Goal: Transaction & Acquisition: Purchase product/service

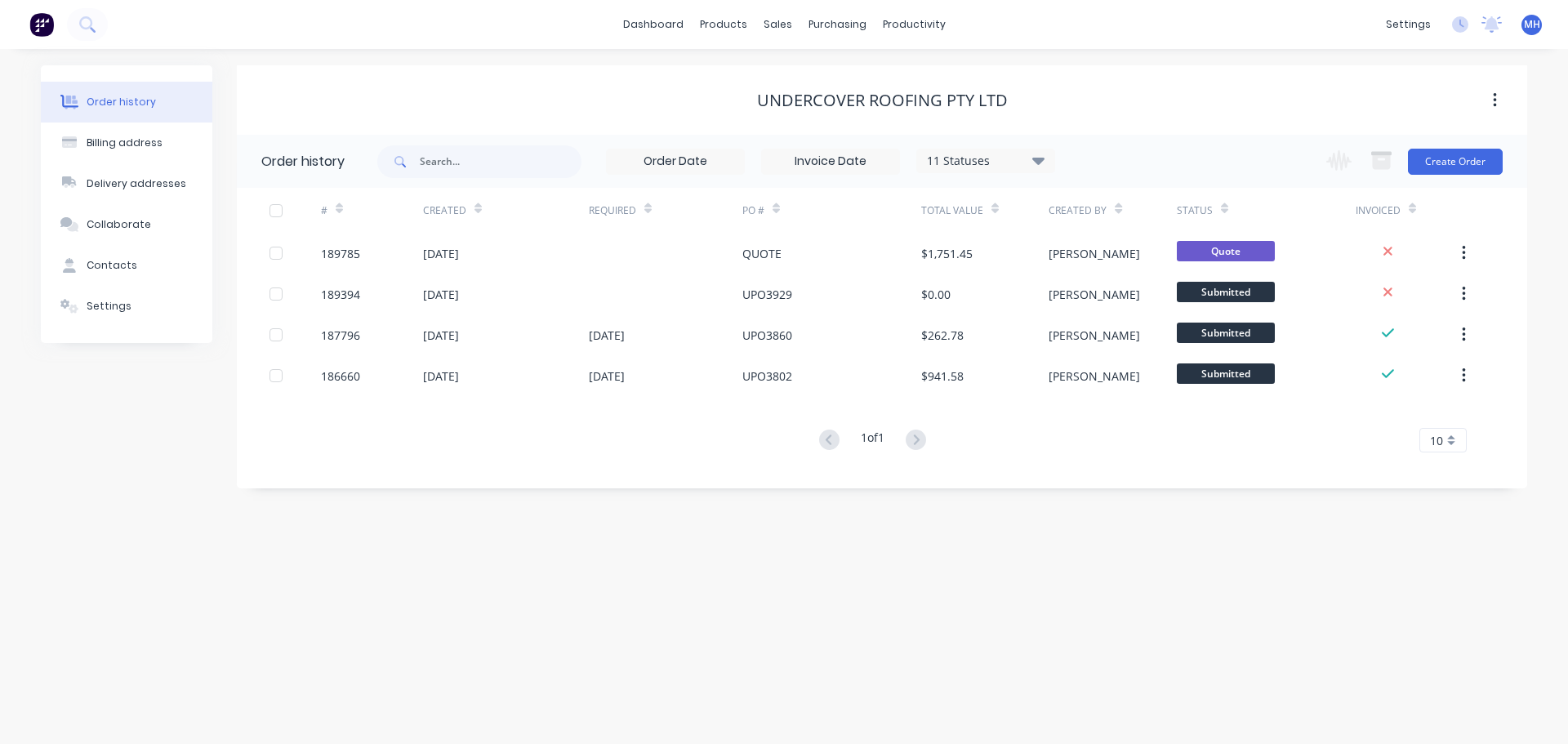
click at [960, 534] on div "Order history Billing address Delivery addresses Collaborate Contacts Settings …" at bounding box center [784, 397] width 1568 height 695
drag, startPoint x: 309, startPoint y: 592, endPoint x: 327, endPoint y: 575, distance: 24.8
click at [309, 592] on div "Order history Billing address Delivery addresses Collaborate Contacts Settings …" at bounding box center [784, 397] width 1568 height 695
click at [902, 672] on div "Order history Billing address Delivery addresses Collaborate Contacts Settings …" at bounding box center [784, 397] width 1568 height 695
click at [277, 574] on div "Order history Billing address Delivery addresses Collaborate Contacts Settings …" at bounding box center [784, 397] width 1568 height 695
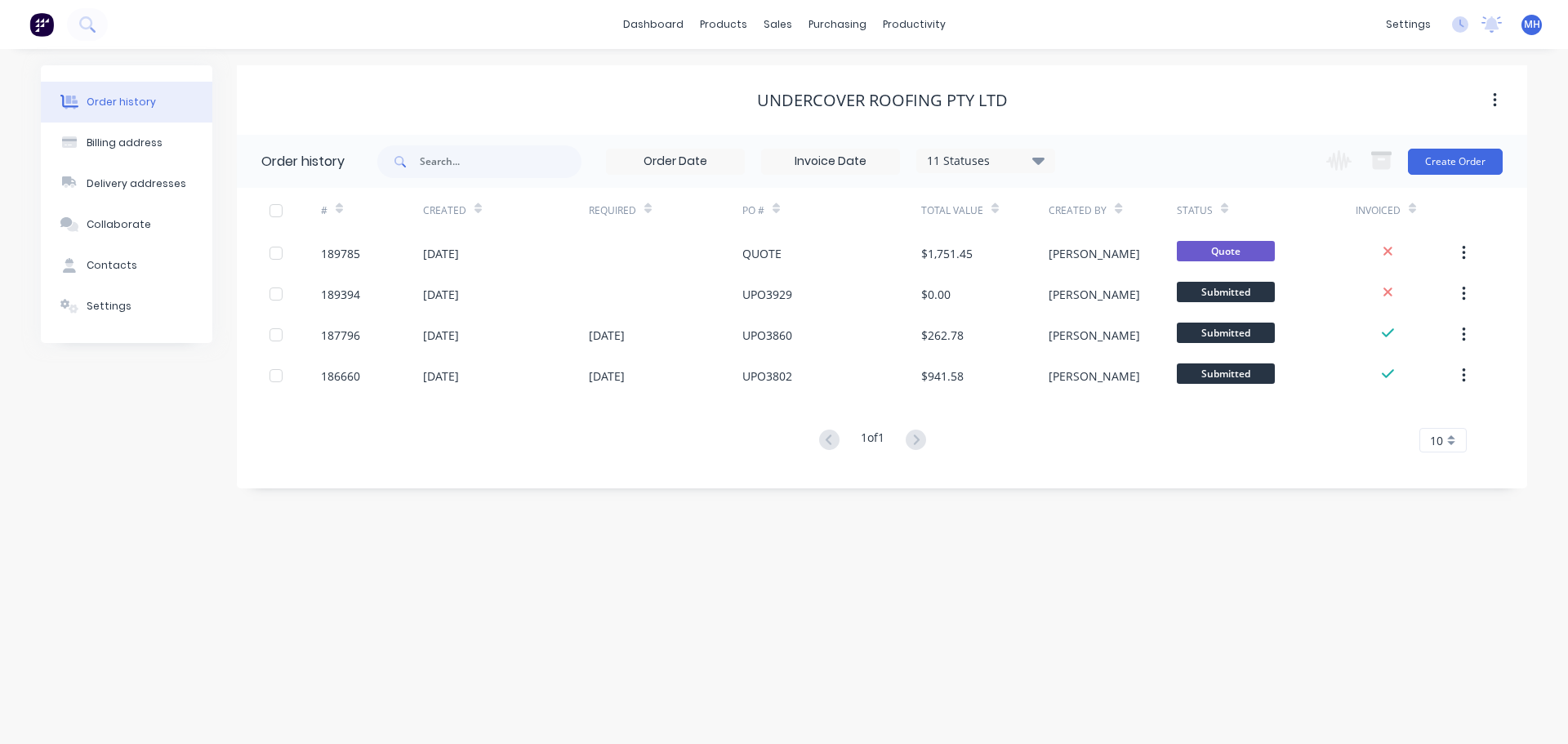
click at [411, 564] on div "Order history Billing address Delivery addresses Collaborate Contacts Settings …" at bounding box center [784, 397] width 1568 height 695
click at [284, 649] on div "Order history Billing address Delivery addresses Collaborate Contacts Settings …" at bounding box center [784, 397] width 1568 height 695
click at [794, 64] on link "Sales Orders" at bounding box center [864, 77] width 216 height 33
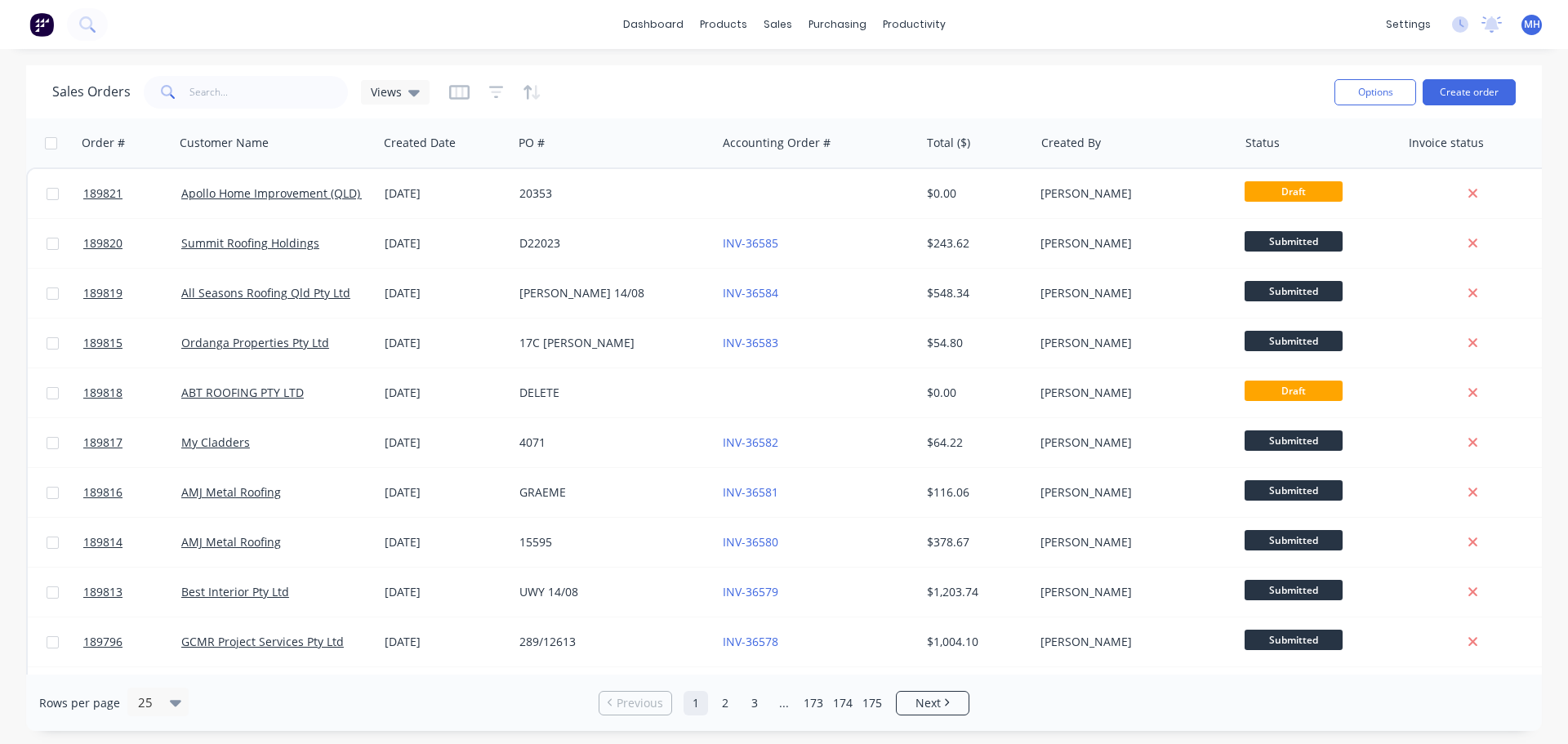
click at [967, 55] on div "dashboard products sales purchasing productivity dashboard products Product Cat…" at bounding box center [784, 372] width 1568 height 744
click at [731, 105] on div "Sales Orders Views" at bounding box center [686, 91] width 1269 height 40
click at [830, 86] on div "Sales Orders Views" at bounding box center [686, 91] width 1269 height 40
drag, startPoint x: 797, startPoint y: 75, endPoint x: 647, endPoint y: 109, distance: 153.8
click at [797, 75] on div at bounding box center [786, 78] width 24 height 14
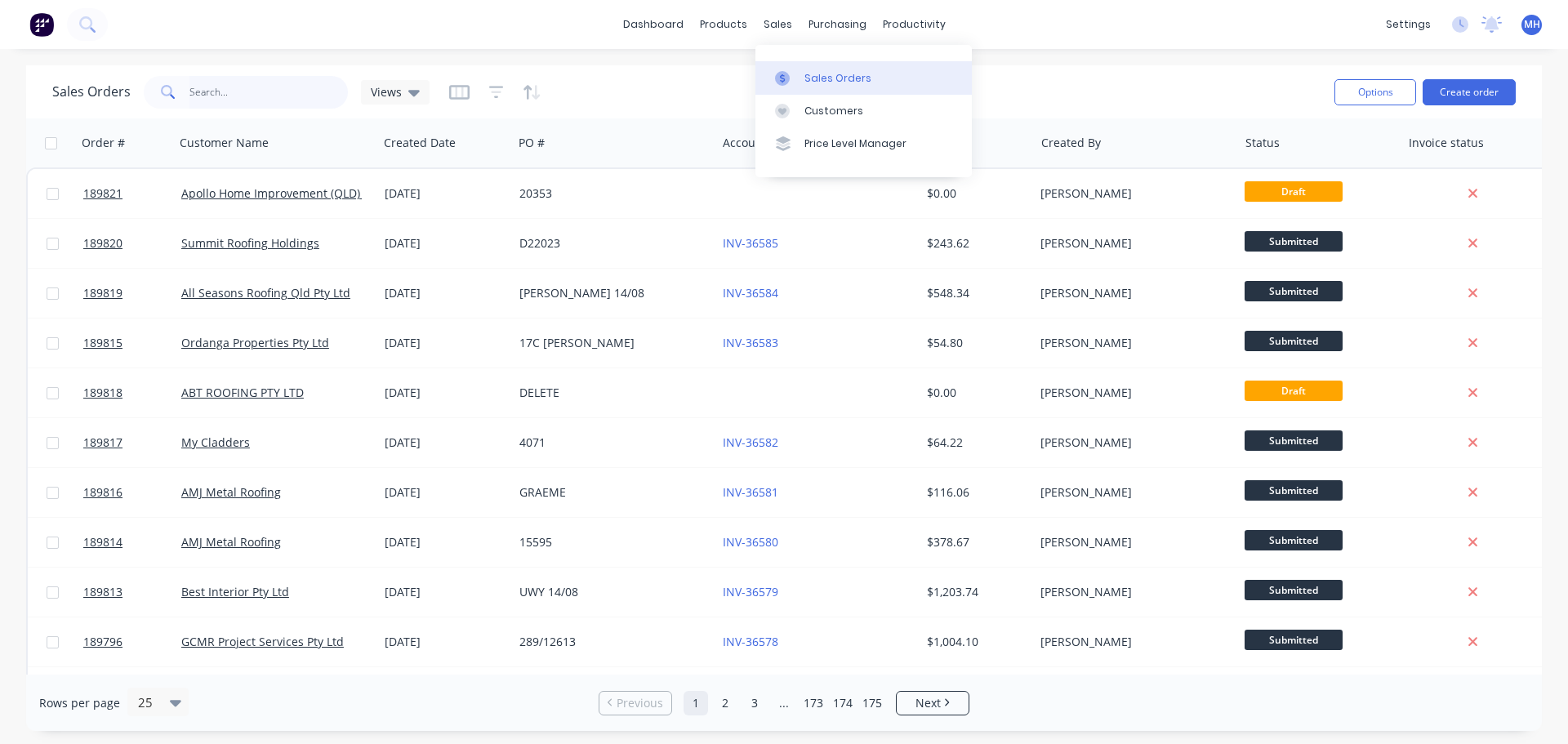
click at [237, 95] on input "text" at bounding box center [268, 93] width 159 height 33
type input "adapt"
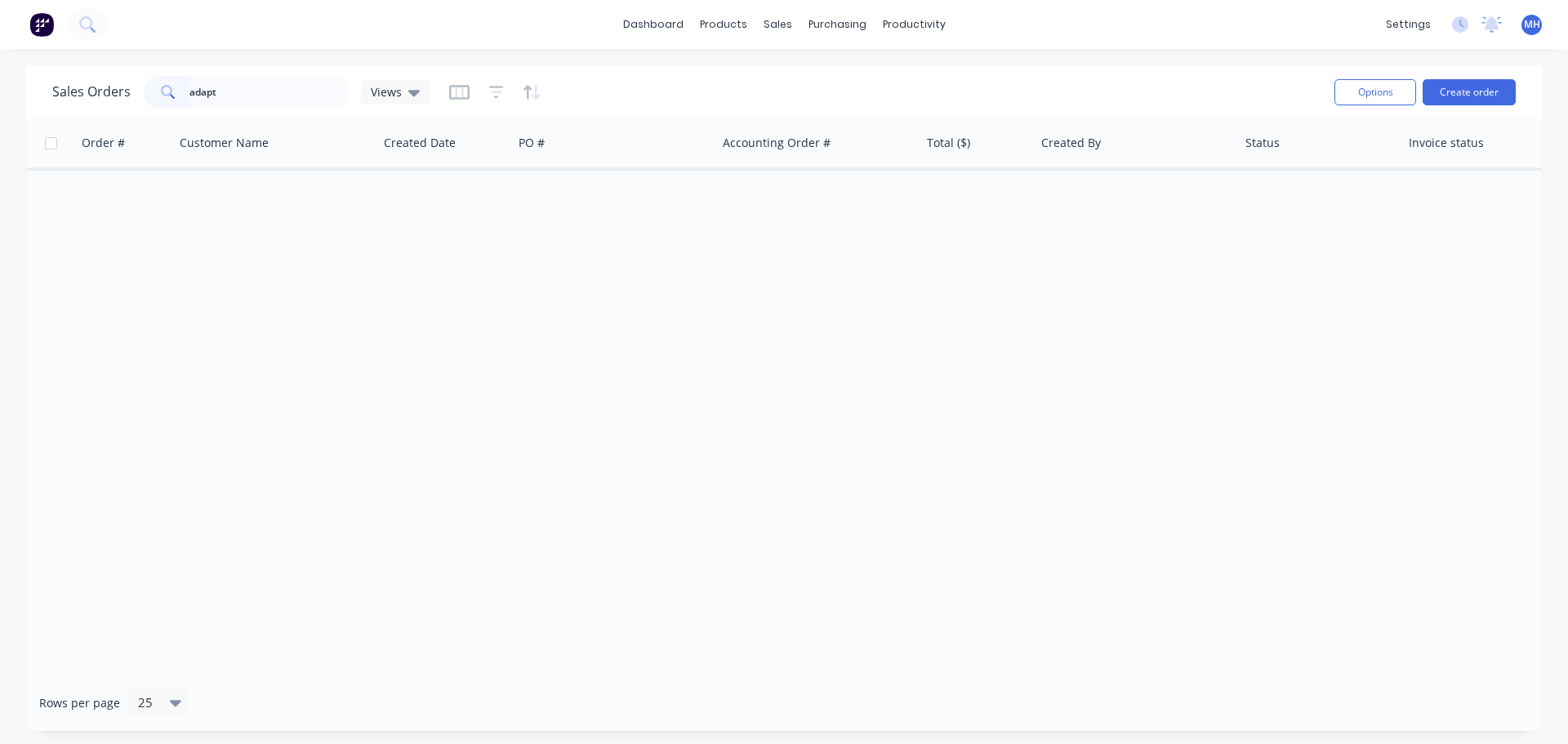
click at [494, 98] on icon "button" at bounding box center [496, 92] width 14 height 16
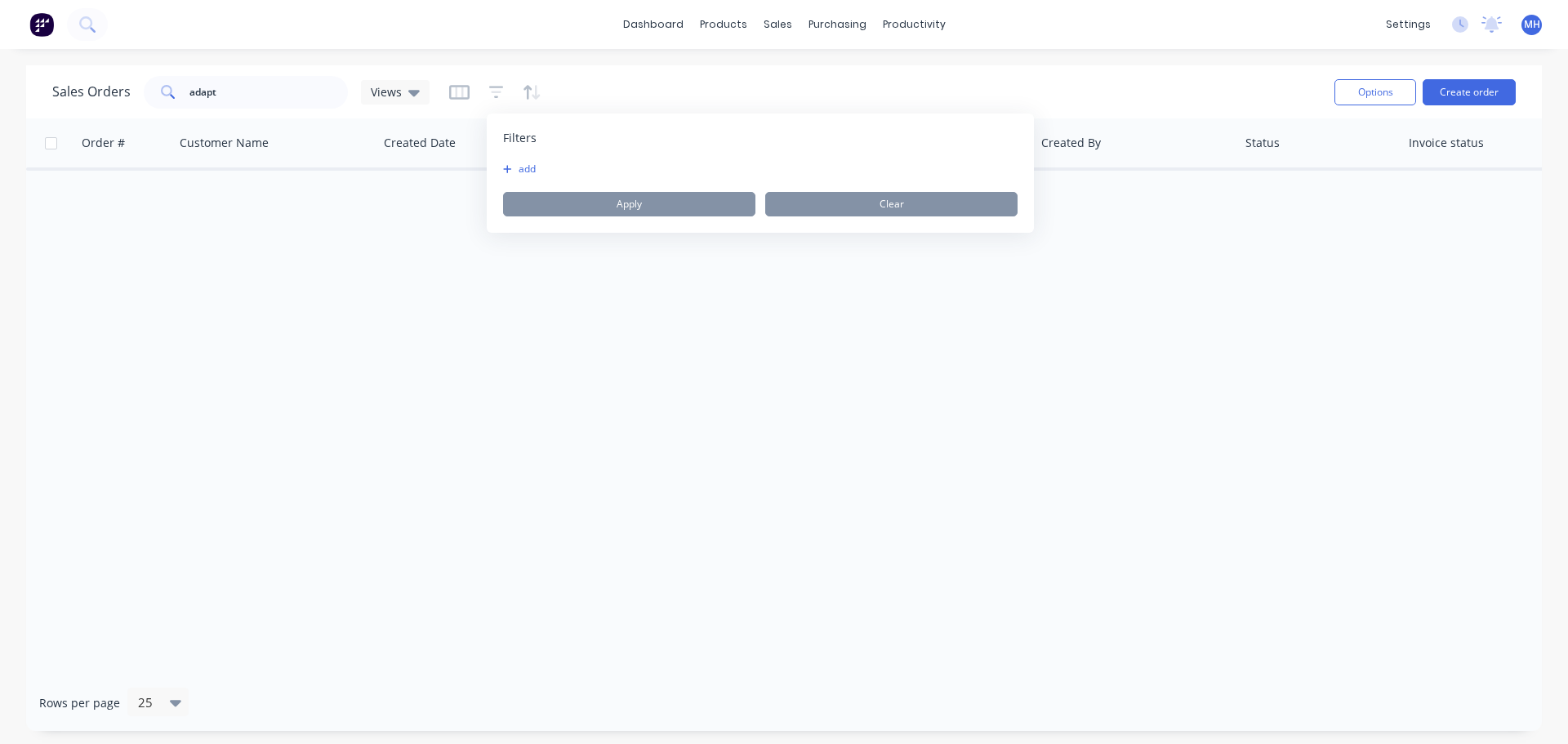
click at [530, 174] on button "add" at bounding box center [523, 169] width 41 height 14
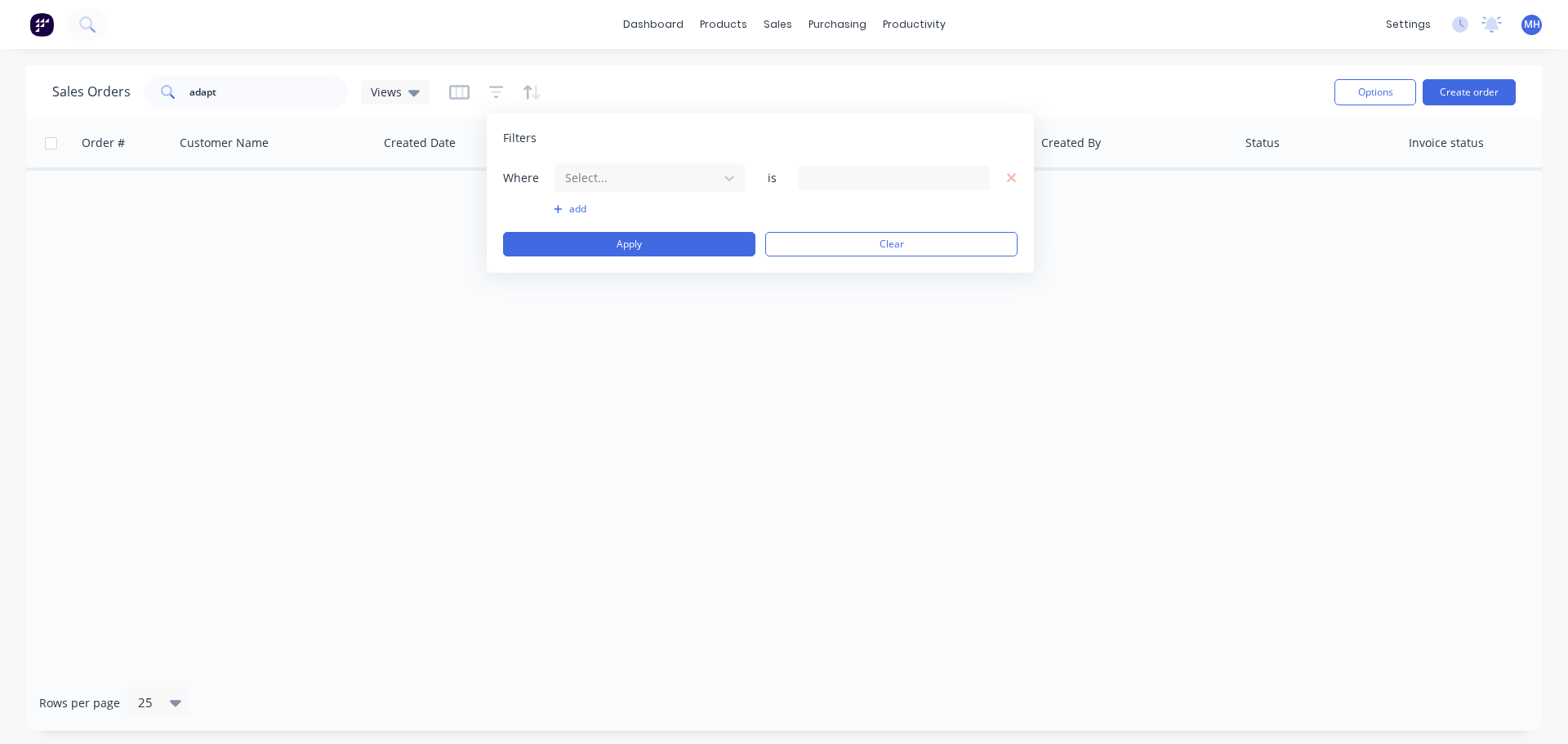
click at [689, 205] on button "add" at bounding box center [649, 209] width 192 height 14
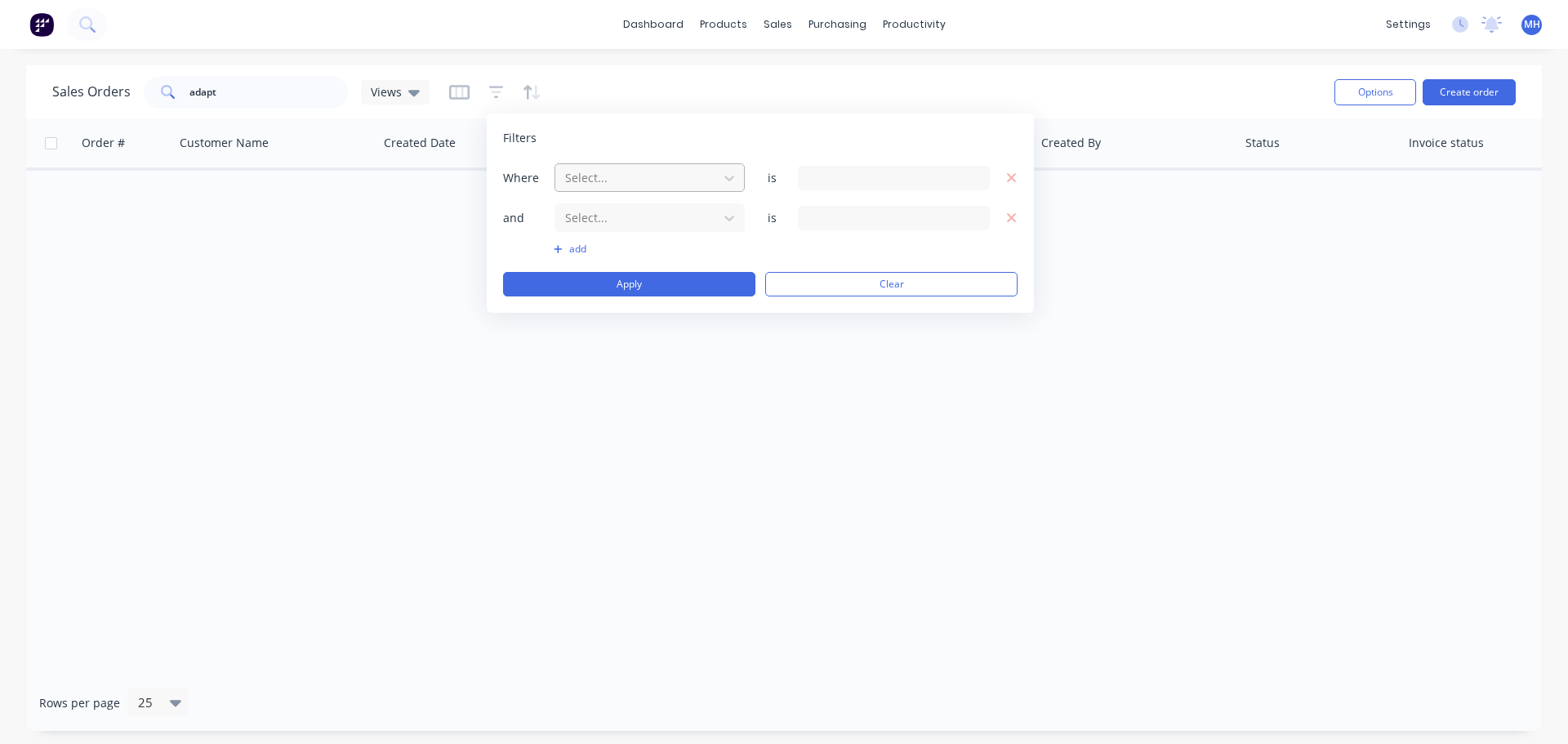
drag, startPoint x: 684, startPoint y: 181, endPoint x: 691, endPoint y: 191, distance: 12.2
click at [685, 183] on div at bounding box center [636, 177] width 146 height 20
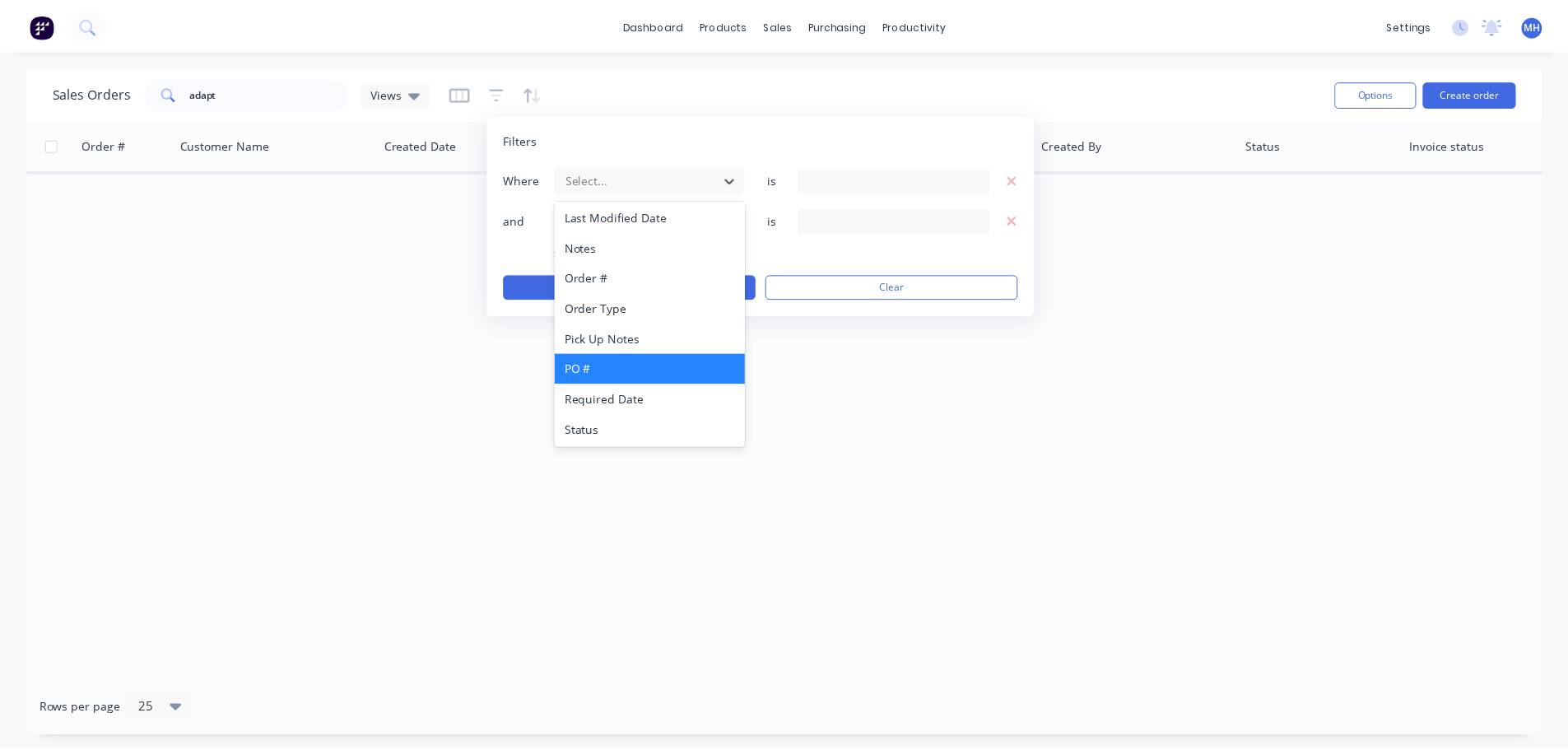
scroll to position [399, 0]
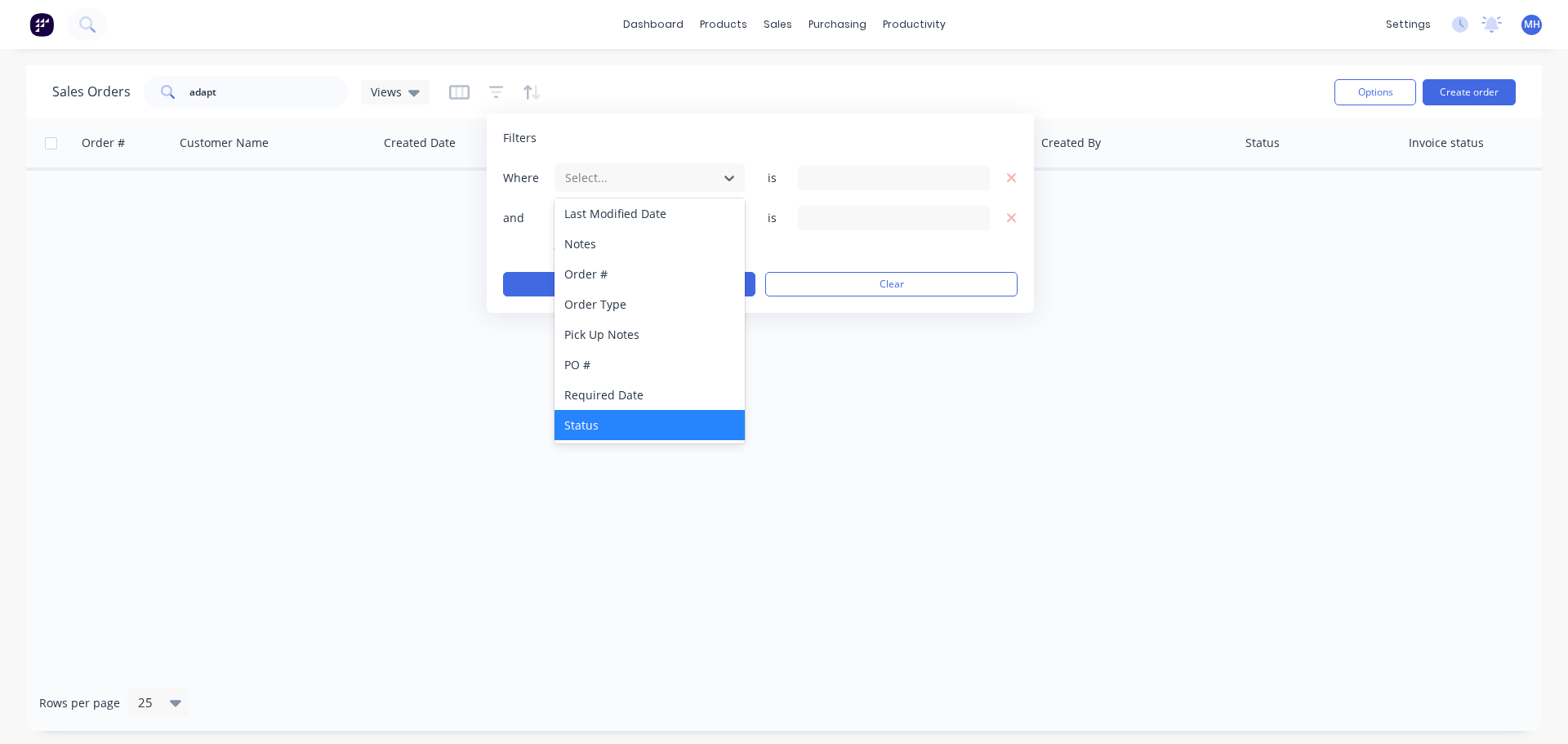
click at [611, 422] on div "Status" at bounding box center [649, 425] width 190 height 30
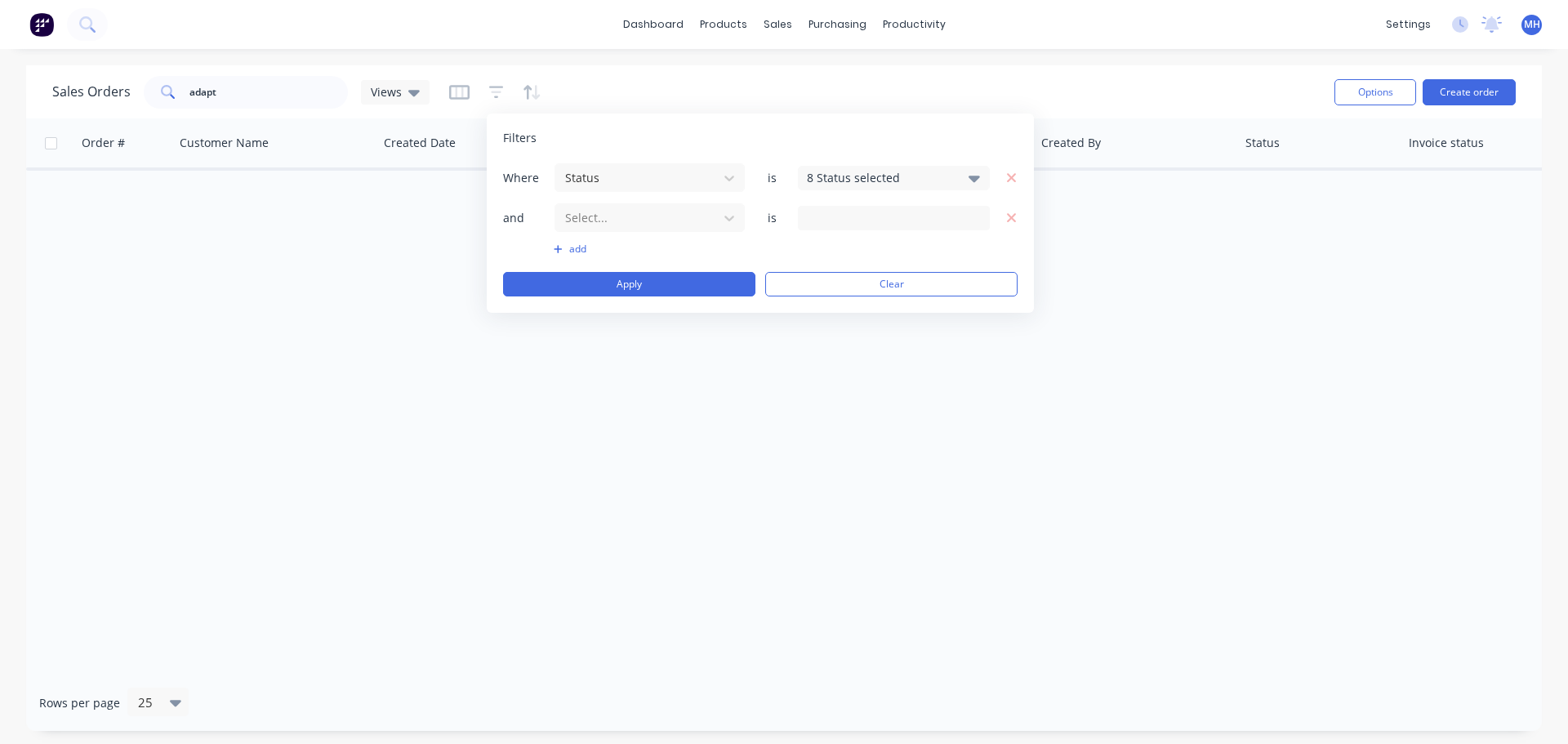
click at [812, 166] on div "8 Status selected" at bounding box center [894, 178] width 192 height 24
click at [870, 296] on div "Archived" at bounding box center [945, 301] width 196 height 17
click at [505, 211] on span "and" at bounding box center [527, 217] width 49 height 16
click at [1012, 215] on icon "button" at bounding box center [1012, 217] width 12 height 14
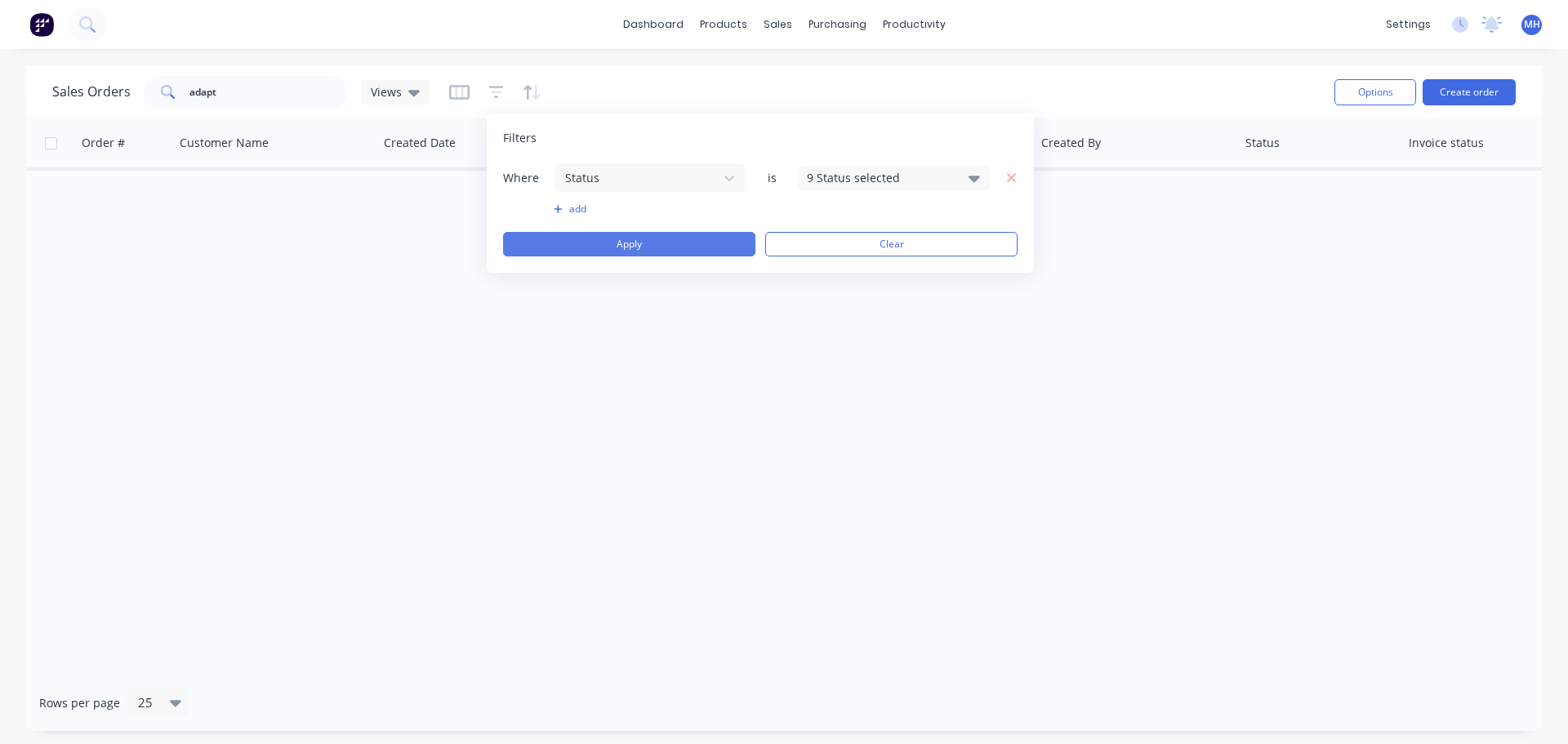
click at [627, 241] on button "Apply" at bounding box center [628, 243] width 252 height 24
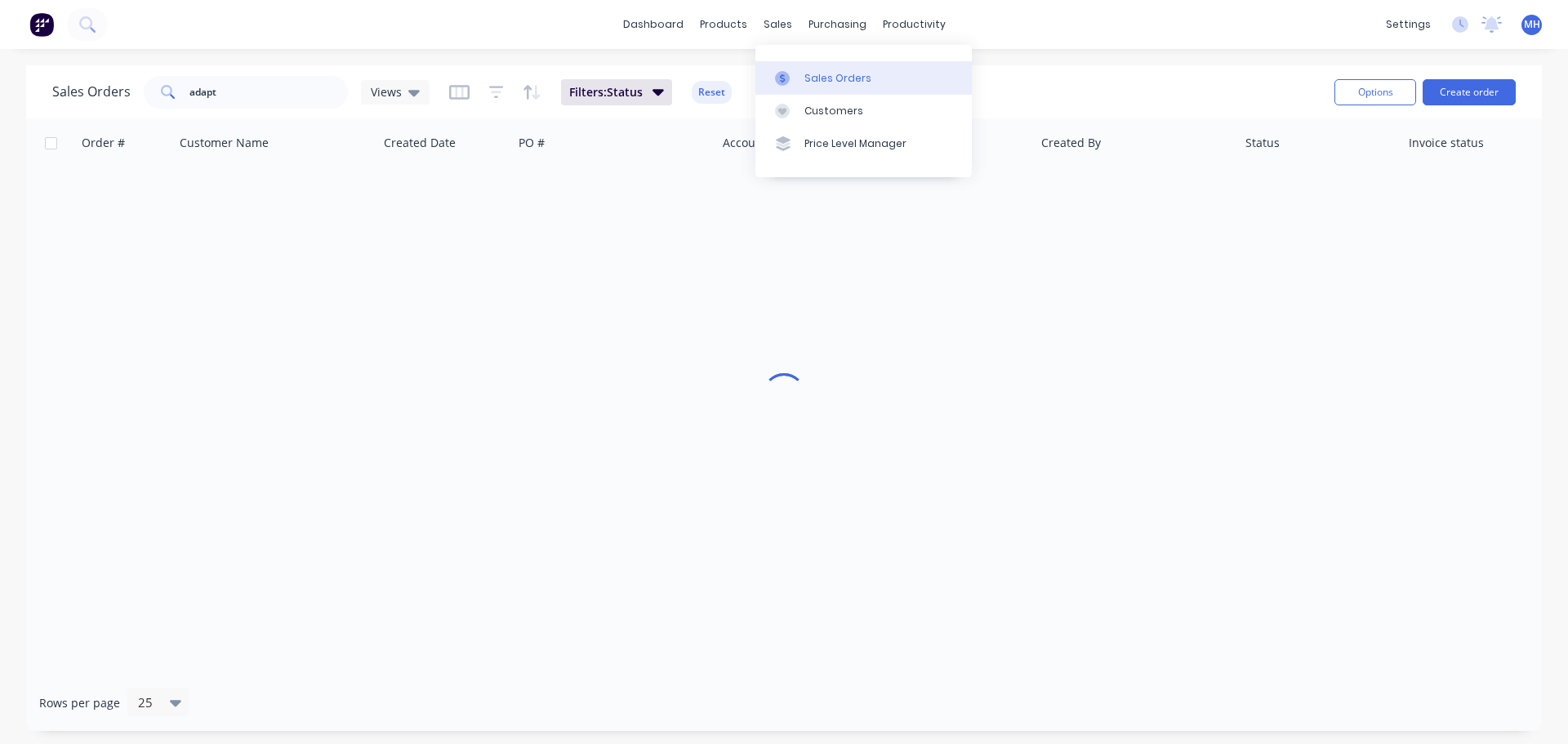
click at [810, 71] on div "Sales Orders" at bounding box center [838, 78] width 67 height 14
drag, startPoint x: 1189, startPoint y: 77, endPoint x: 1567, endPoint y: 103, distance: 378.9
click at [1192, 77] on div "Sales Orders adapt Views Filters: Status Reset" at bounding box center [686, 91] width 1269 height 40
click at [1487, 93] on button "Create order" at bounding box center [1469, 92] width 93 height 26
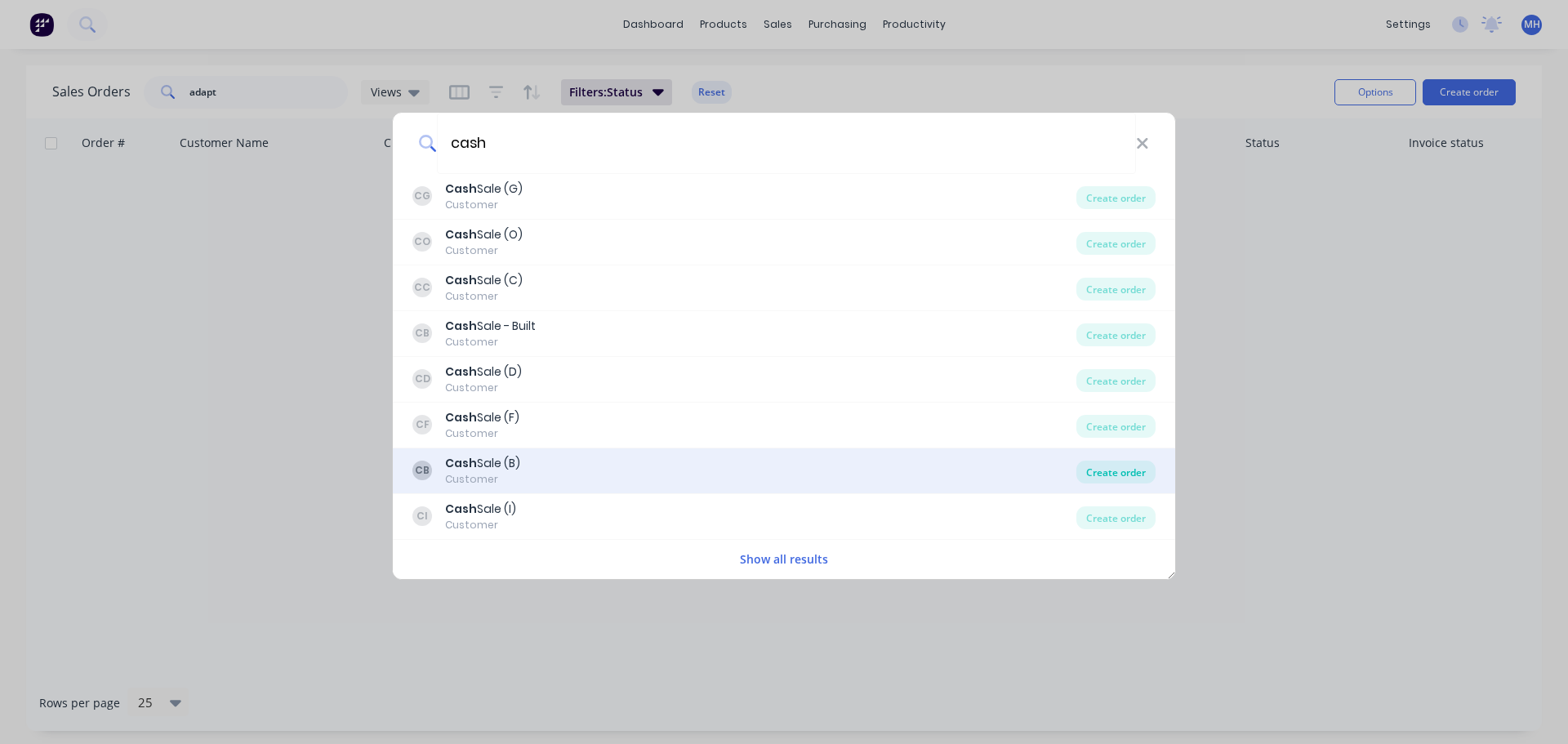
type input "cash"
click at [1106, 470] on div "Create order" at bounding box center [1115, 472] width 79 height 23
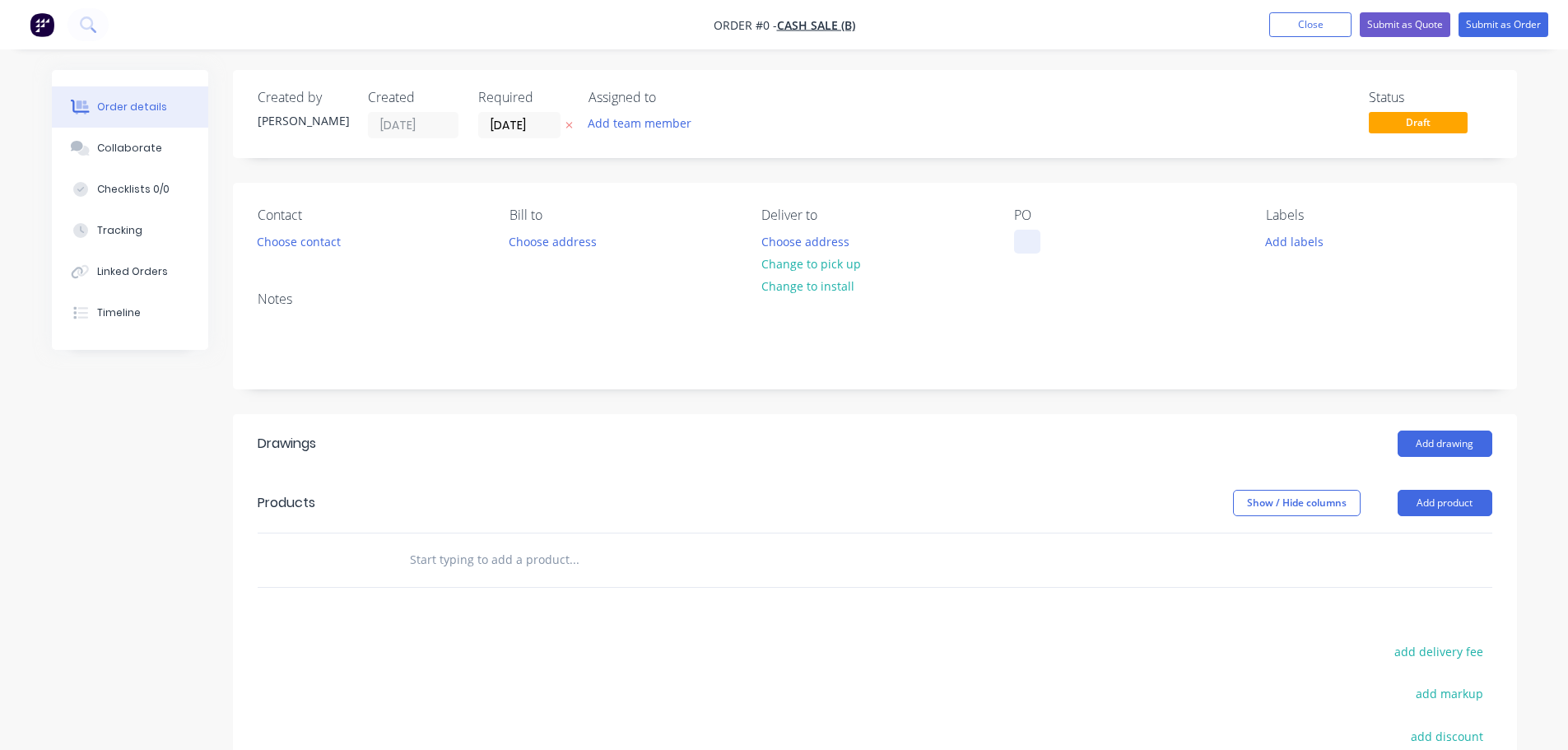
click at [1025, 244] on div at bounding box center [1027, 241] width 26 height 24
click at [632, 184] on div "Order details Collaborate Checklists 0/0 Tracking Linked Orders Timeline Order …" at bounding box center [784, 539] width 1498 height 938
click at [570, 125] on icon at bounding box center [568, 125] width 7 height 7
click at [831, 265] on button "Change to pick up" at bounding box center [810, 264] width 117 height 22
click at [296, 240] on button "Choose contact" at bounding box center [299, 240] width 101 height 22
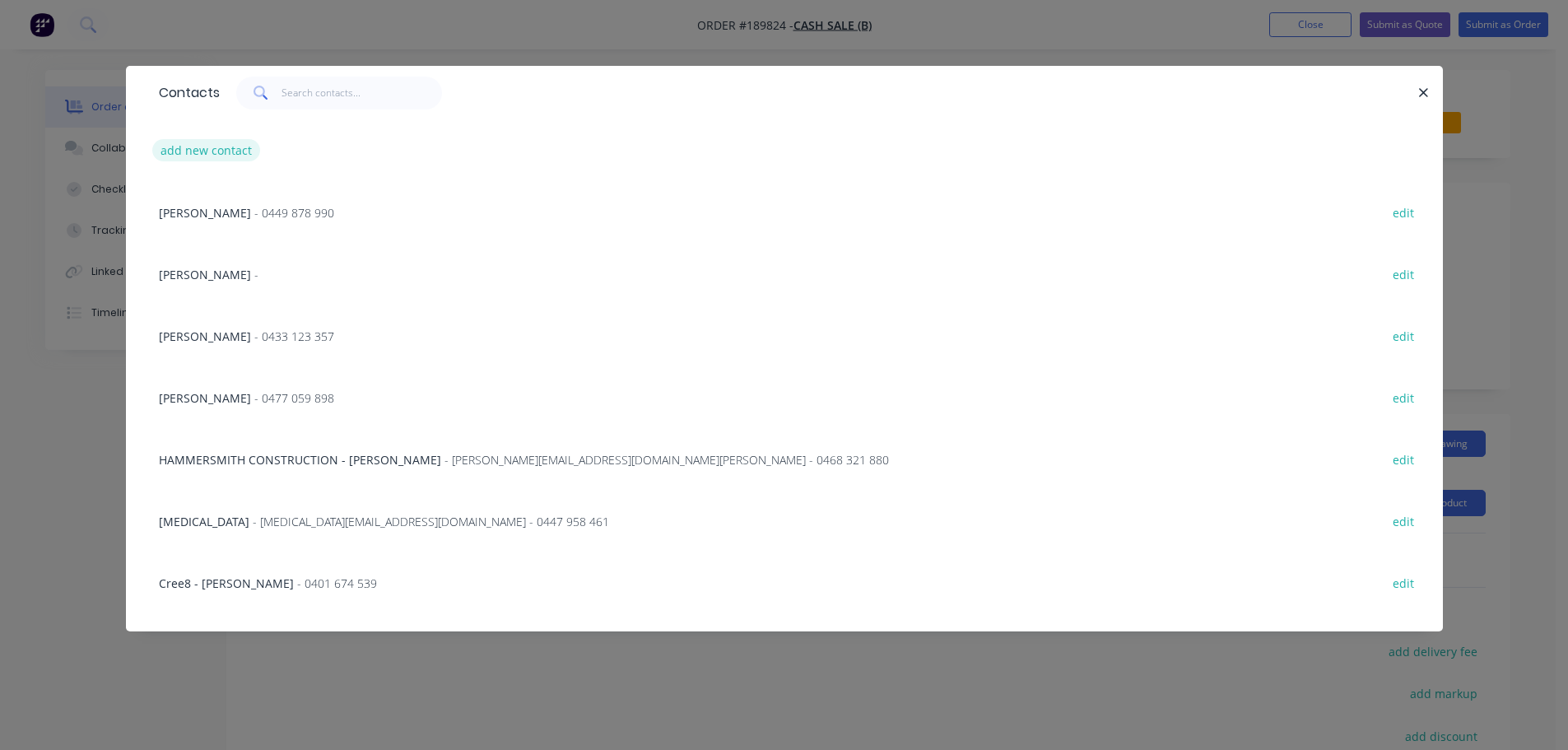
click at [202, 155] on button "add new contact" at bounding box center [207, 150] width 109 height 22
select select "AU"
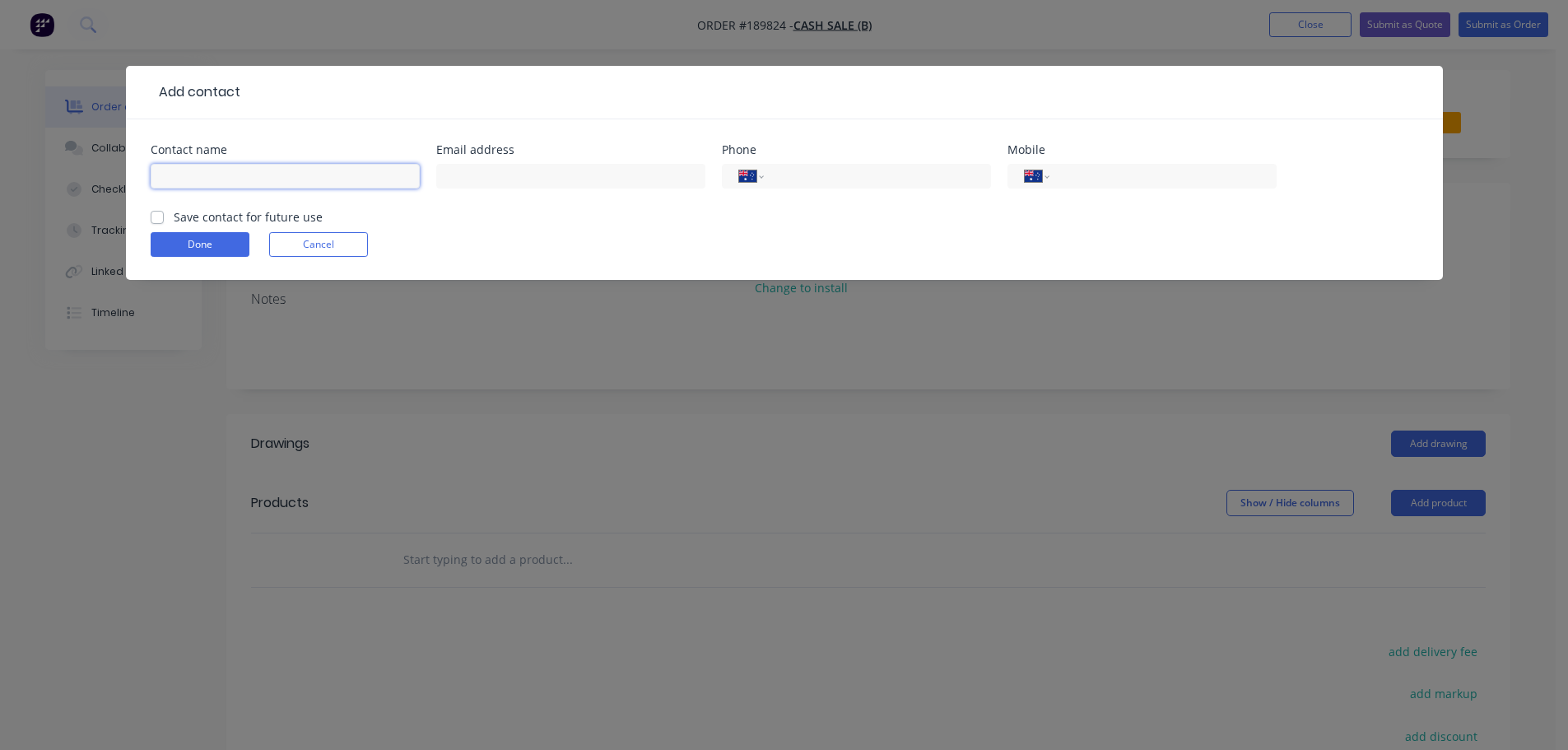
drag, startPoint x: 202, startPoint y: 155, endPoint x: 213, endPoint y: 177, distance: 24.6
click at [213, 177] on input "text" at bounding box center [285, 175] width 269 height 24
type input "[PERSON_NAME]"
type input "0434 269 442"
click button "Done" at bounding box center [200, 244] width 99 height 24
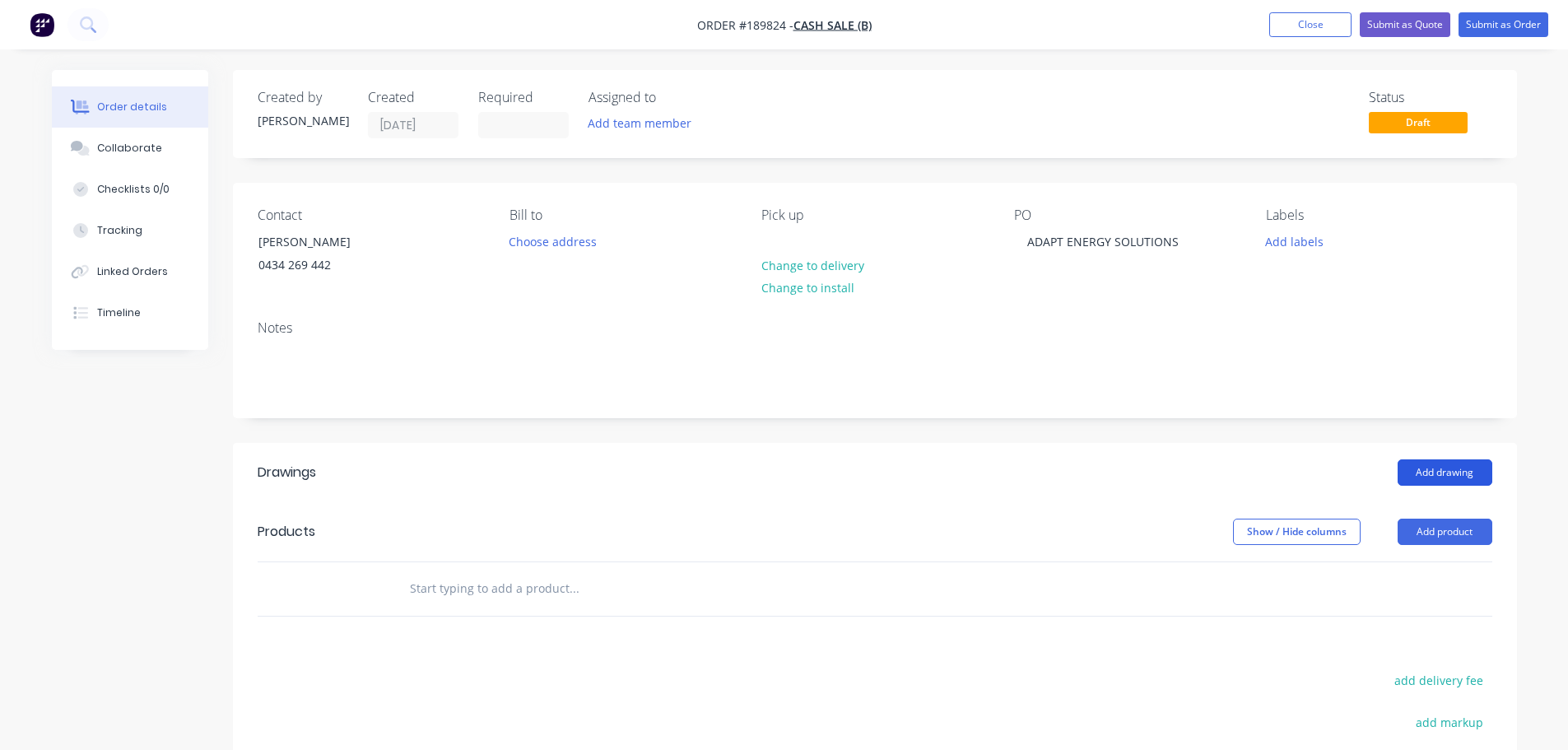
click at [1452, 475] on button "Add drawing" at bounding box center [1444, 472] width 94 height 26
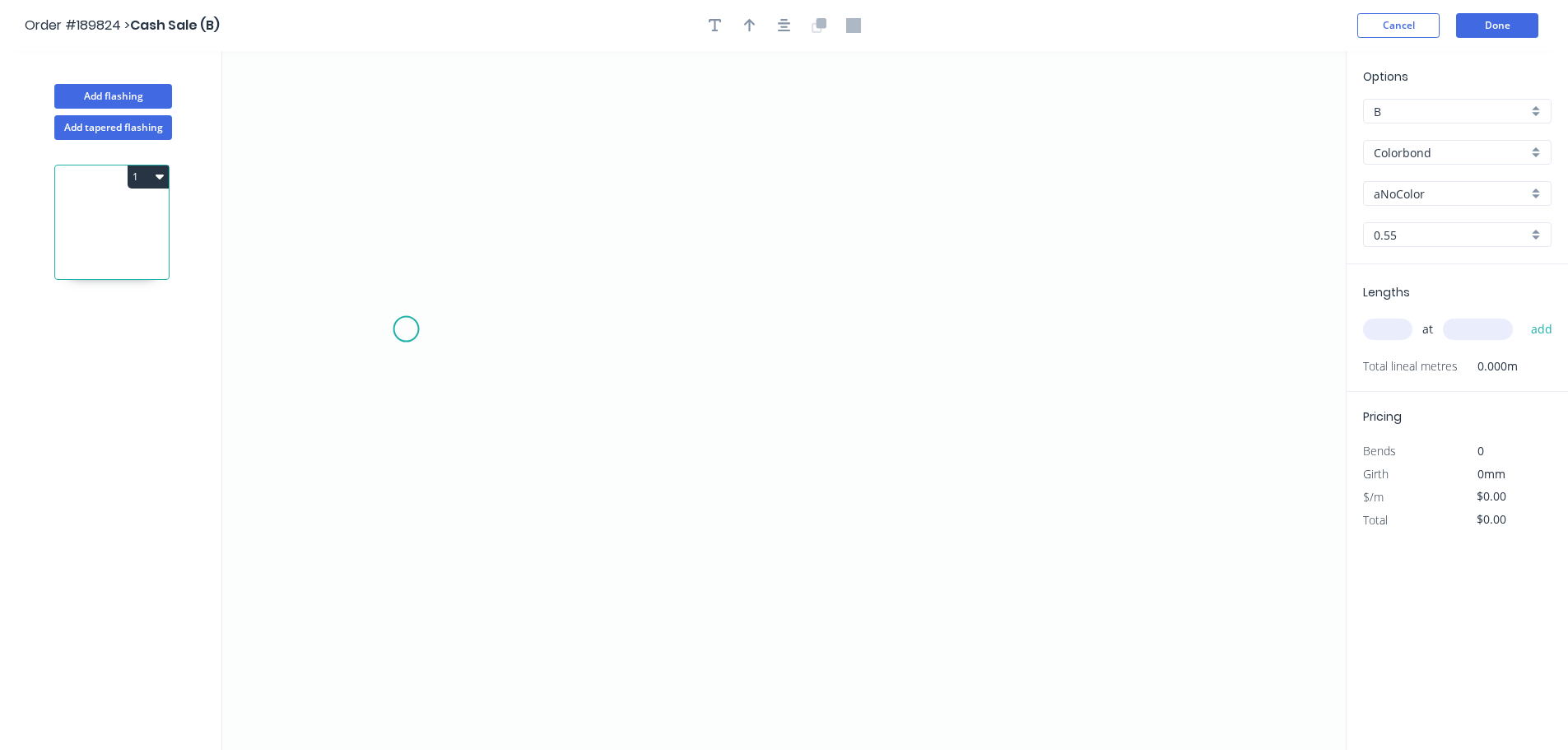
click at [413, 330] on icon "0" at bounding box center [783, 400] width 1123 height 698
click at [528, 338] on icon "0" at bounding box center [783, 400] width 1123 height 698
click at [522, 634] on icon "0 ?" at bounding box center [783, 400] width 1123 height 698
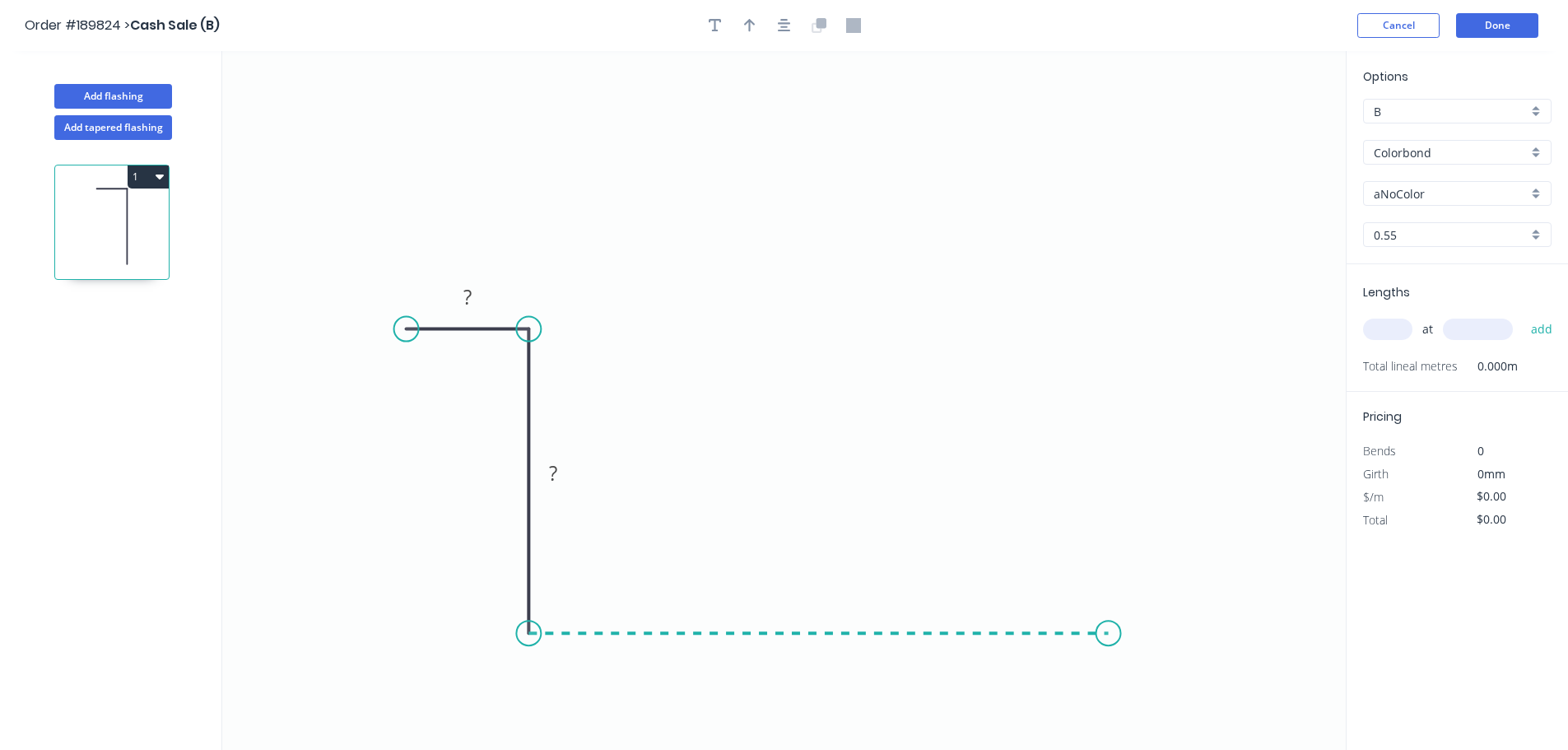
click at [1124, 625] on icon "0 ? ?" at bounding box center [783, 400] width 1123 height 698
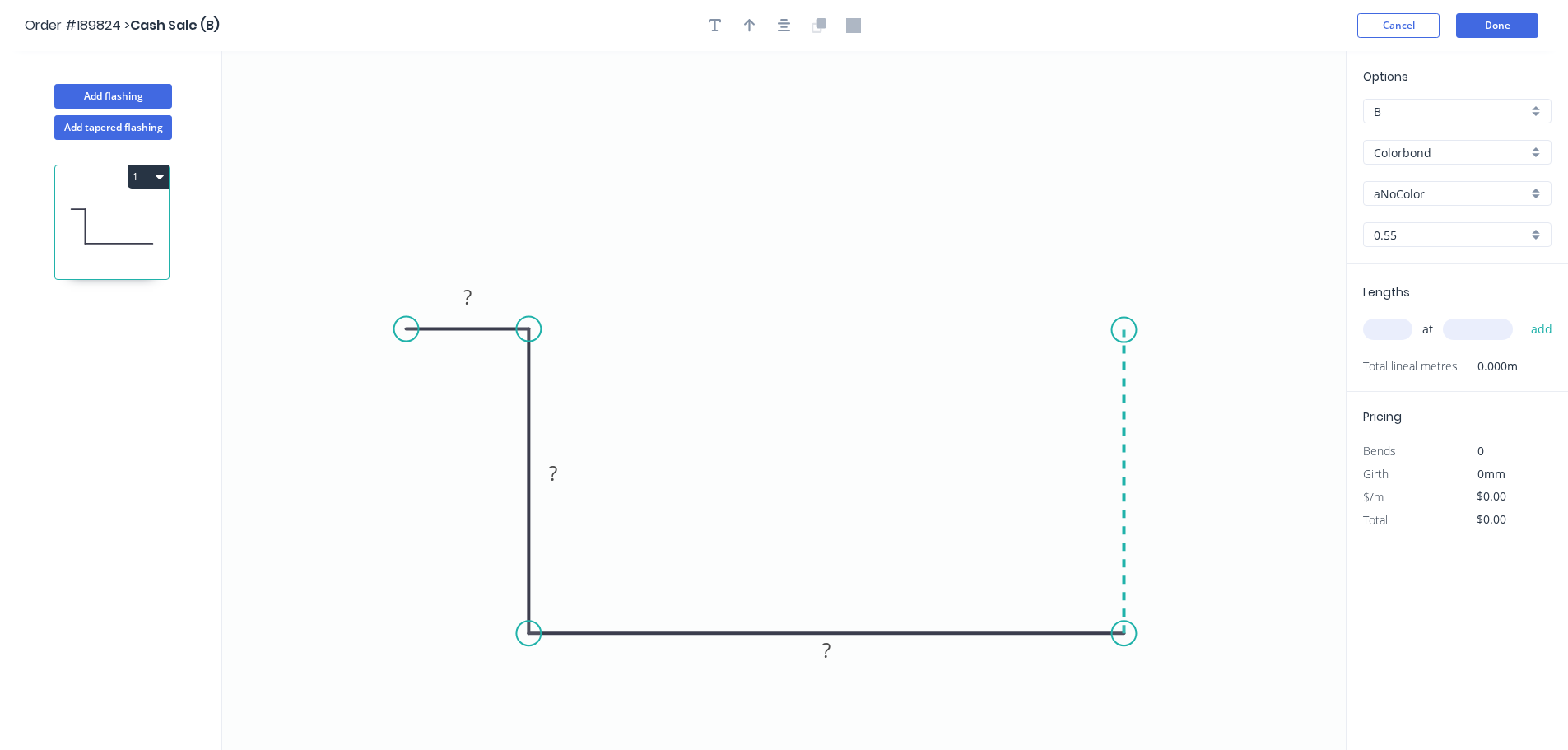
click at [1122, 330] on icon "0 ? ? ?" at bounding box center [783, 400] width 1123 height 698
click at [1239, 338] on icon "0 ? ? ? ?" at bounding box center [783, 400] width 1123 height 698
drag, startPoint x: 406, startPoint y: 332, endPoint x: 416, endPoint y: 335, distance: 10.4
click at [416, 335] on circle at bounding box center [416, 329] width 24 height 24
click at [773, 26] on button "button" at bounding box center [784, 25] width 24 height 24
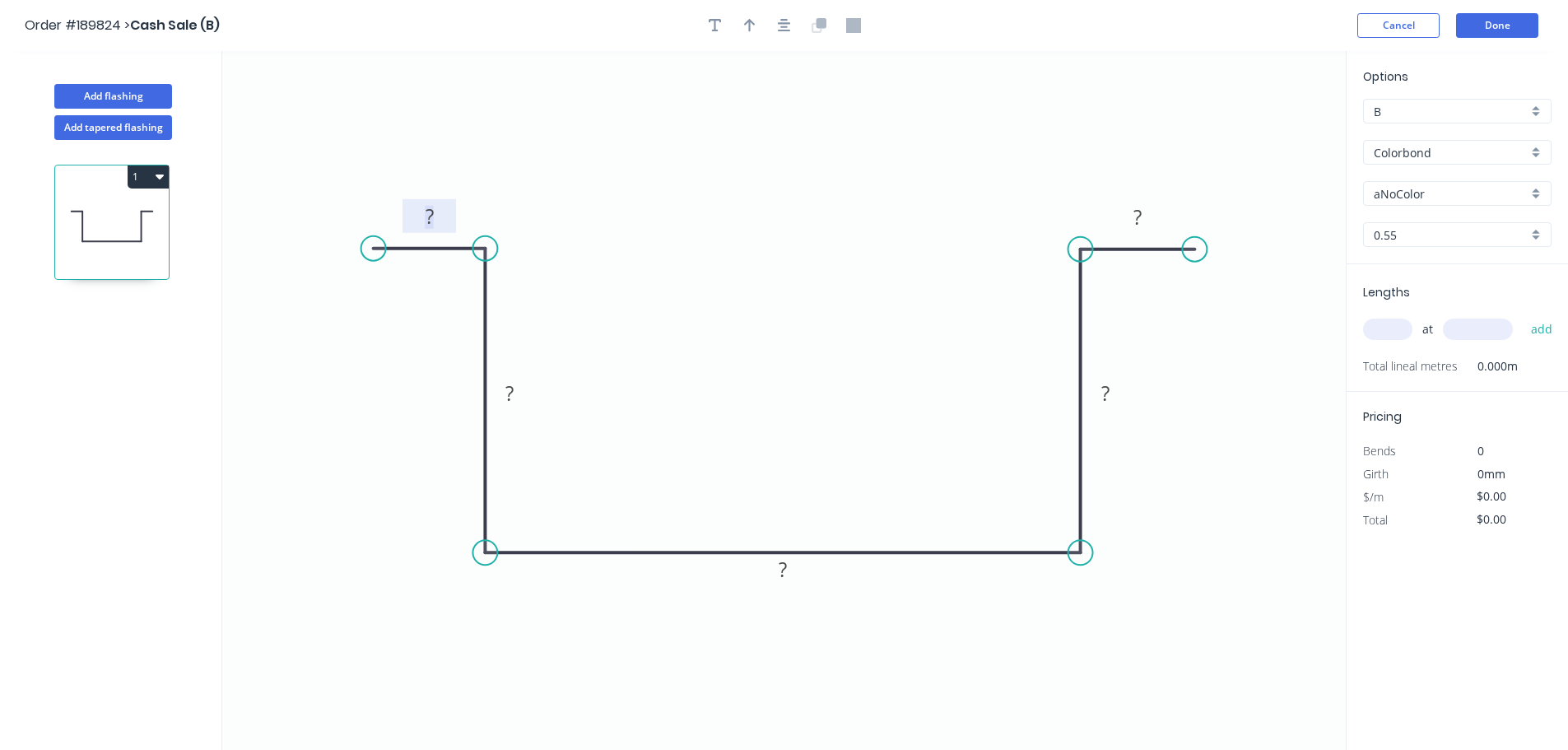
click at [431, 219] on tspan "?" at bounding box center [430, 216] width 8 height 27
type input "$18.99"
click at [1384, 331] on input "text" at bounding box center [1387, 329] width 50 height 21
type input "1"
type input "1200"
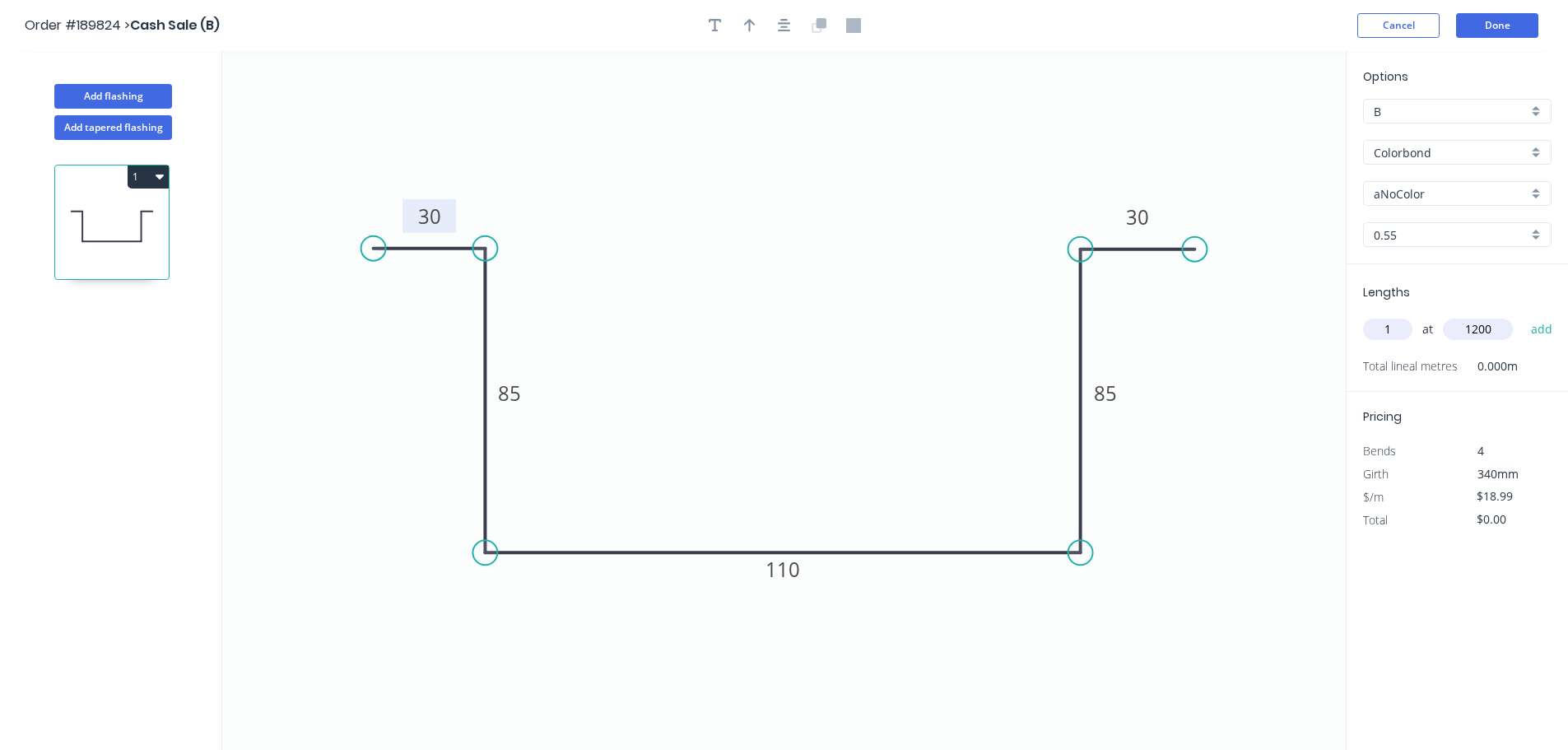
click at [1523, 315] on button "add" at bounding box center [1543, 329] width 39 height 28
type input "$22.79"
click at [1434, 196] on input "aNoColor" at bounding box center [1450, 194] width 154 height 18
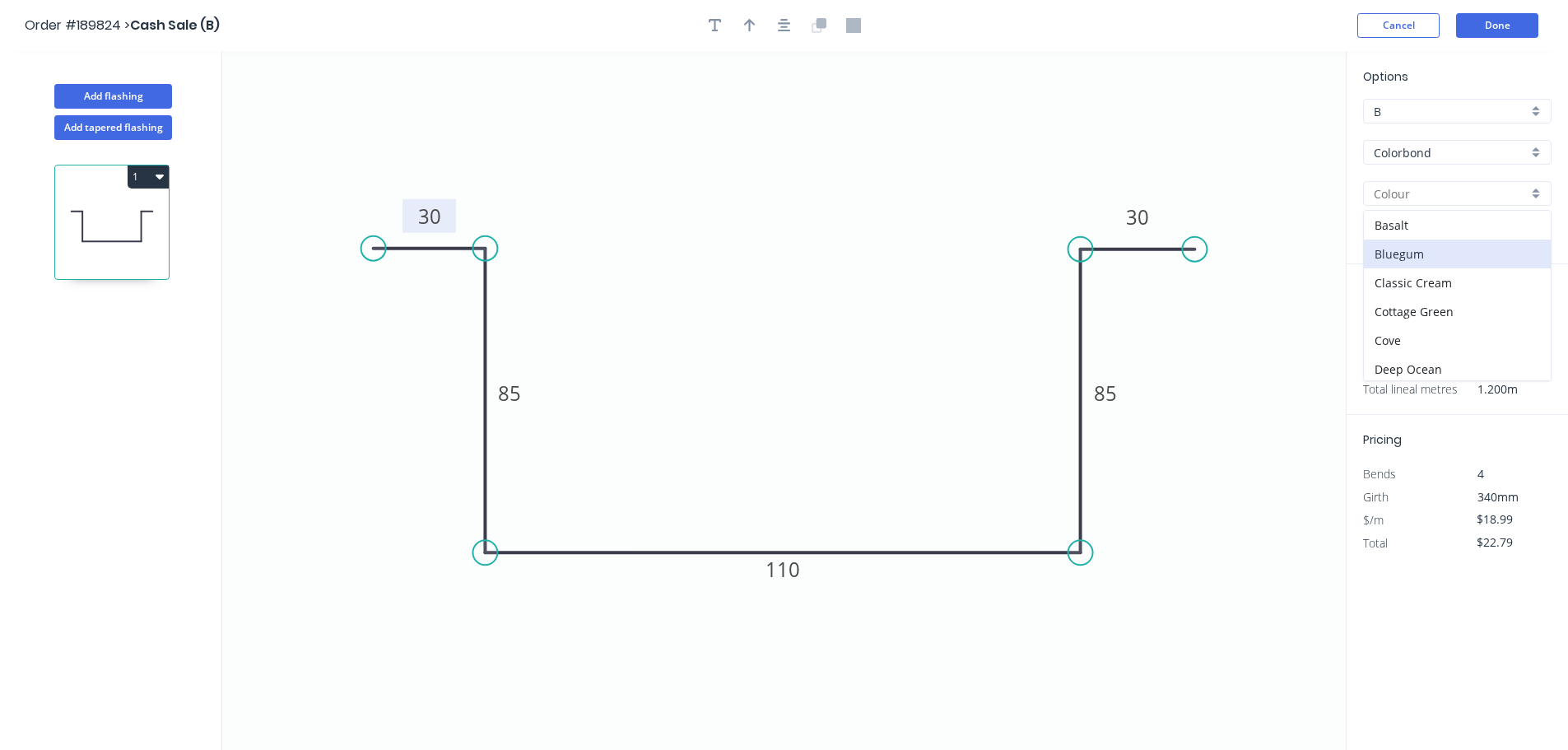
scroll to position [637, 0]
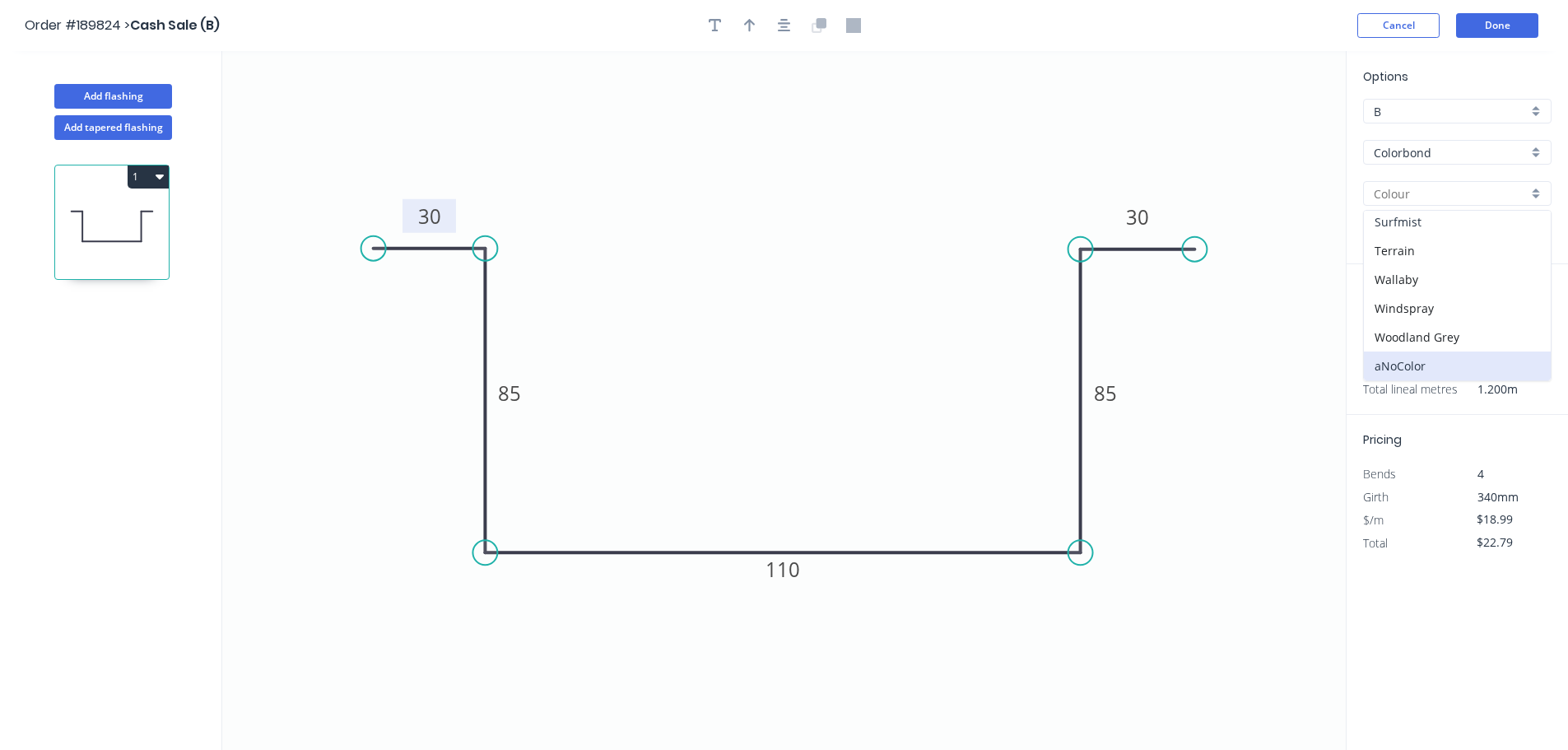
click at [1452, 222] on div "Surfmist" at bounding box center [1457, 222] width 187 height 29
type input "Surfmist"
click at [755, 21] on icon "button" at bounding box center [750, 25] width 12 height 15
drag, startPoint x: 1262, startPoint y: 134, endPoint x: 923, endPoint y: 573, distance: 554.7
click at [923, 573] on icon at bounding box center [922, 591] width 15 height 53
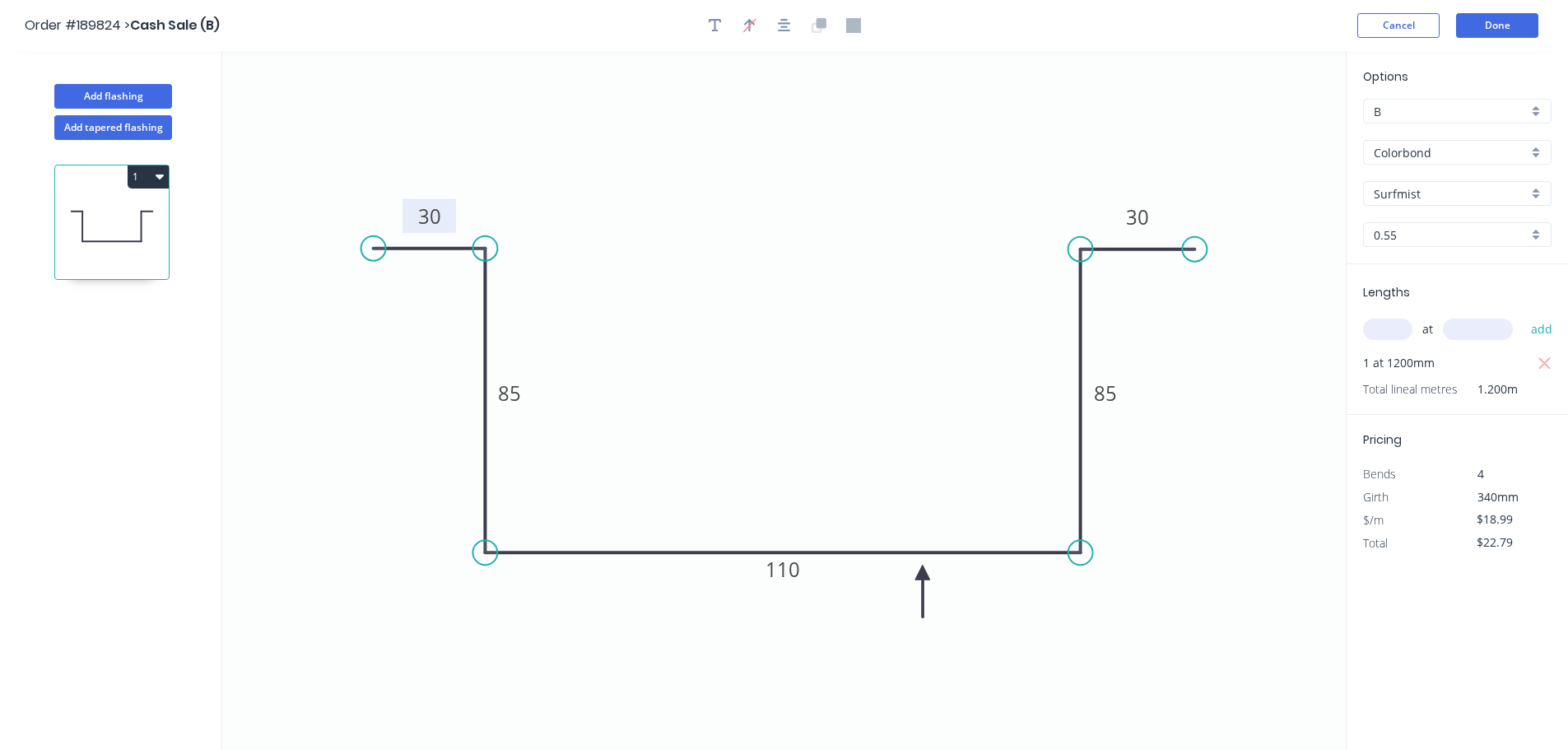
click at [1453, 17] on div "Cancel Done" at bounding box center [1449, 25] width 186 height 24
click at [1473, 18] on div "Cancel Done" at bounding box center [1449, 25] width 186 height 24
click at [1475, 18] on button "Done" at bounding box center [1497, 25] width 83 height 24
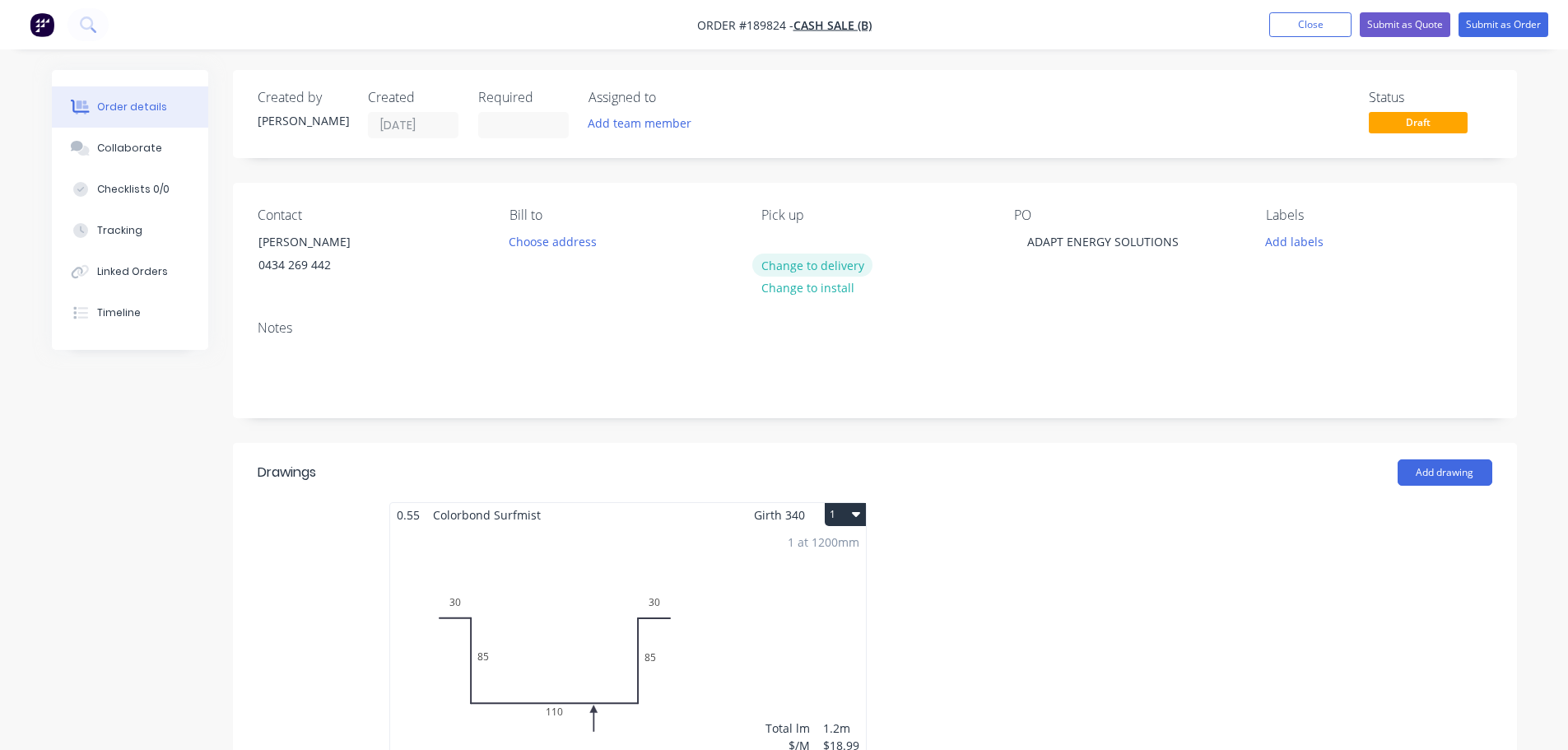
click at [781, 268] on button "Change to delivery" at bounding box center [812, 265] width 121 height 22
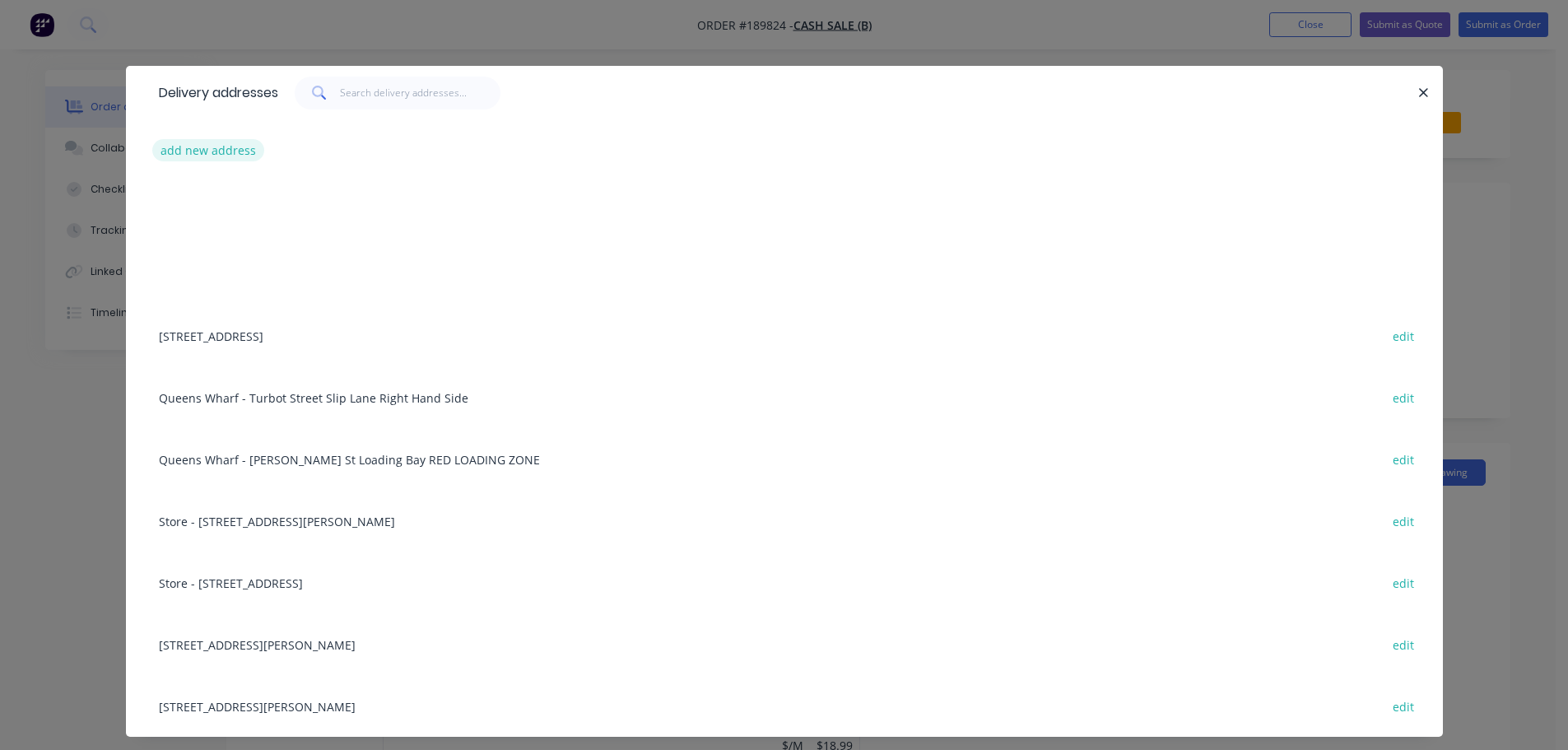
click at [210, 156] on button "add new address" at bounding box center [209, 150] width 113 height 22
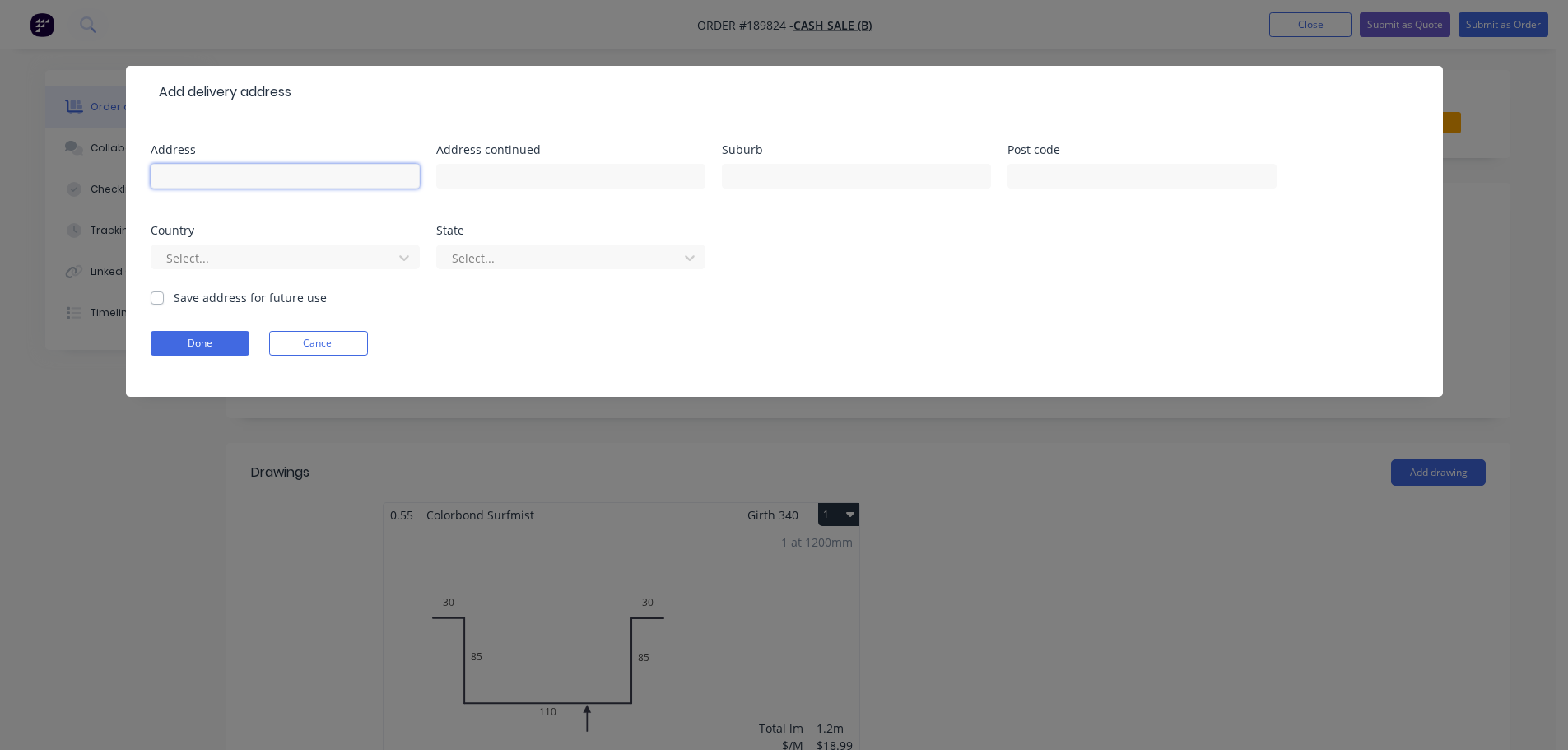
click at [300, 179] on input "text" at bounding box center [285, 175] width 269 height 24
type input "[GEOGRAPHIC_DATA]/GOLD COAST METRO"
click at [232, 345] on button "Done" at bounding box center [200, 342] width 99 height 24
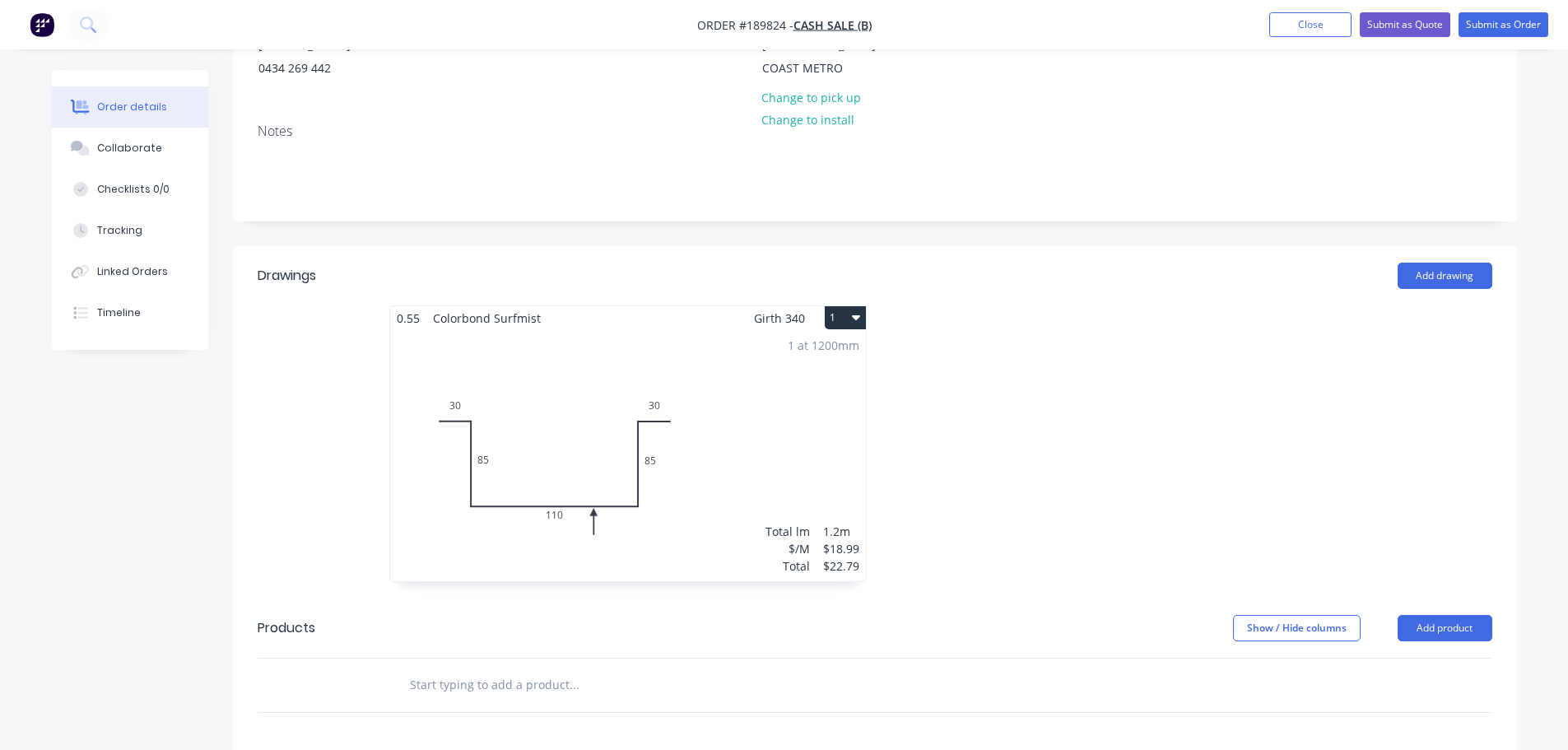
scroll to position [494, 0]
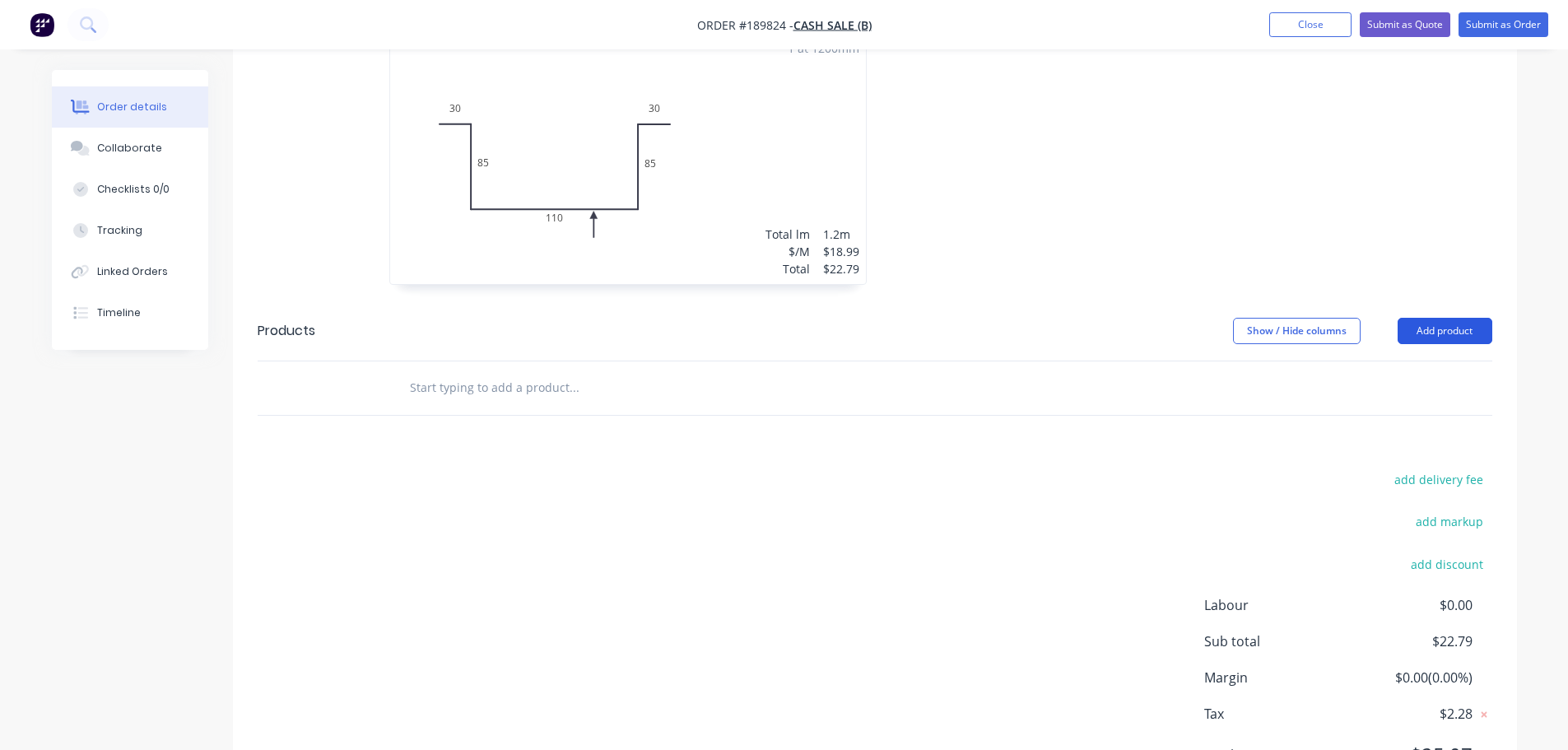
click at [1442, 332] on button "Add product" at bounding box center [1444, 331] width 94 height 26
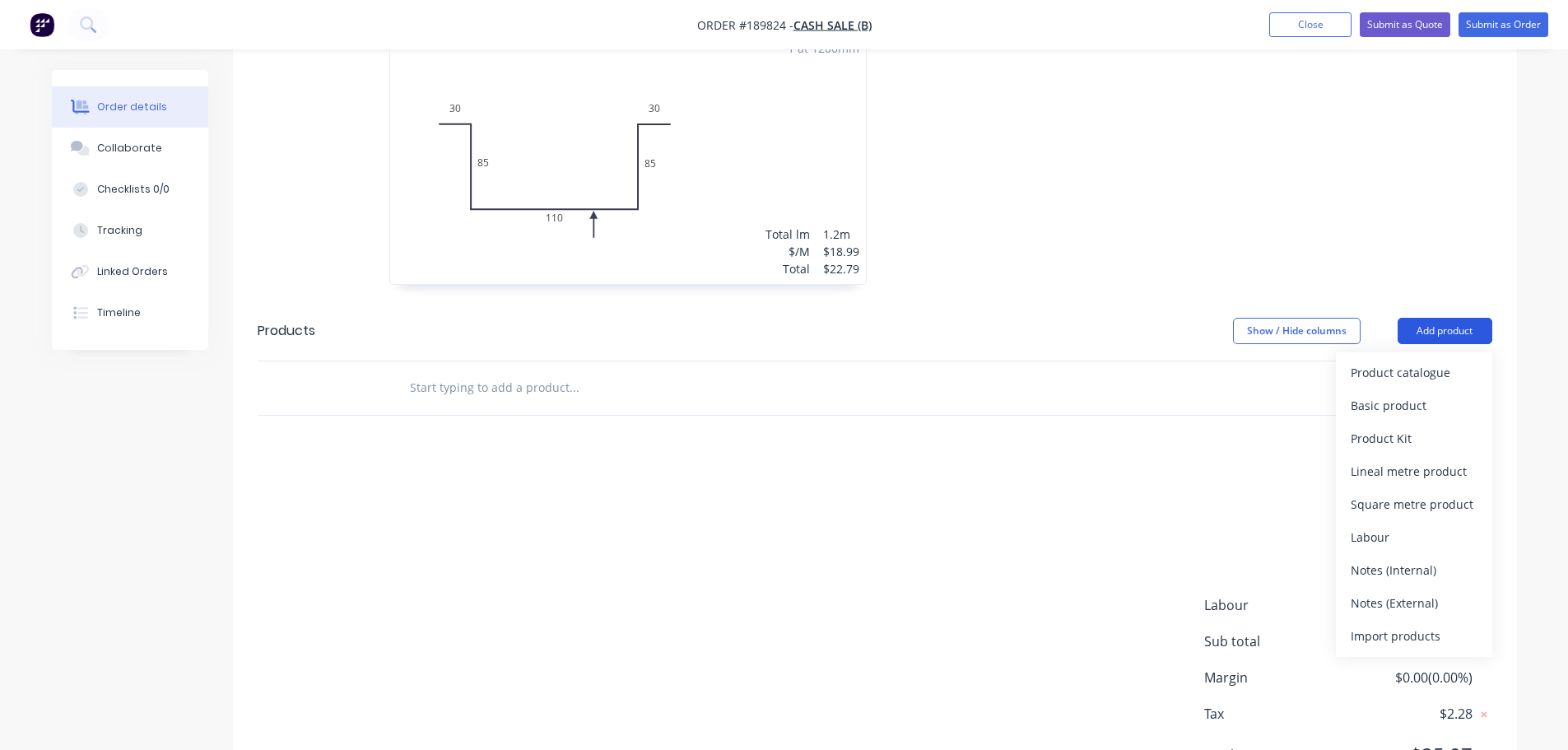
click at [1438, 365] on div "Product catalogue" at bounding box center [1414, 373] width 126 height 24
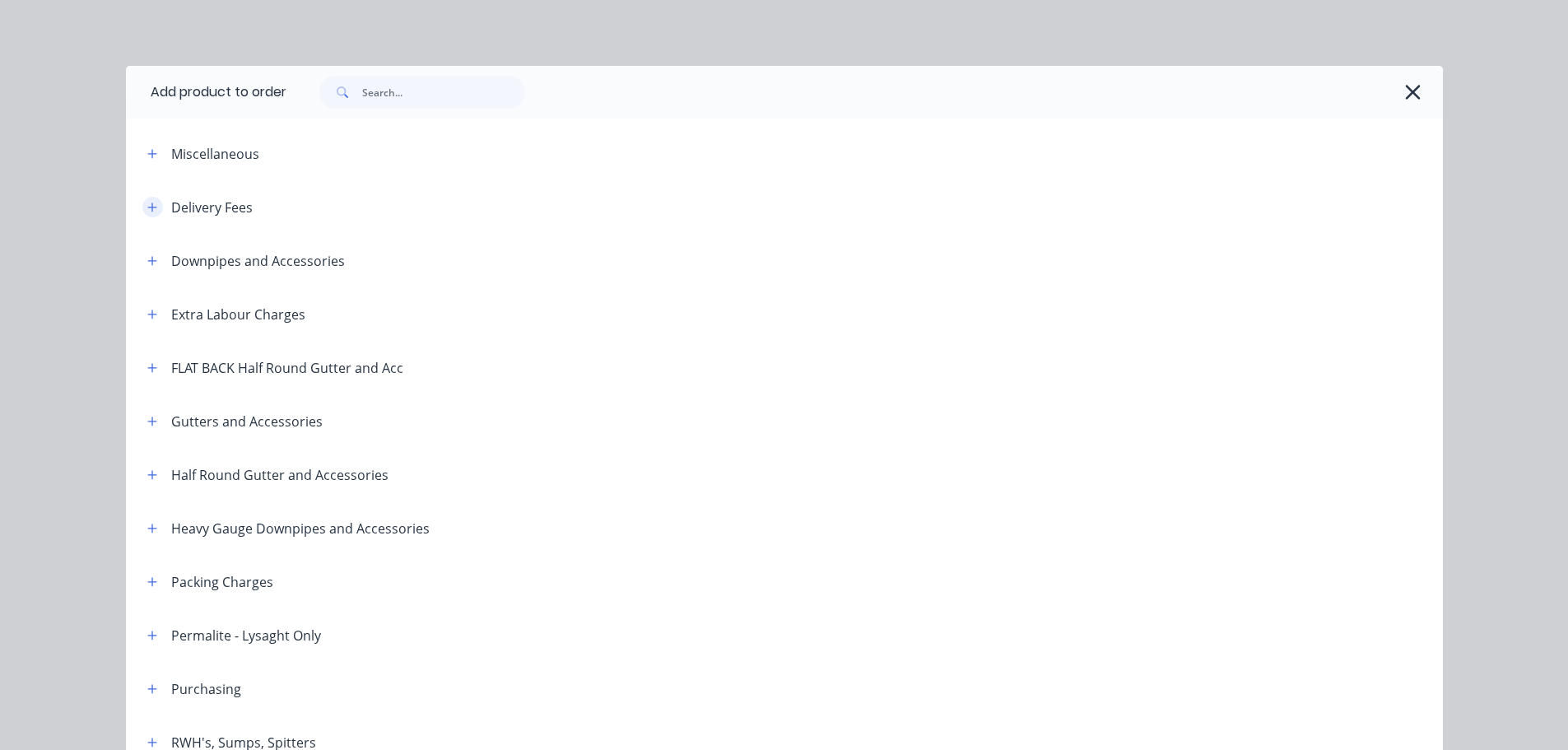
click at [153, 204] on button "button" at bounding box center [152, 206] width 20 height 20
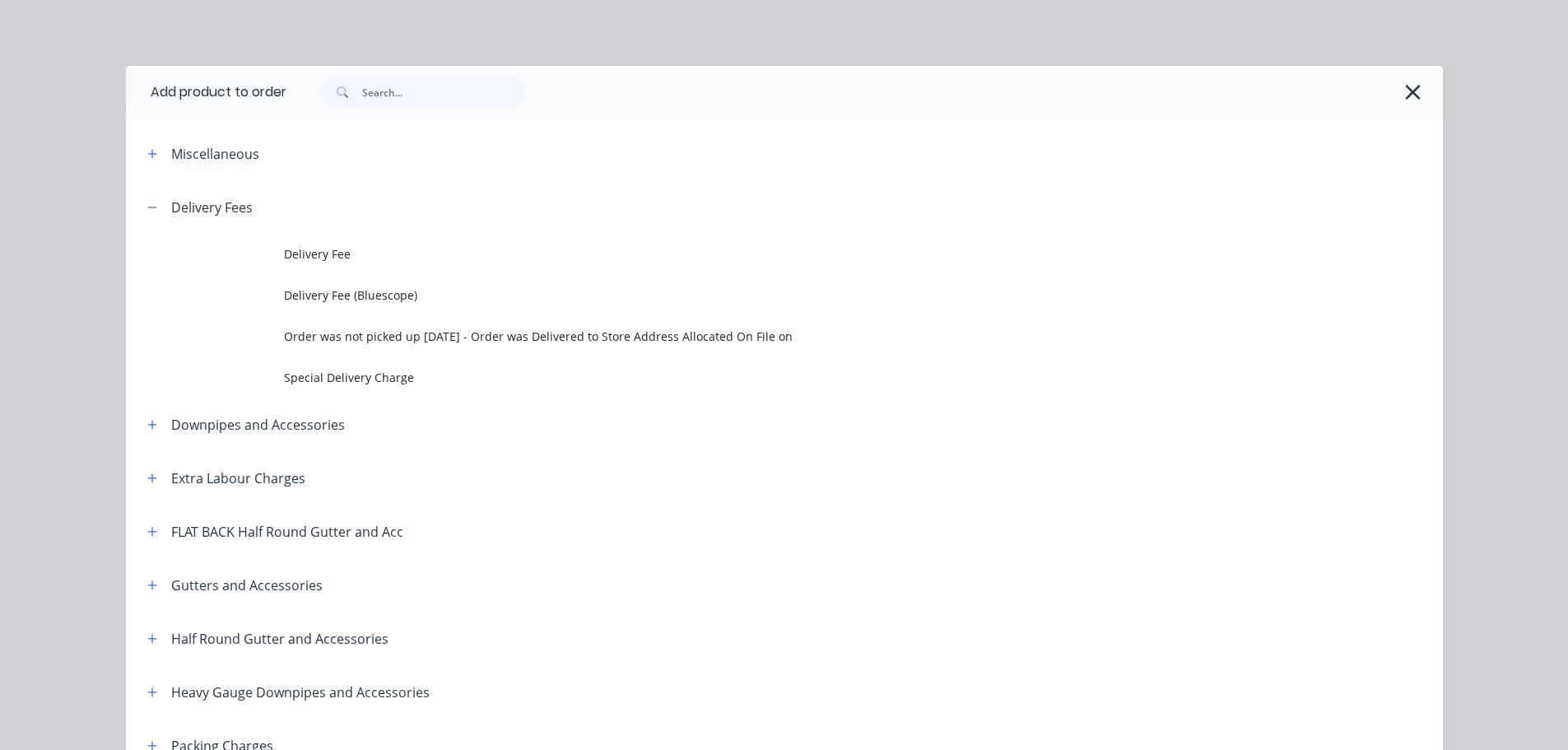
click at [469, 261] on span "Delivery Fee" at bounding box center [747, 254] width 927 height 18
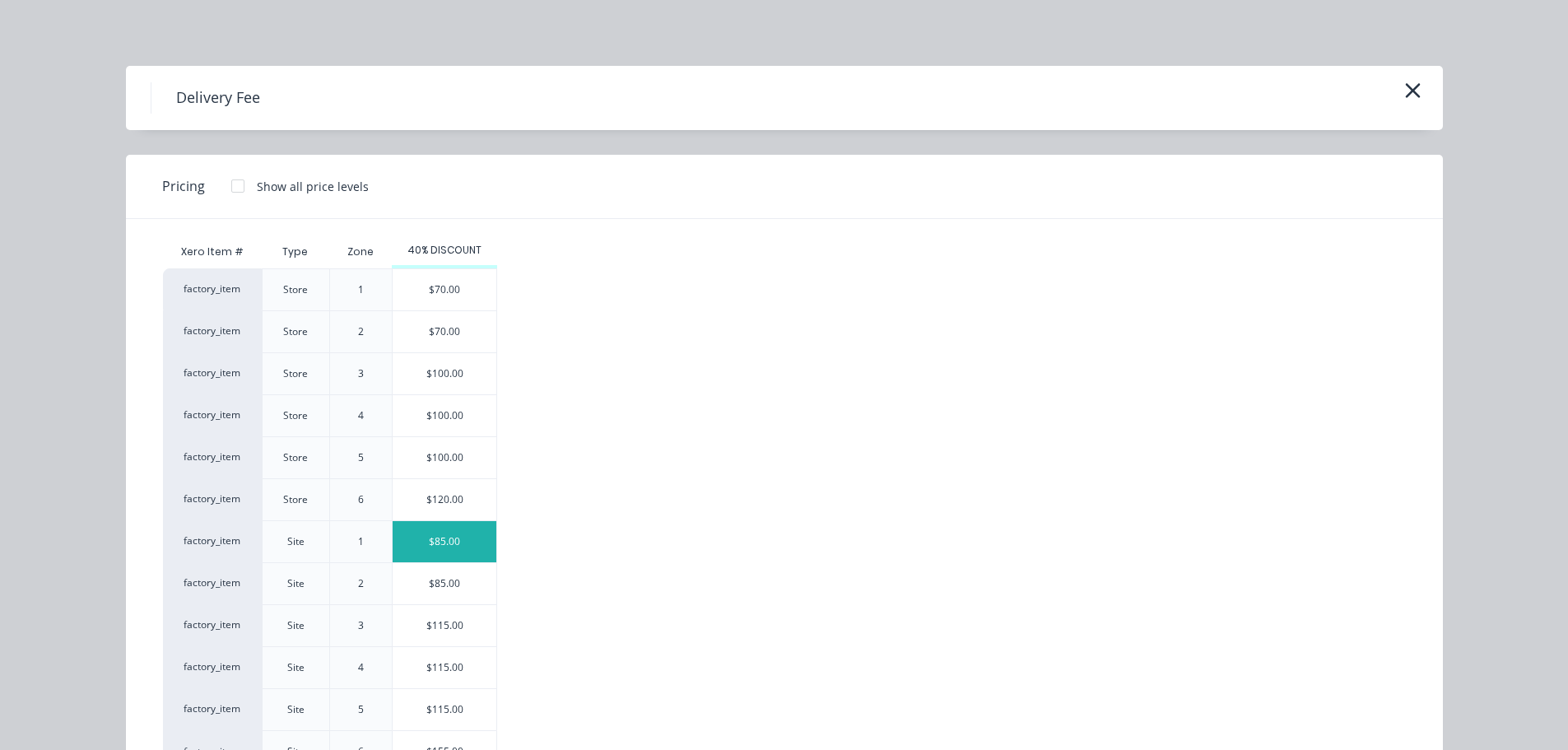
click at [465, 534] on div "$85.00" at bounding box center [445, 542] width 104 height 41
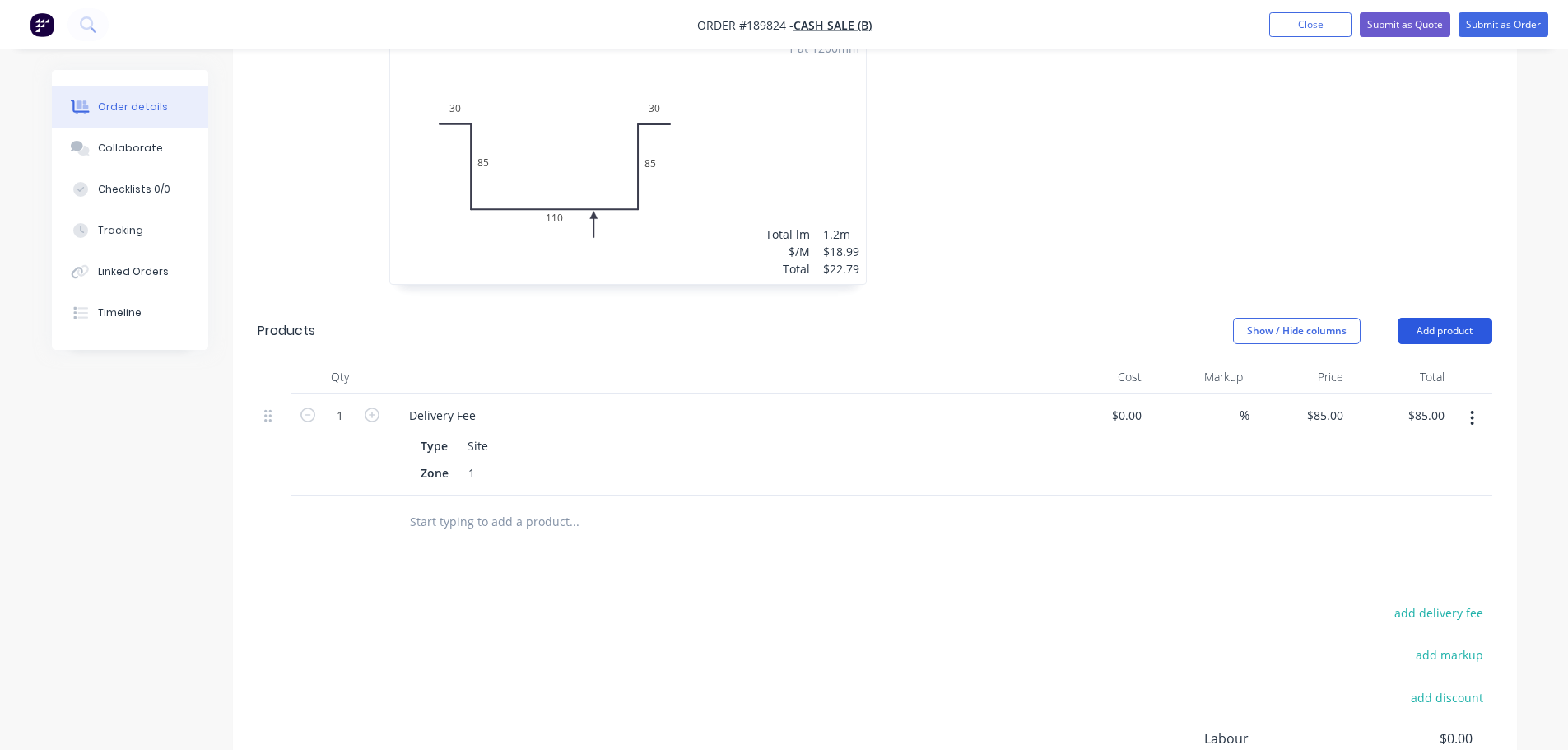
drag, startPoint x: 1444, startPoint y: 330, endPoint x: 1445, endPoint y: 345, distance: 15.0
click at [1444, 331] on button "Add product" at bounding box center [1444, 331] width 94 height 26
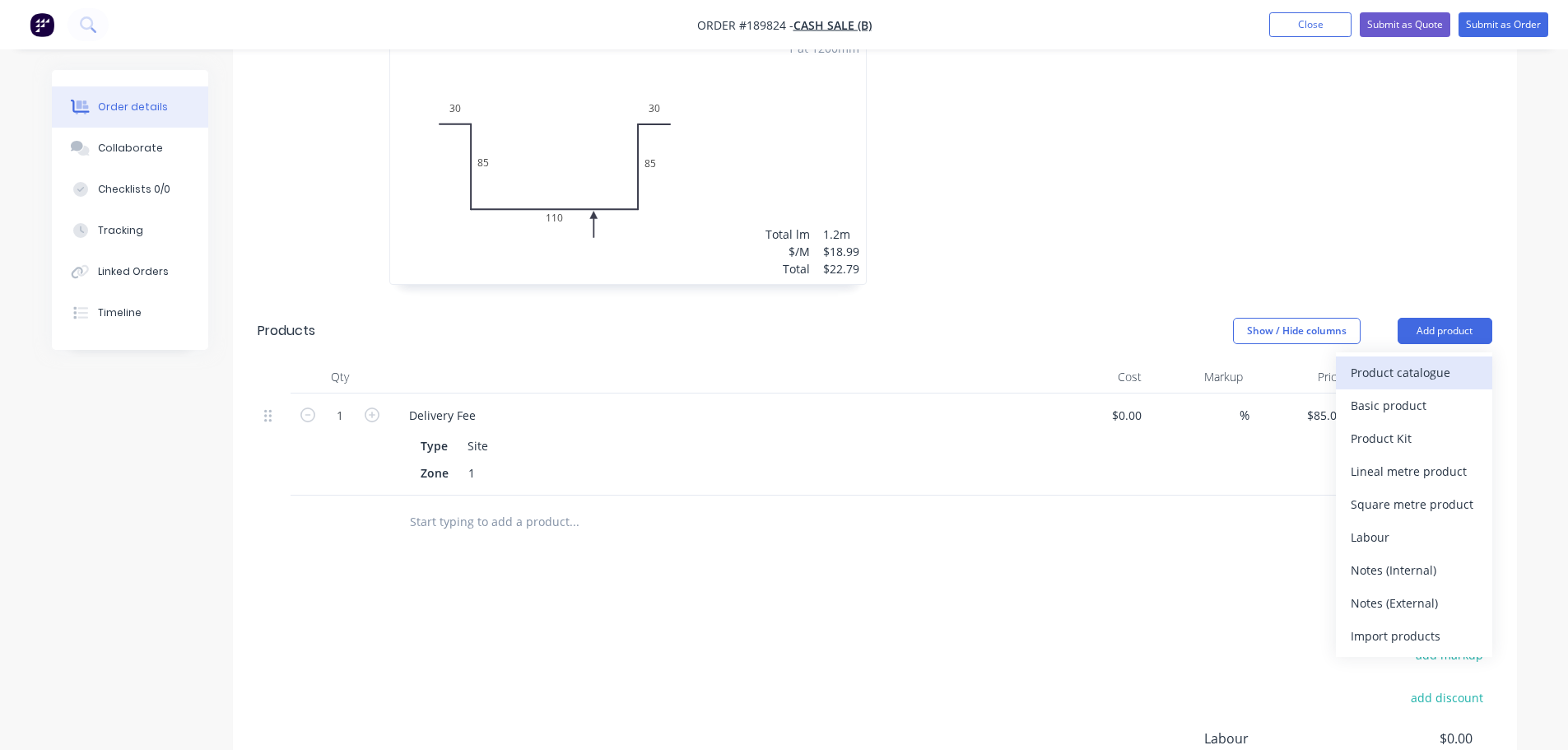
click at [1443, 373] on div "Product catalogue" at bounding box center [1414, 373] width 126 height 24
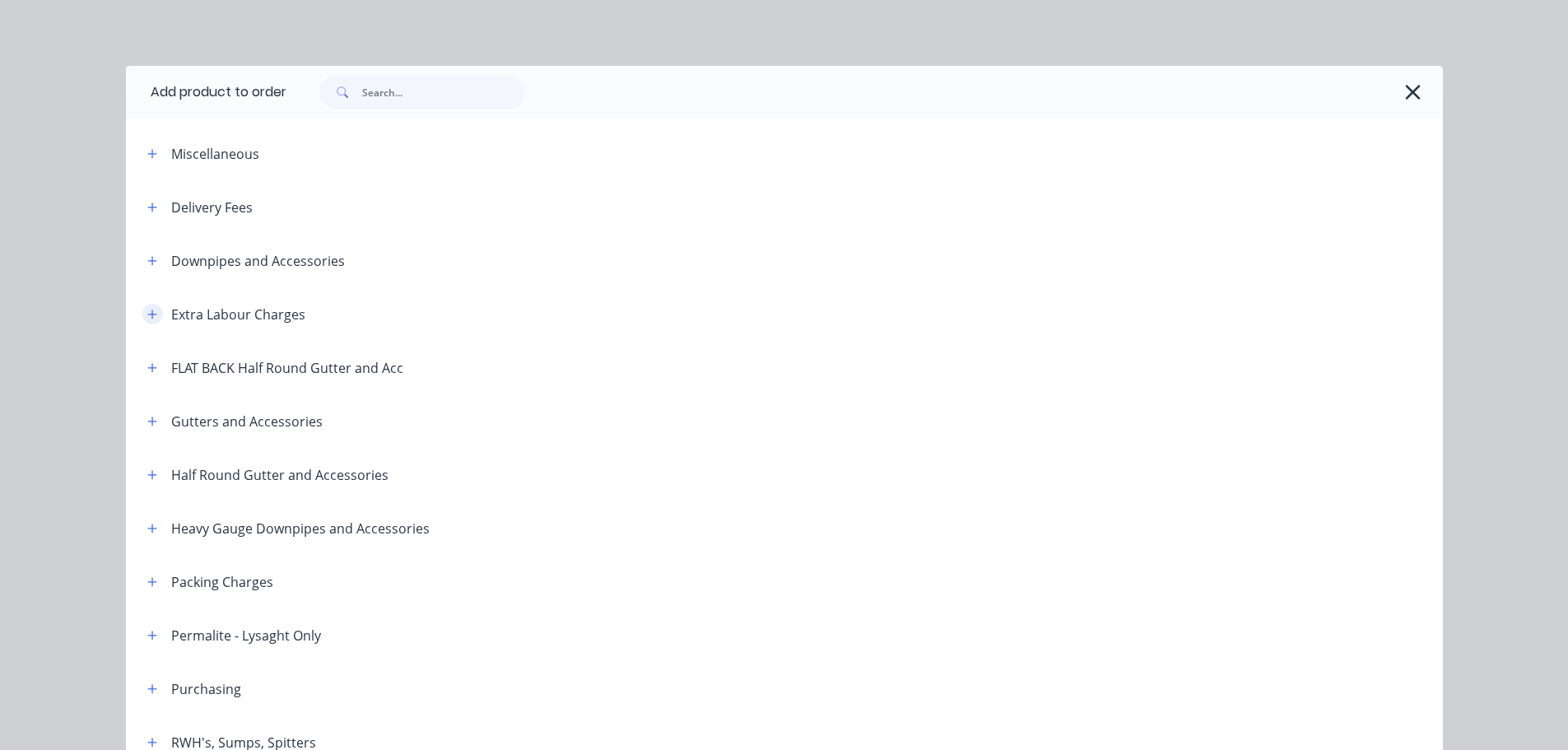
click at [147, 315] on icon "button" at bounding box center [152, 314] width 10 height 12
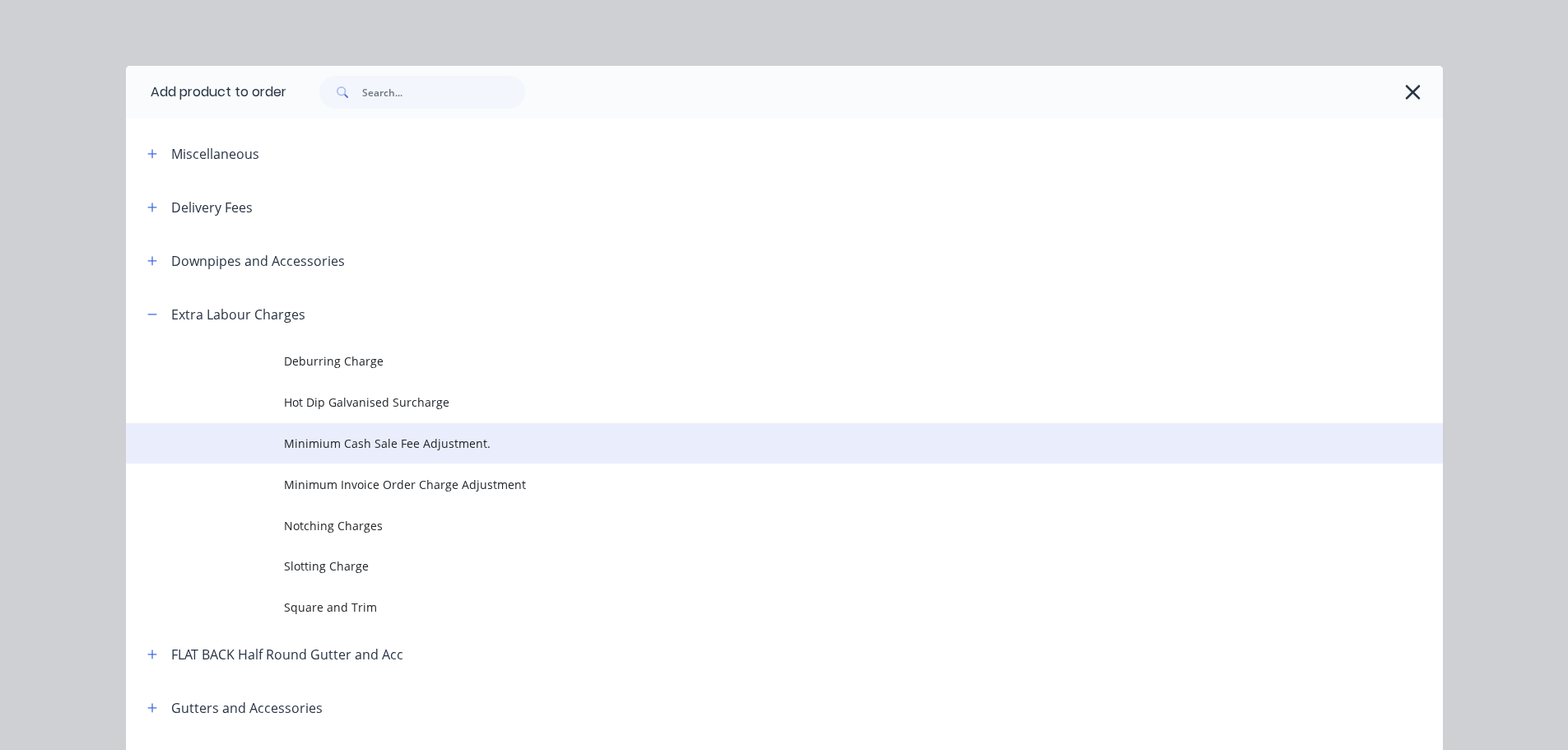
click at [378, 428] on td "Minimium Cash Sale Fee Adjustment." at bounding box center [864, 444] width 1159 height 41
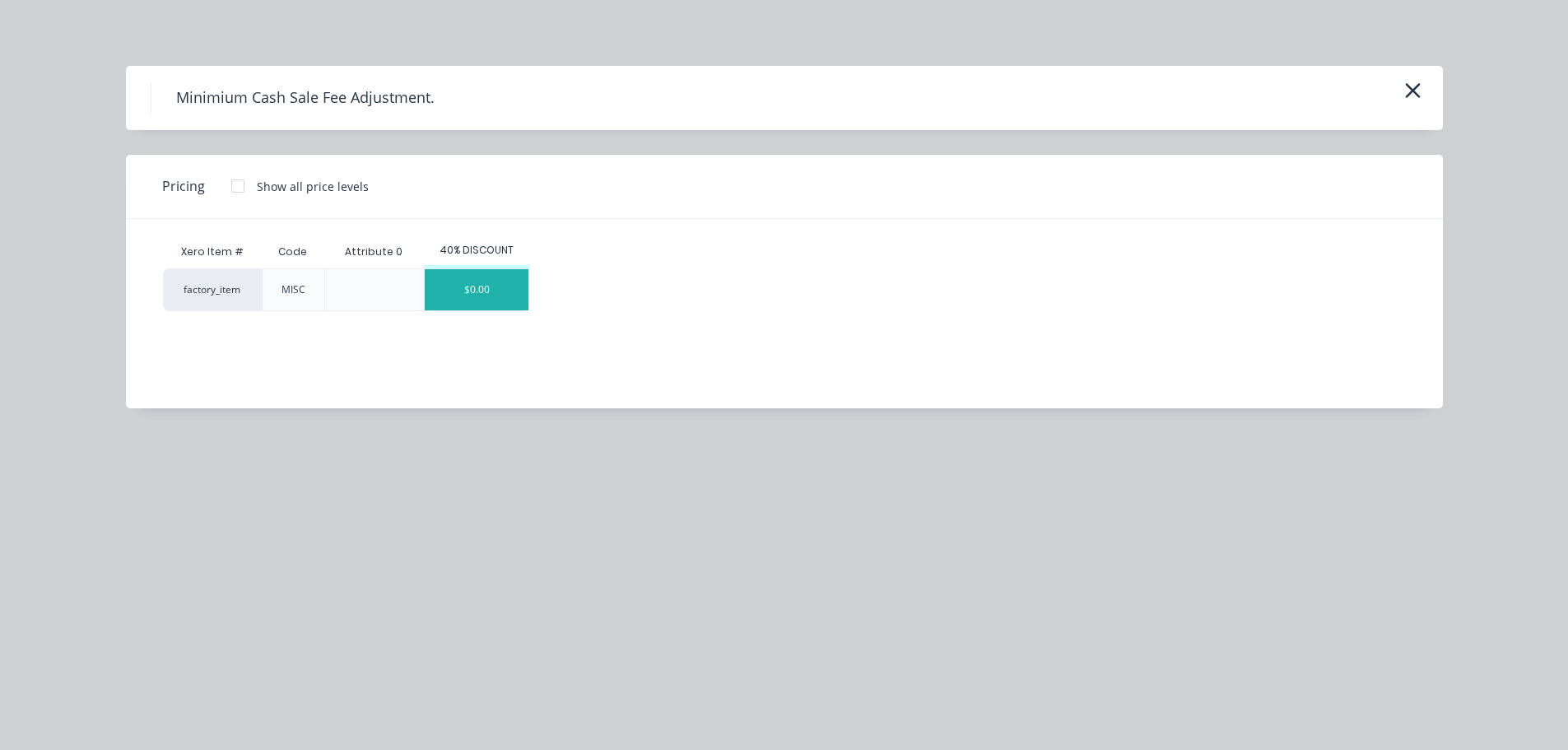
click at [485, 303] on div "$0.00" at bounding box center [477, 290] width 104 height 41
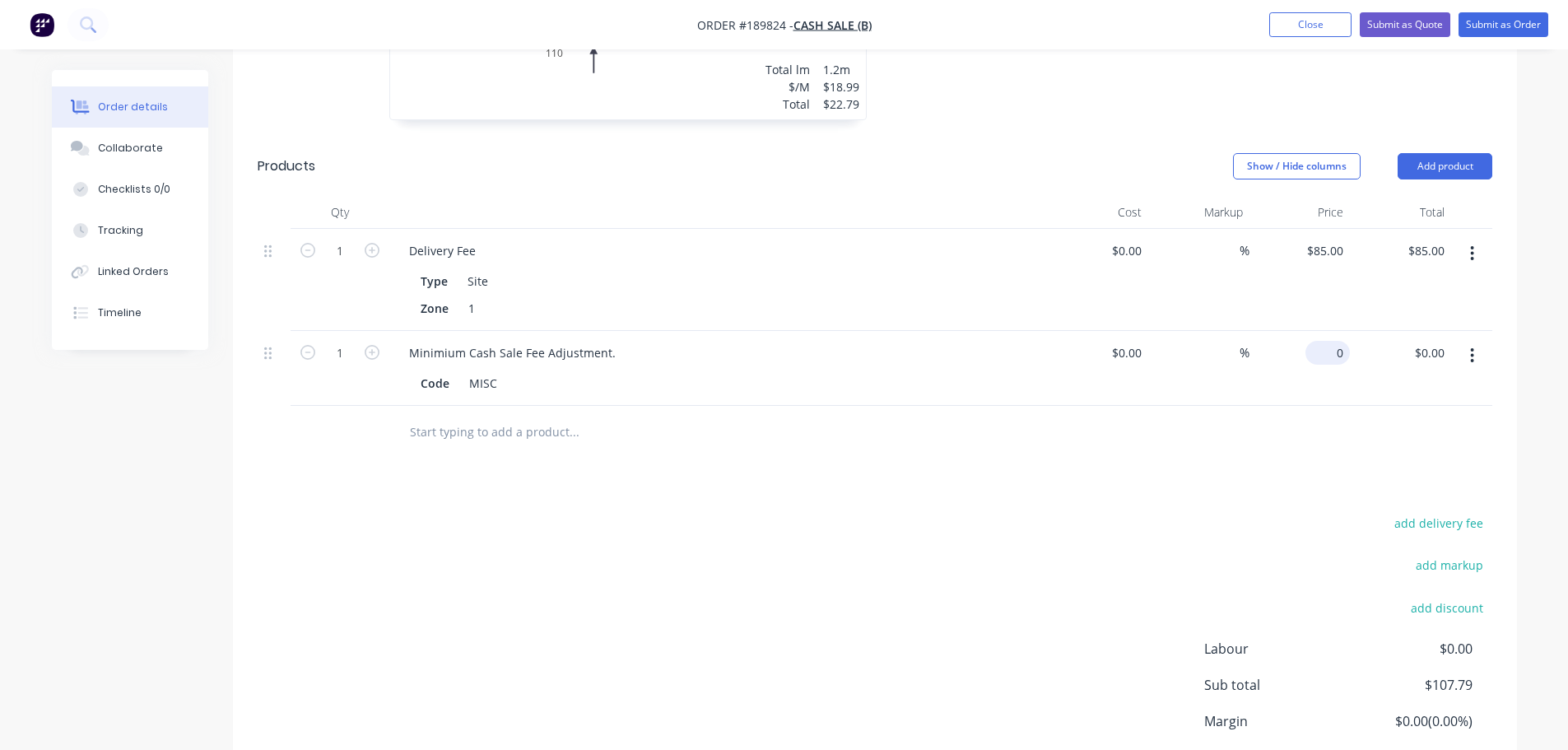
click at [1345, 356] on input "0" at bounding box center [1331, 352] width 38 height 24
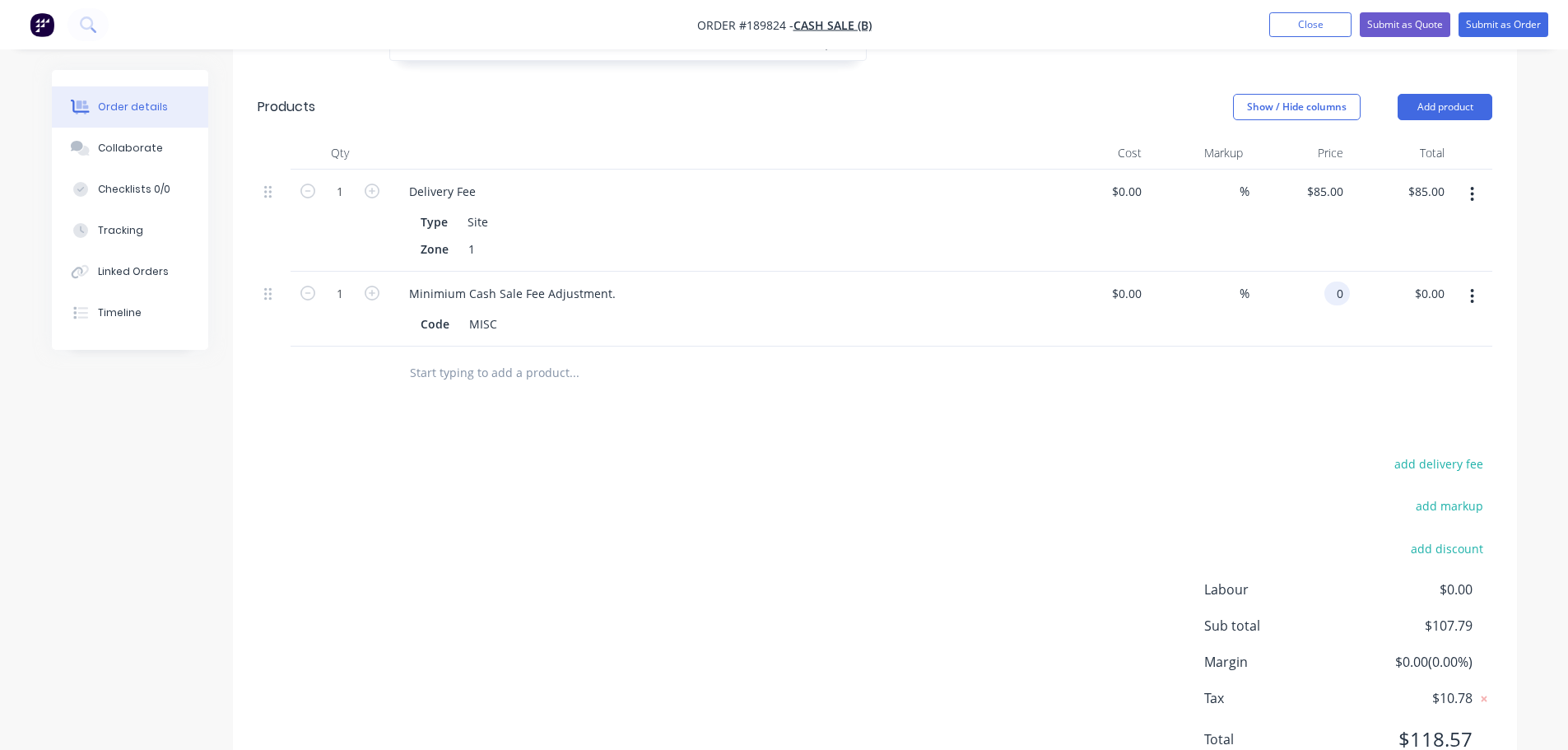
scroll to position [788, 0]
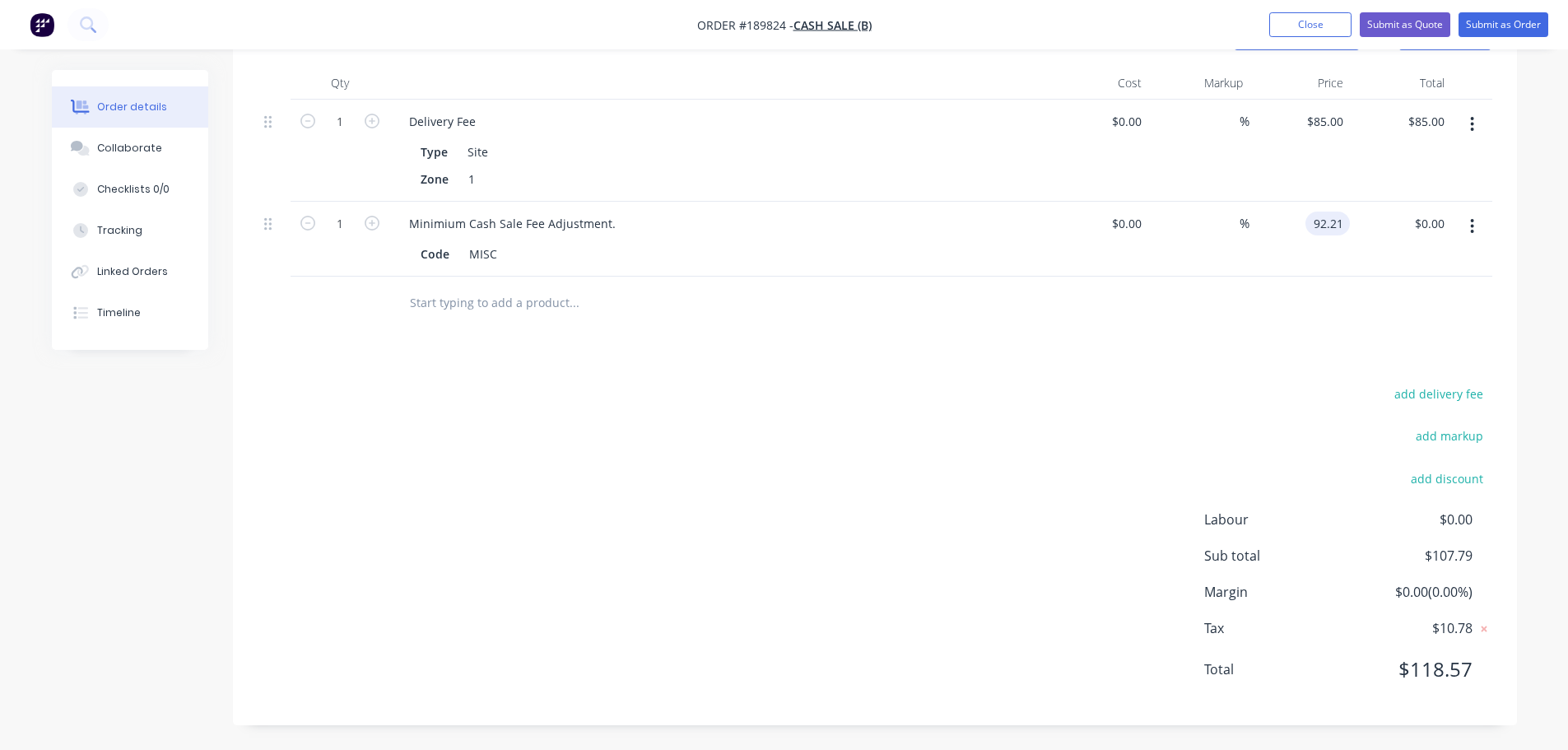
type input "$92.21"
click at [1046, 415] on div "add delivery fee add markup add discount Labour $0.00 Sub total $200.00 Margin …" at bounding box center [874, 542] width 1234 height 318
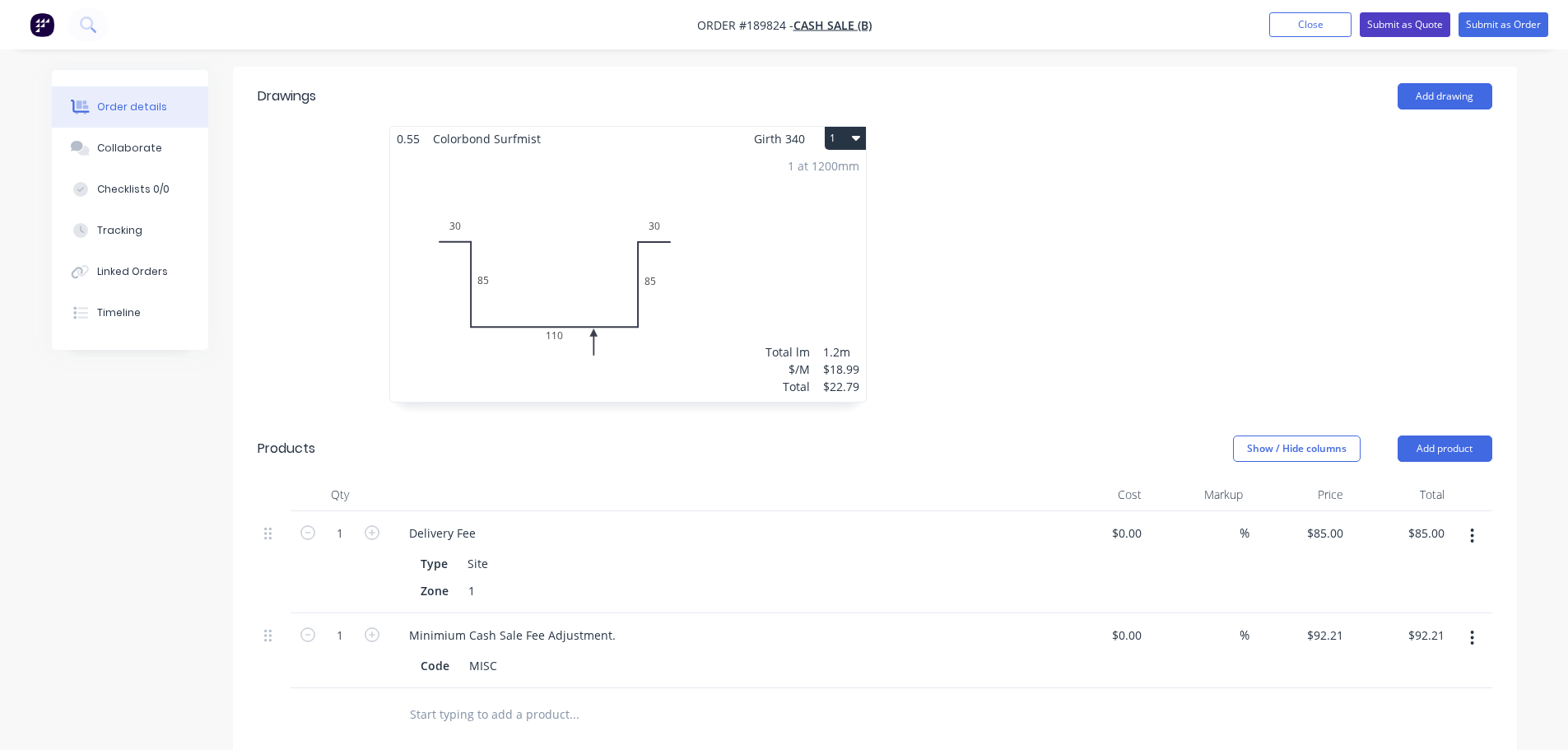
click at [1391, 24] on button "Submit as Quote" at bounding box center [1405, 24] width 90 height 24
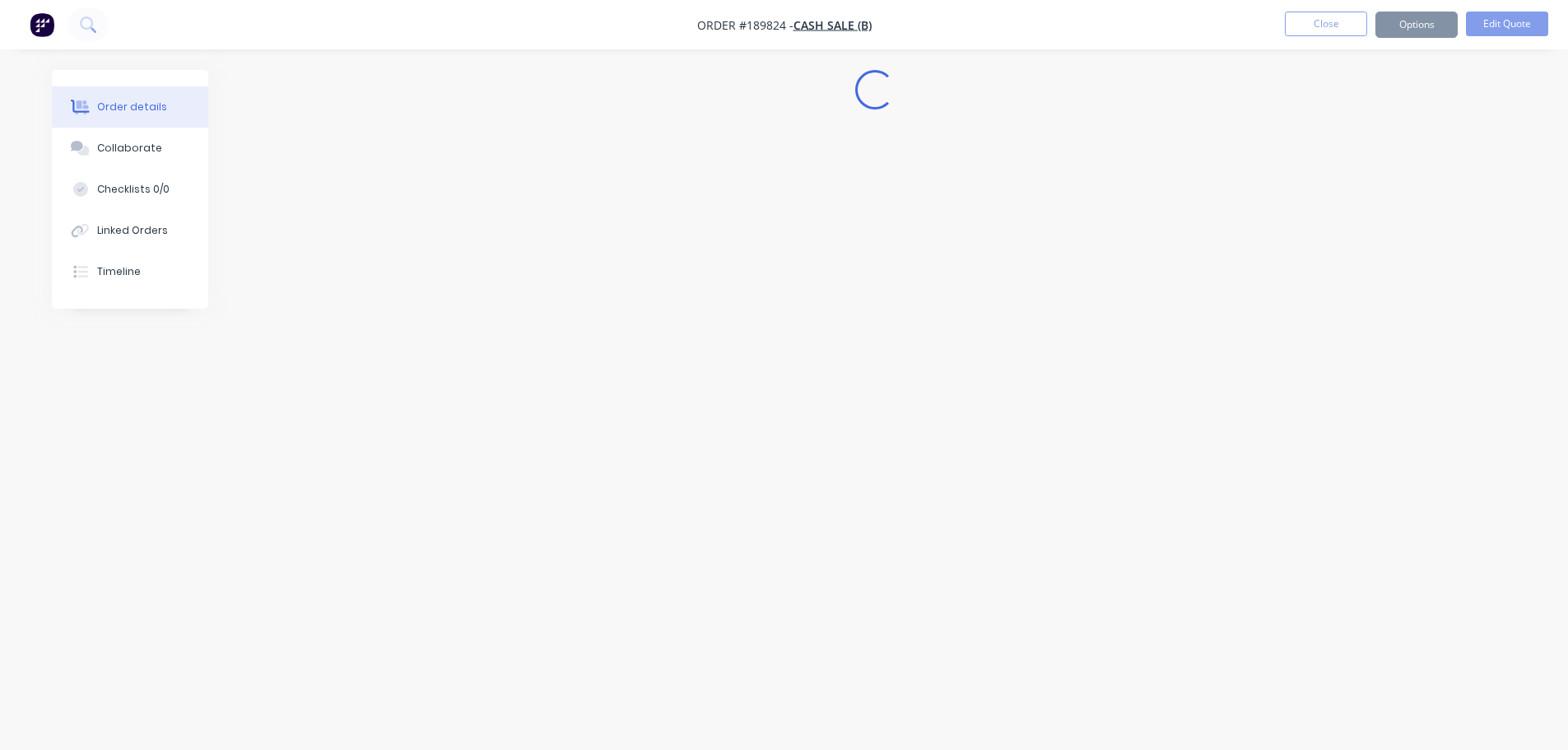
scroll to position [0, 0]
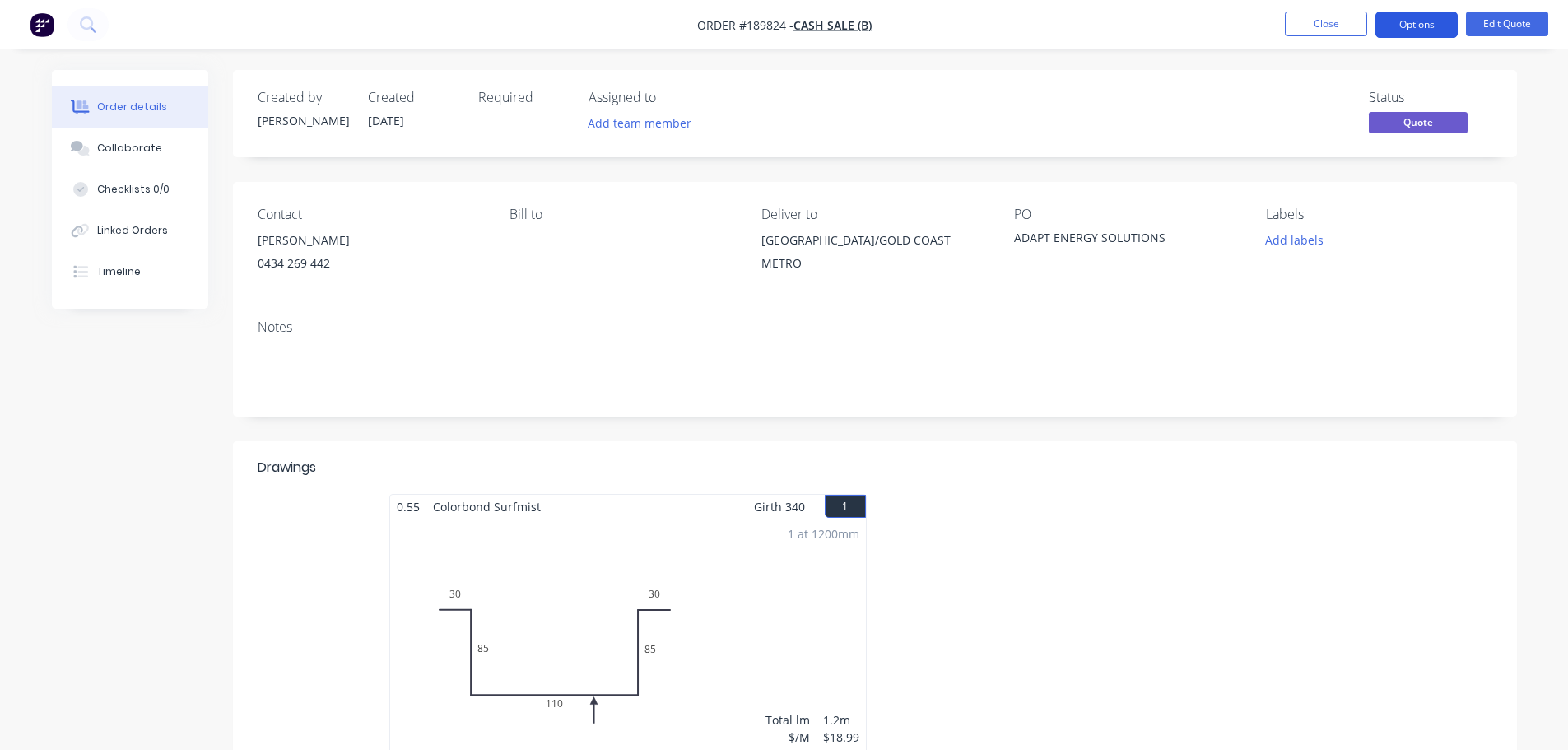
click at [1416, 34] on button "Options" at bounding box center [1416, 24] width 83 height 26
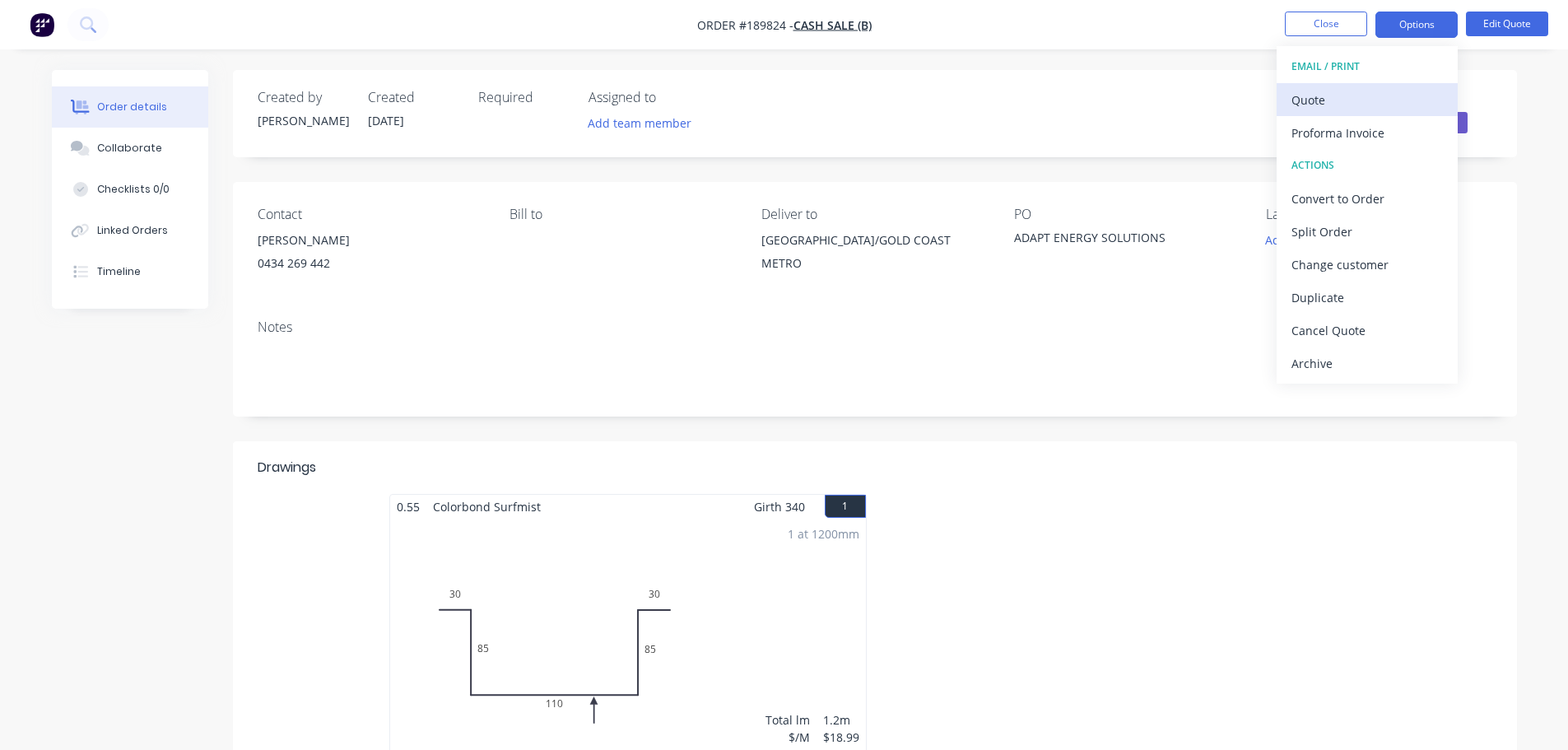
click at [1371, 89] on div "Quote" at bounding box center [1368, 100] width 152 height 24
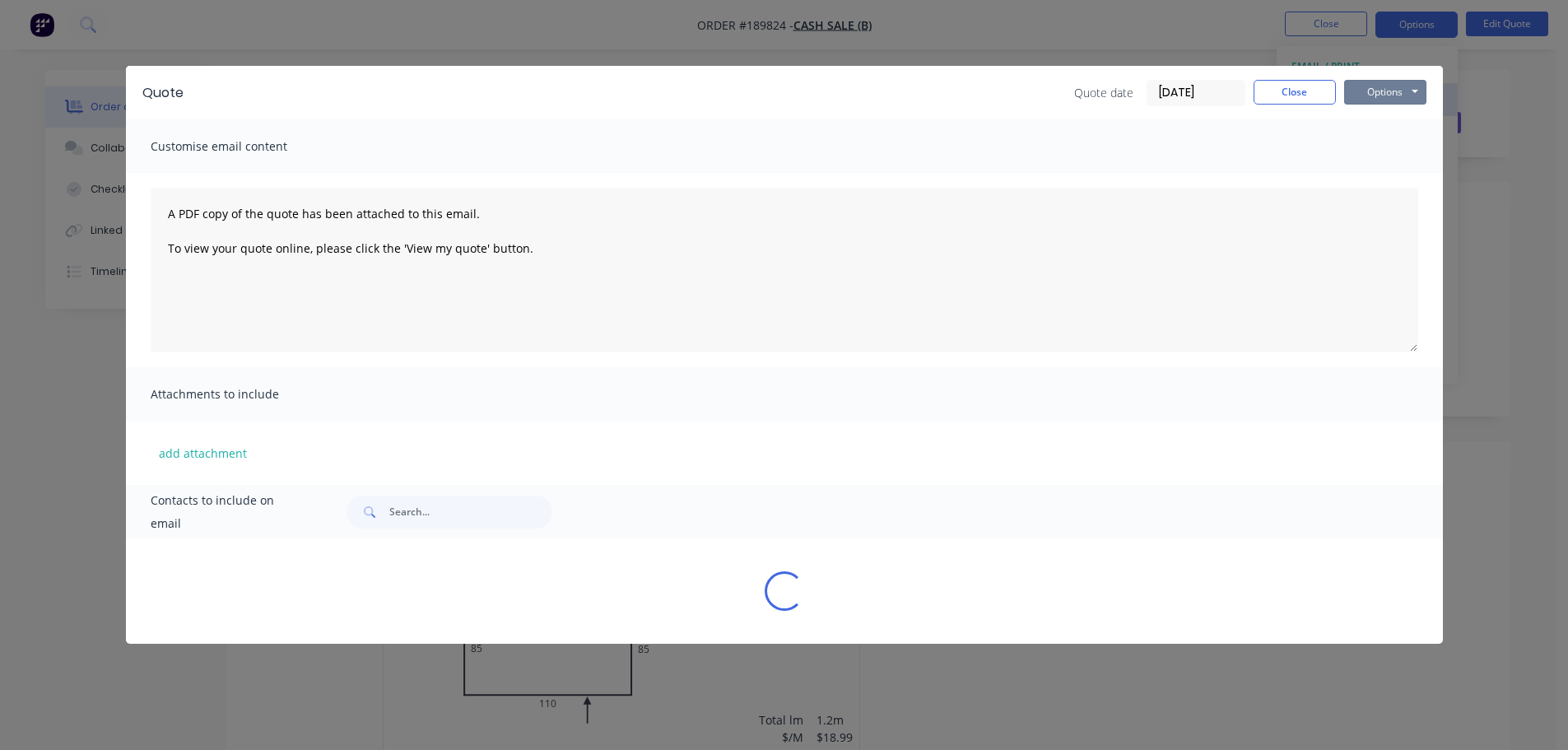
click at [1371, 89] on button "Options" at bounding box center [1385, 91] width 83 height 24
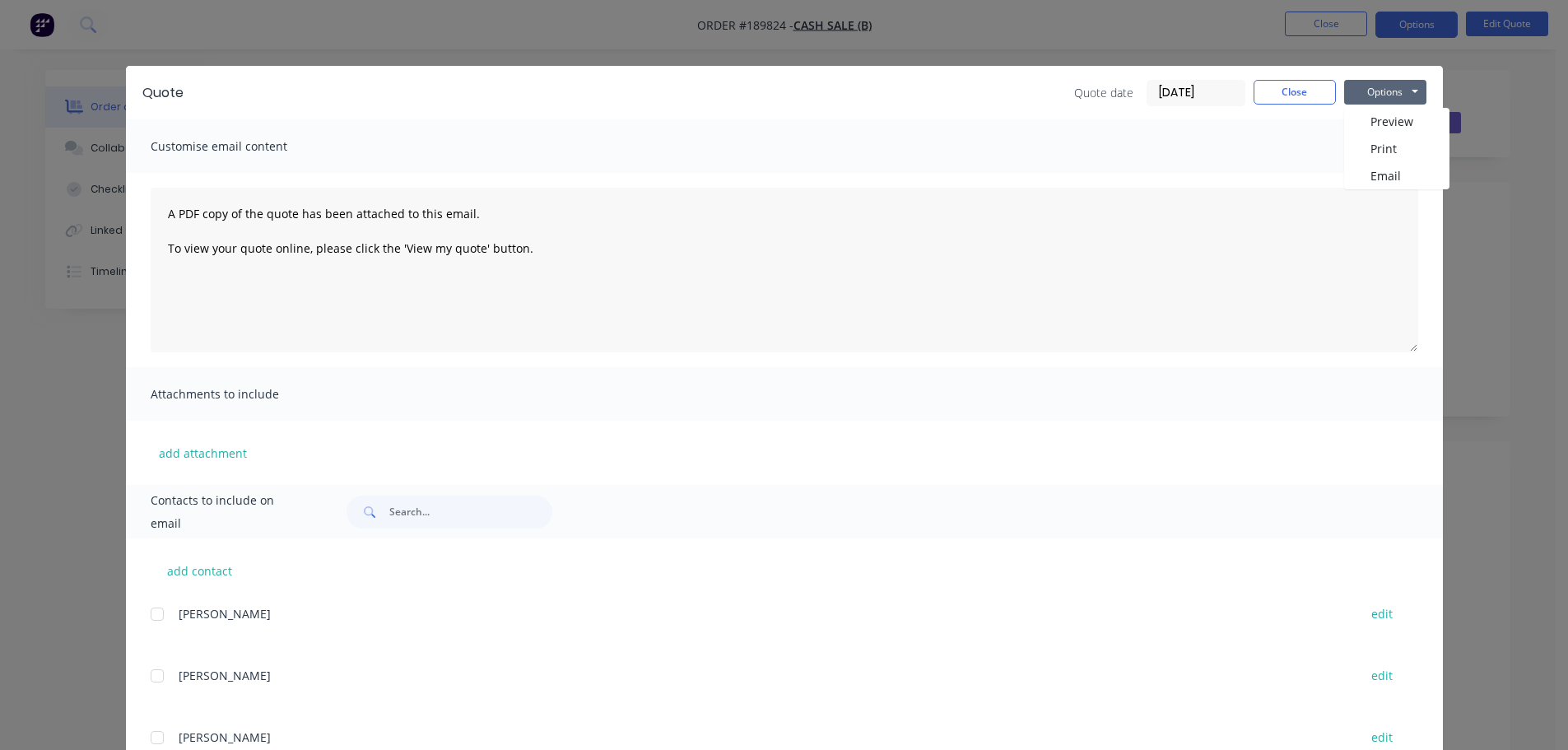
click at [1366, 104] on button "Options" at bounding box center [1385, 91] width 83 height 24
click at [1368, 97] on button "Options" at bounding box center [1385, 91] width 83 height 24
click at [1370, 125] on button "Preview" at bounding box center [1397, 122] width 105 height 27
click at [1299, 101] on button "Close" at bounding box center [1295, 91] width 83 height 24
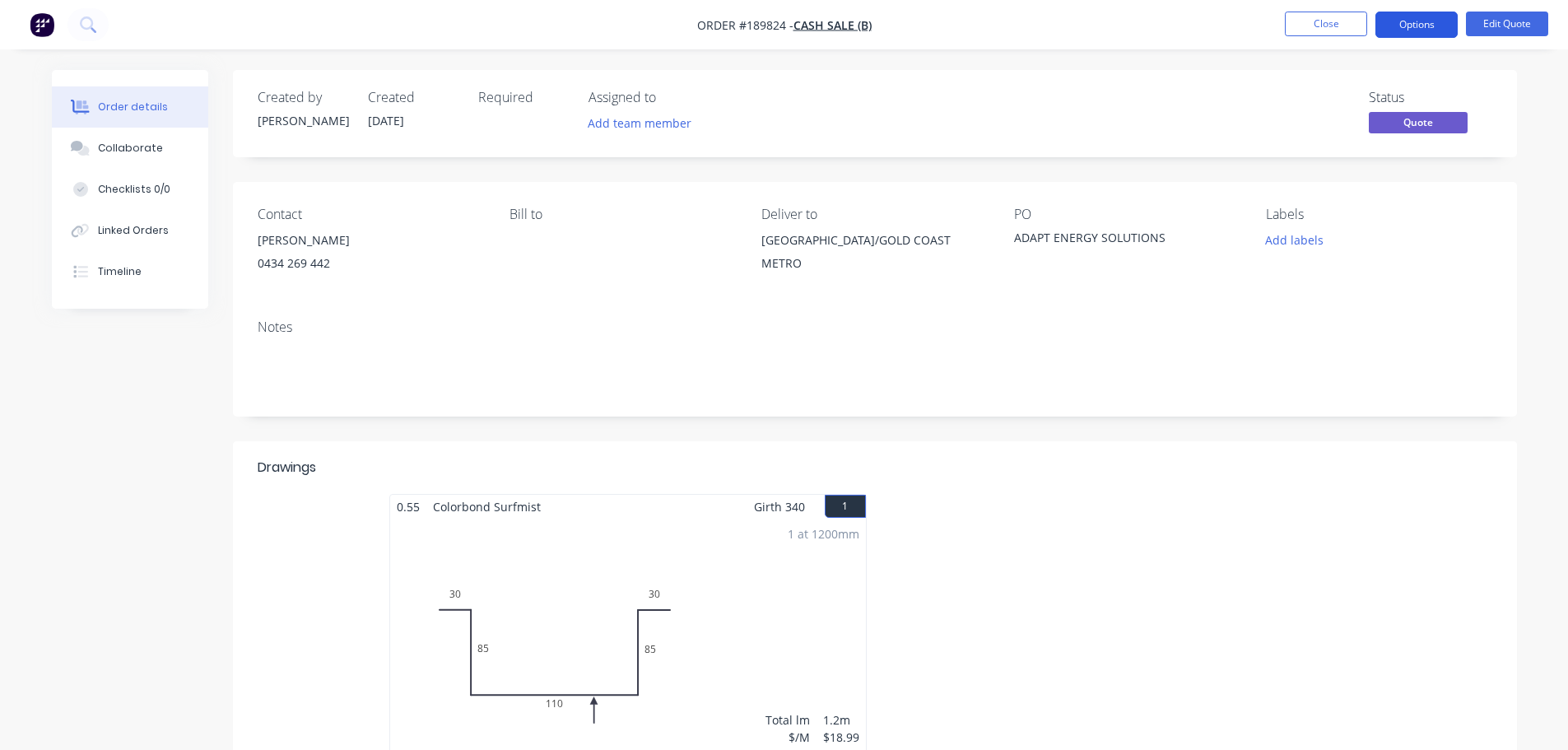
click at [1429, 29] on button "Options" at bounding box center [1416, 24] width 83 height 26
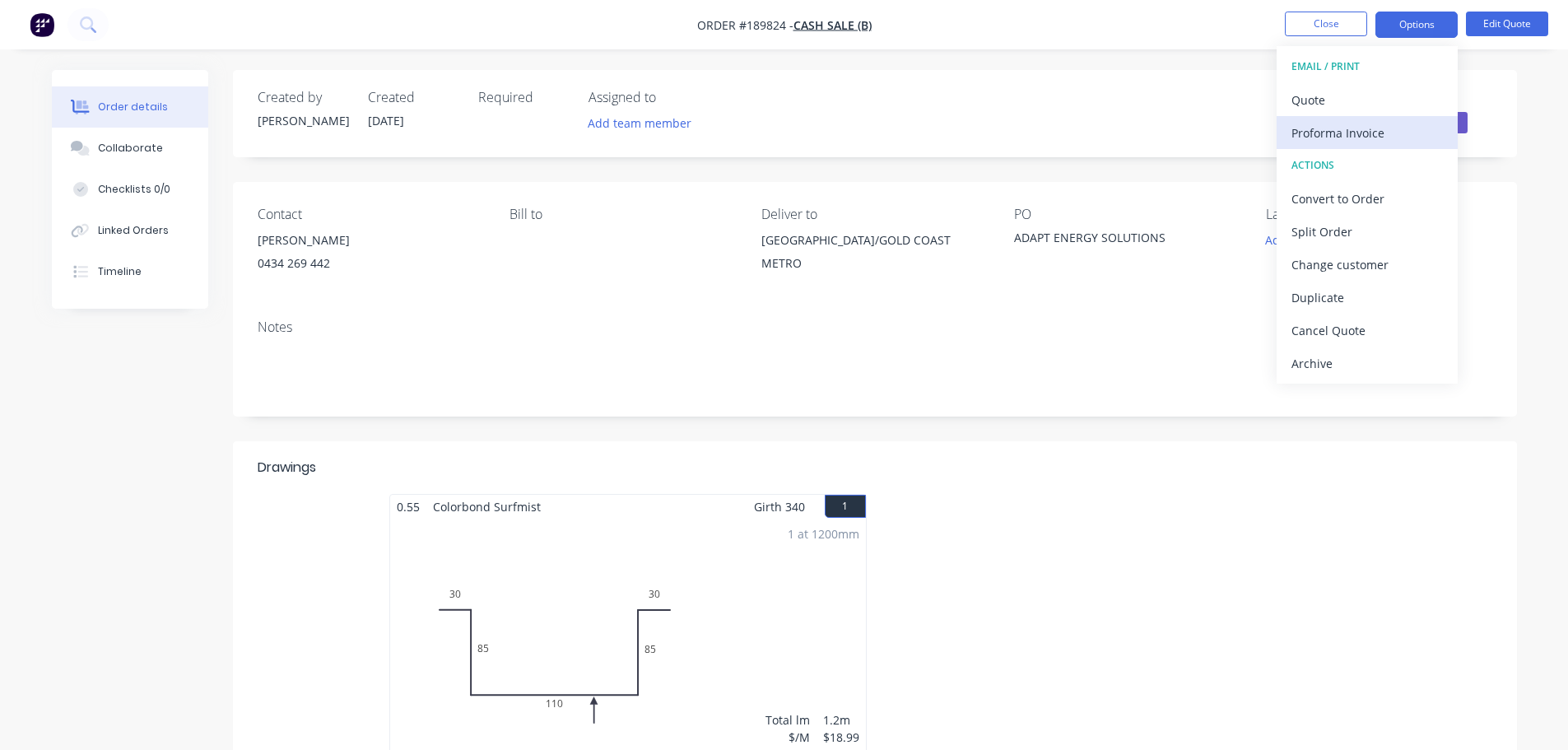
click at [1376, 129] on div "Proforma Invoice" at bounding box center [1368, 132] width 152 height 24
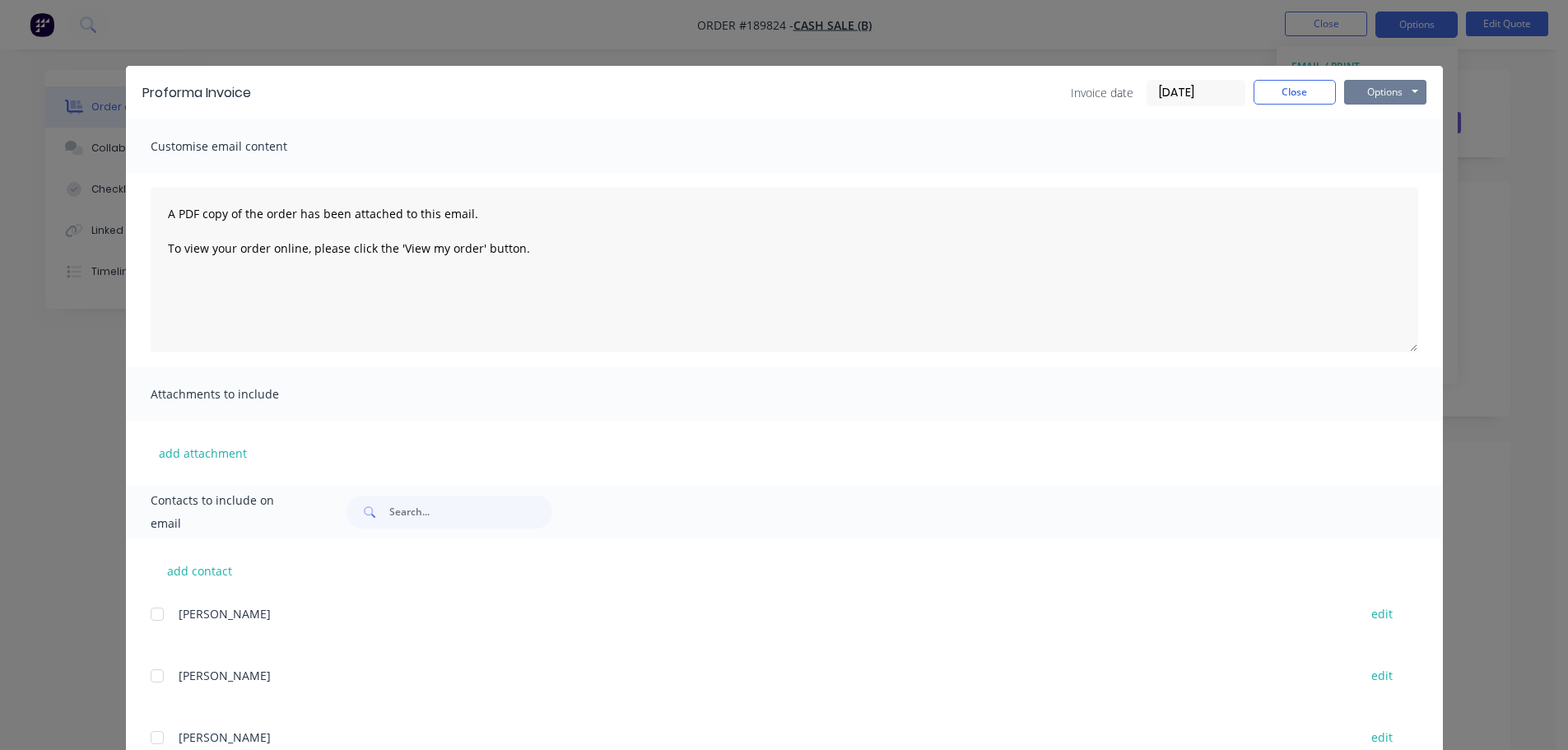
click at [1386, 92] on button "Options" at bounding box center [1385, 91] width 83 height 24
click at [1388, 126] on button "Preview" at bounding box center [1397, 122] width 105 height 27
click at [1010, 78] on div "Proforma Invoice Invoice date [DATE] Close Options Preview Print Email" at bounding box center [784, 92] width 1317 height 54
drag, startPoint x: 1266, startPoint y: 89, endPoint x: 1281, endPoint y: 73, distance: 21.9
click at [1267, 88] on button "Close" at bounding box center [1295, 91] width 83 height 24
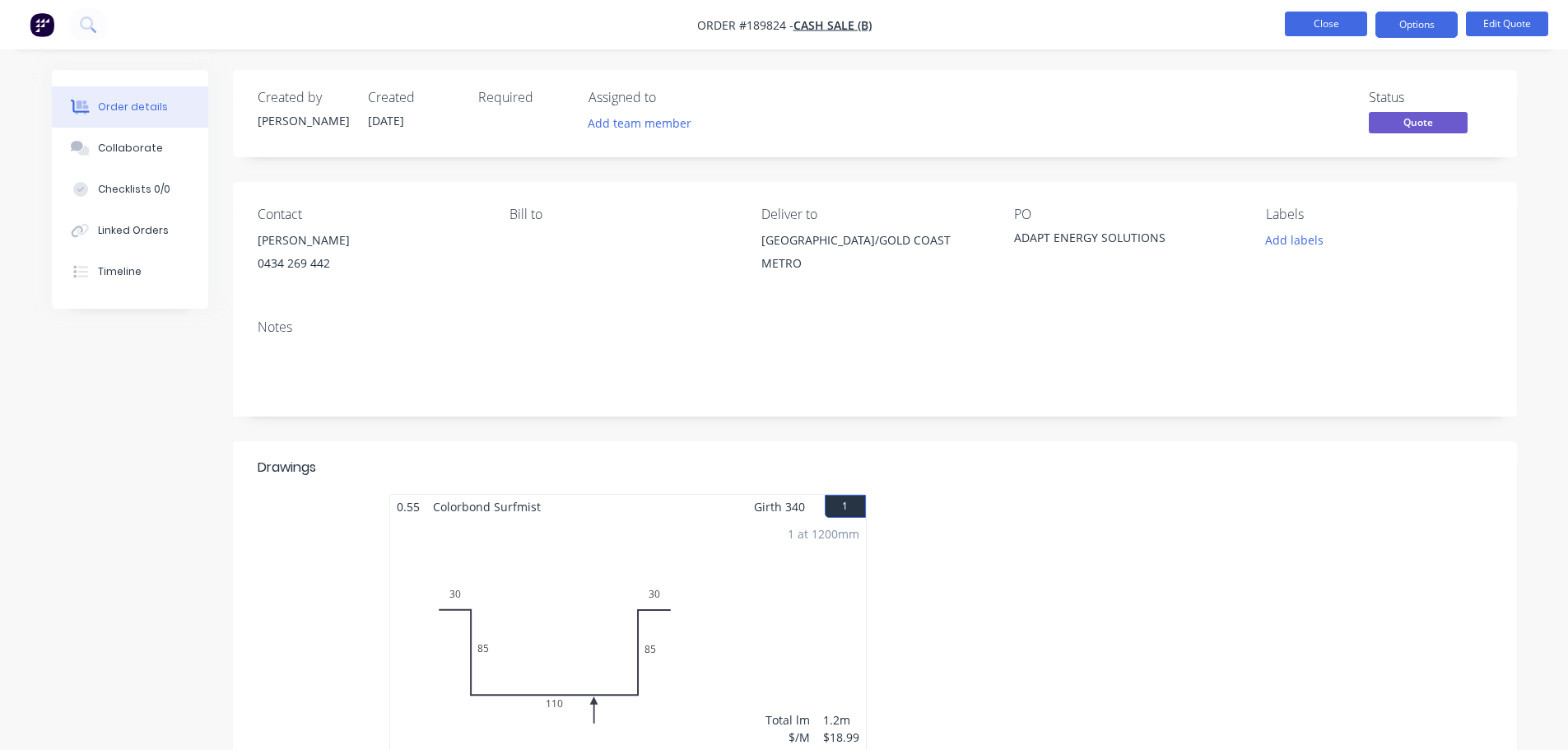
click at [1317, 23] on button "Close" at bounding box center [1326, 23] width 83 height 24
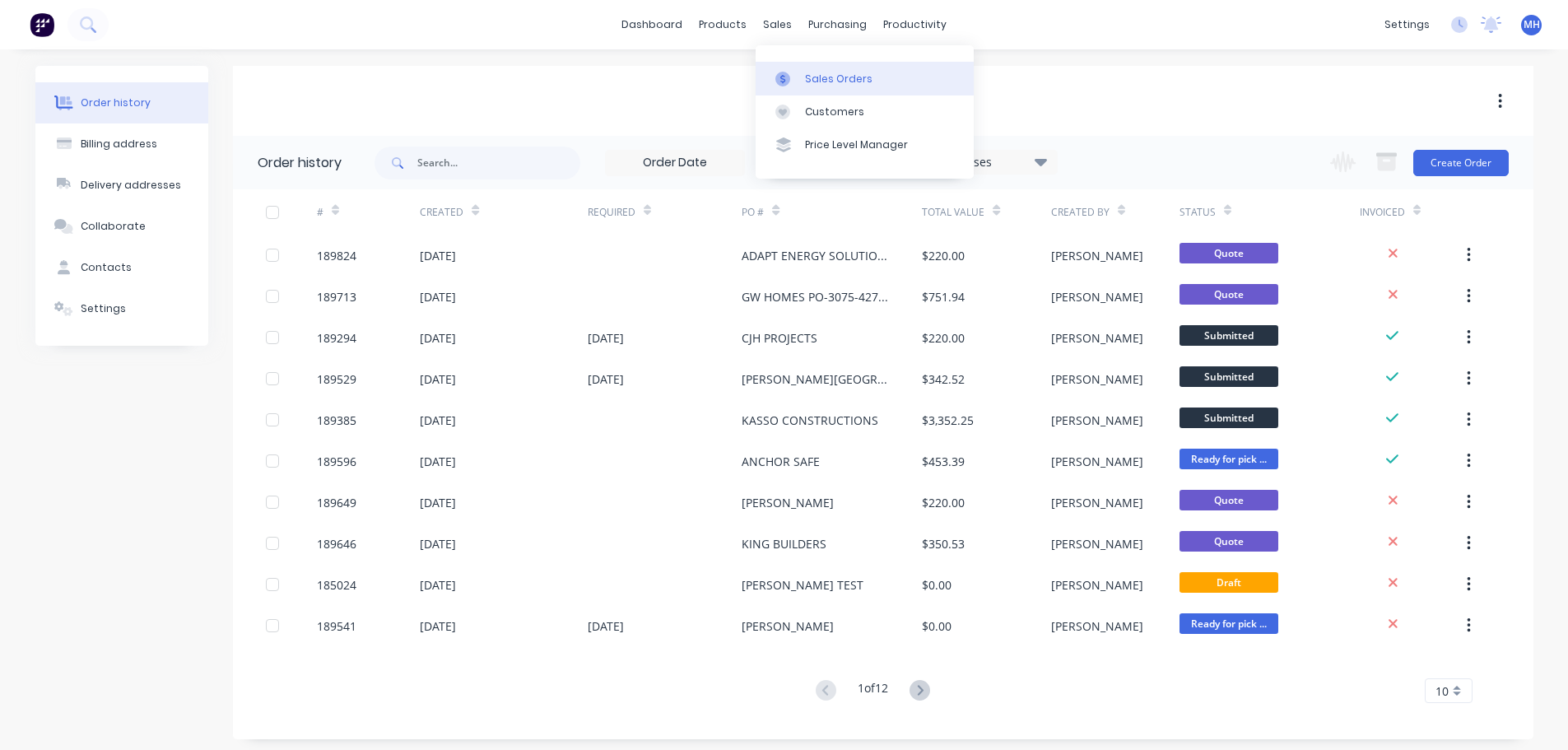
click at [821, 76] on div "Sales Orders" at bounding box center [838, 79] width 67 height 15
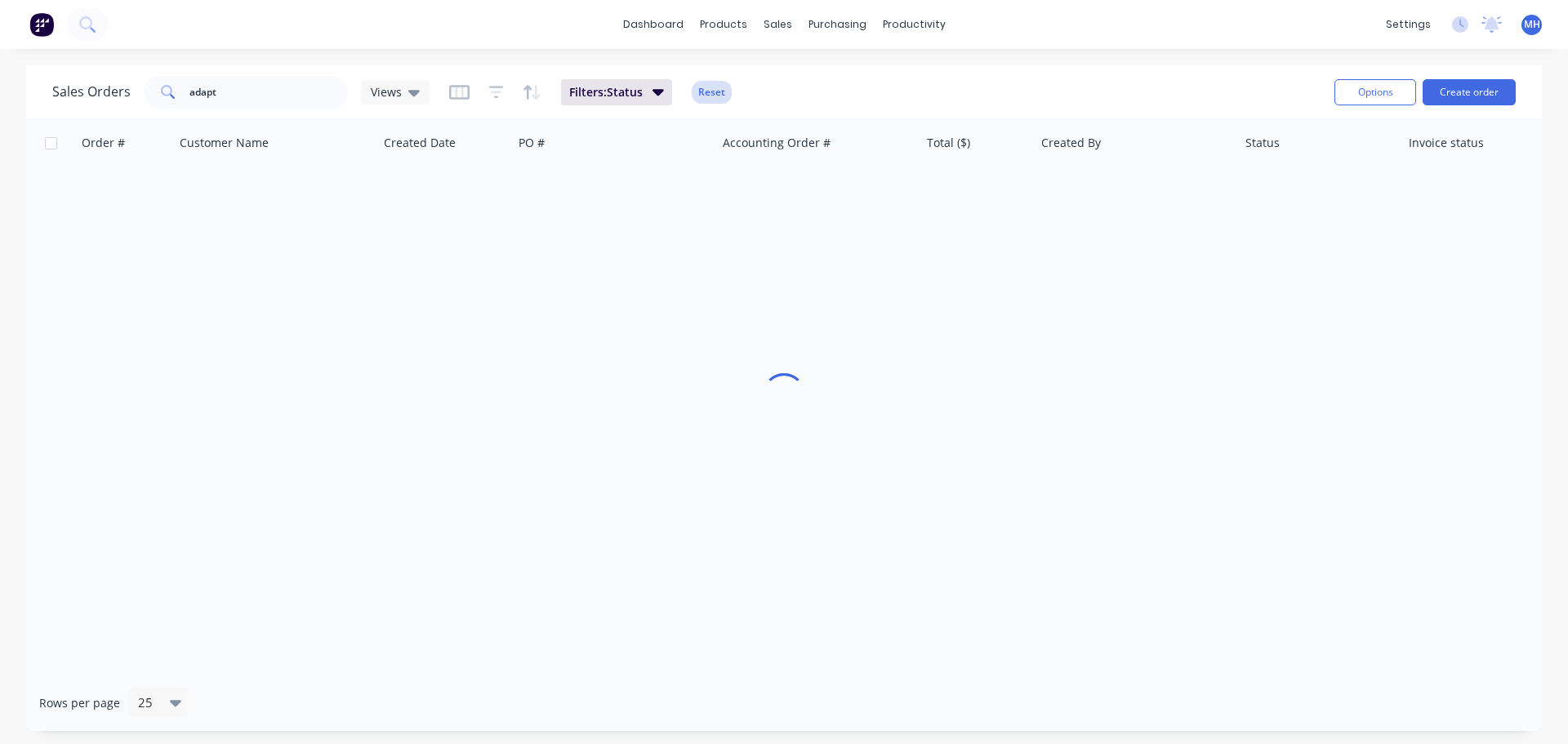
click at [708, 88] on button "Reset" at bounding box center [711, 93] width 40 height 23
click at [1465, 97] on button "Create order" at bounding box center [1469, 92] width 93 height 26
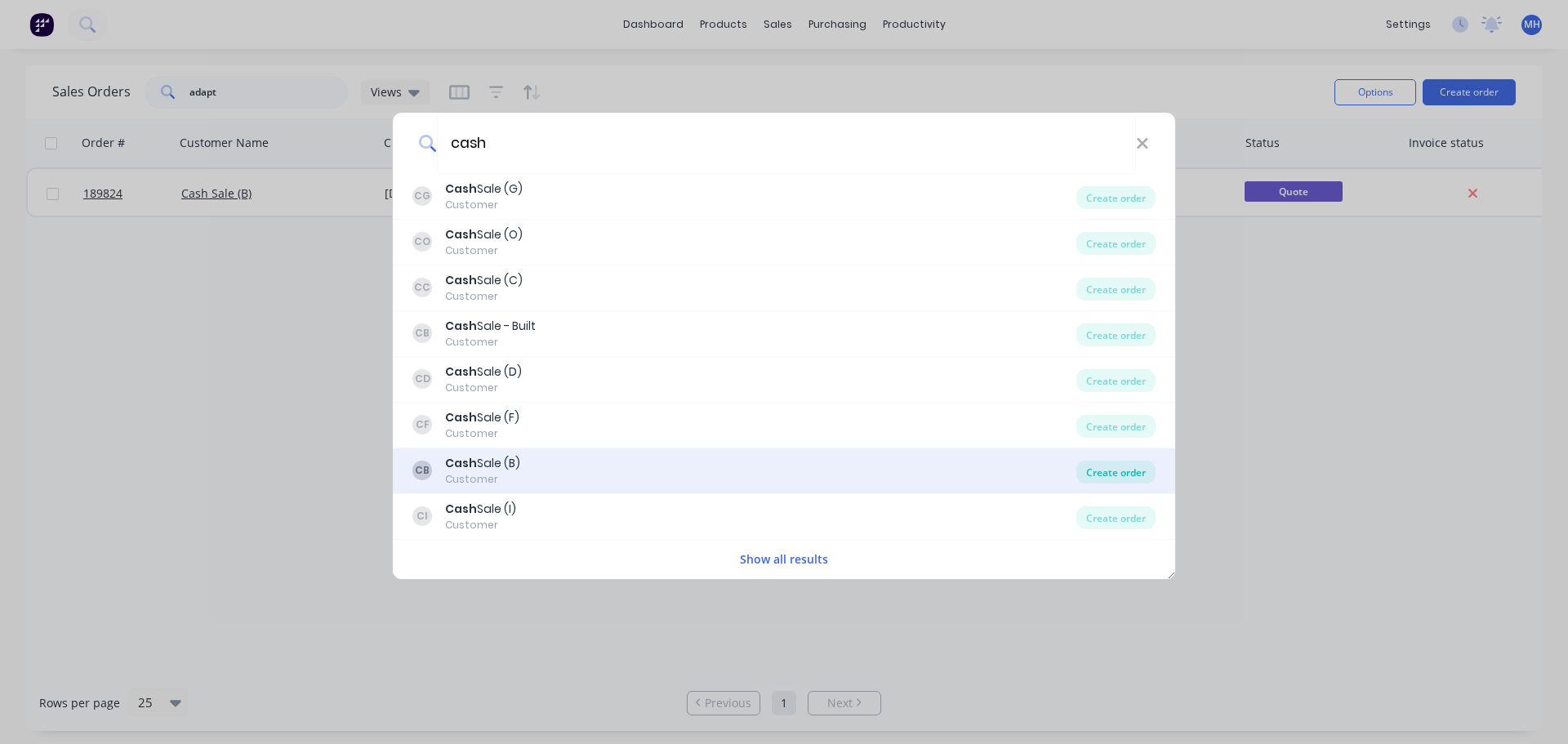
type input "cash"
click at [1122, 471] on div "Create order" at bounding box center [1115, 472] width 79 height 23
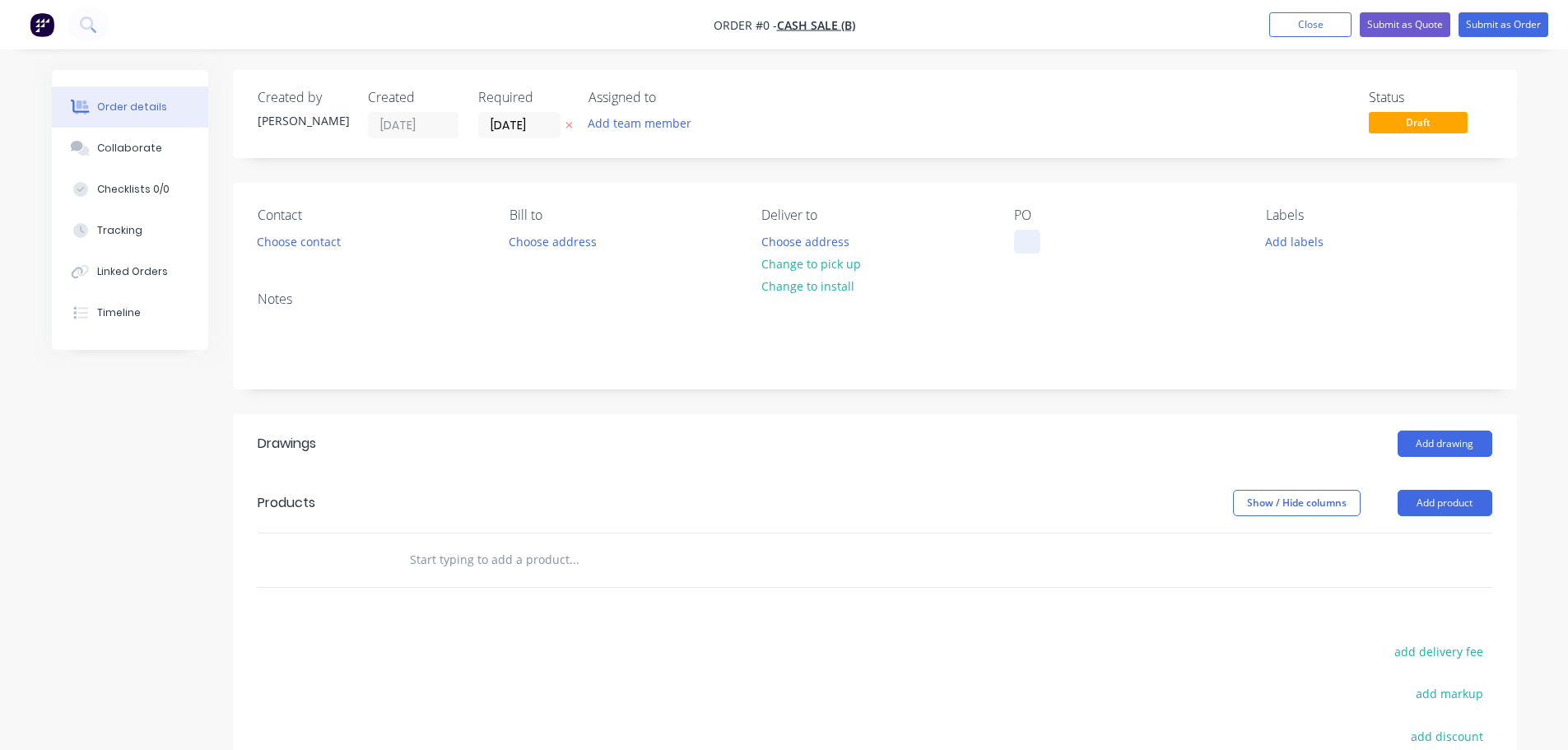
click at [1032, 239] on div at bounding box center [1027, 241] width 26 height 24
click at [837, 179] on div "Order details Collaborate Checklists 0/0 Tracking Linked Orders Timeline Order …" at bounding box center [784, 539] width 1498 height 938
click at [570, 127] on icon at bounding box center [568, 125] width 7 height 7
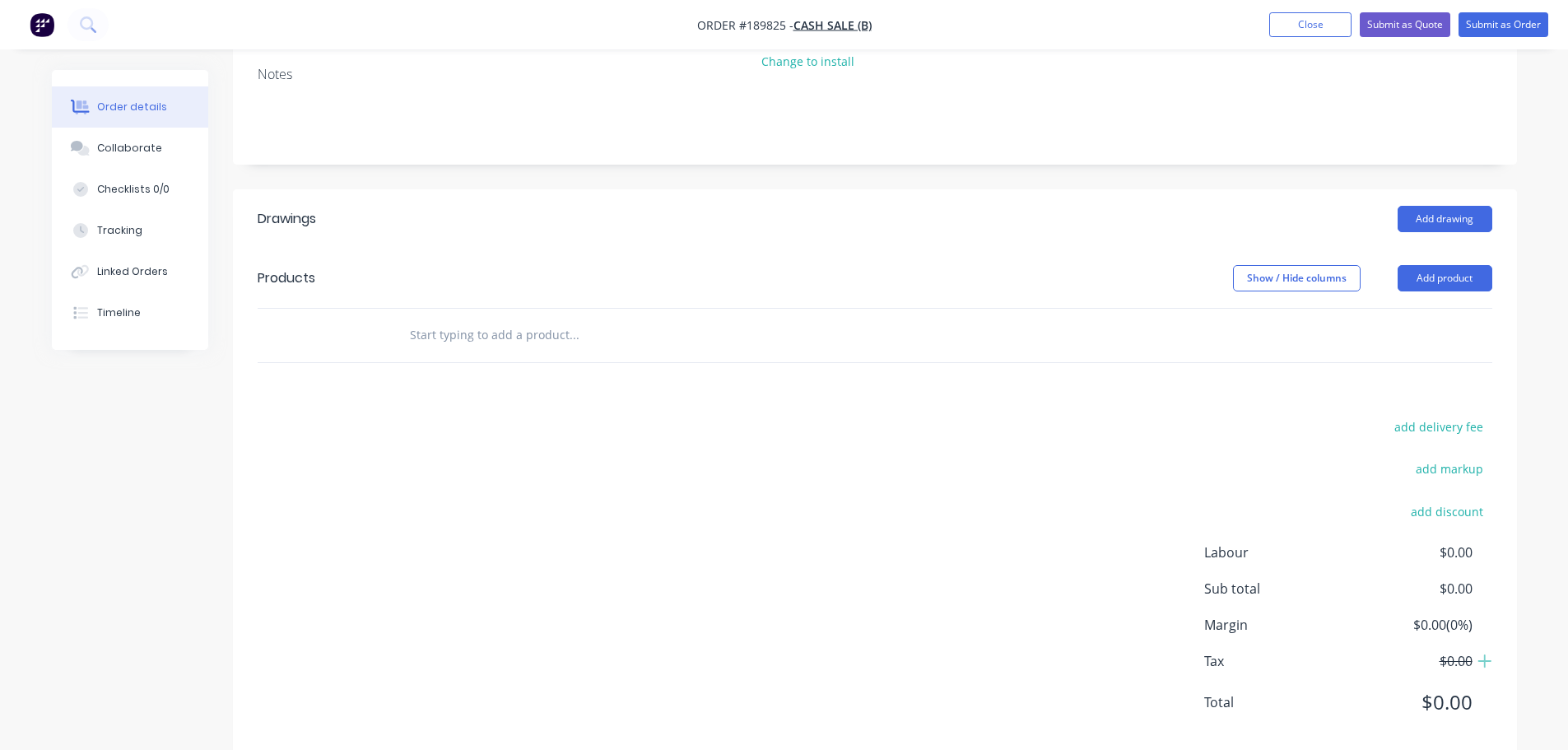
scroll to position [247, 0]
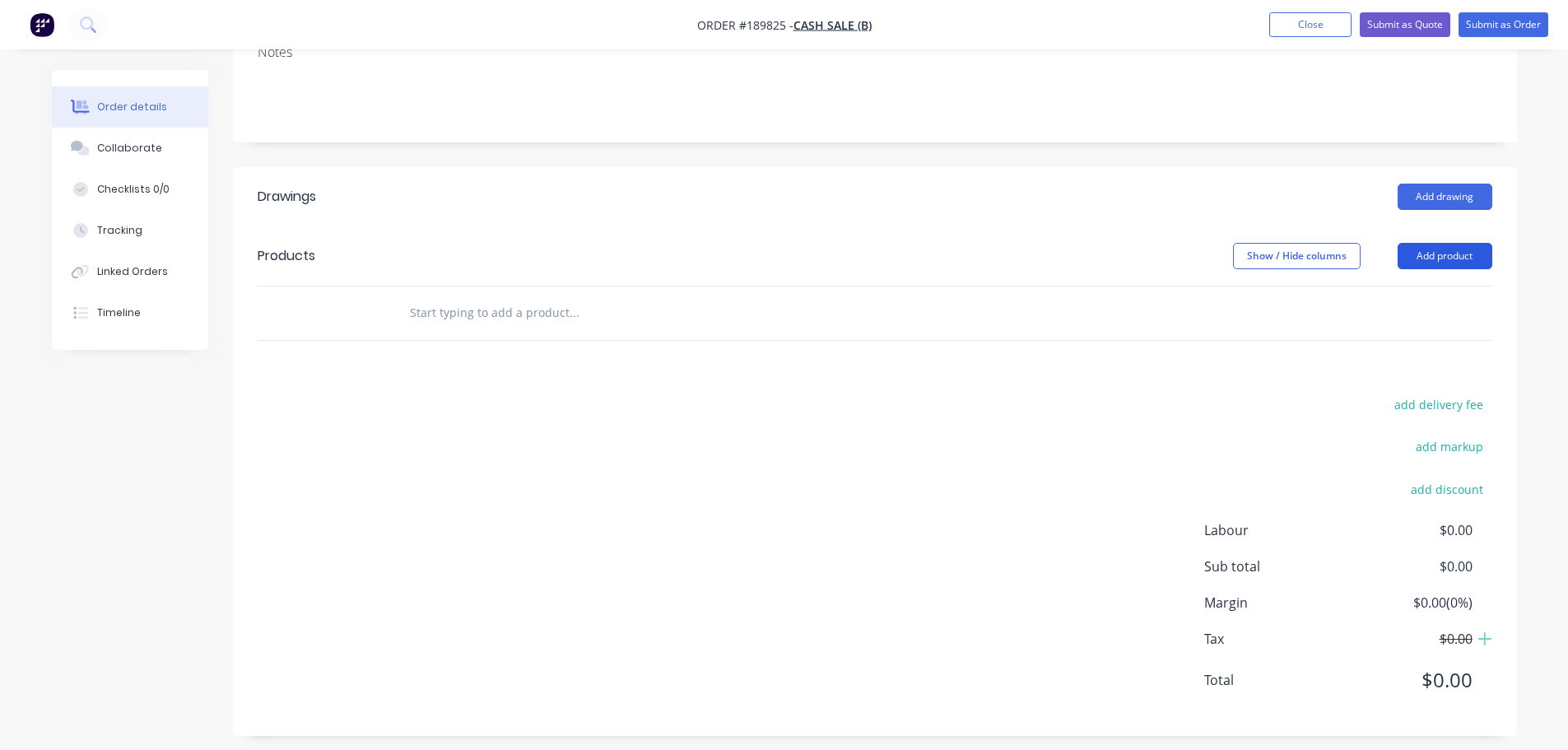
click at [1434, 256] on button "Add product" at bounding box center [1444, 256] width 94 height 26
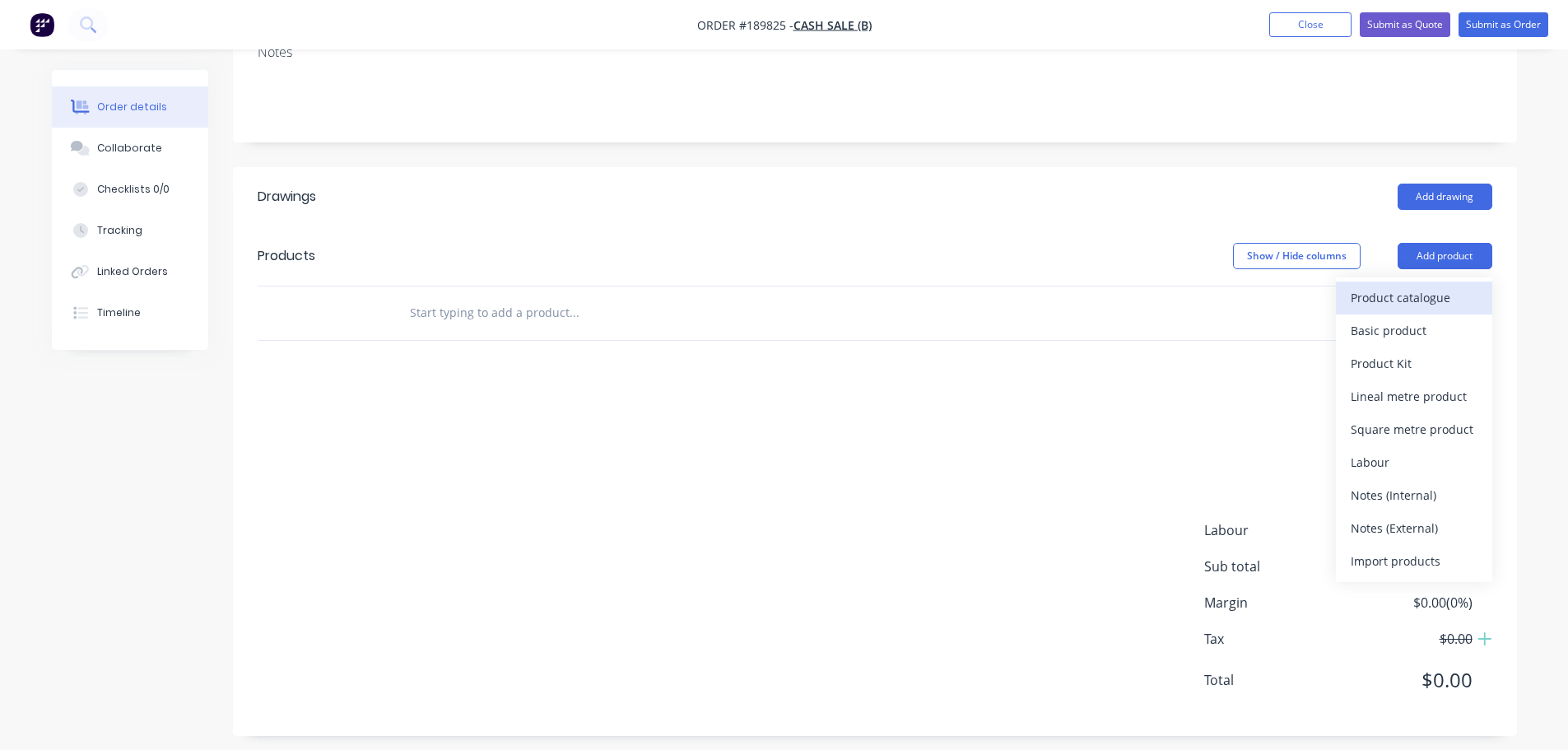
click at [1409, 304] on div "Product catalogue" at bounding box center [1414, 298] width 126 height 24
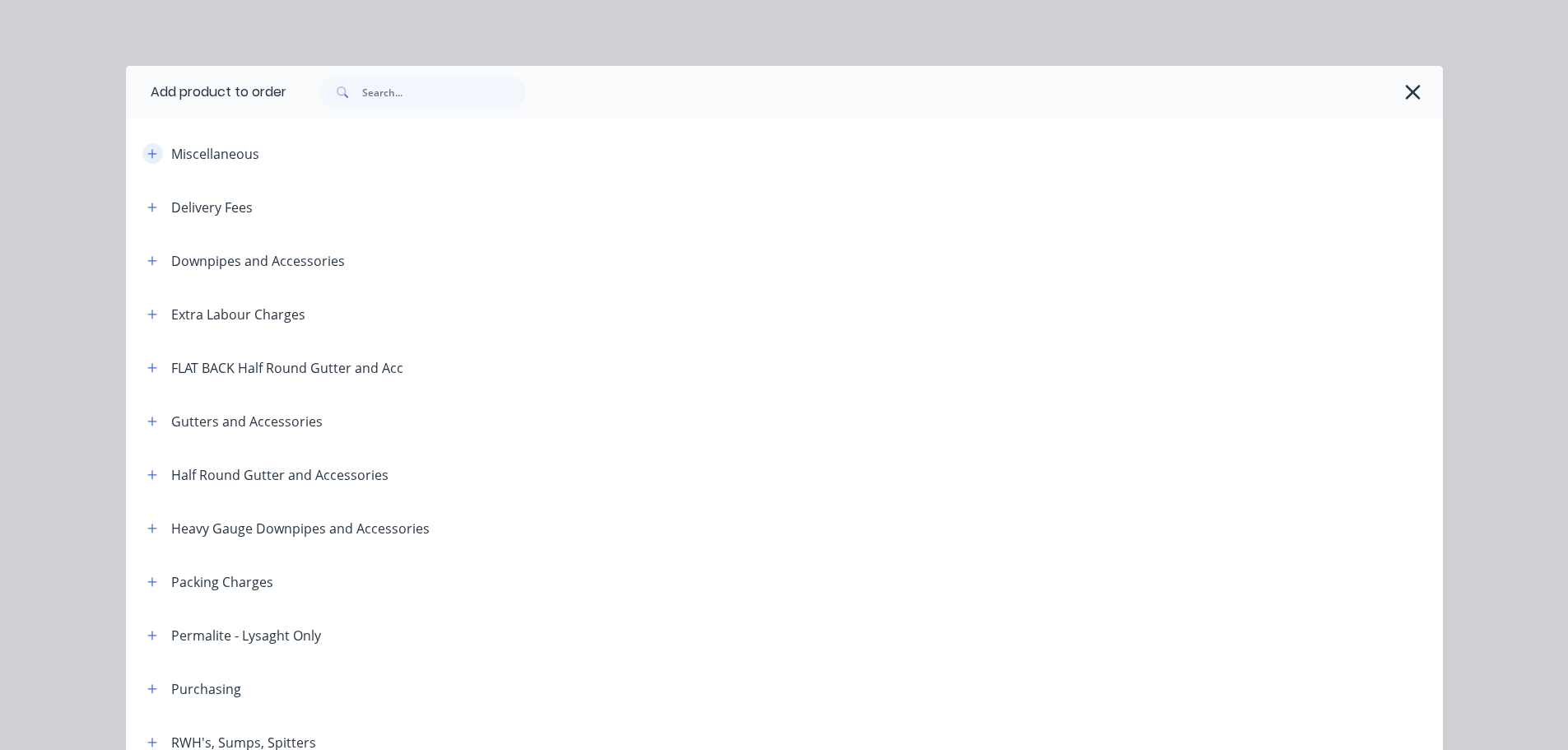
click at [147, 154] on icon "button" at bounding box center [151, 153] width 9 height 9
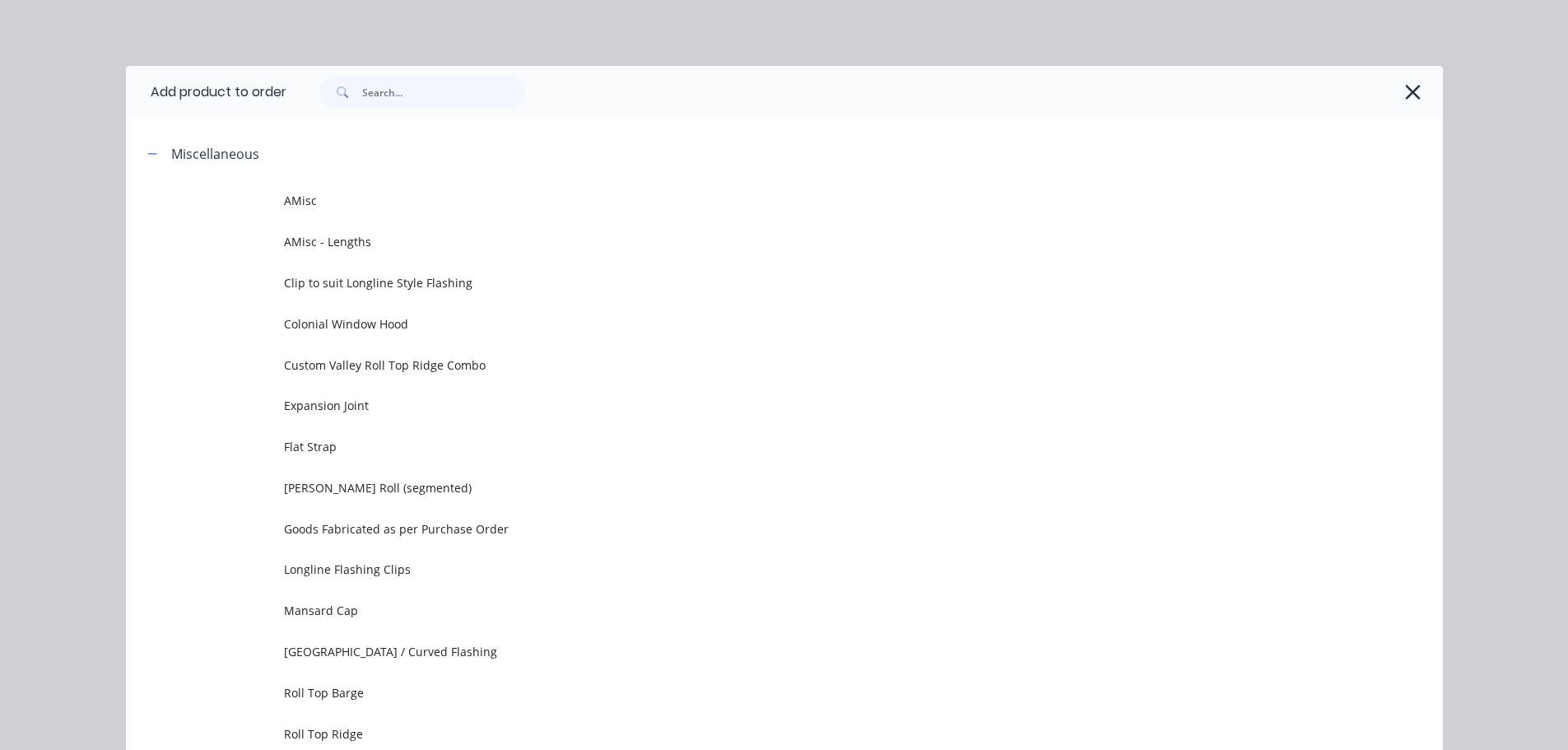
click at [1411, 89] on icon "button" at bounding box center [1412, 91] width 15 height 15
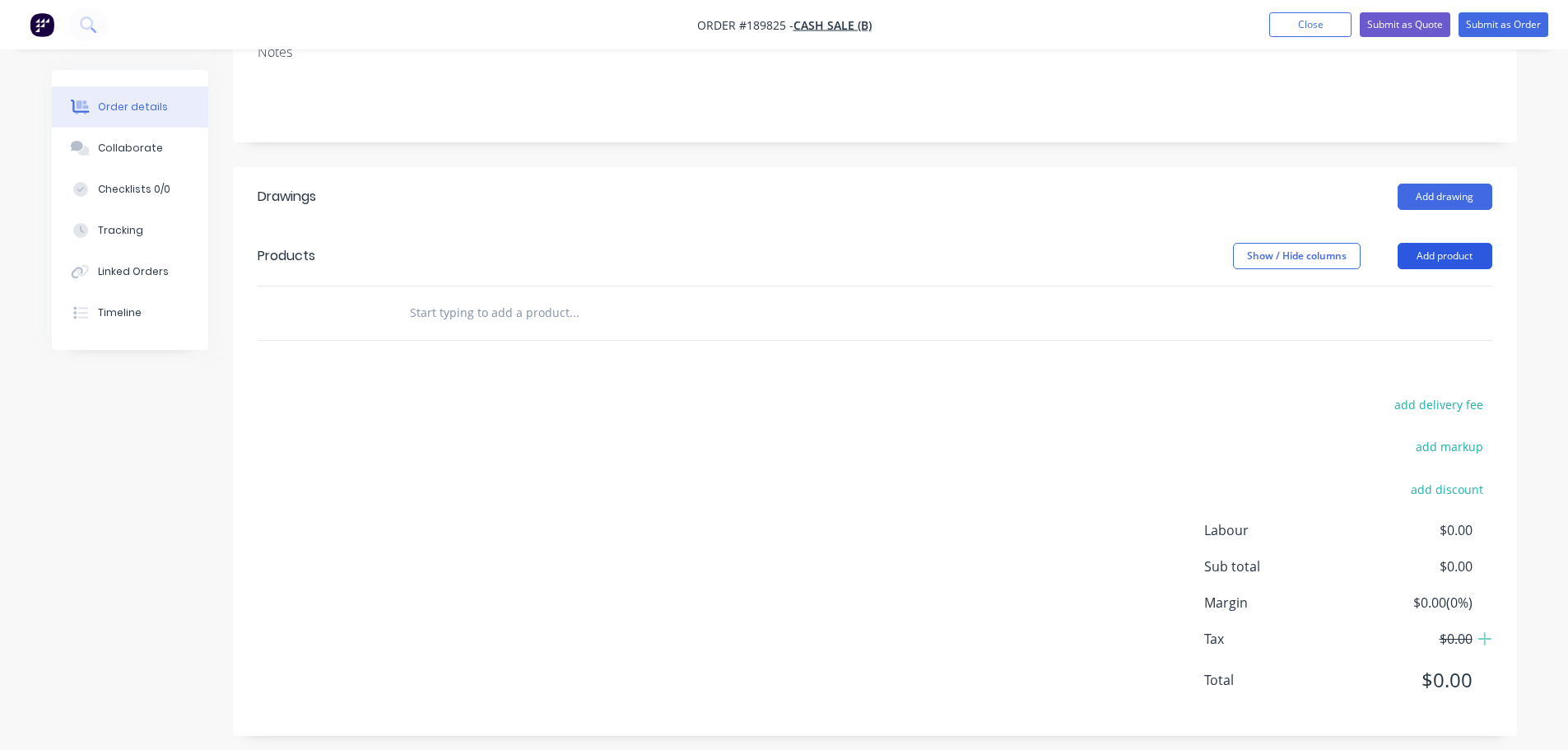
click at [1448, 251] on button "Add product" at bounding box center [1444, 256] width 94 height 26
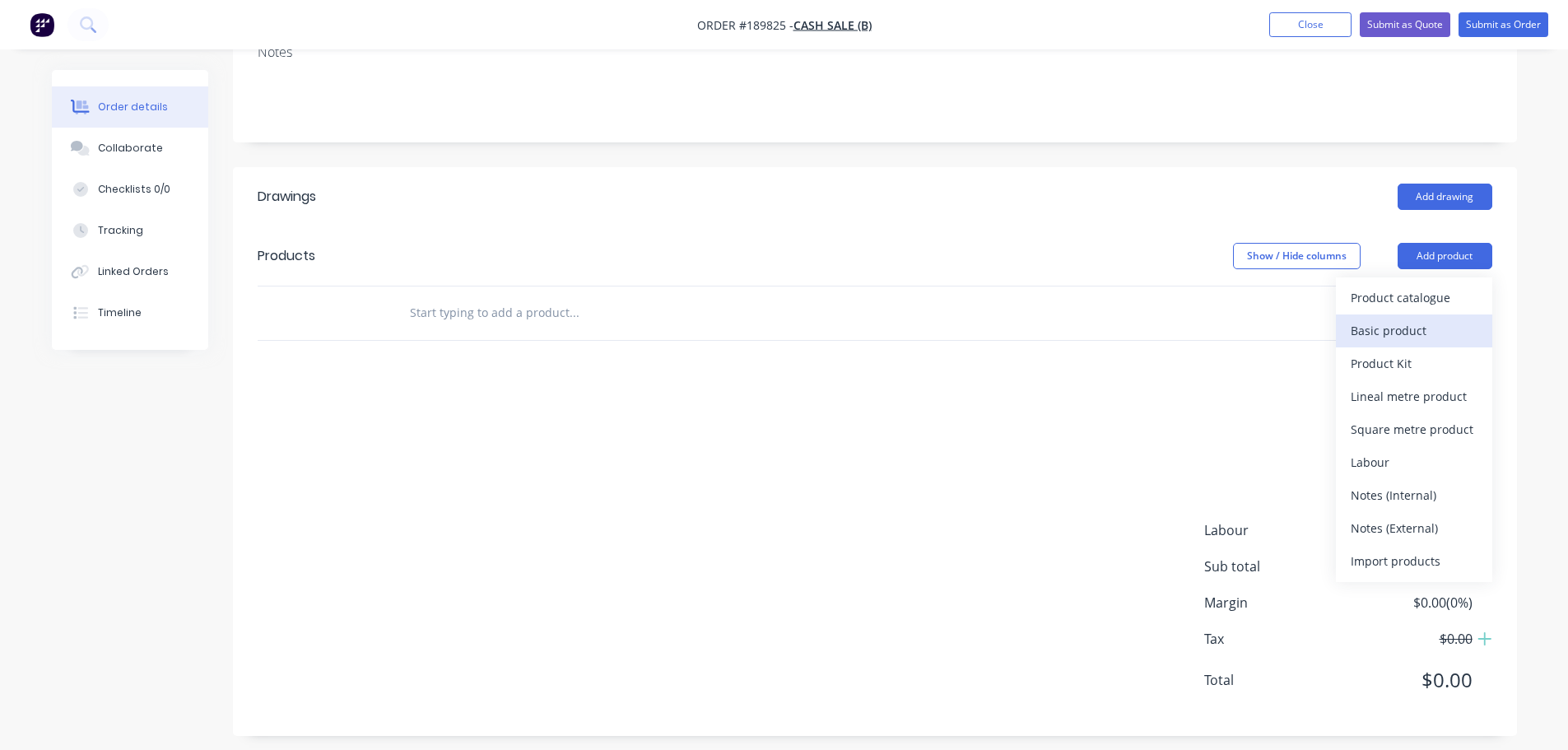
click at [1412, 315] on button "Basic product" at bounding box center [1413, 331] width 157 height 33
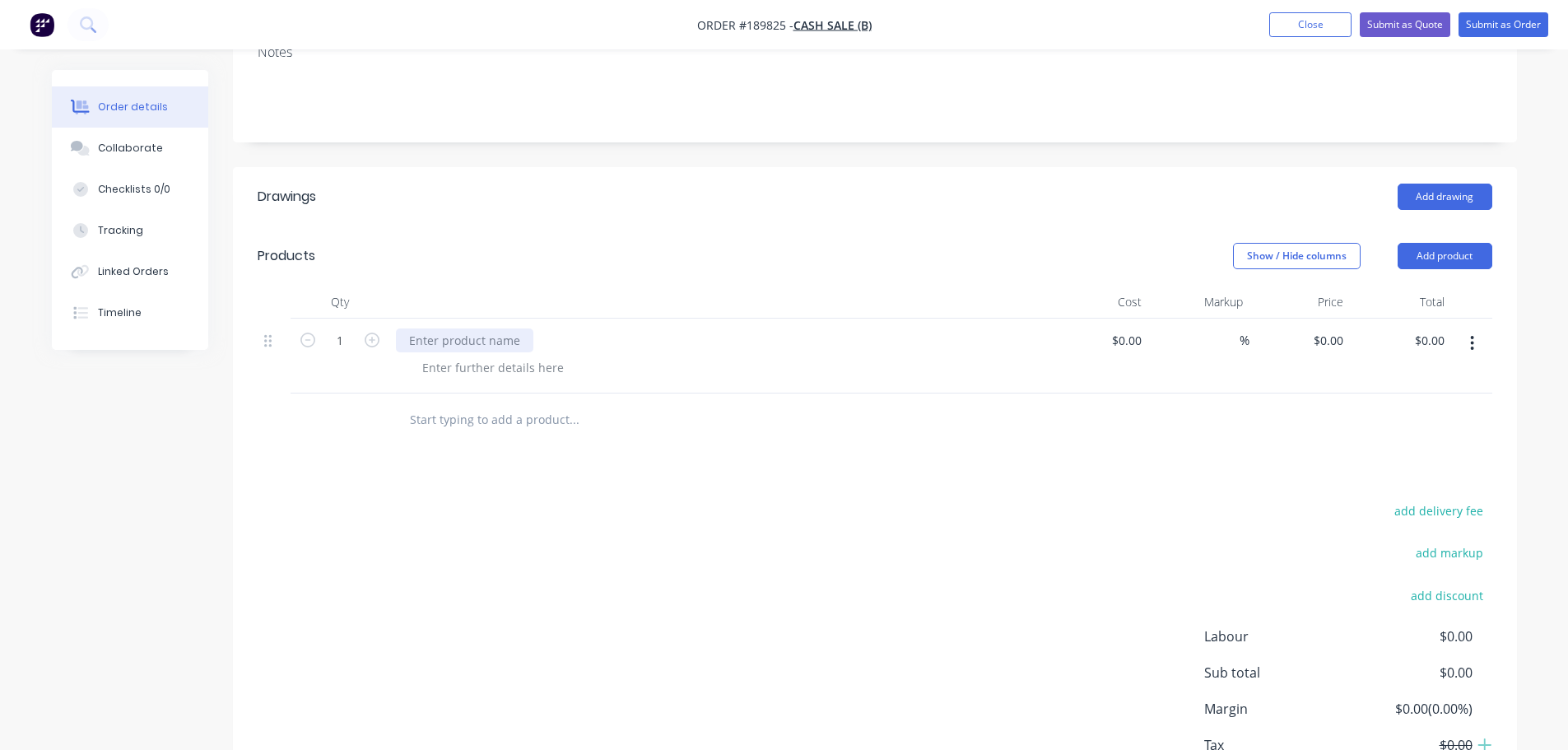
click at [454, 335] on div at bounding box center [464, 340] width 137 height 24
click at [667, 534] on div "add delivery fee add markup add discount Labour $0.00 Sub total $0.00 Margin $0…" at bounding box center [874, 659] width 1234 height 318
click at [470, 361] on div at bounding box center [493, 368] width 168 height 24
click at [604, 148] on div "Created by [PERSON_NAME] Created [DATE] Required Assigned to Add team member St…" at bounding box center [874, 333] width 1284 height 1019
click at [1421, 192] on button "Add drawing" at bounding box center [1444, 196] width 94 height 26
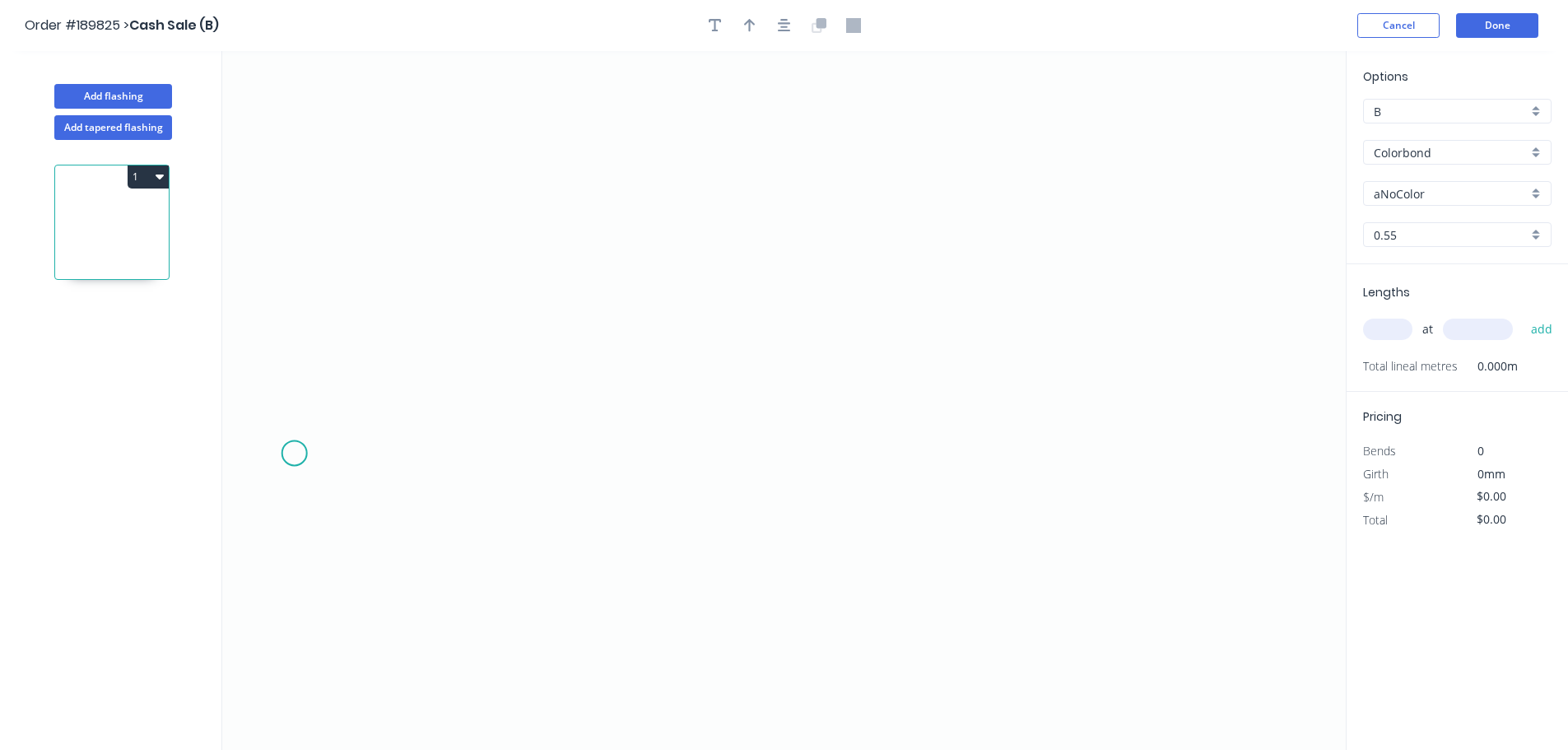
click at [296, 453] on icon "0" at bounding box center [783, 400] width 1123 height 698
click at [362, 452] on icon at bounding box center [328, 452] width 67 height 0
click at [393, 265] on icon "0 ?" at bounding box center [783, 400] width 1123 height 698
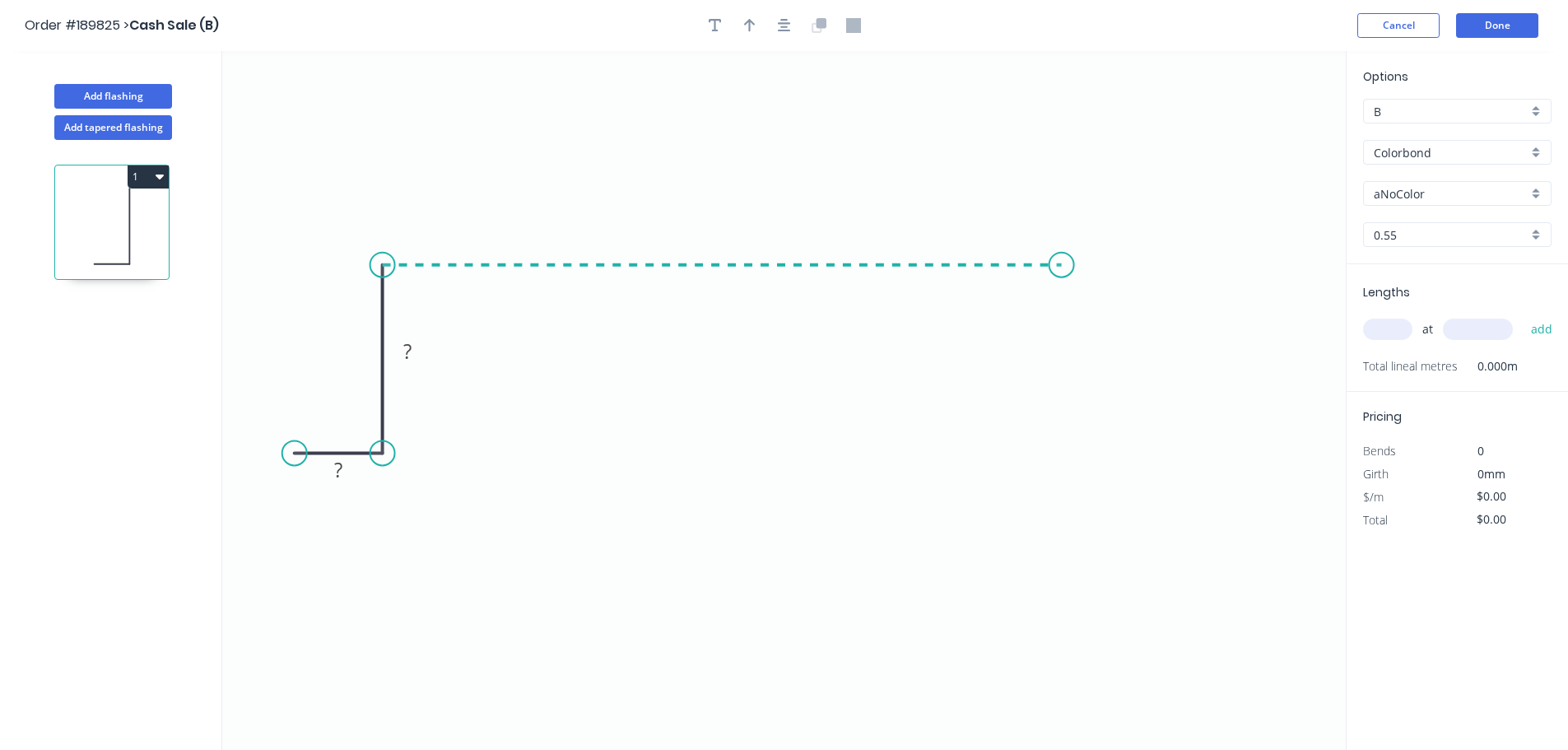
click at [1062, 260] on icon "0 ? ?" at bounding box center [783, 400] width 1123 height 698
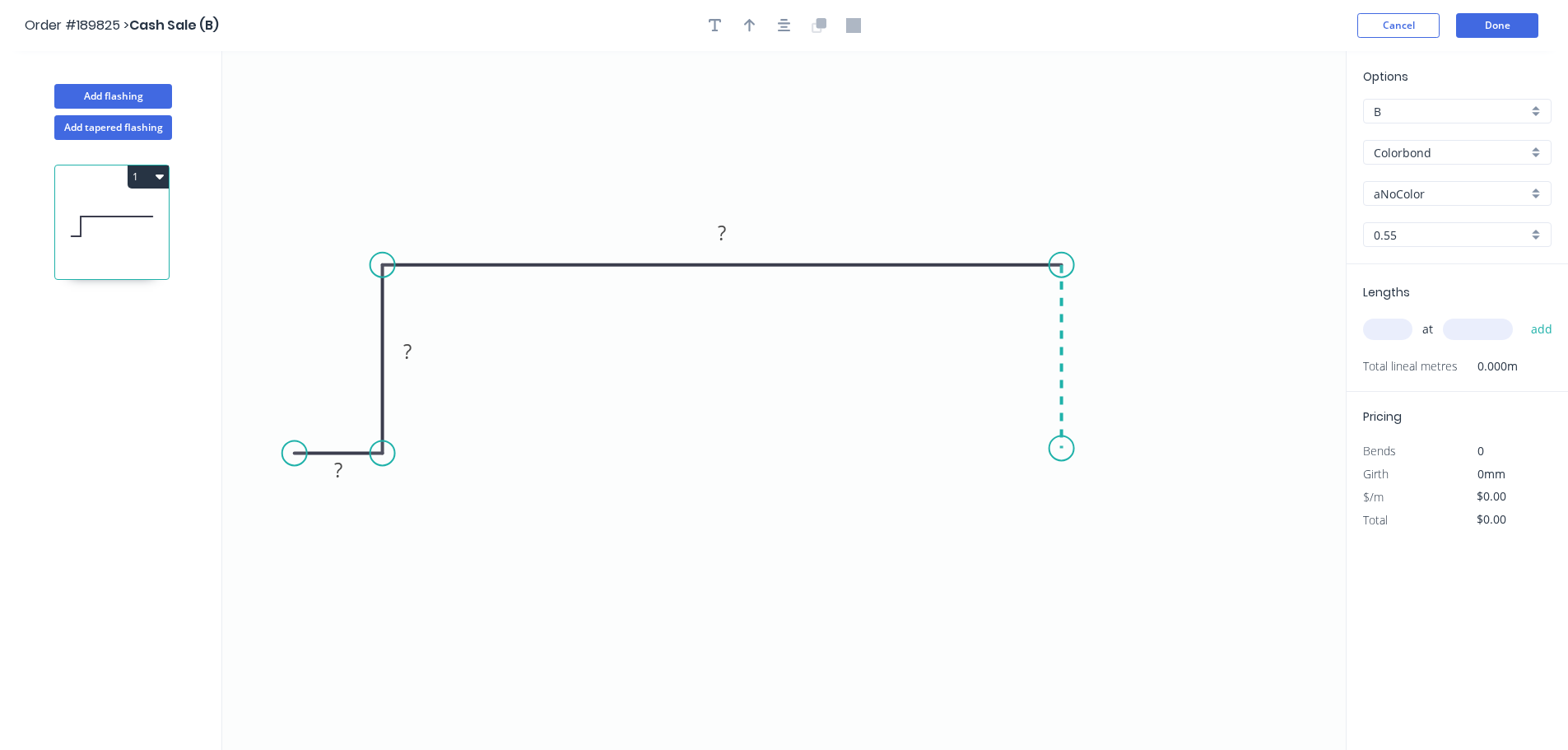
click at [1070, 448] on icon "0 ? ? ?" at bounding box center [783, 400] width 1123 height 698
click at [1143, 446] on icon "0 ? ? ? ?" at bounding box center [783, 400] width 1123 height 698
click at [342, 476] on tspan "?" at bounding box center [339, 470] width 8 height 27
click at [1449, 152] on input "Colorbond" at bounding box center [1450, 153] width 154 height 18
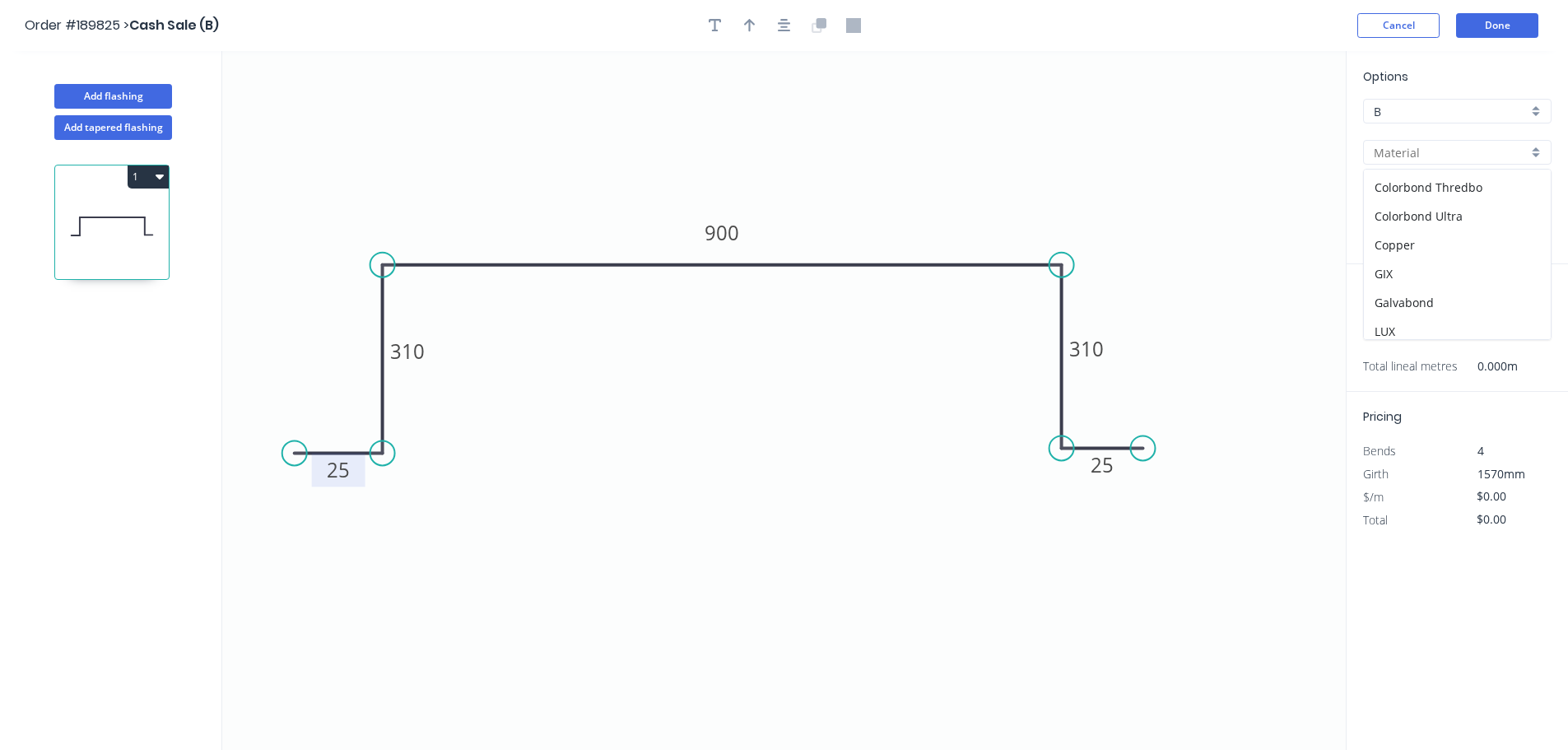
scroll to position [349, 0]
click at [1456, 284] on div "Zincalume" at bounding box center [1457, 296] width 187 height 29
type input "Zincalume"
click at [1436, 240] on input "0.55" at bounding box center [1450, 235] width 154 height 18
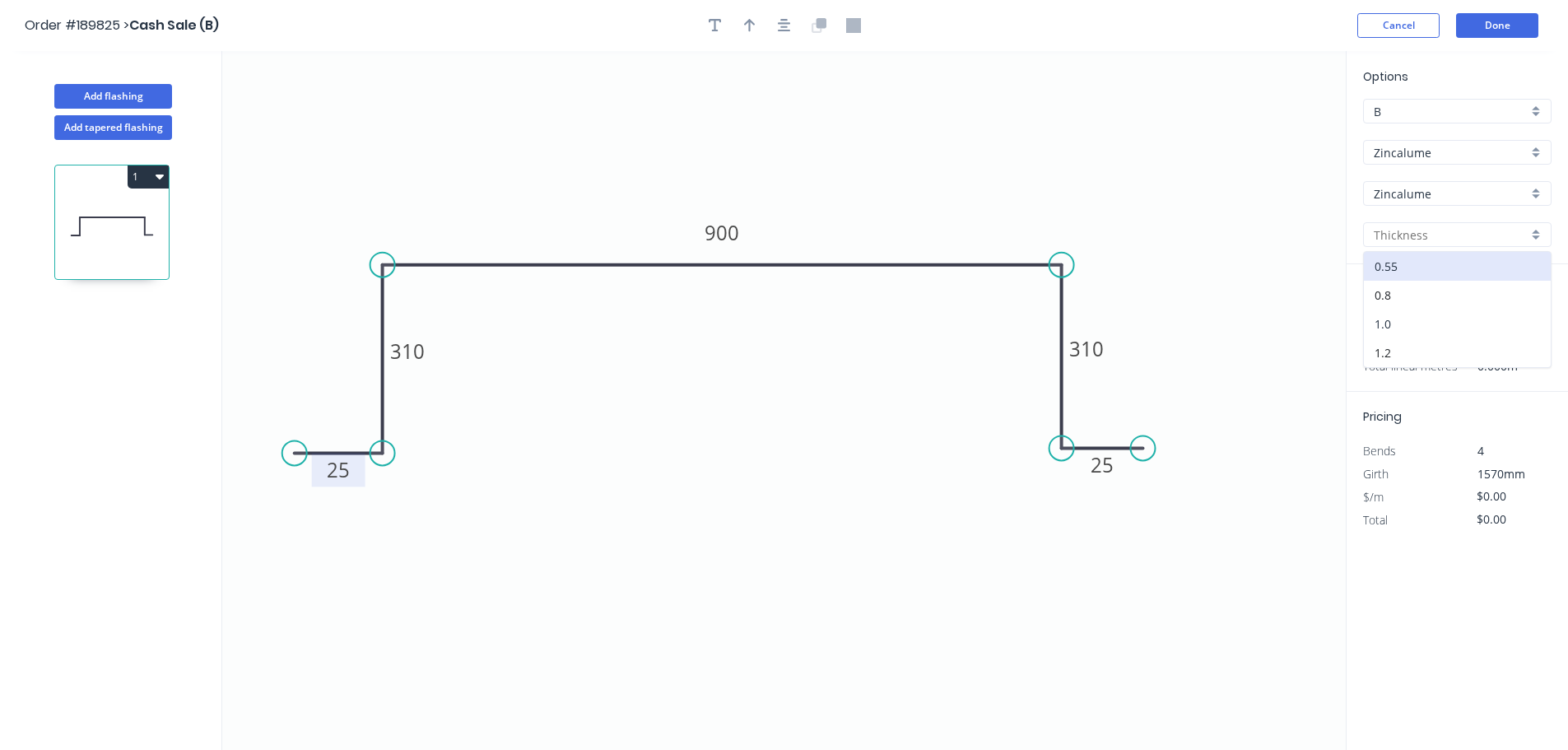
click at [1429, 322] on div "1.0" at bounding box center [1457, 324] width 187 height 29
type input "1.0"
click at [727, 225] on tspan "900" at bounding box center [722, 232] width 35 height 27
click at [727, 225] on tspan "600" at bounding box center [722, 232] width 35 height 27
type input "$75.14"
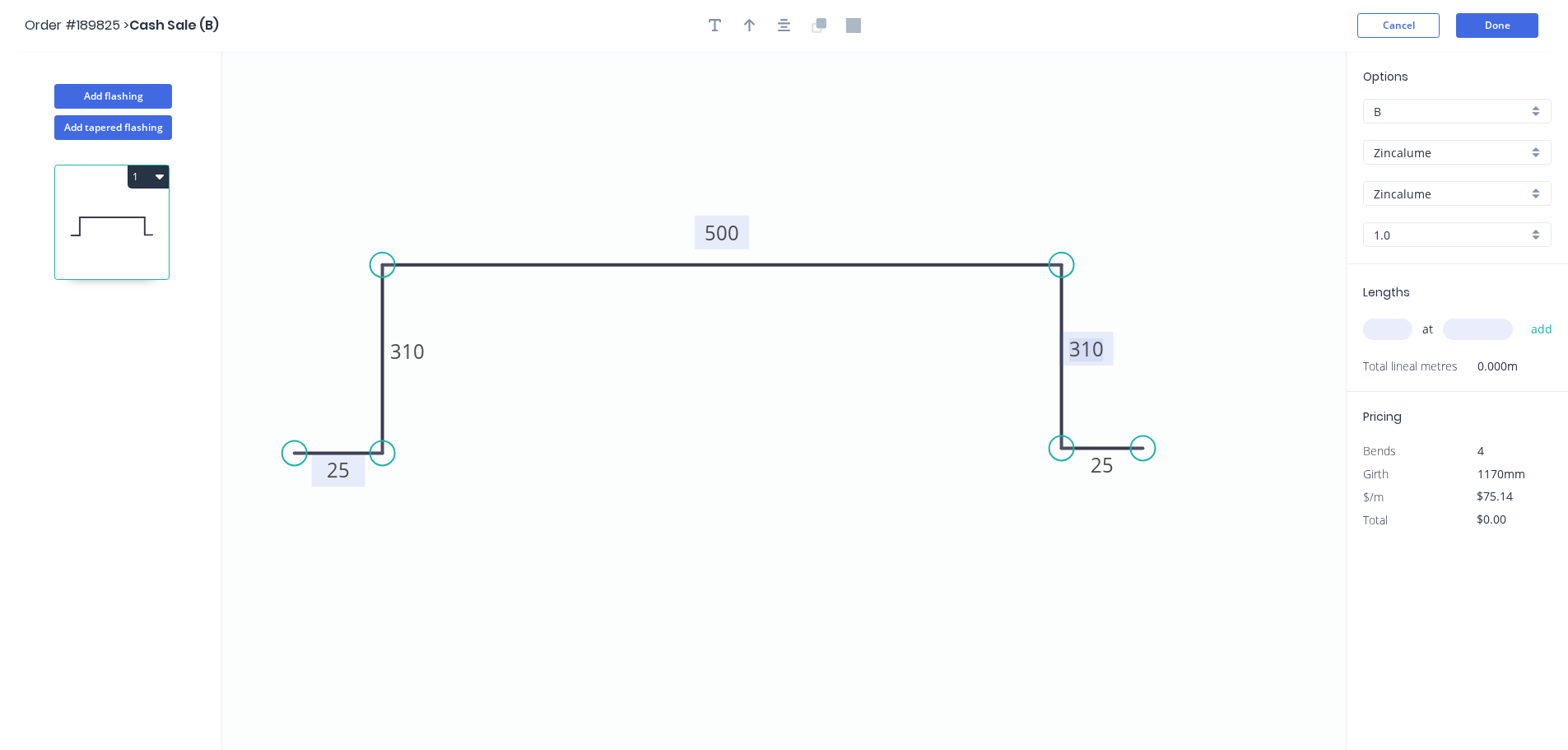
click at [1445, 597] on div "Options B B Zincalume Zincalume Zincalume Zincalume 1.0 1.0 Lengths at add Tota…" at bounding box center [1457, 401] width 222 height 700
click at [1413, 32] on button "Cancel" at bounding box center [1398, 25] width 83 height 24
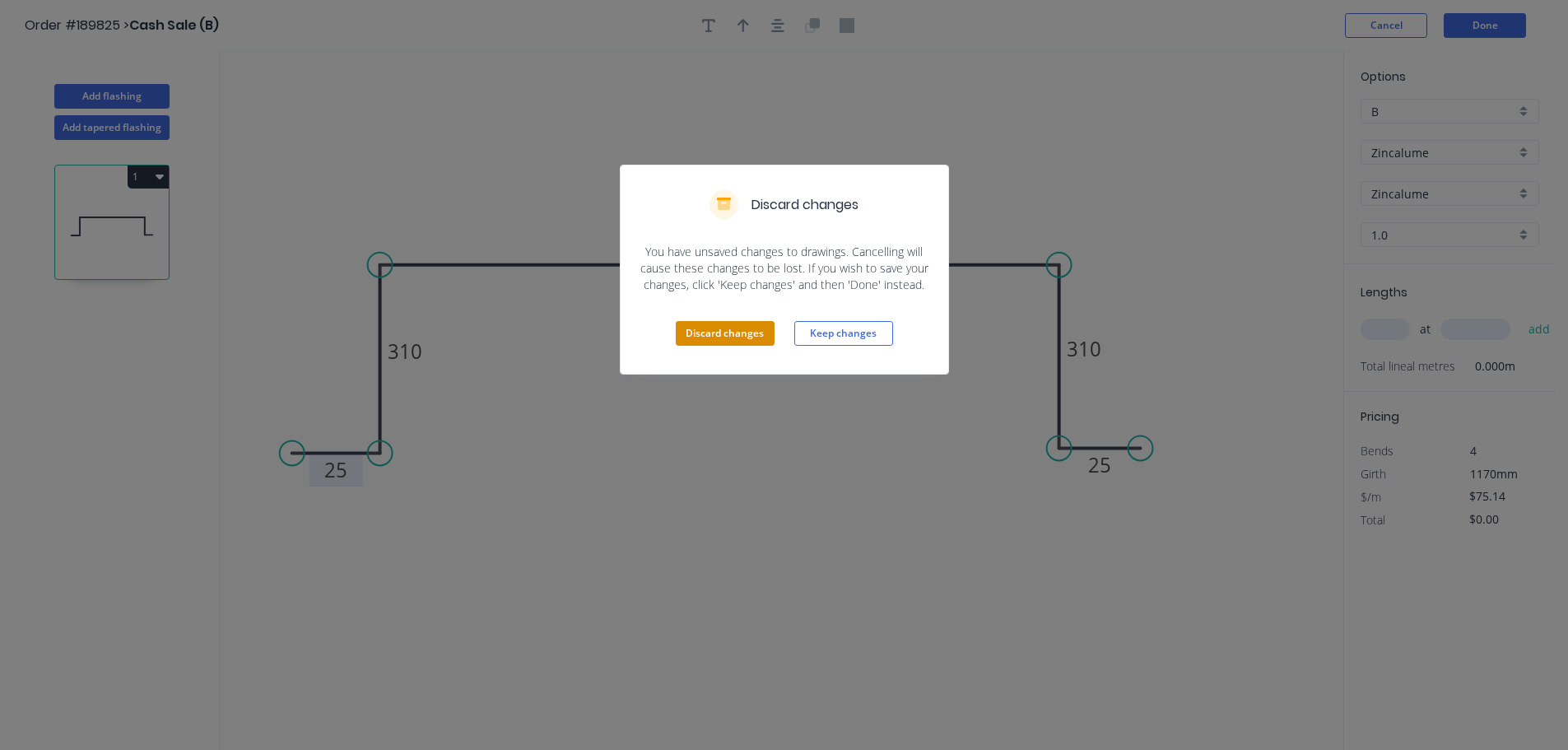
click at [699, 332] on button "Discard changes" at bounding box center [726, 333] width 99 height 24
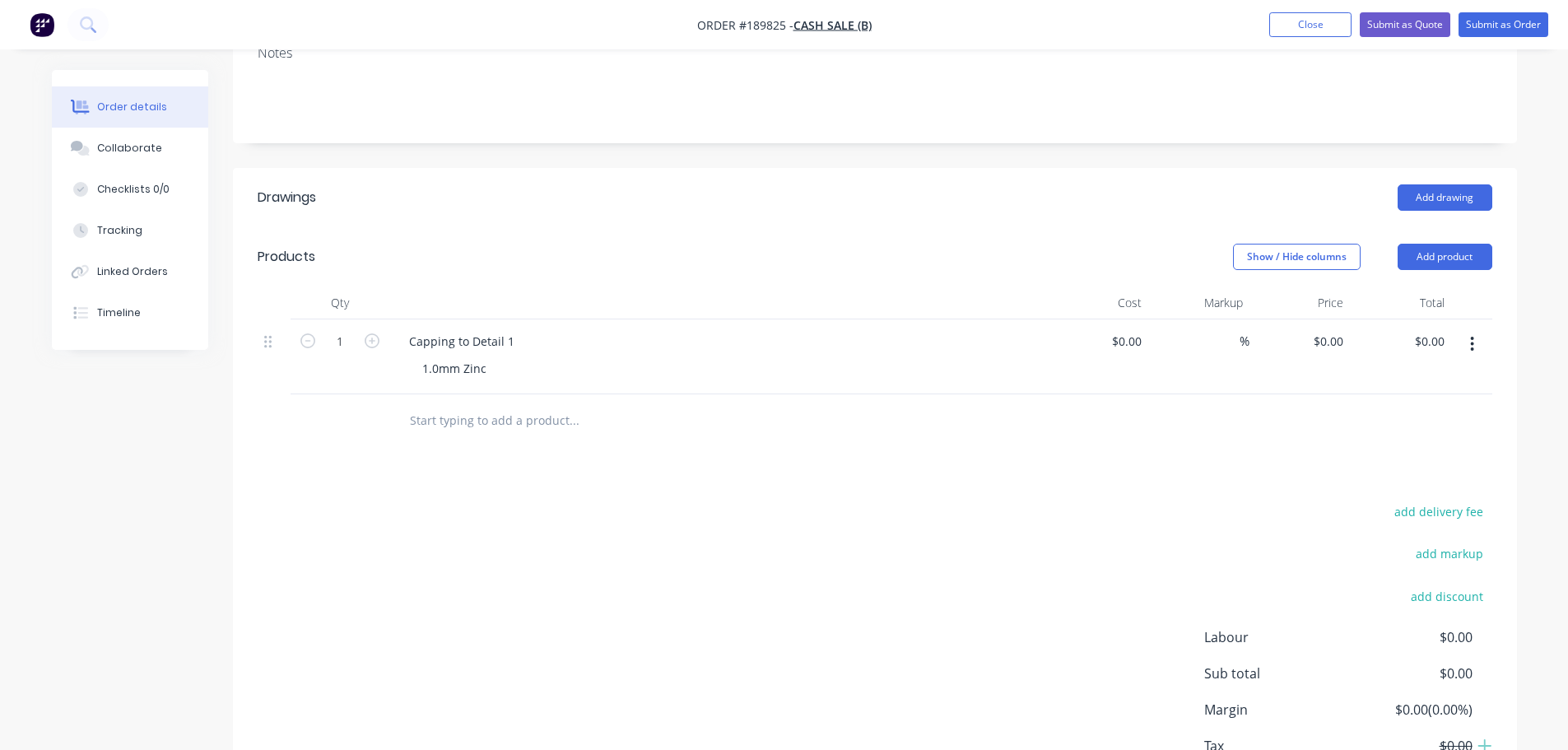
scroll to position [247, 0]
click at [1446, 248] on button "Add product" at bounding box center [1444, 256] width 94 height 26
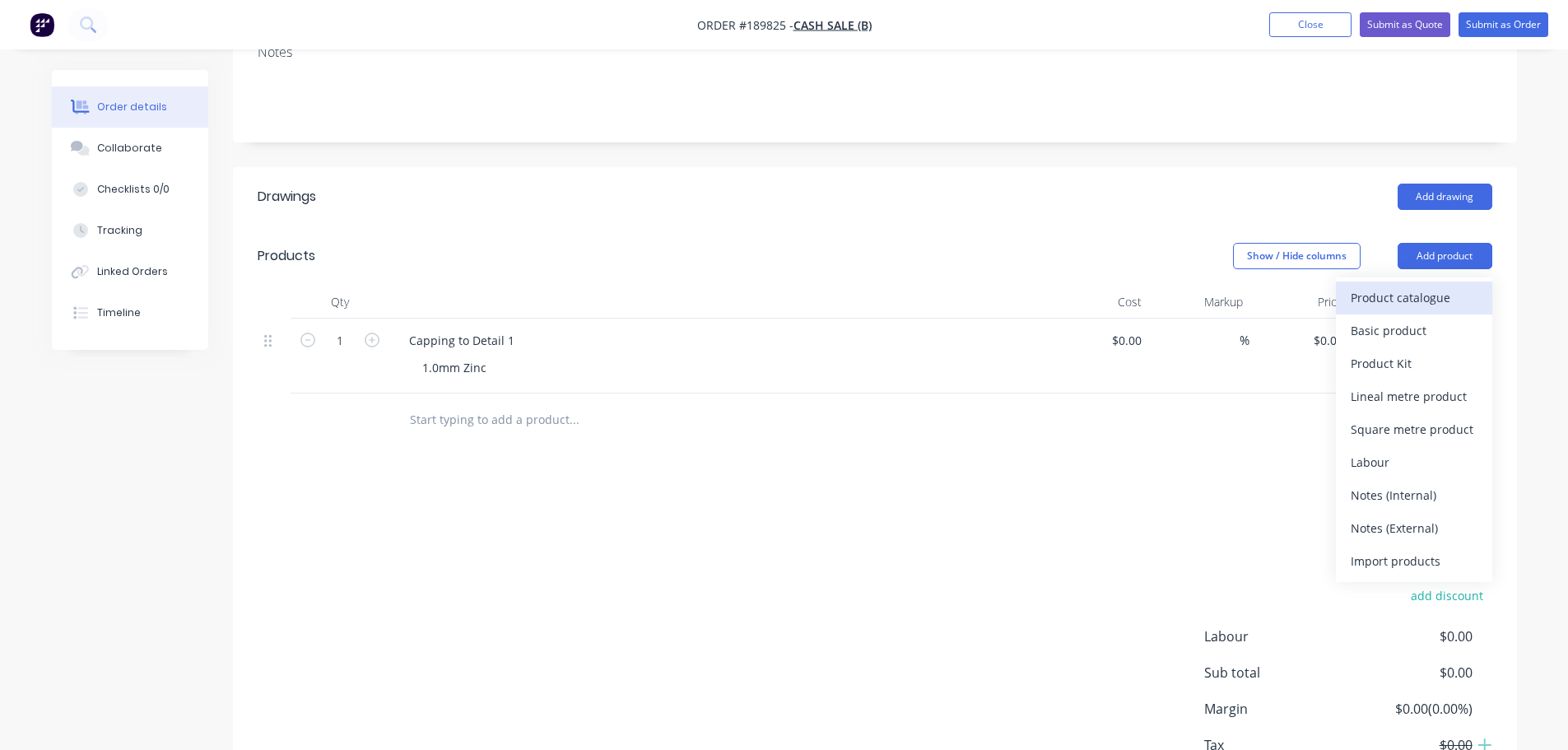
click at [1438, 283] on button "Product catalogue" at bounding box center [1413, 298] width 157 height 33
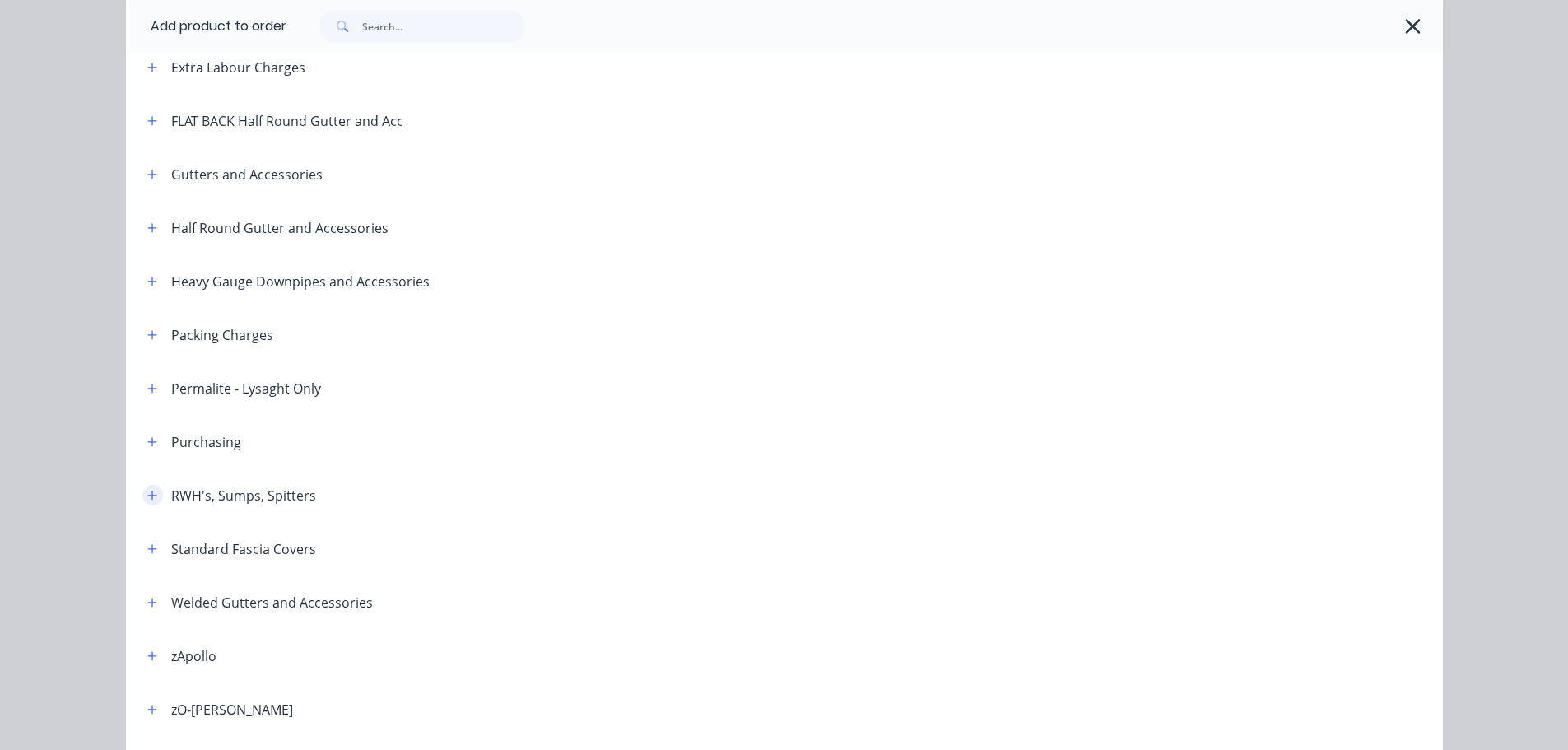
drag, startPoint x: 136, startPoint y: 497, endPoint x: 155, endPoint y: 501, distance: 19.4
click at [142, 497] on button "button" at bounding box center [152, 494] width 20 height 20
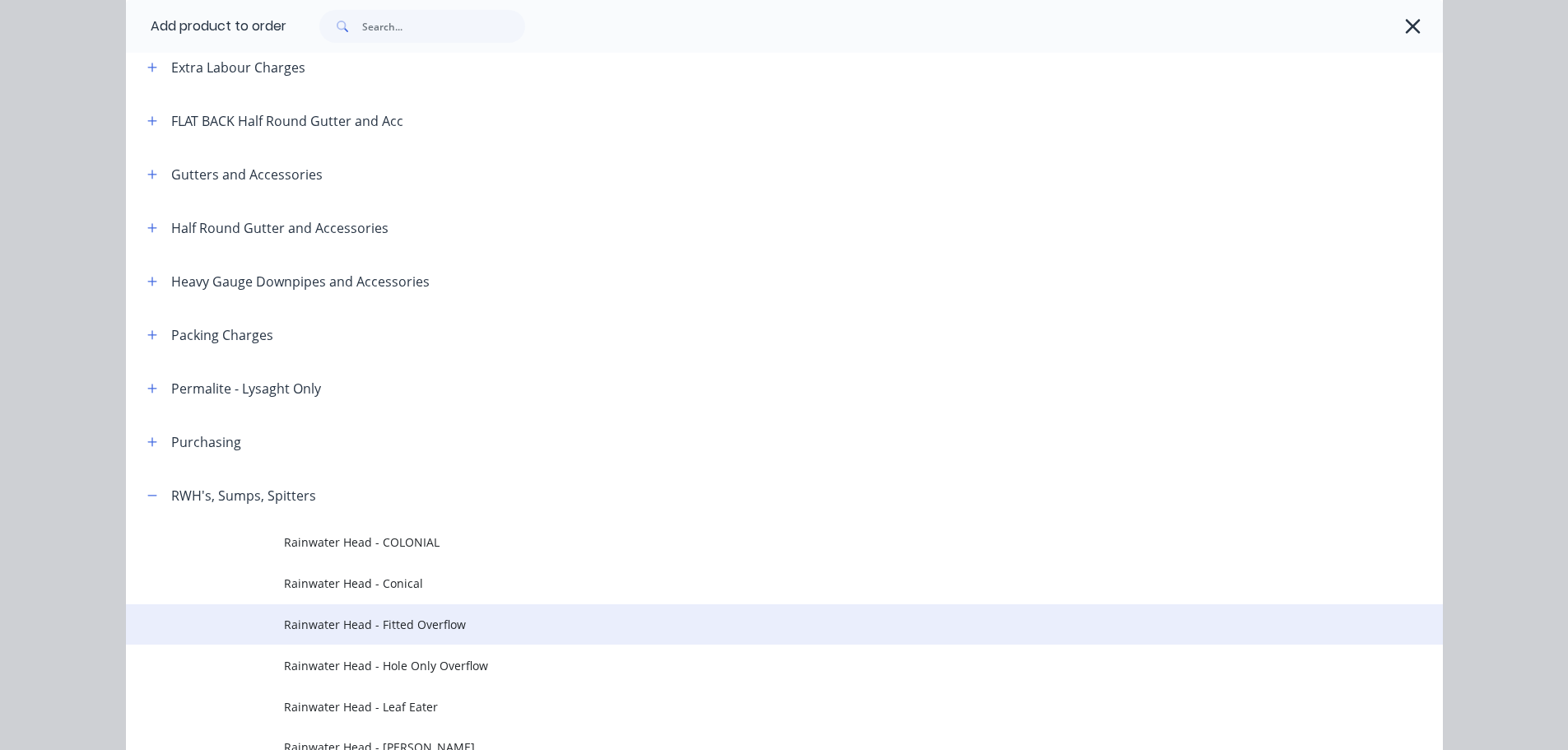
click at [490, 623] on span "Rainwater Head - Fitted Overflow" at bounding box center [747, 625] width 927 height 18
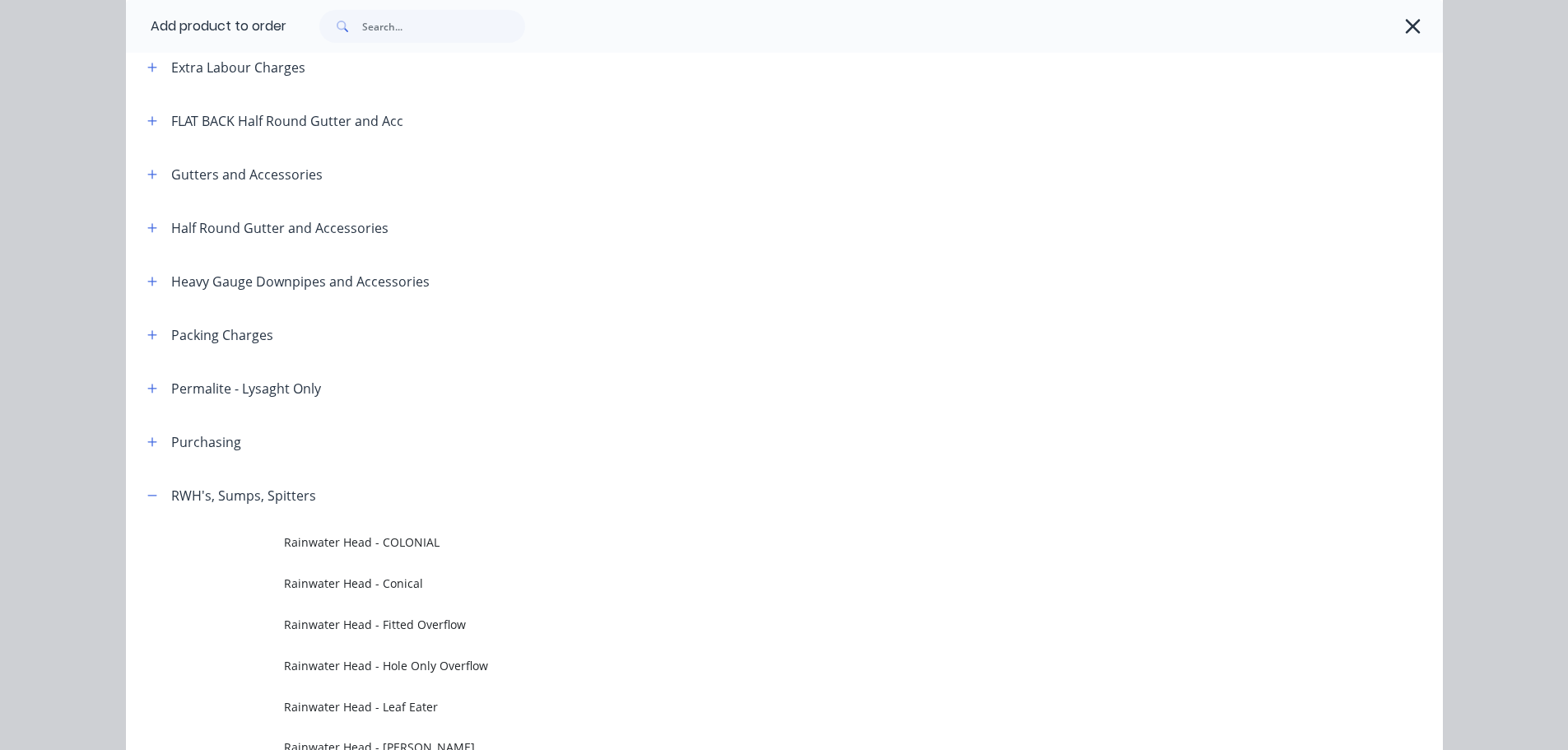
scroll to position [0, 0]
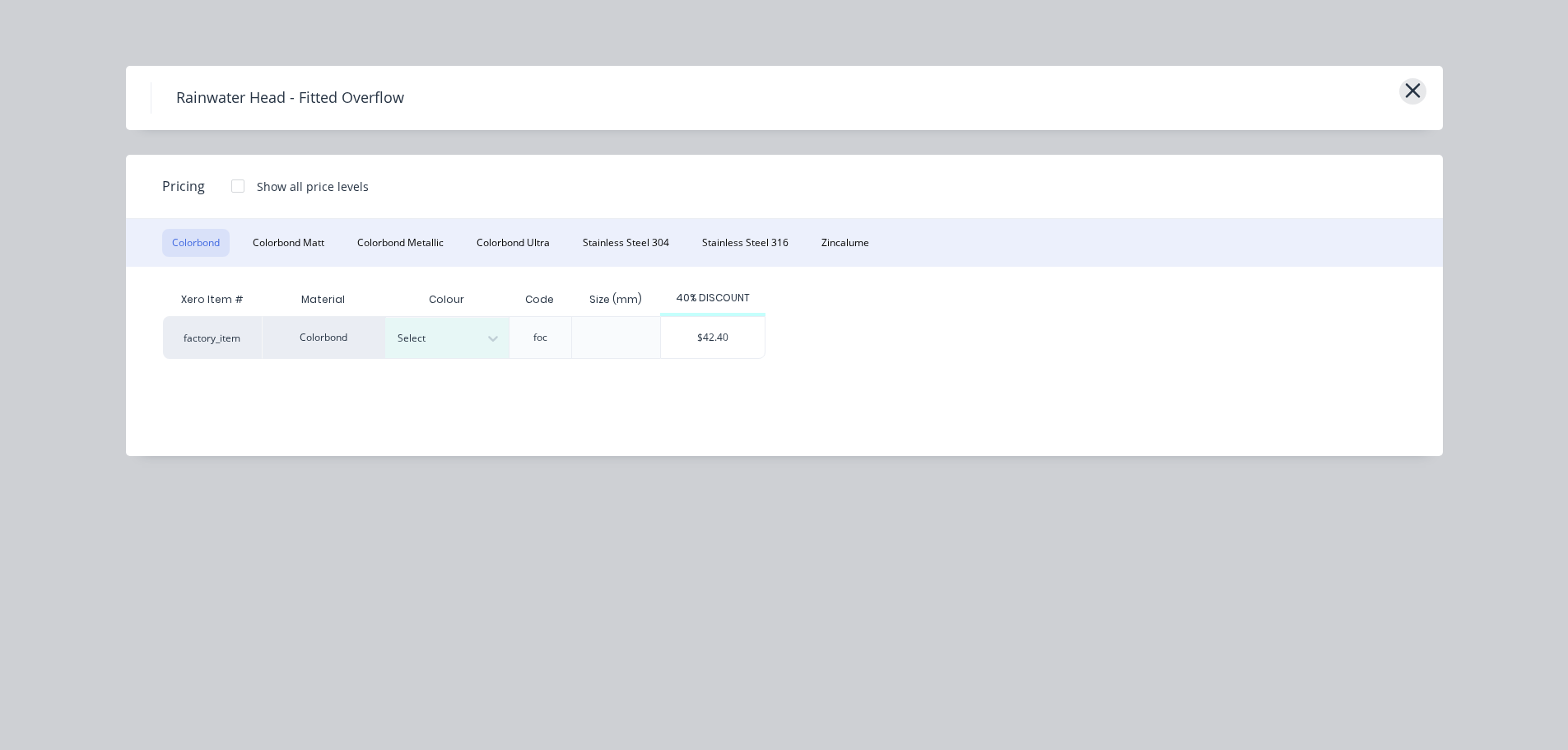
click at [1417, 89] on icon "button" at bounding box center [1413, 90] width 18 height 23
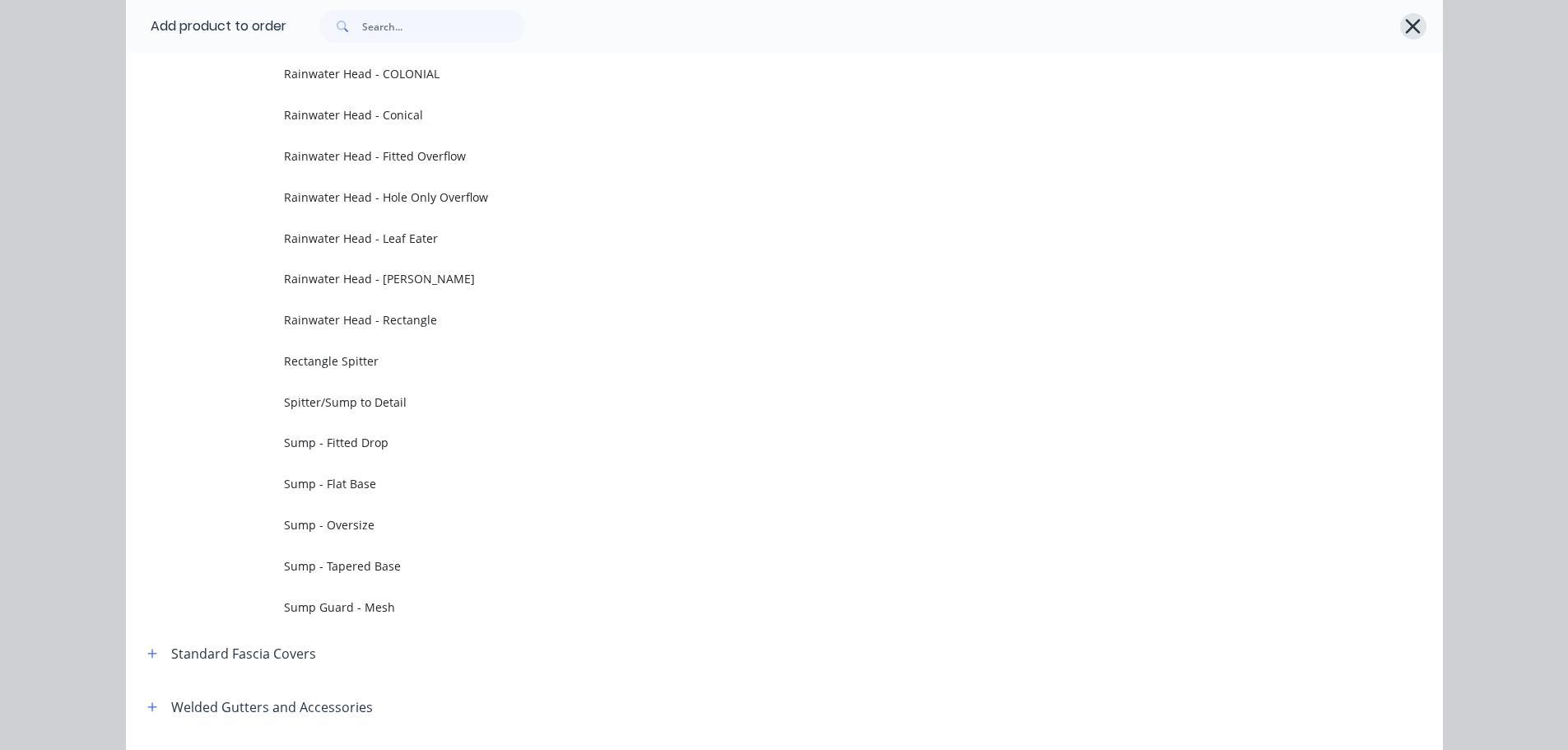
click at [1405, 24] on icon "button" at bounding box center [1413, 26] width 18 height 23
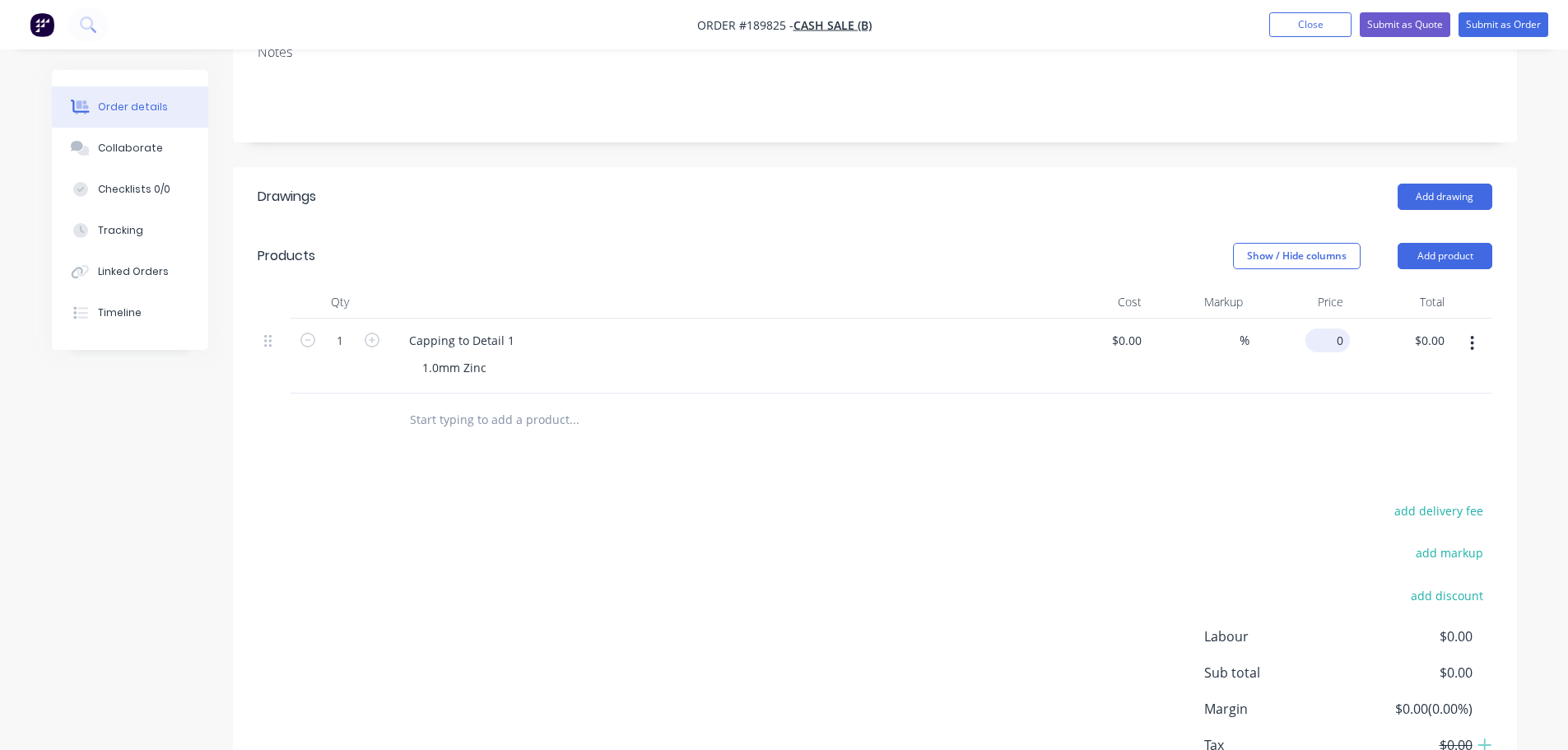
click at [1336, 342] on input "0" at bounding box center [1331, 340] width 38 height 24
type input "$84.73"
click at [1086, 321] on div "$0.00 $0.00" at bounding box center [1098, 355] width 101 height 75
click at [1470, 349] on button "button" at bounding box center [1473, 343] width 39 height 29
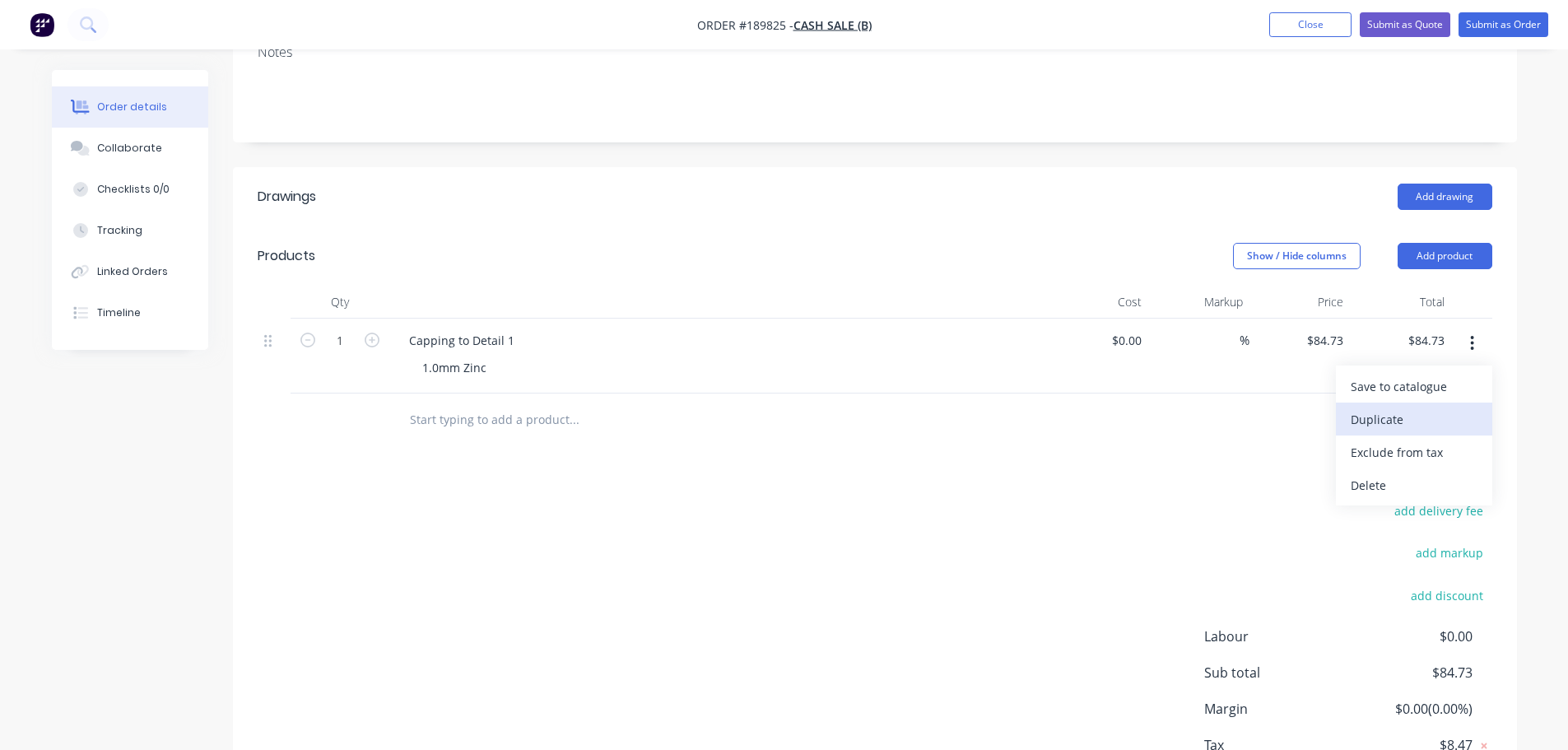
click at [1449, 428] on div "Duplicate" at bounding box center [1414, 419] width 126 height 24
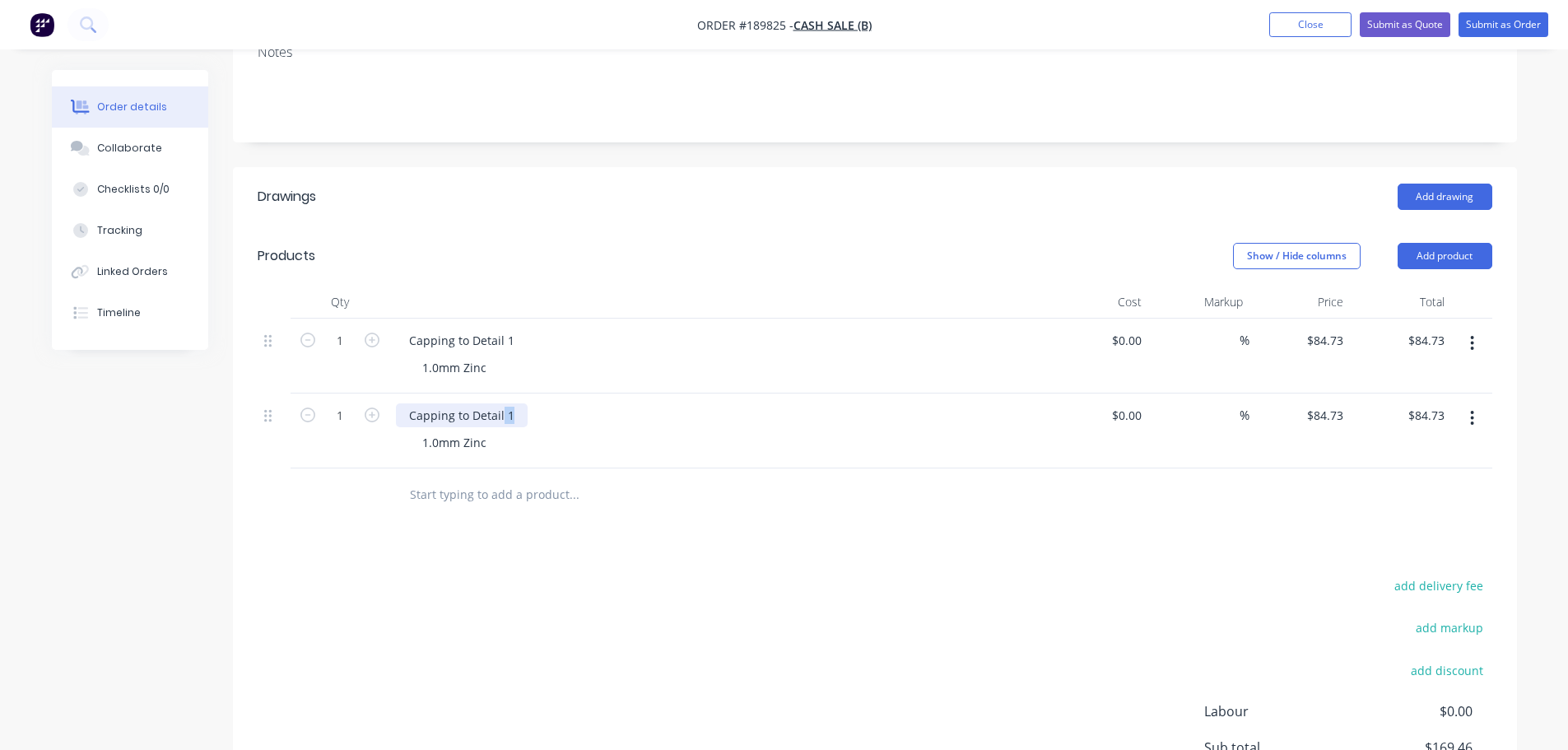
drag, startPoint x: 501, startPoint y: 417, endPoint x: 512, endPoint y: 421, distance: 11.7
click at [512, 419] on div "Capping to Detail 1" at bounding box center [461, 415] width 131 height 24
click at [1334, 423] on input "84.73" at bounding box center [1328, 415] width 45 height 24
type input "$50.88"
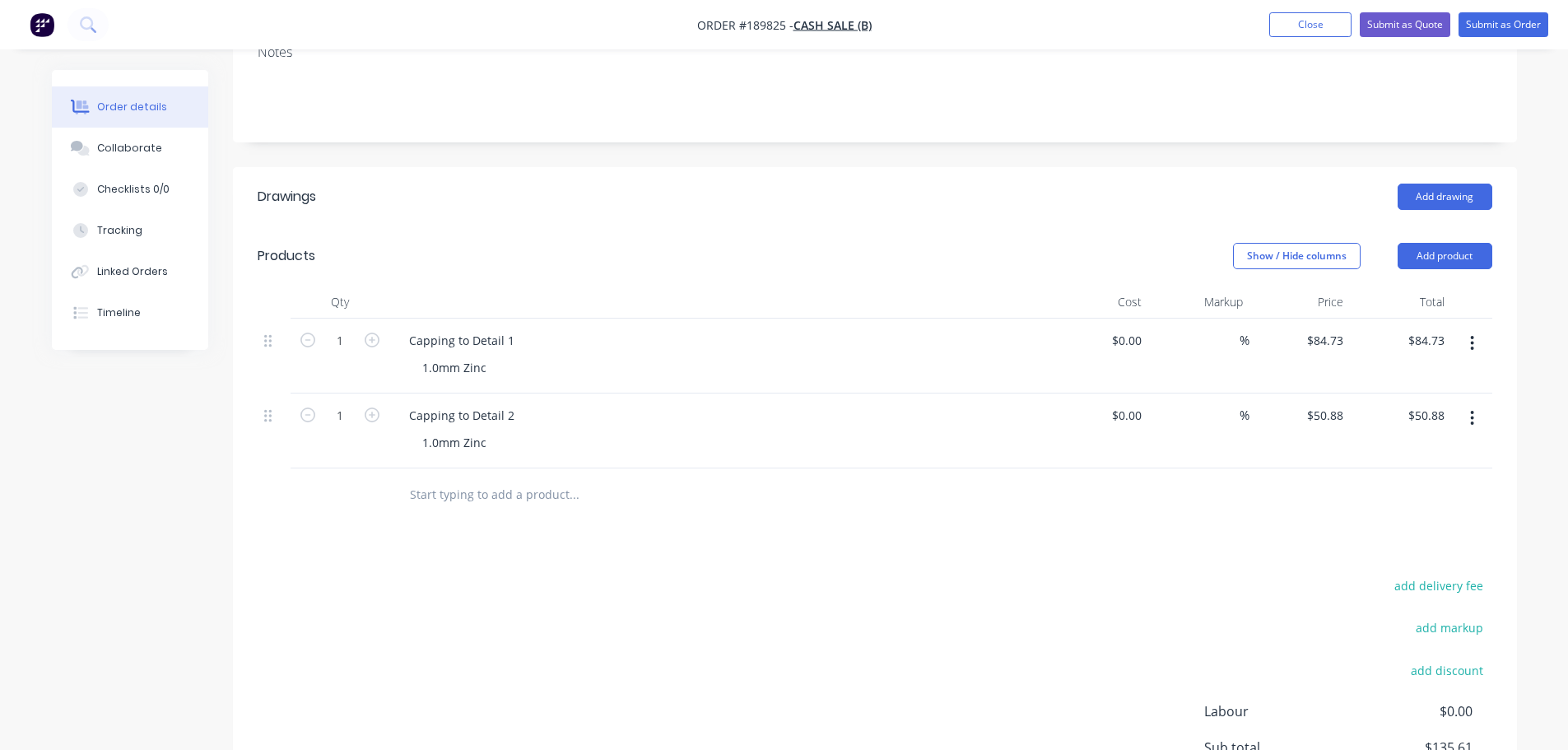
click at [1279, 551] on div "Drawings Add drawing Products Show / Hide columns Add product Qty Cost Markup P…" at bounding box center [874, 542] width 1284 height 750
click at [1322, 419] on input "50.88" at bounding box center [1328, 415] width 45 height 24
type input "$64.99"
click at [1264, 533] on div "Drawings Add drawing Products Show / Hide columns Add product Qty Cost Markup P…" at bounding box center [874, 542] width 1284 height 750
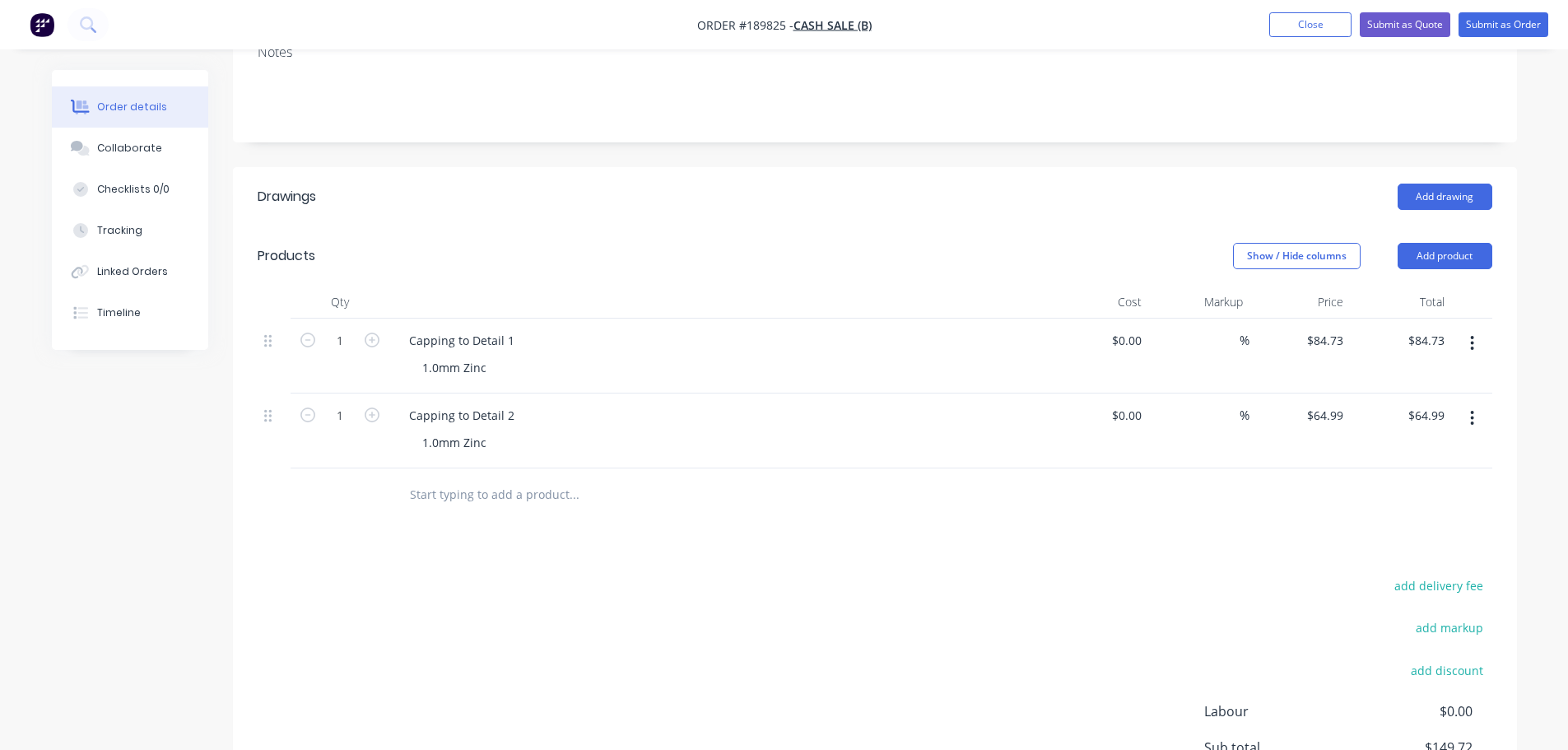
drag, startPoint x: 1474, startPoint y: 419, endPoint x: 1472, endPoint y: 431, distance: 12.2
click at [1474, 419] on icon "button" at bounding box center [1472, 418] width 4 height 18
click at [1441, 501] on div "Duplicate" at bounding box center [1414, 494] width 126 height 24
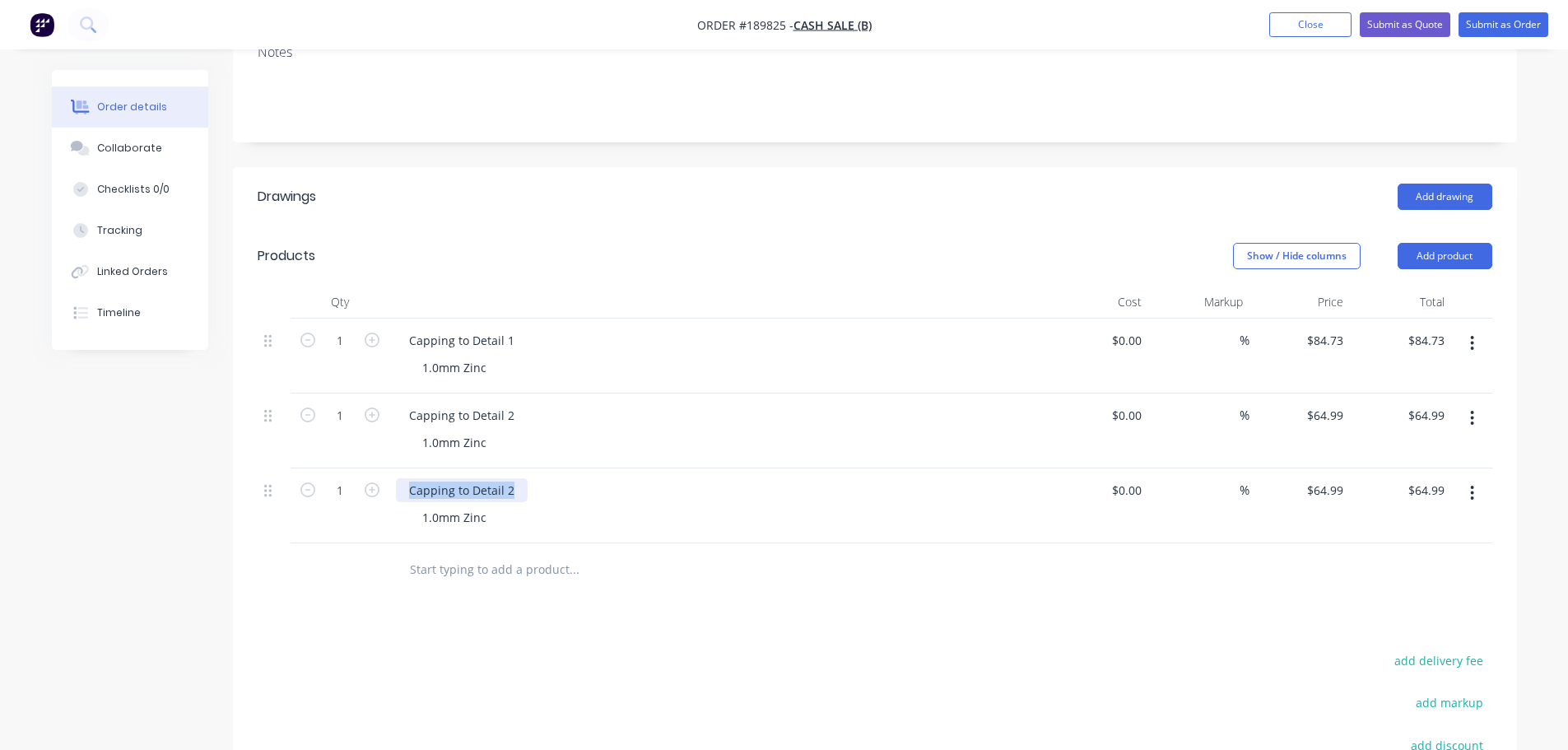
drag, startPoint x: 403, startPoint y: 492, endPoint x: 859, endPoint y: 480, distance: 456.2
click at [859, 480] on div "Capping to Detail 2" at bounding box center [718, 490] width 645 height 24
click at [373, 416] on icon "button" at bounding box center [372, 414] width 15 height 15
type input "2"
type input "$129.98"
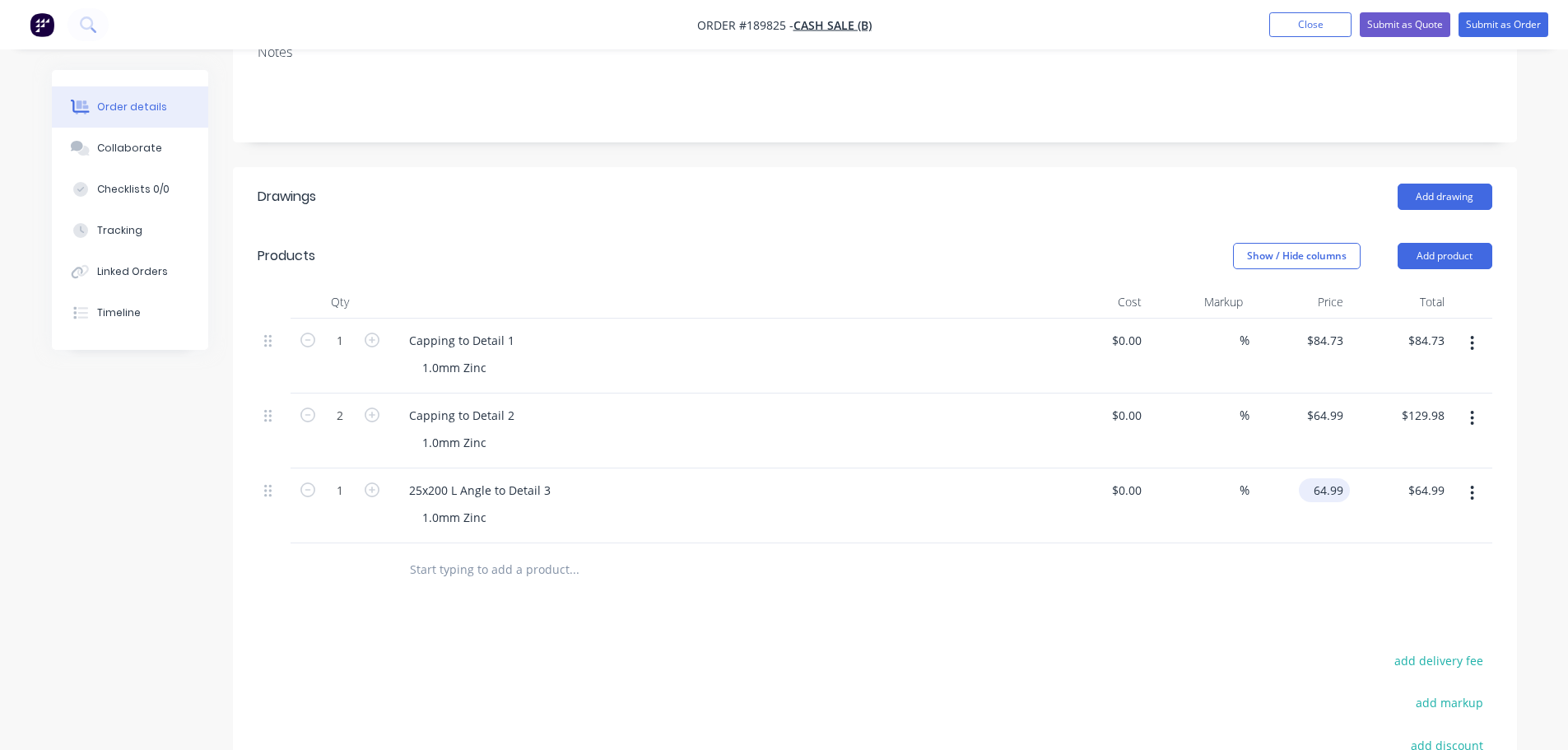
click at [1332, 499] on input "64.99" at bounding box center [1328, 490] width 45 height 24
type input "$22.03"
click at [1438, 258] on button "Add product" at bounding box center [1444, 256] width 94 height 26
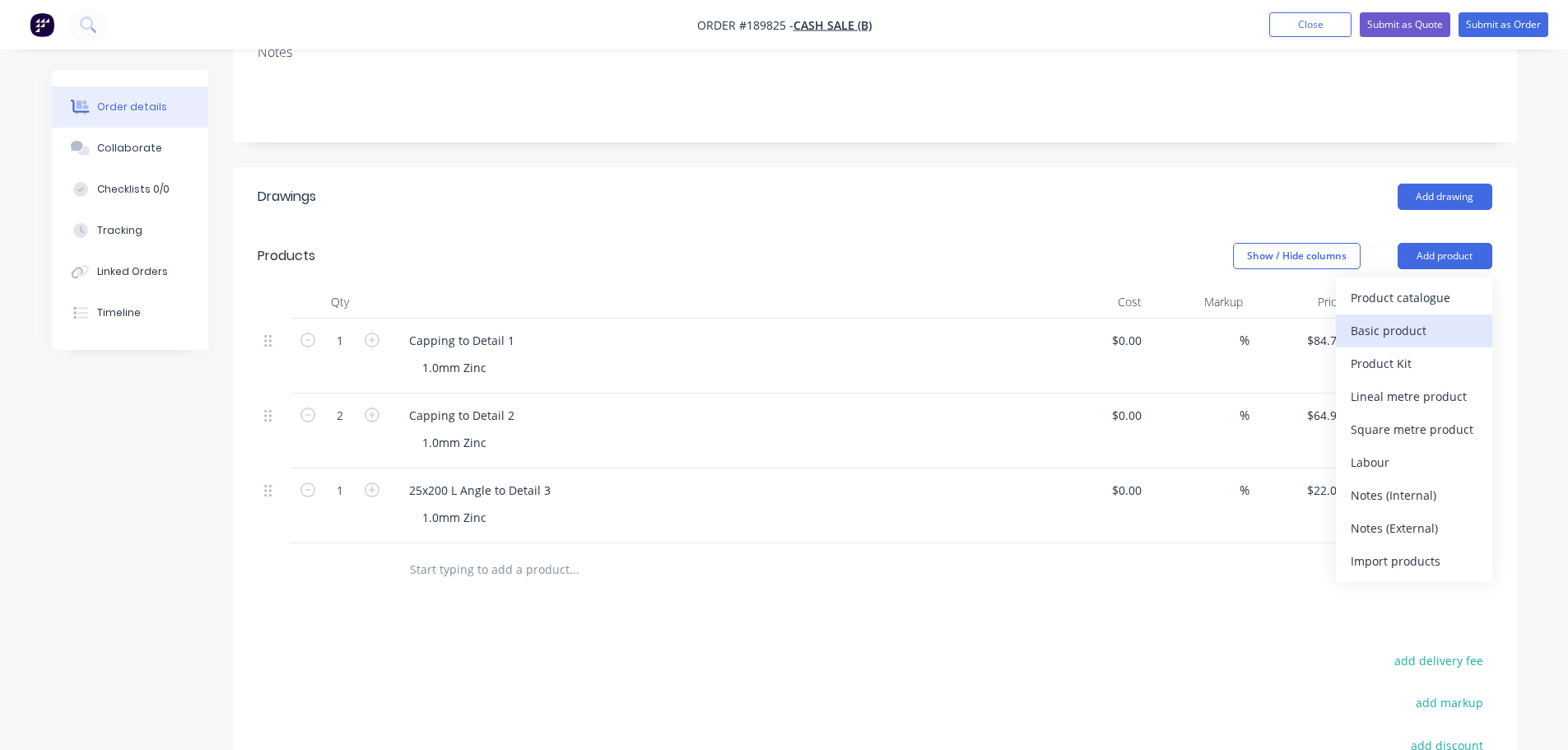
click at [1412, 325] on div "Basic product" at bounding box center [1414, 330] width 126 height 24
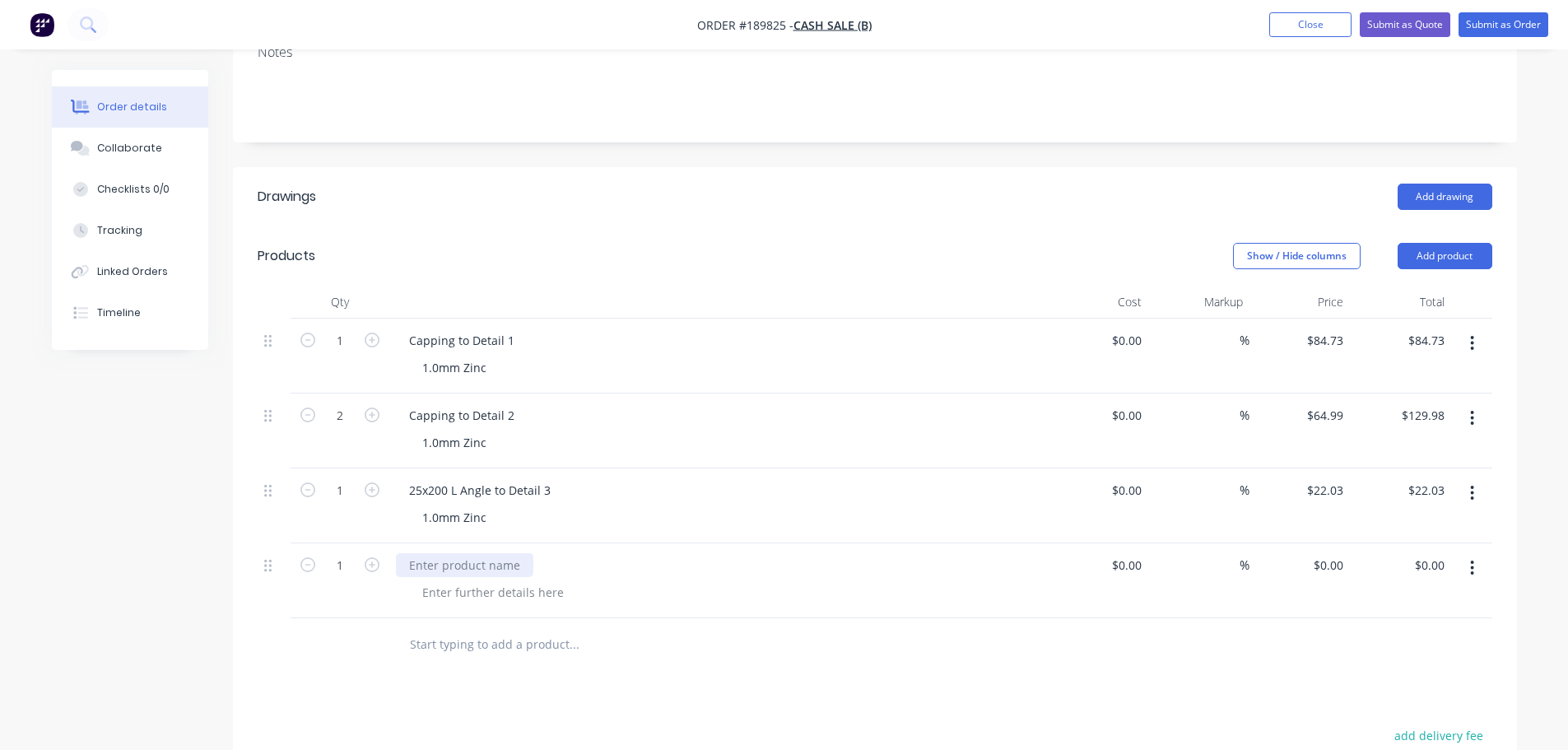
click at [496, 572] on div at bounding box center [464, 565] width 137 height 24
click at [599, 181] on header "Drawings Add drawing" at bounding box center [874, 196] width 1284 height 59
drag, startPoint x: 1305, startPoint y: 563, endPoint x: 1321, endPoint y: 563, distance: 16.0
click at [1305, 563] on div "0 $0.00" at bounding box center [1301, 581] width 101 height 75
type input "$31.67"
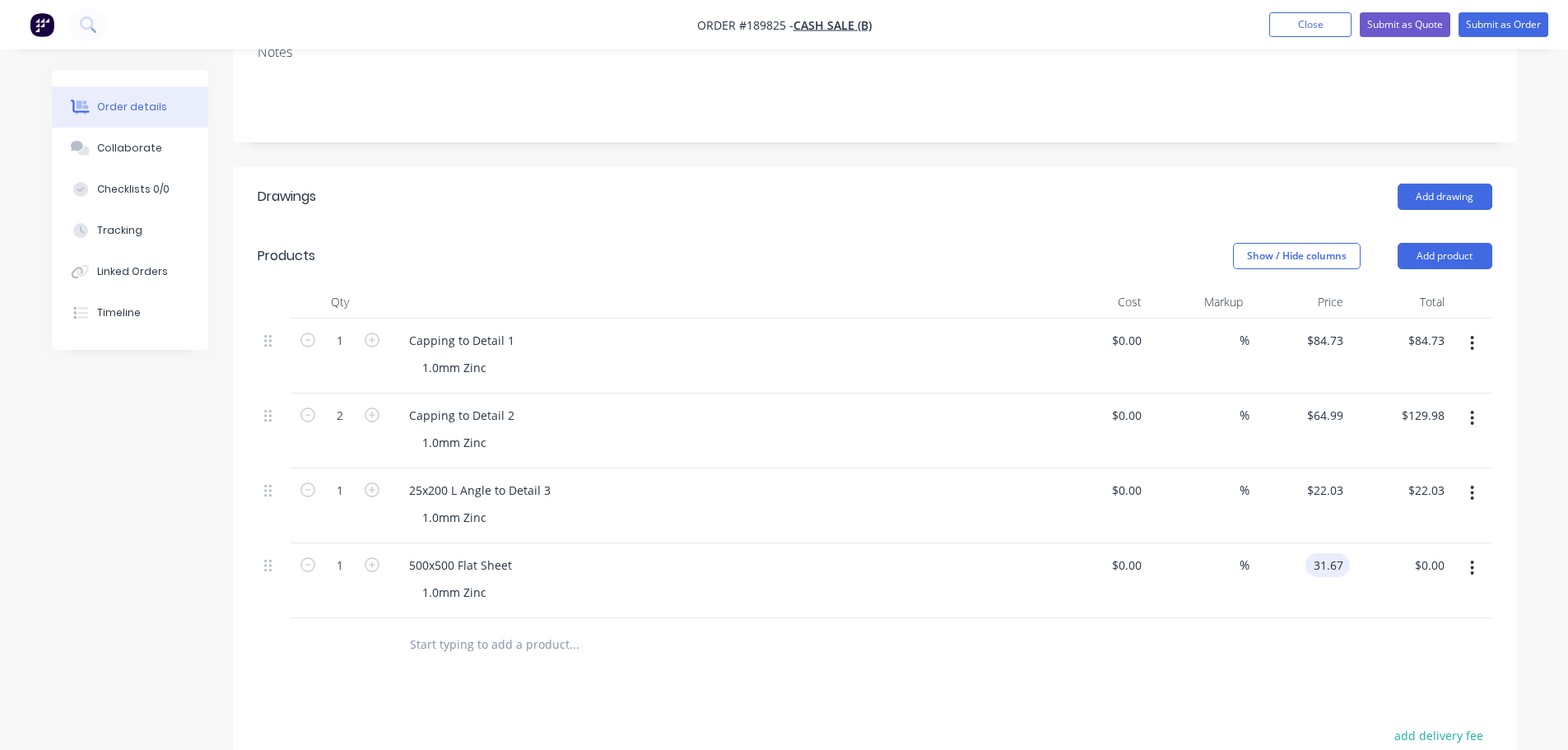
type input "$31.67"
click at [1265, 626] on div at bounding box center [874, 645] width 1234 height 54
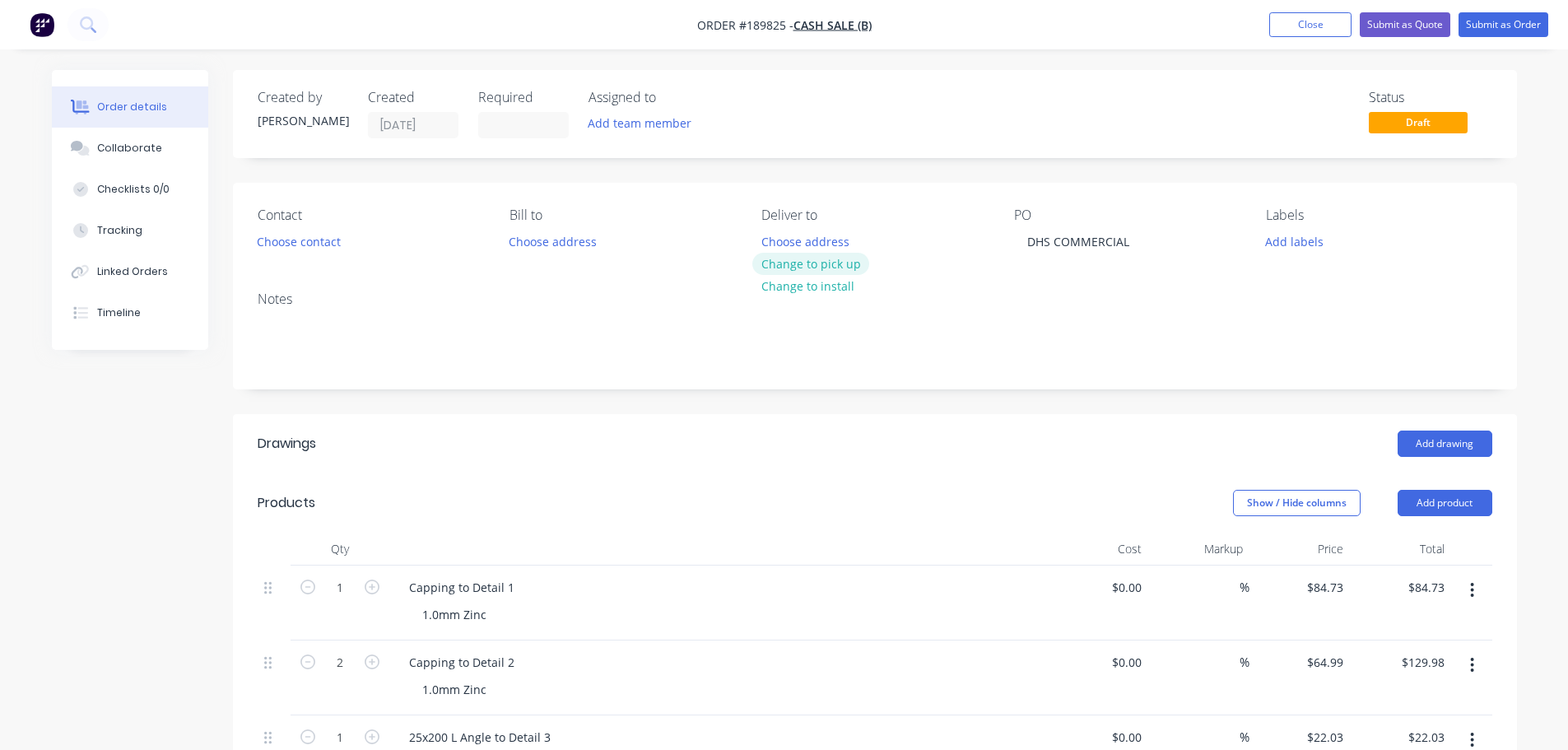
click at [811, 265] on button "Change to pick up" at bounding box center [810, 264] width 117 height 22
click at [295, 224] on div "Contact Choose contact" at bounding box center [371, 230] width 226 height 46
click at [293, 238] on button "Choose contact" at bounding box center [299, 240] width 101 height 22
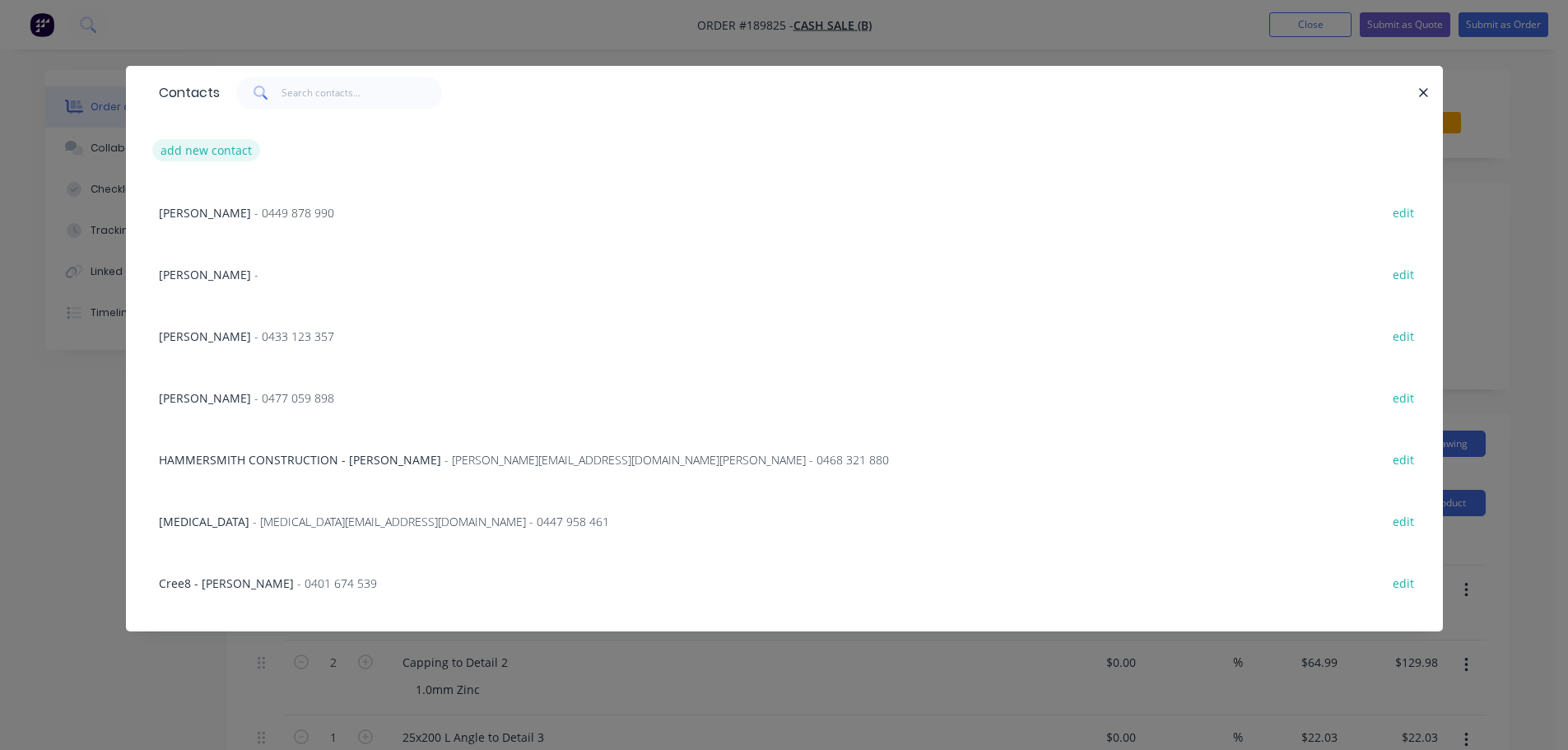
click at [211, 154] on button "add new contact" at bounding box center [207, 150] width 109 height 22
select select "AU"
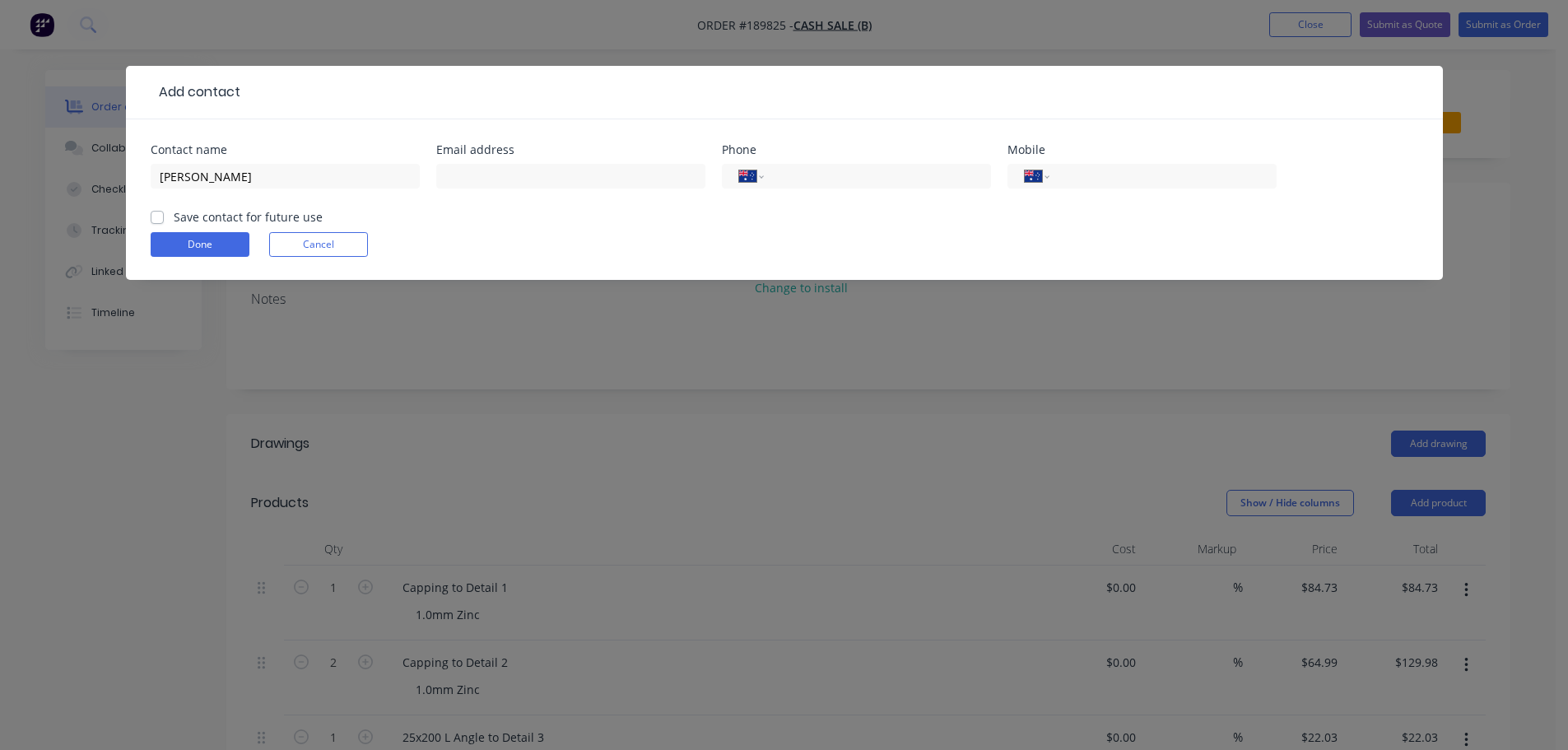
type input "[PERSON_NAME]"
type input "0455 308 183"
click button "Done" at bounding box center [200, 244] width 99 height 24
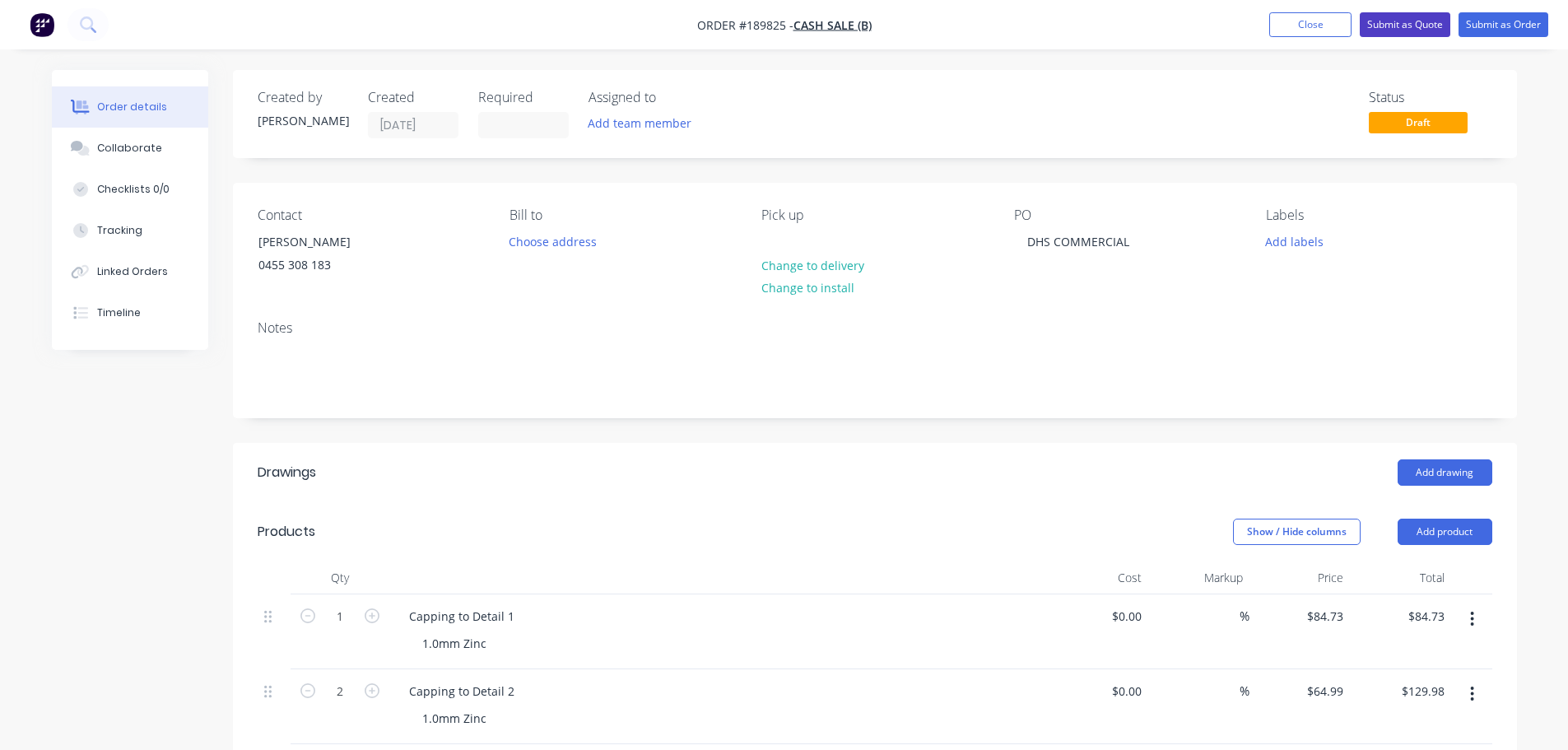
click at [1415, 29] on button "Submit as Quote" at bounding box center [1405, 24] width 90 height 24
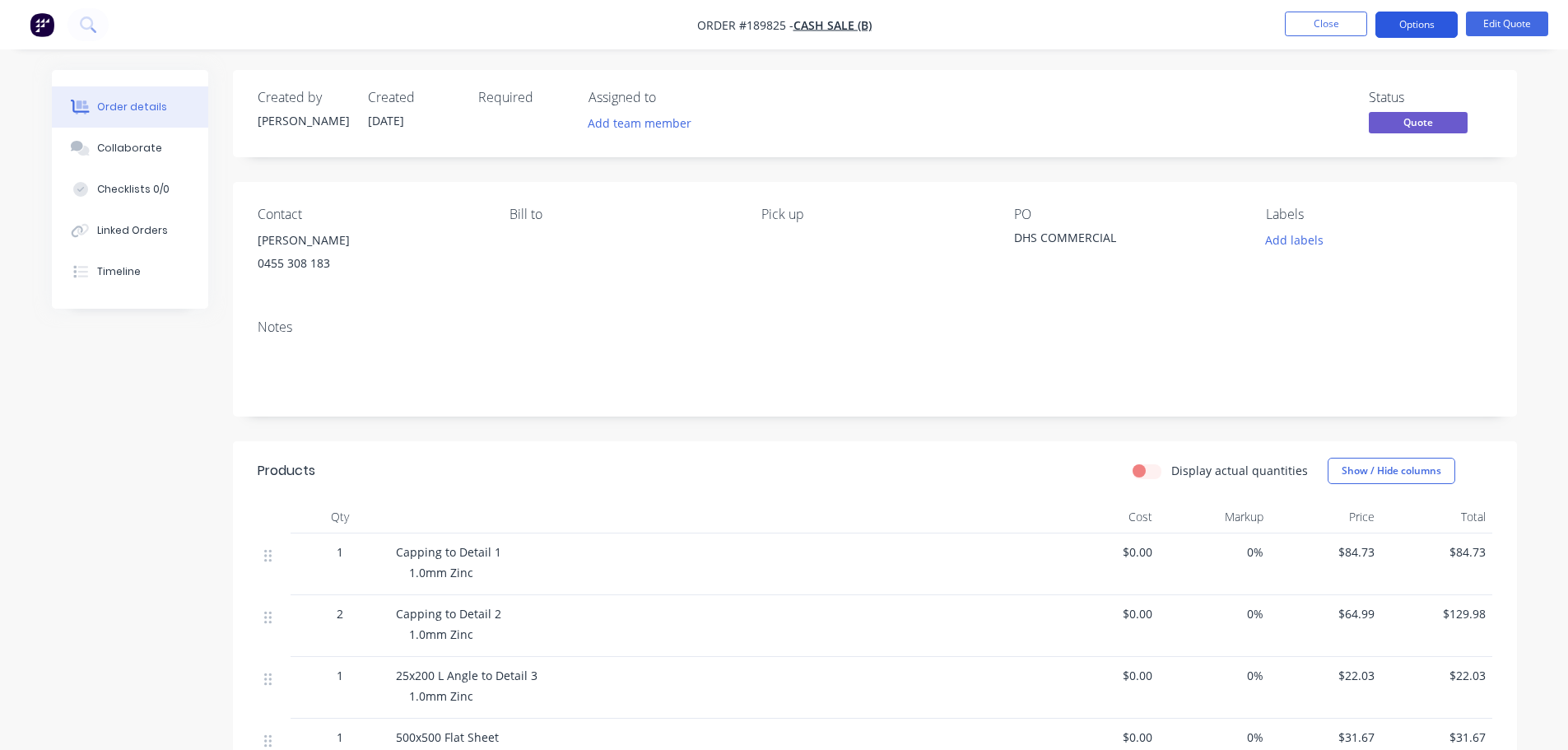
click at [1400, 21] on button "Options" at bounding box center [1416, 24] width 83 height 26
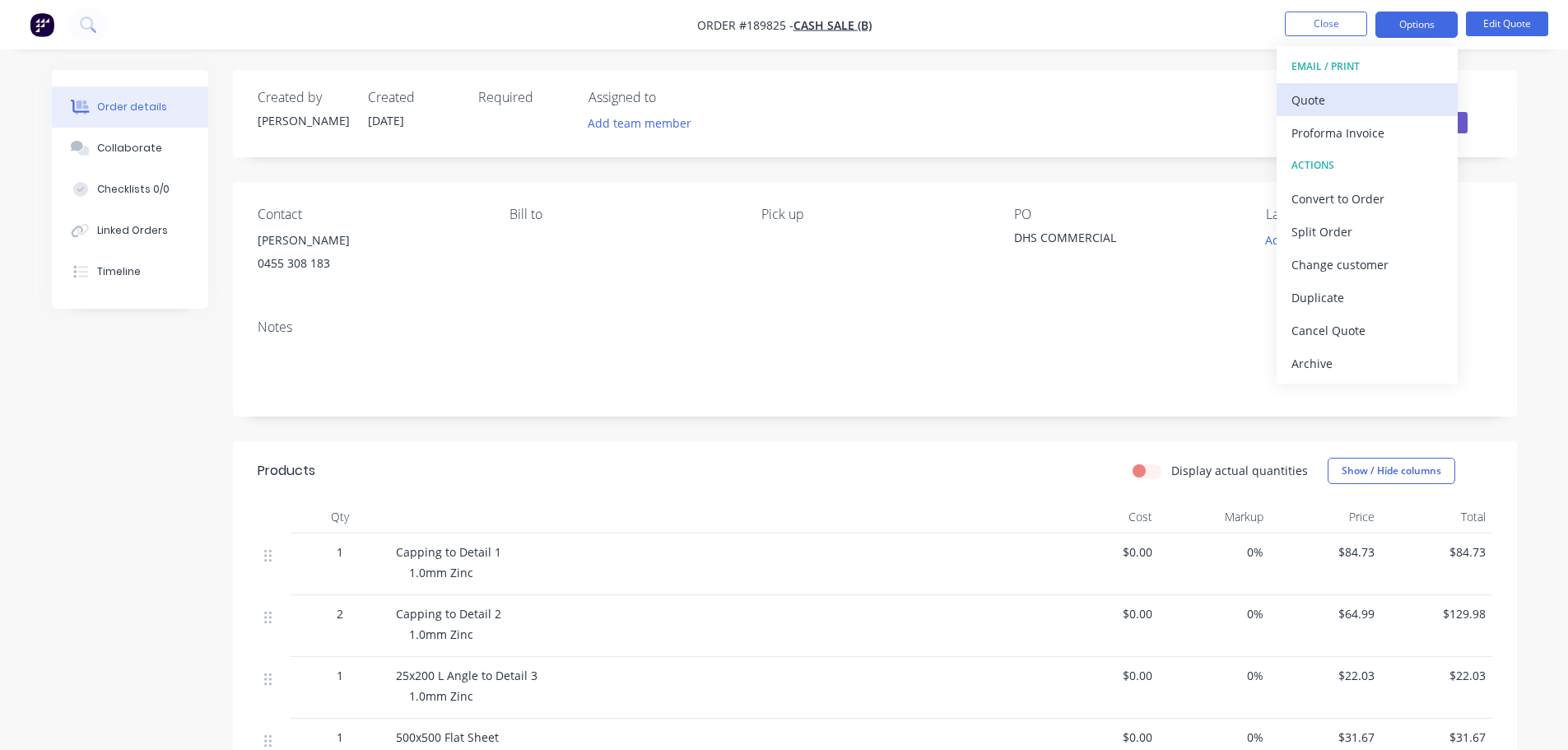
click at [1389, 86] on button "Quote" at bounding box center [1368, 99] width 181 height 33
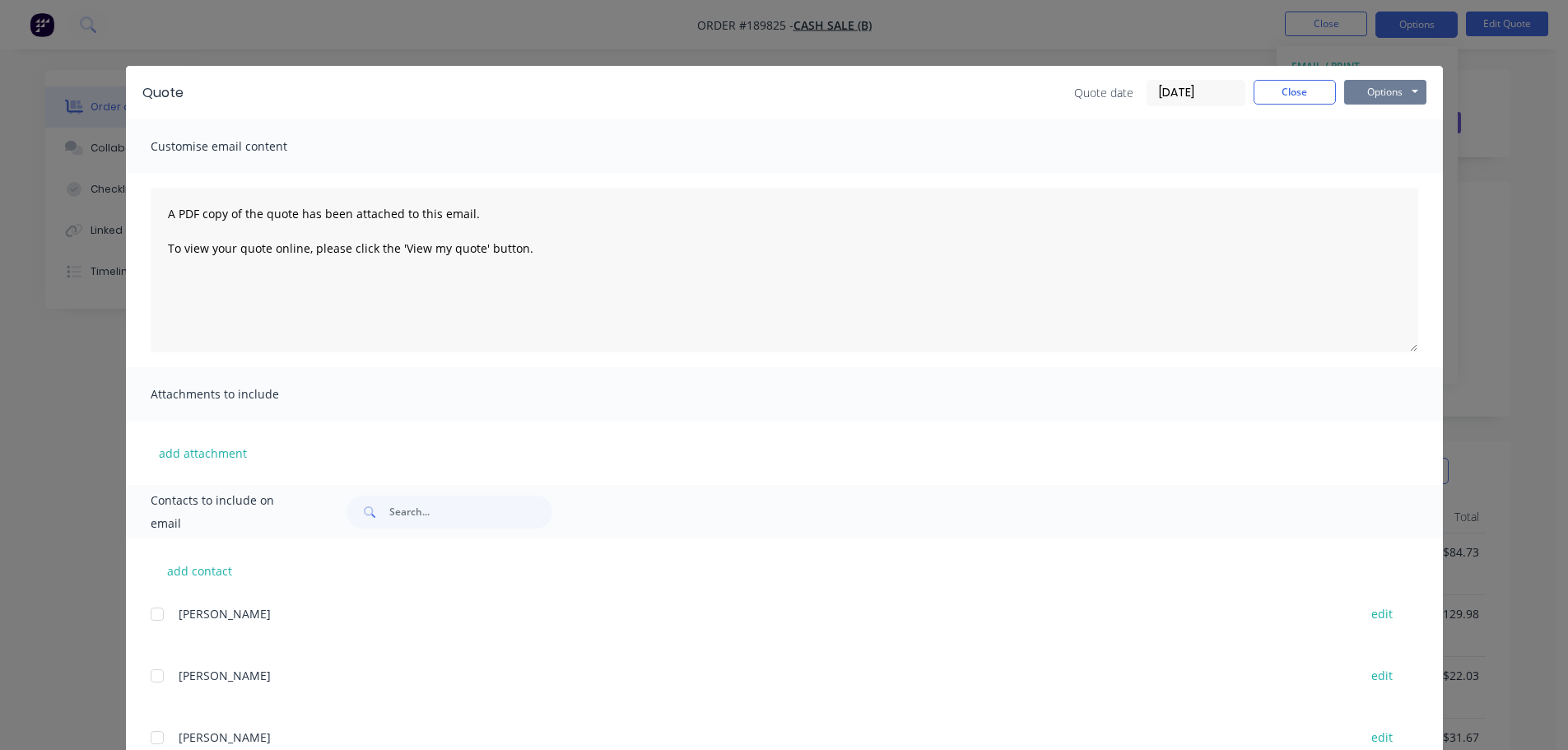
drag, startPoint x: 1396, startPoint y: 89, endPoint x: 1398, endPoint y: 103, distance: 14.1
click at [1396, 91] on button "Options" at bounding box center [1385, 91] width 83 height 24
click at [1395, 116] on button "Preview" at bounding box center [1397, 122] width 105 height 27
click at [1310, 93] on button "Close" at bounding box center [1295, 91] width 83 height 24
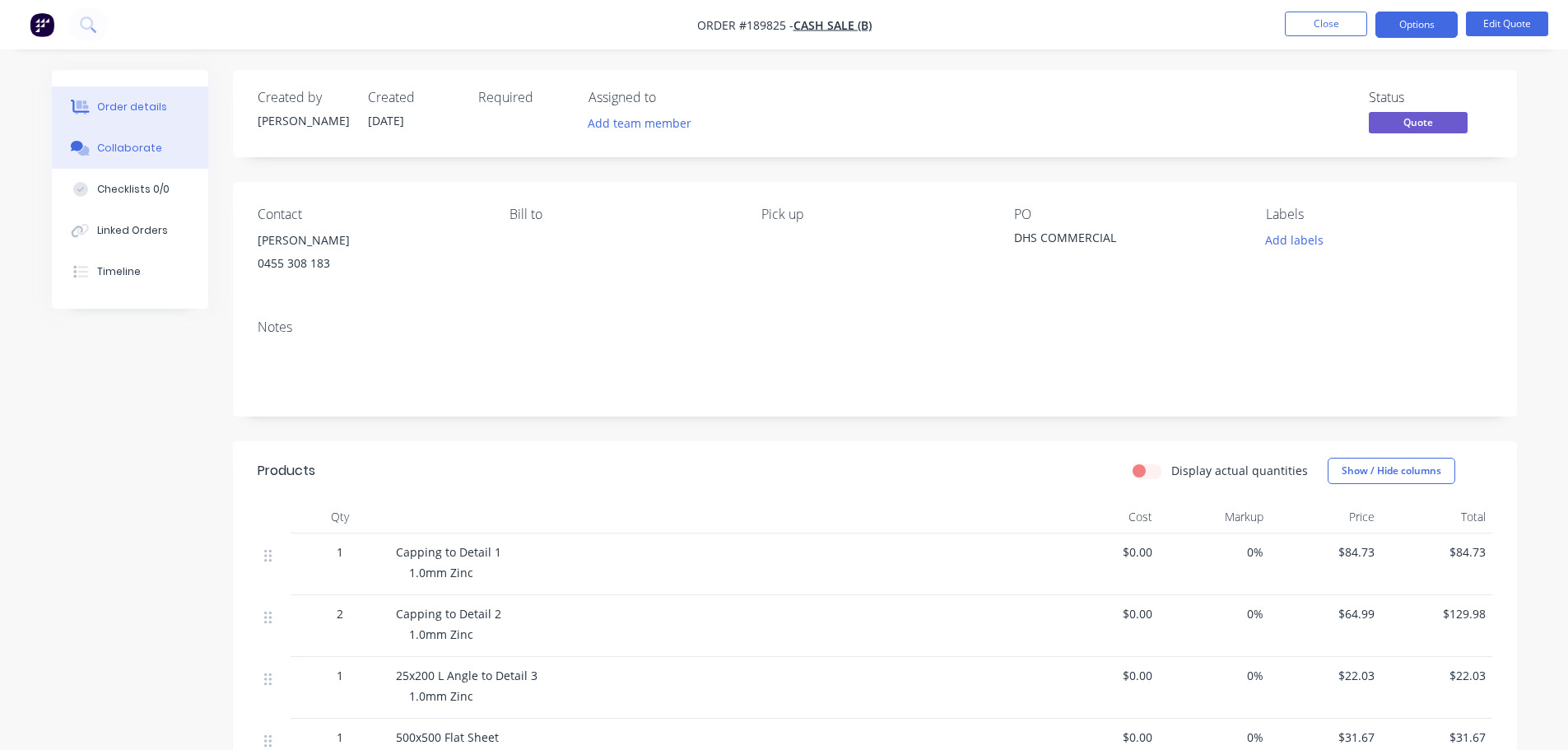
click at [110, 147] on div "Collaborate" at bounding box center [129, 148] width 65 height 15
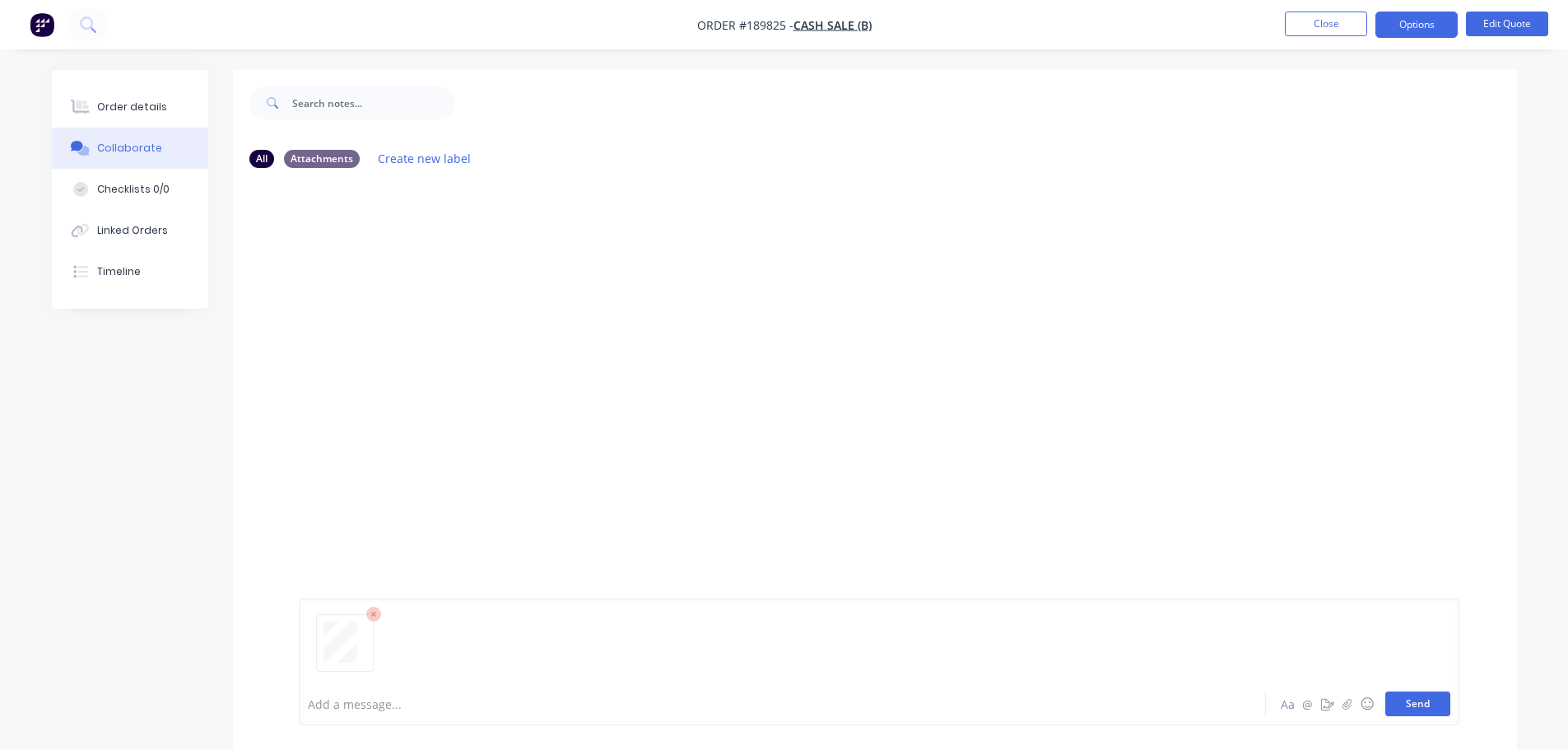
click at [1406, 696] on button "Send" at bounding box center [1417, 703] width 65 height 24
click at [141, 107] on div "Order details" at bounding box center [132, 106] width 70 height 15
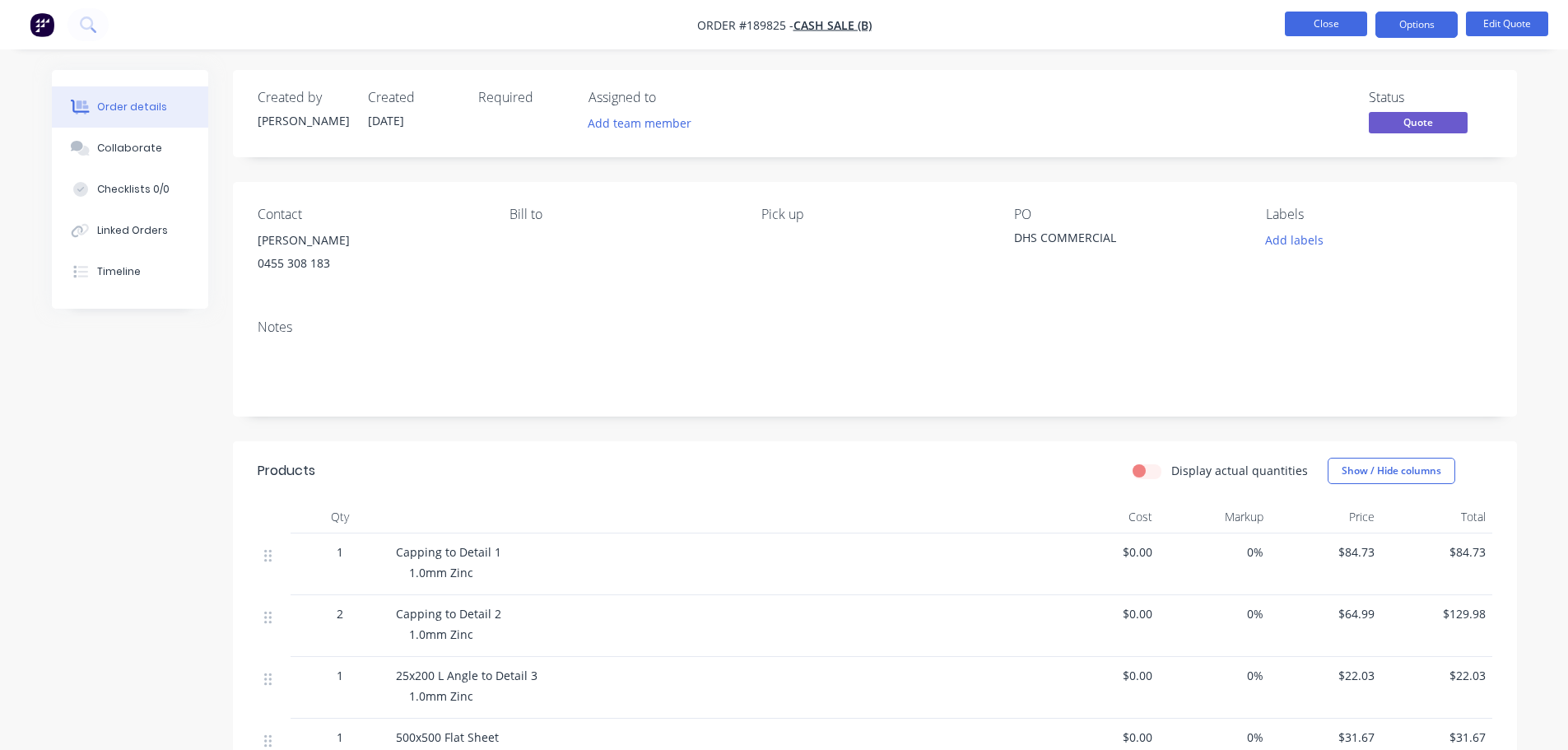
click at [1316, 26] on button "Close" at bounding box center [1326, 23] width 83 height 24
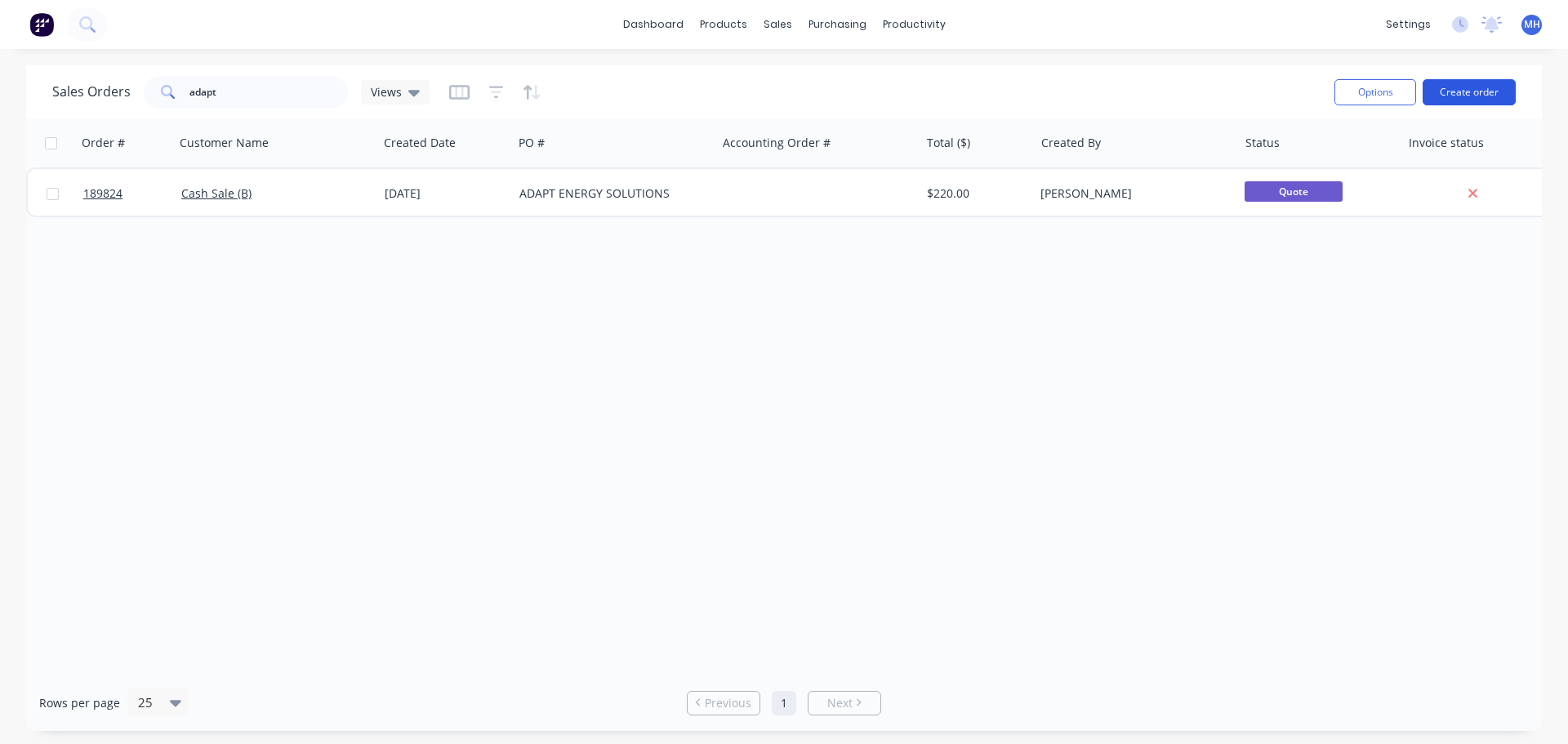
click at [1470, 85] on button "Create order" at bounding box center [1469, 92] width 93 height 26
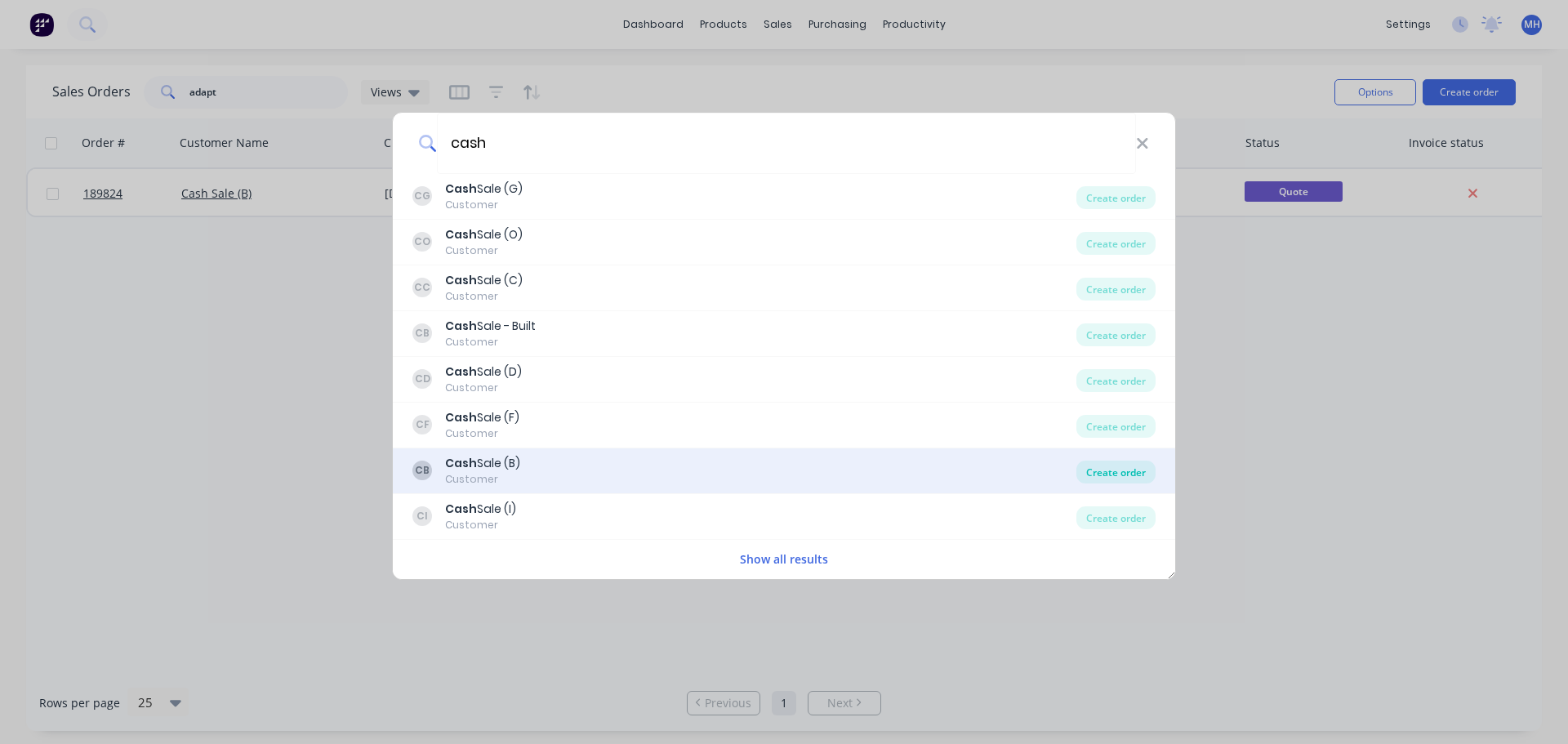
type input "cash"
click at [1138, 470] on div "Create order" at bounding box center [1115, 472] width 79 height 23
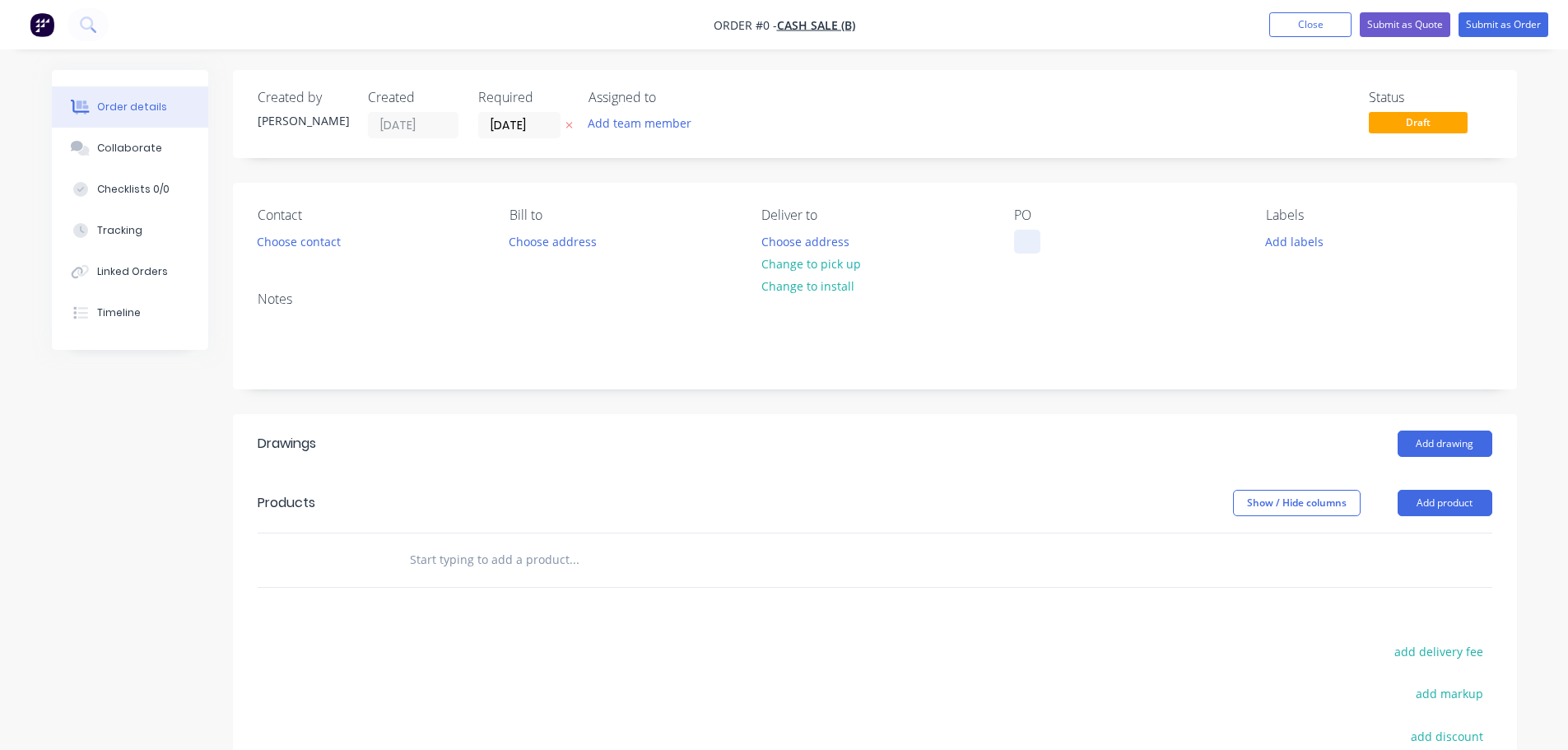
click at [1040, 237] on div "PO" at bounding box center [1127, 230] width 226 height 46
click at [1033, 241] on div at bounding box center [1027, 241] width 26 height 24
click at [955, 184] on div "Order details Collaborate Checklists 0/0 Tracking Linked Orders Timeline Order …" at bounding box center [784, 539] width 1498 height 938
click at [570, 125] on icon at bounding box center [568, 125] width 7 height 7
click at [303, 247] on button "Choose contact" at bounding box center [299, 240] width 101 height 22
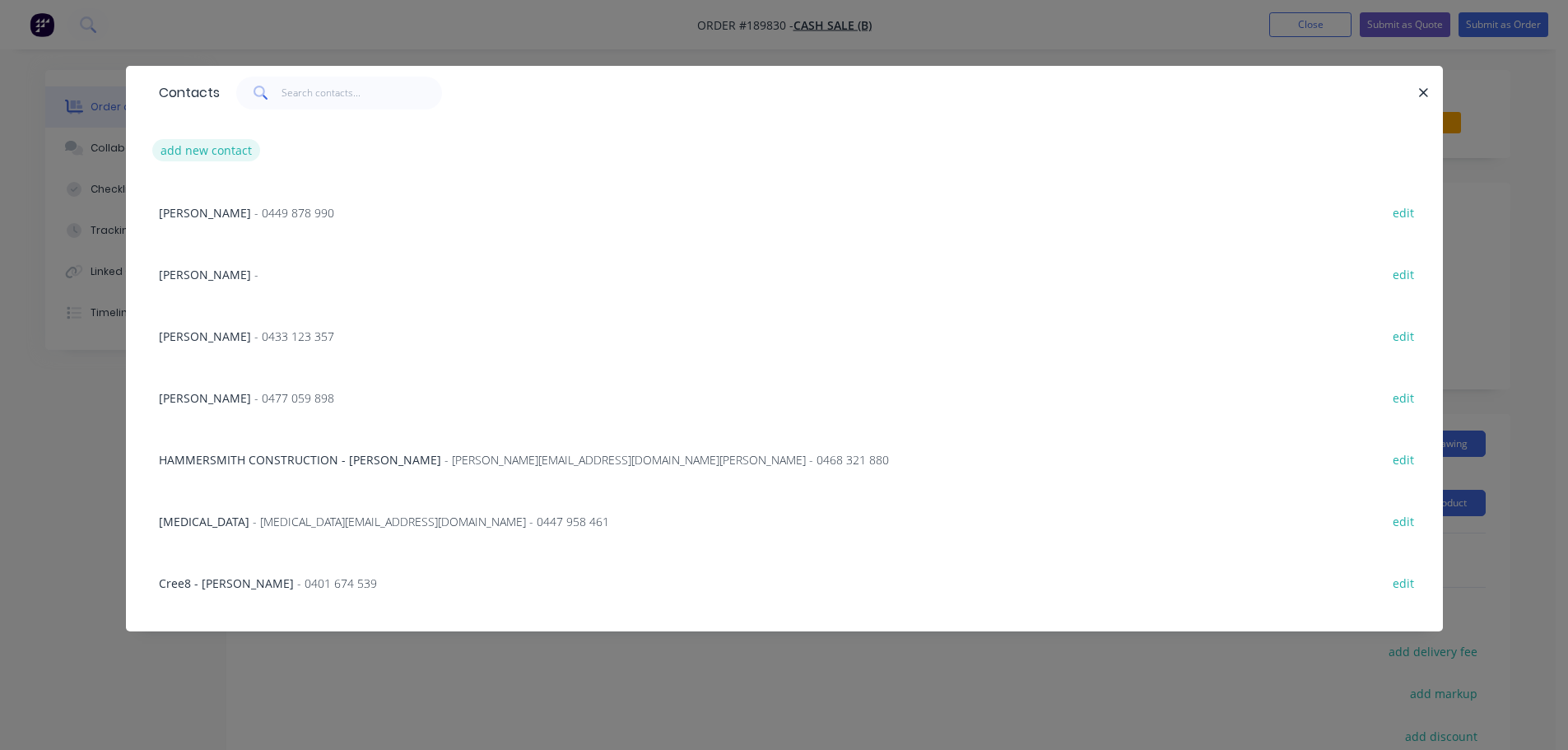
click at [239, 158] on button "add new contact" at bounding box center [207, 150] width 109 height 22
select select "AU"
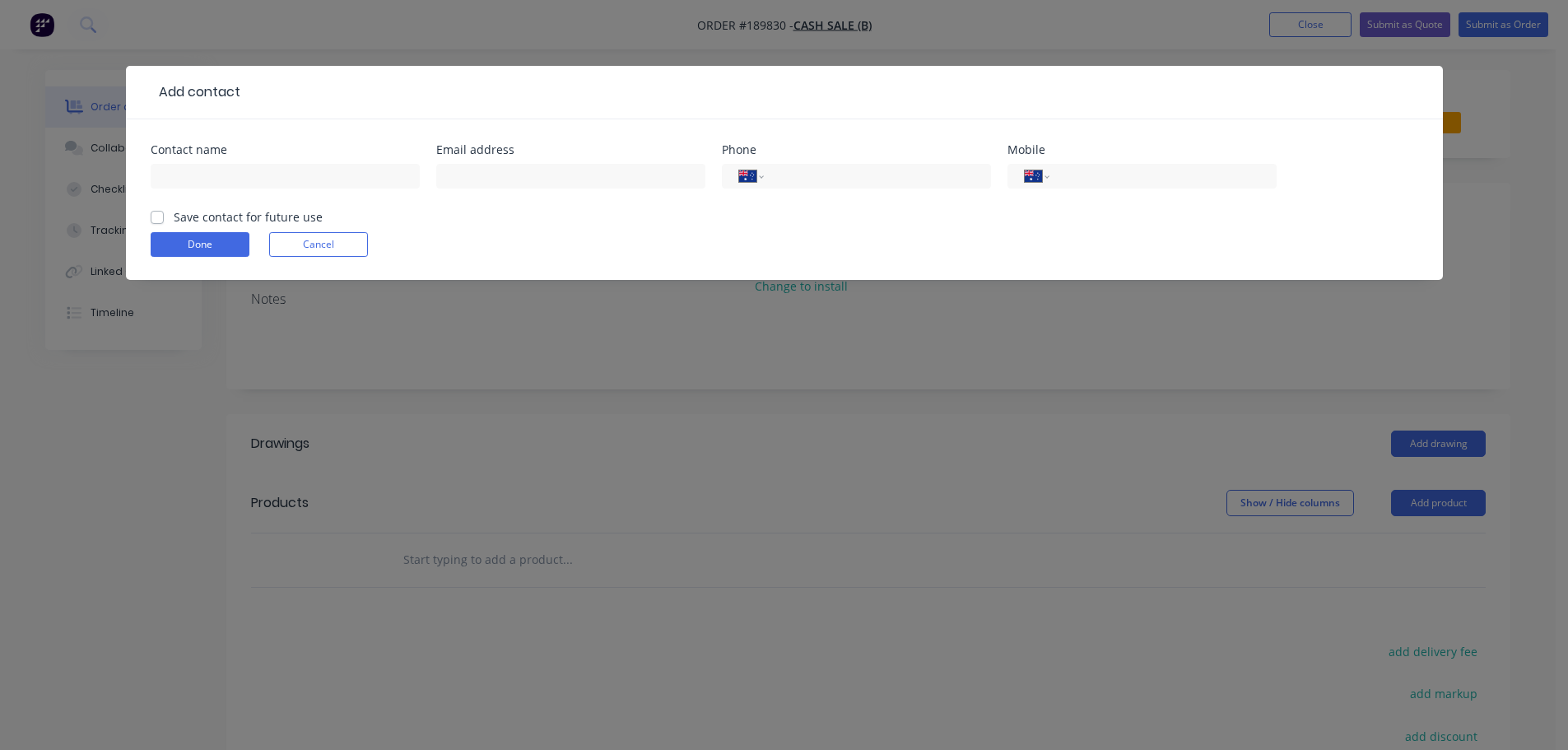
click at [265, 186] on input "text" at bounding box center [285, 175] width 269 height 24
type input "[PERSON_NAME]"
type input "0456 312 528"
click button "Done" at bounding box center [200, 244] width 99 height 24
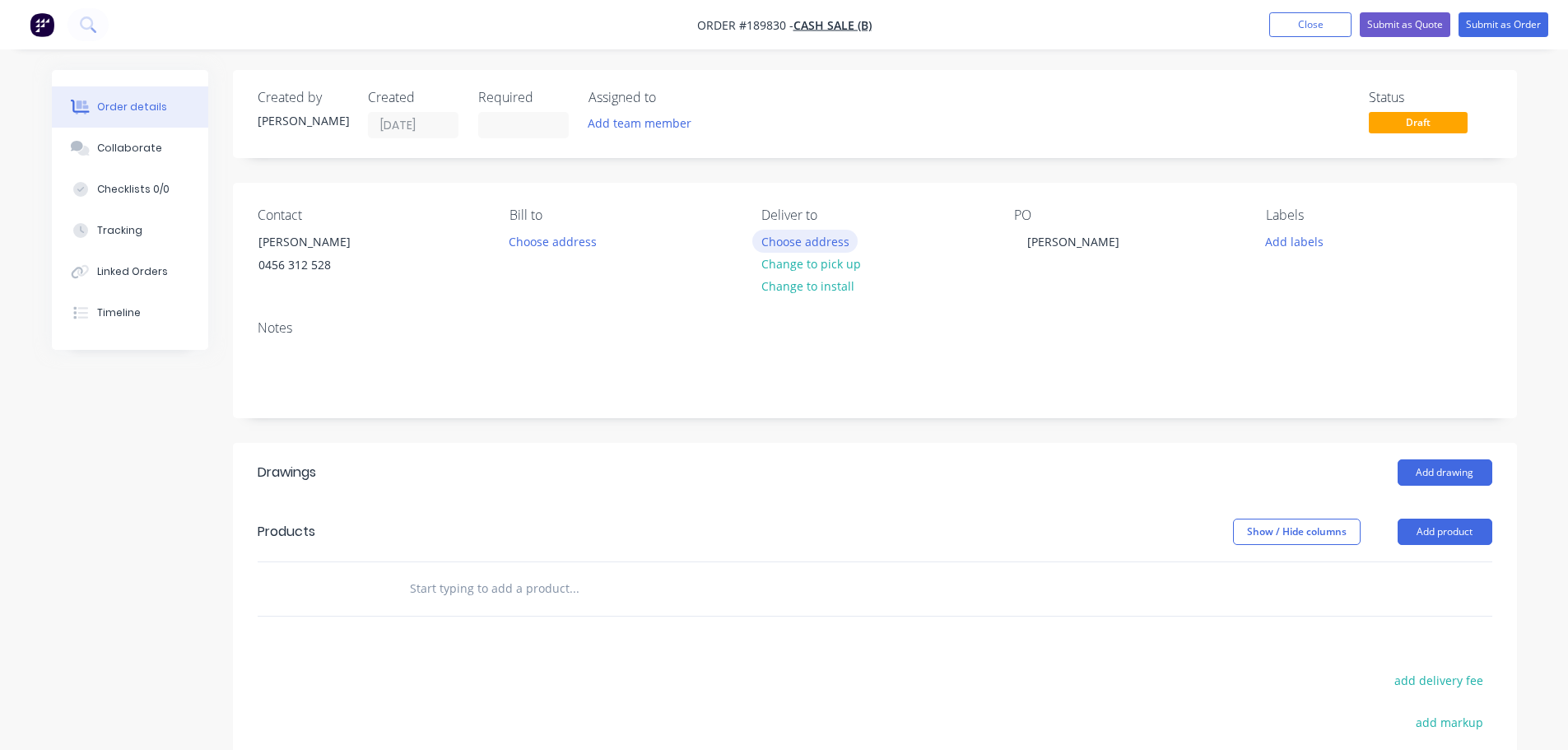
click at [816, 245] on button "Choose address" at bounding box center [804, 240] width 105 height 22
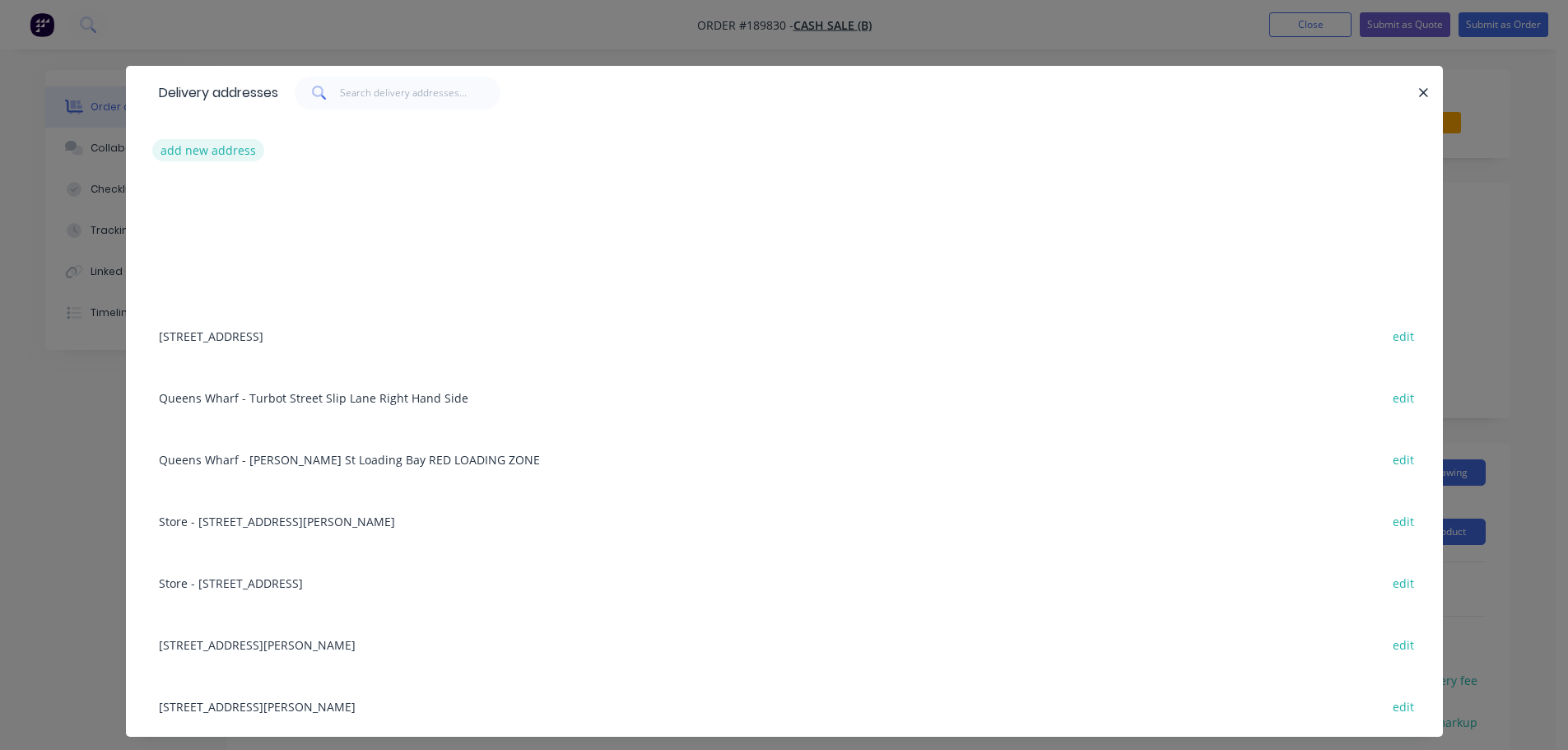
click at [234, 156] on button "add new address" at bounding box center [209, 150] width 113 height 22
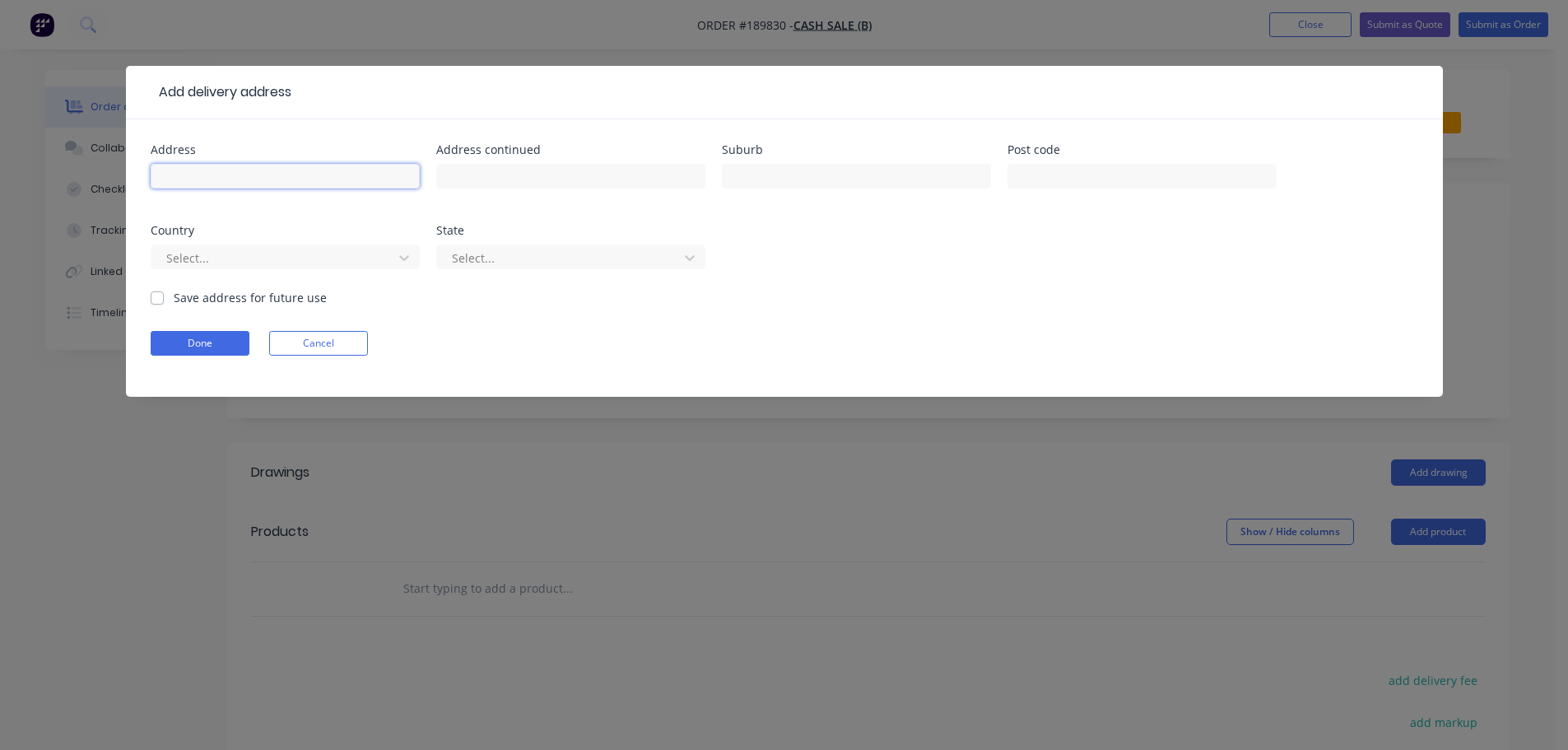
click at [248, 168] on input "text" at bounding box center [285, 175] width 269 height 24
type input "[STREET_ADDRESS]"
type input "PADDINGTON"
click button "Done" at bounding box center [200, 342] width 99 height 24
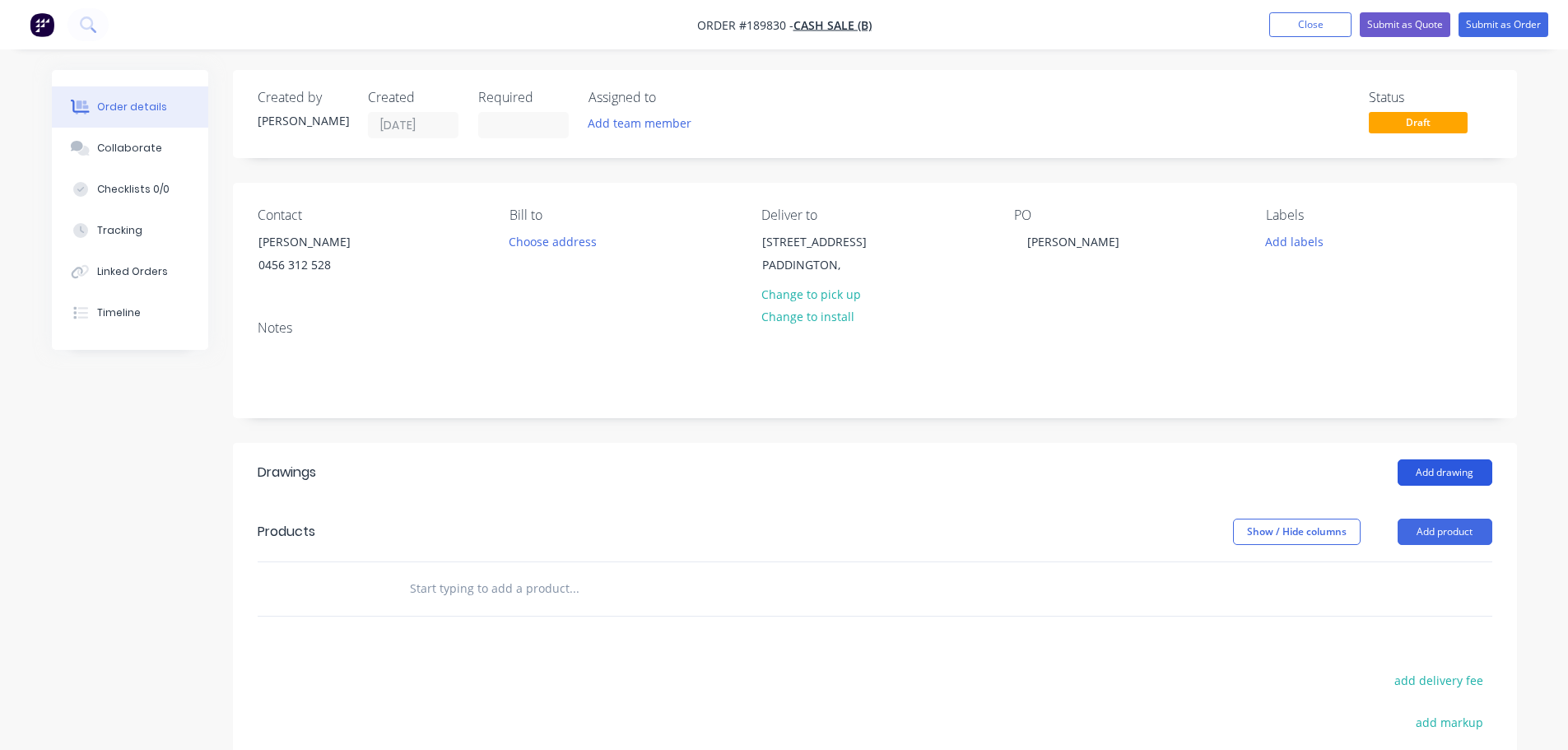
click at [1441, 471] on button "Add drawing" at bounding box center [1444, 472] width 94 height 26
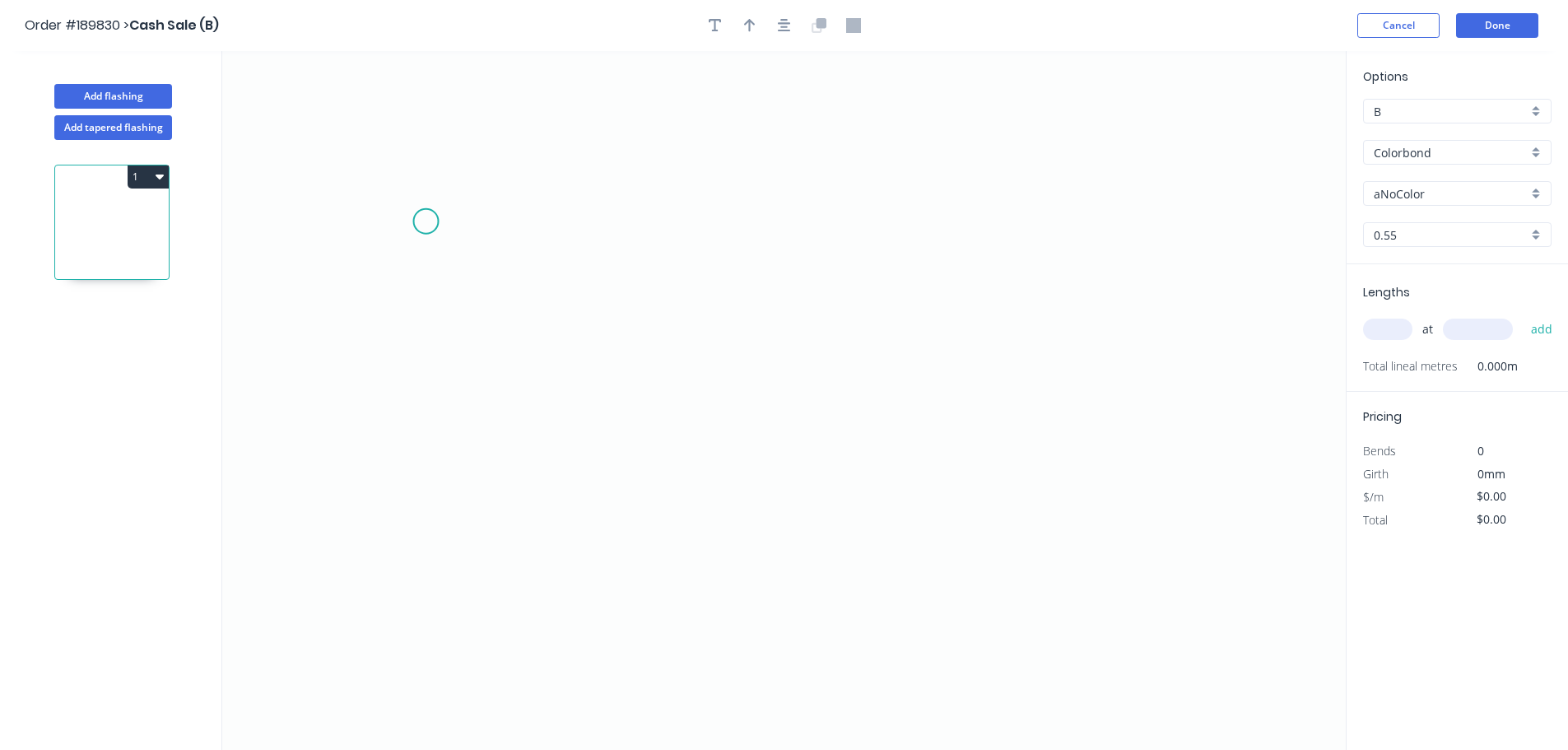
drag, startPoint x: 426, startPoint y: 222, endPoint x: 779, endPoint y: 224, distance: 353.0
click at [429, 221] on icon "0" at bounding box center [783, 400] width 1123 height 698
click at [1091, 217] on icon "0 ?" at bounding box center [783, 400] width 1123 height 698
drag, startPoint x: 1148, startPoint y: 280, endPoint x: 1472, endPoint y: 281, distance: 324.0
click at [1150, 280] on icon "0 ? ? ? º" at bounding box center [783, 400] width 1123 height 698
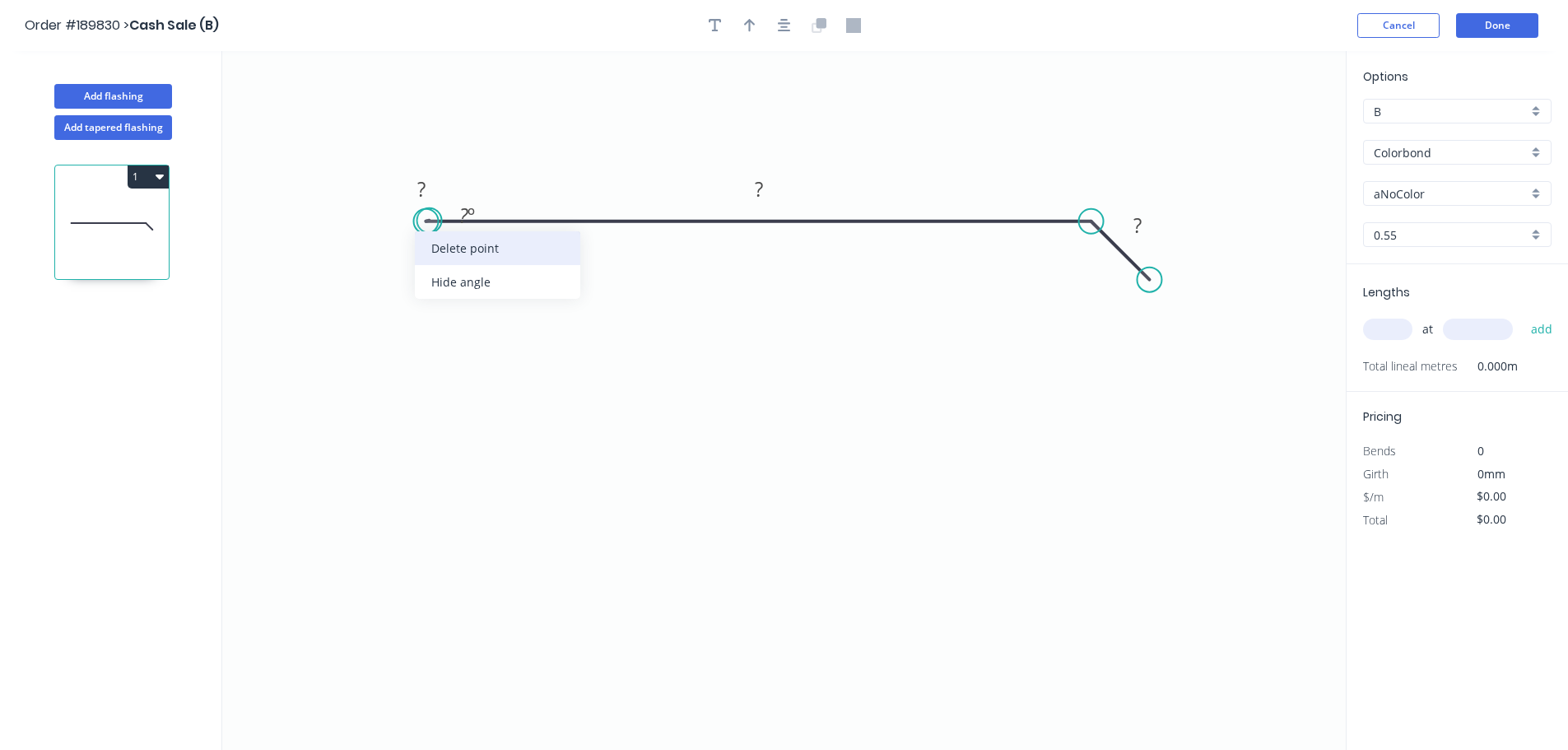
click at [441, 243] on div "Delete point" at bounding box center [498, 248] width 165 height 34
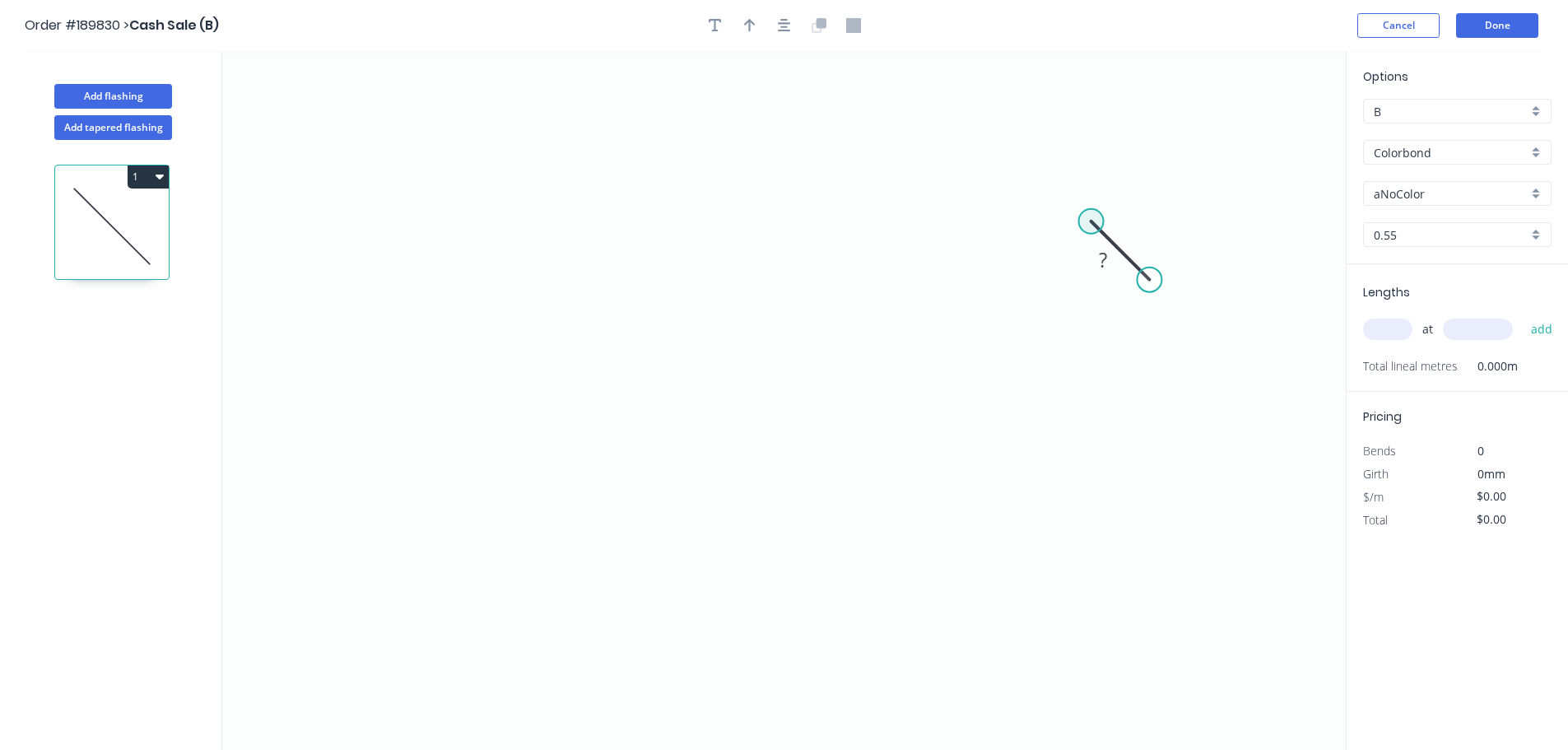
click at [1088, 222] on circle at bounding box center [1090, 221] width 24 height 24
click at [429, 209] on icon "0 ?" at bounding box center [783, 400] width 1123 height 698
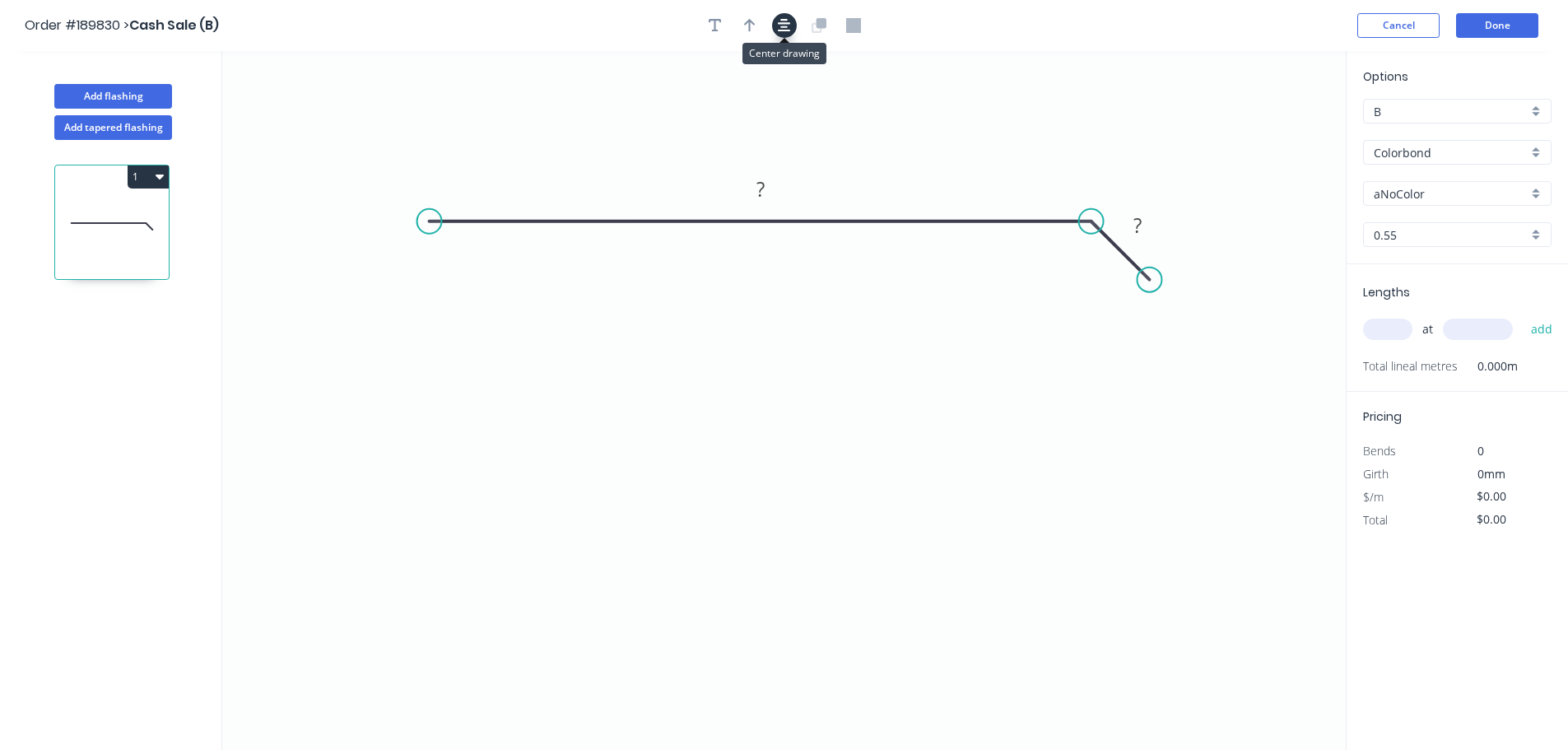
click at [781, 18] on icon "button" at bounding box center [785, 25] width 14 height 14
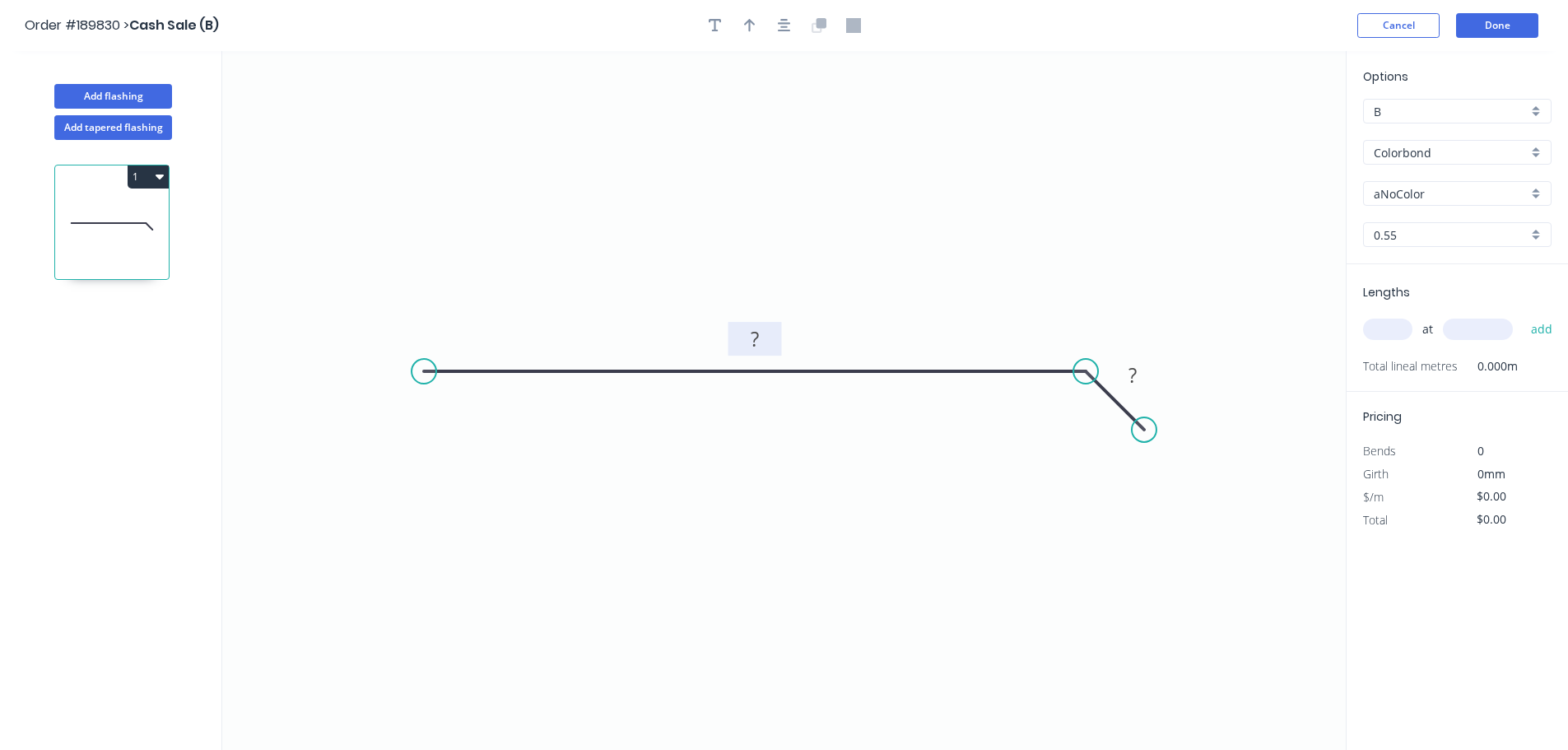
click at [766, 348] on rect at bounding box center [755, 340] width 33 height 23
click at [1170, 381] on icon "0 285 ?" at bounding box center [783, 400] width 1123 height 698
click at [1133, 373] on tspan "?" at bounding box center [1132, 375] width 8 height 27
type input "$15.74"
click at [1136, 227] on icon "0 285 40" at bounding box center [783, 400] width 1123 height 698
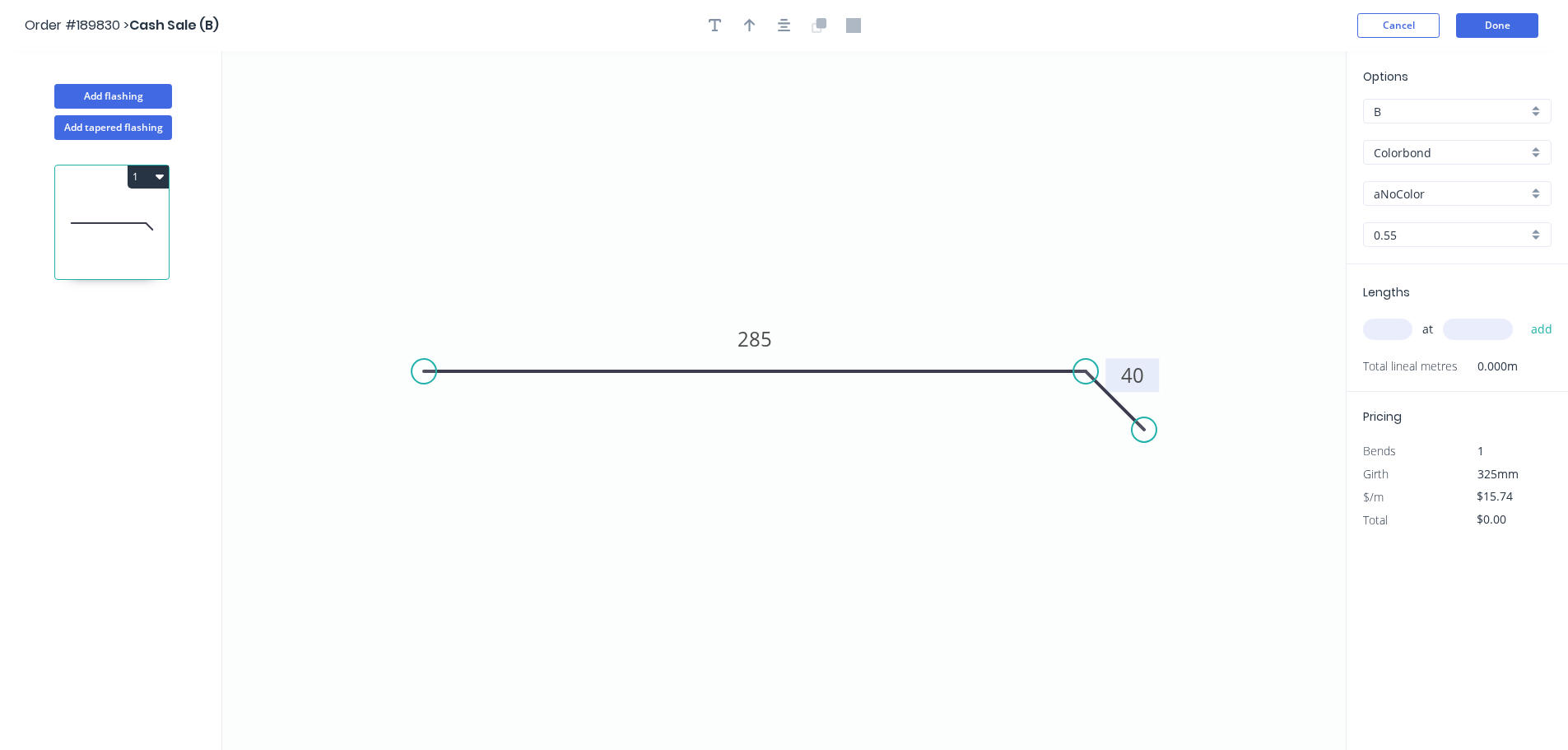
click at [1414, 210] on div "Options B B Colorbond Colorbond Colorbond (Premium) Colorbond Coolmax Colorbond…" at bounding box center [1457, 165] width 222 height 196
click at [1441, 200] on input "aNoColor" at bounding box center [1450, 194] width 154 height 18
click at [1420, 292] on div "Monument" at bounding box center [1457, 300] width 187 height 29
type input "Monument"
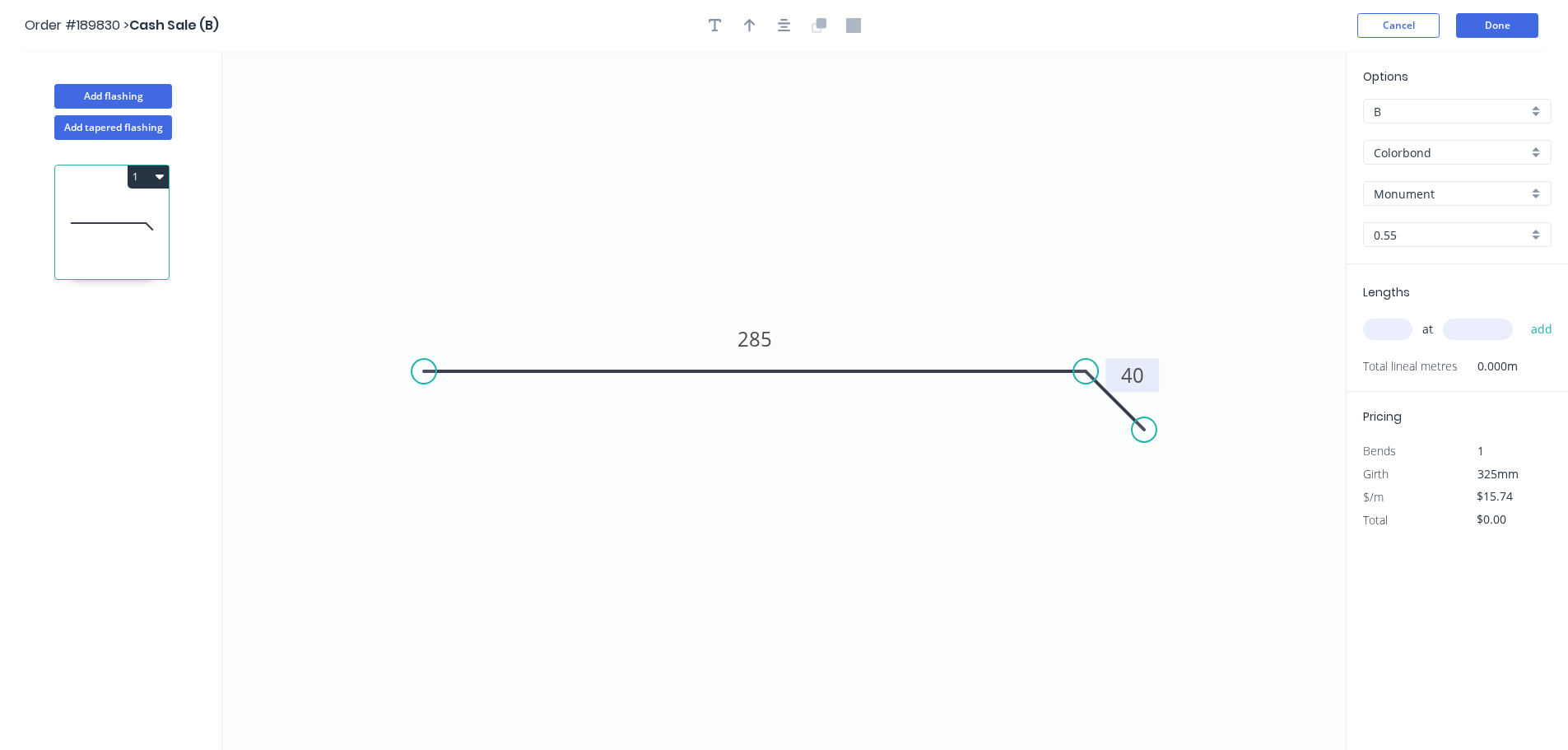
click at [1397, 330] on input "text" at bounding box center [1387, 329] width 50 height 21
type input "1"
type input "1400"
click at [1523, 315] on button "add" at bounding box center [1543, 329] width 39 height 28
type input "$22.04"
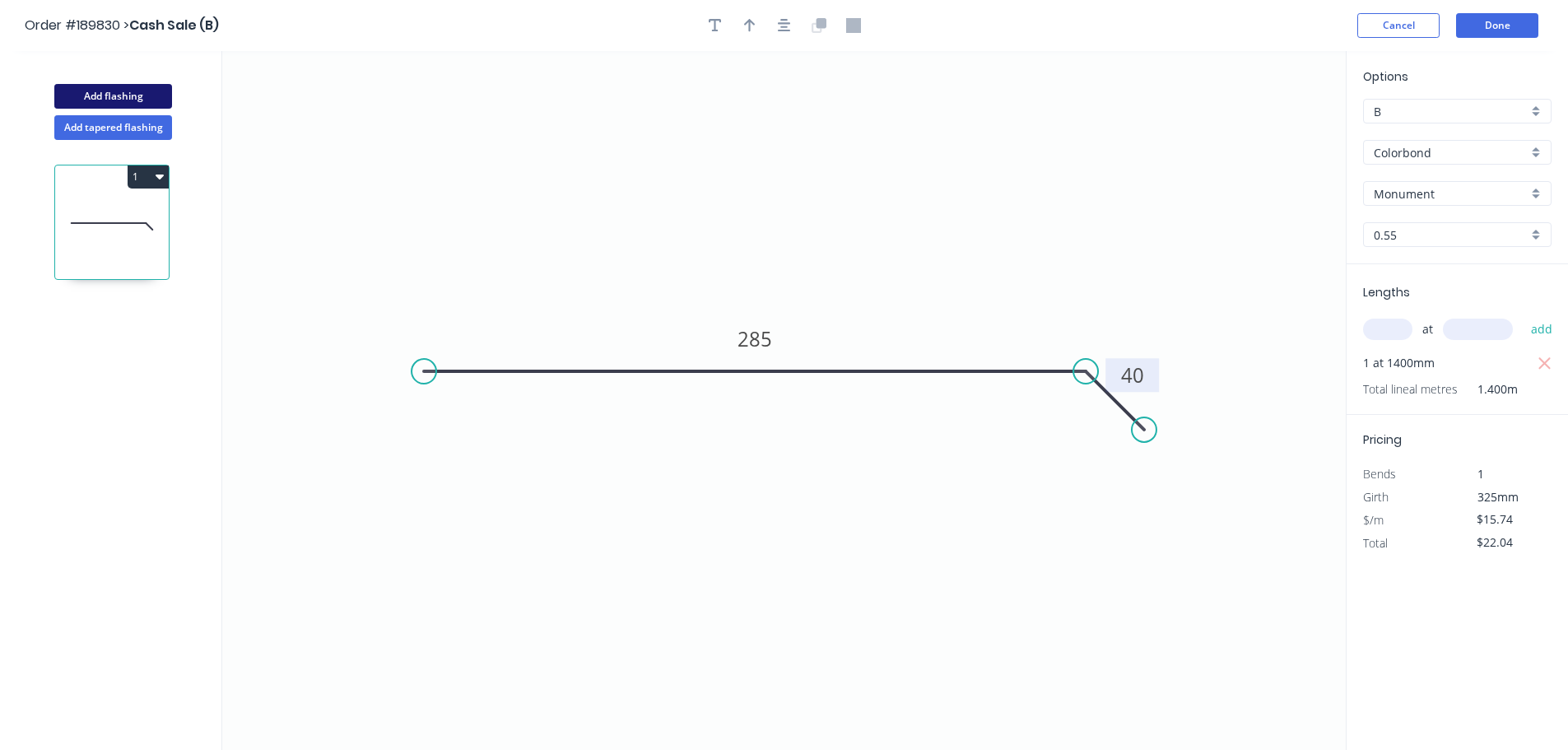
click at [140, 89] on button "Add flashing" at bounding box center [113, 95] width 118 height 24
type input "$0.00"
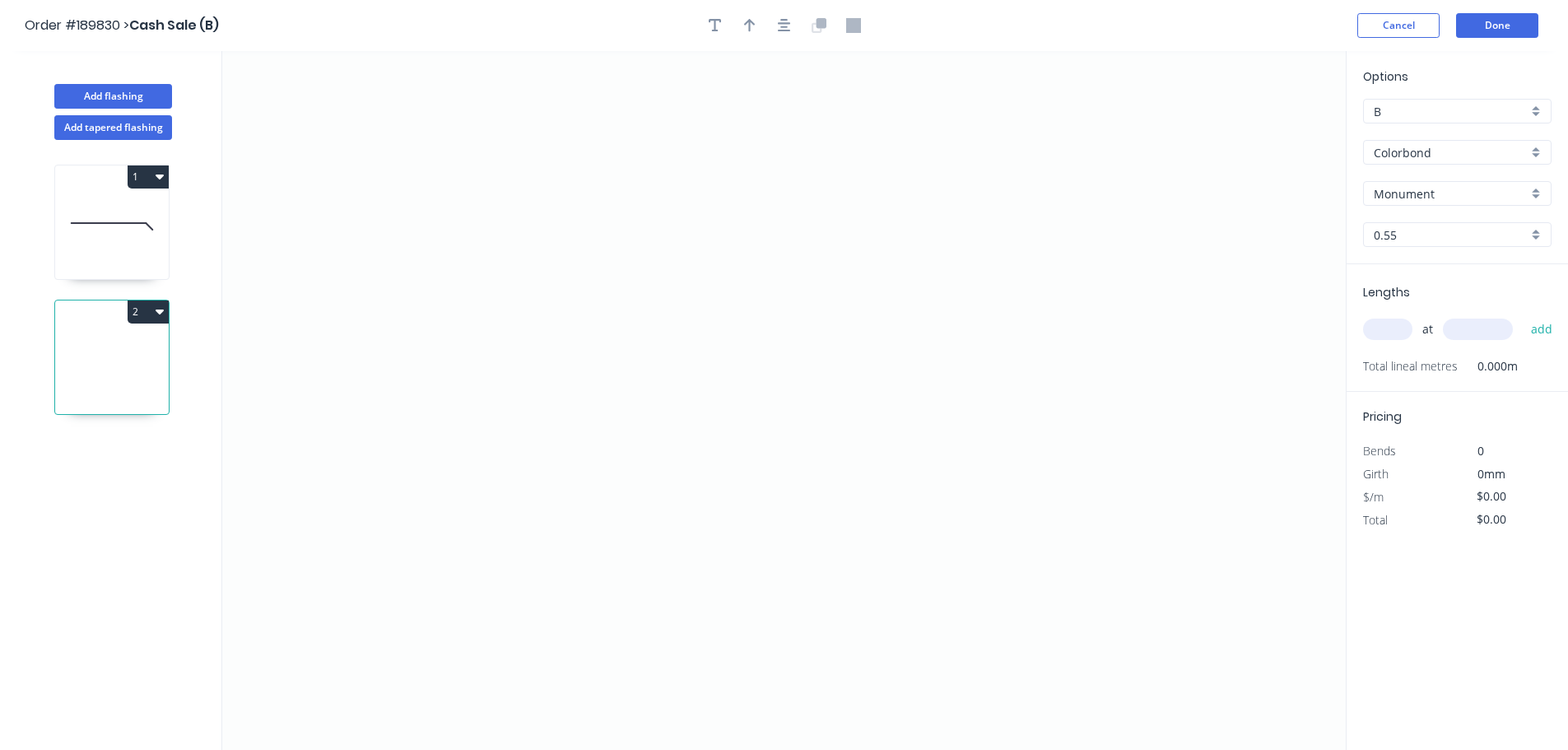
click at [91, 227] on icon at bounding box center [112, 227] width 114 height 105
type input "$15.74"
type input "$22.04"
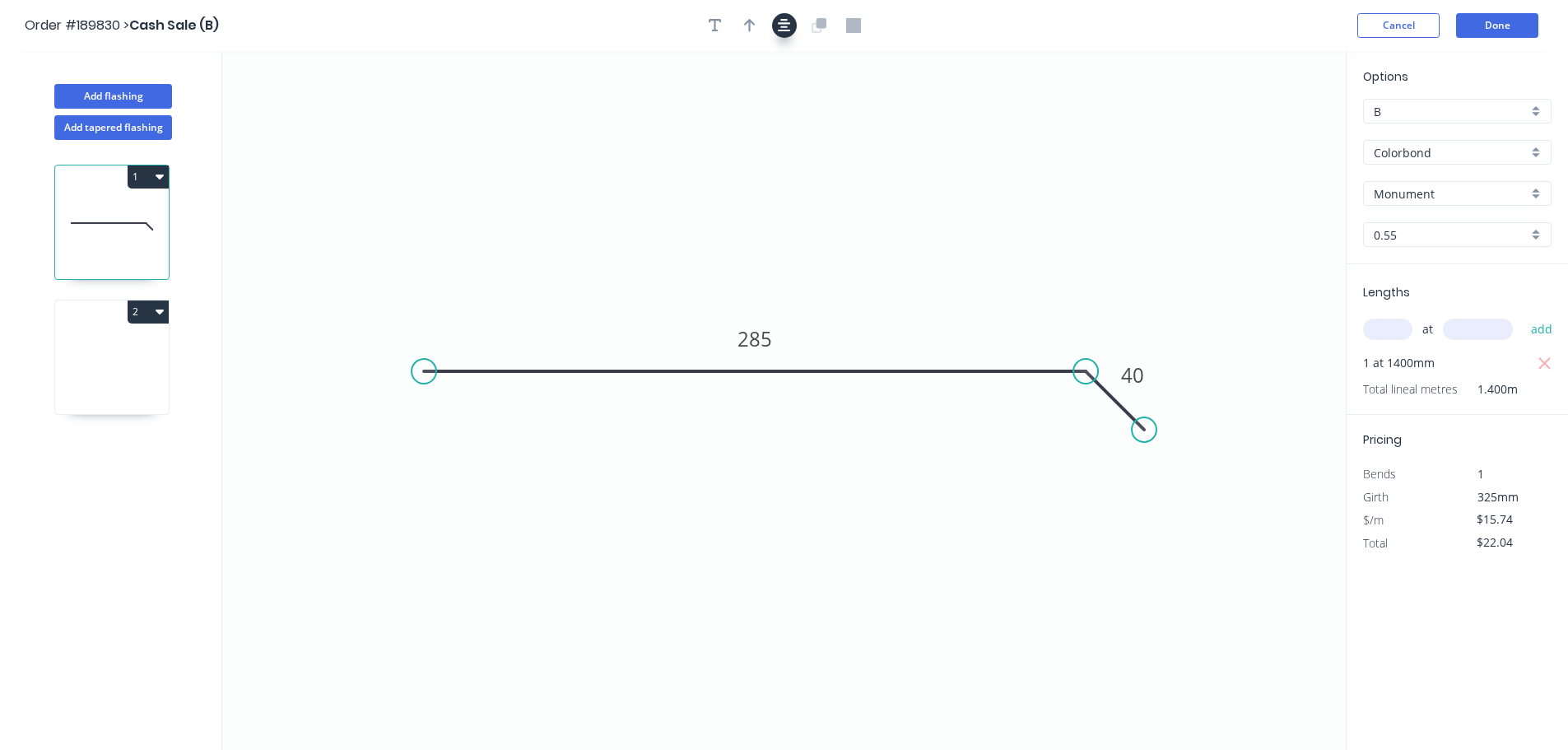
click at [741, 12] on header "Order #189830 > Cash Sale (B) Cancel Done" at bounding box center [784, 25] width 1568 height 51
click at [751, 26] on icon "button" at bounding box center [750, 25] width 12 height 15
drag, startPoint x: 1215, startPoint y: 155, endPoint x: 919, endPoint y: 341, distance: 349.6
click at [919, 341] on icon at bounding box center [919, 323] width 15 height 53
drag, startPoint x: 165, startPoint y: 356, endPoint x: 192, endPoint y: 339, distance: 31.9
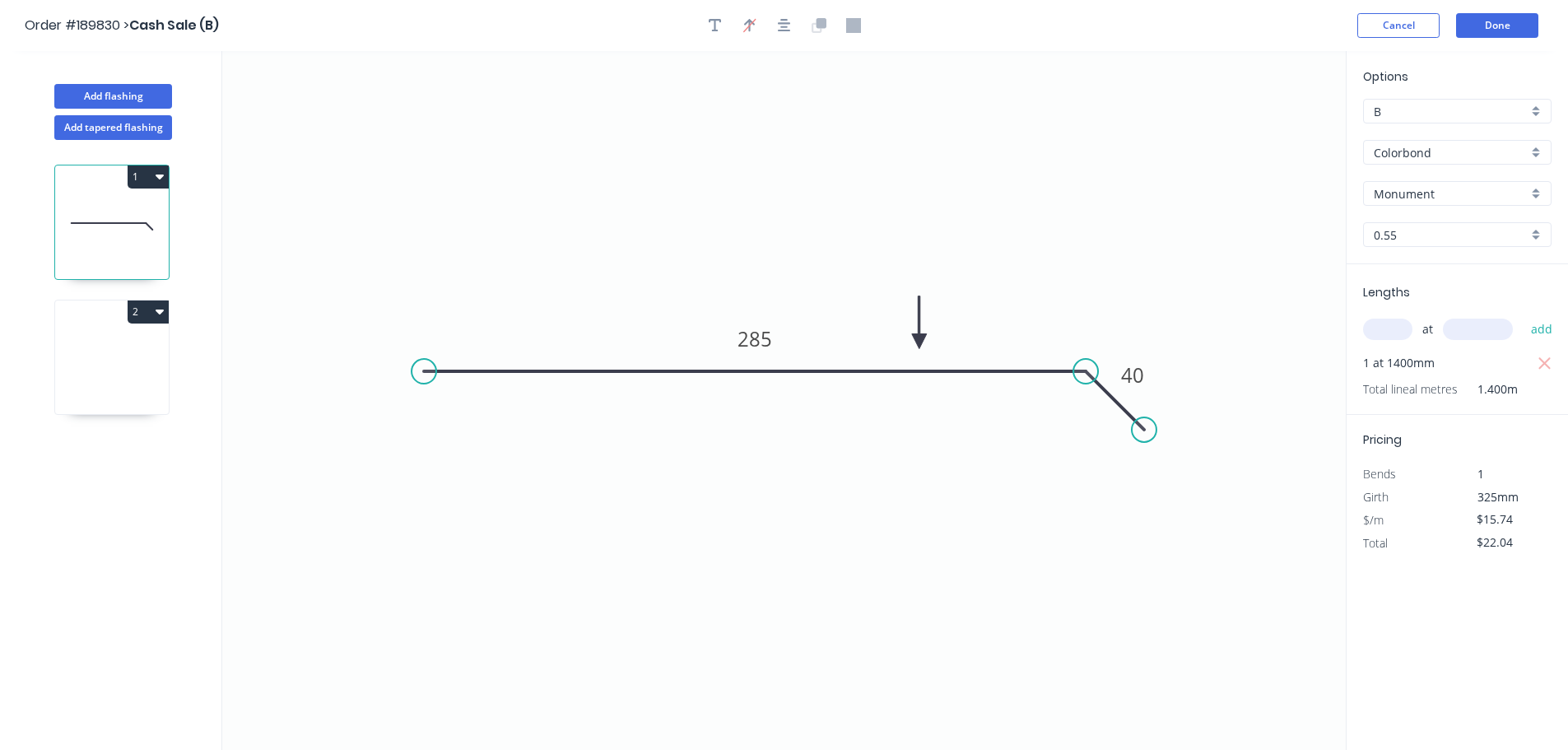
click at [166, 356] on icon at bounding box center [112, 361] width 114 height 105
type input "$0.00"
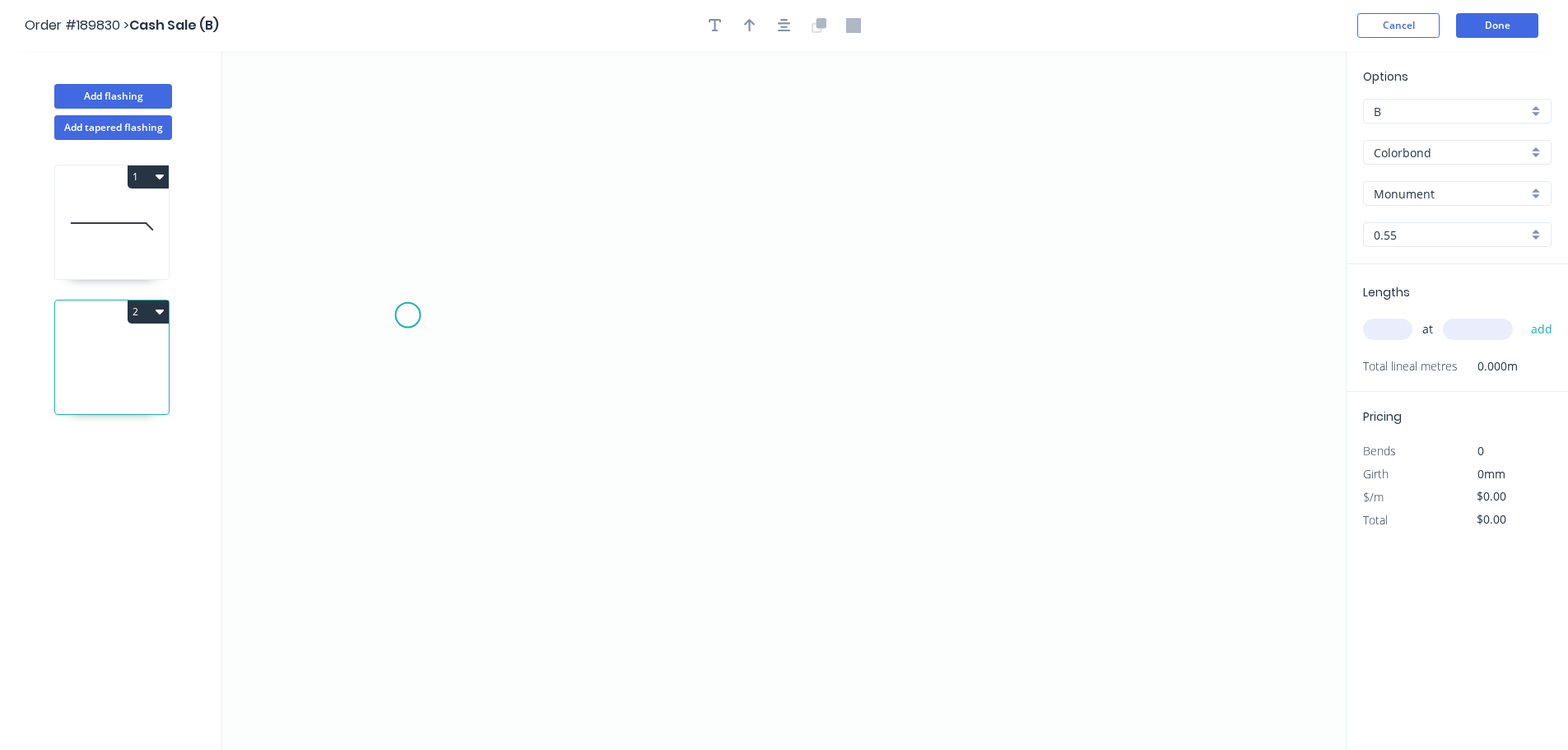
click at [373, 313] on icon "0" at bounding box center [783, 400] width 1123 height 698
click at [435, 253] on icon at bounding box center [404, 284] width 63 height 63
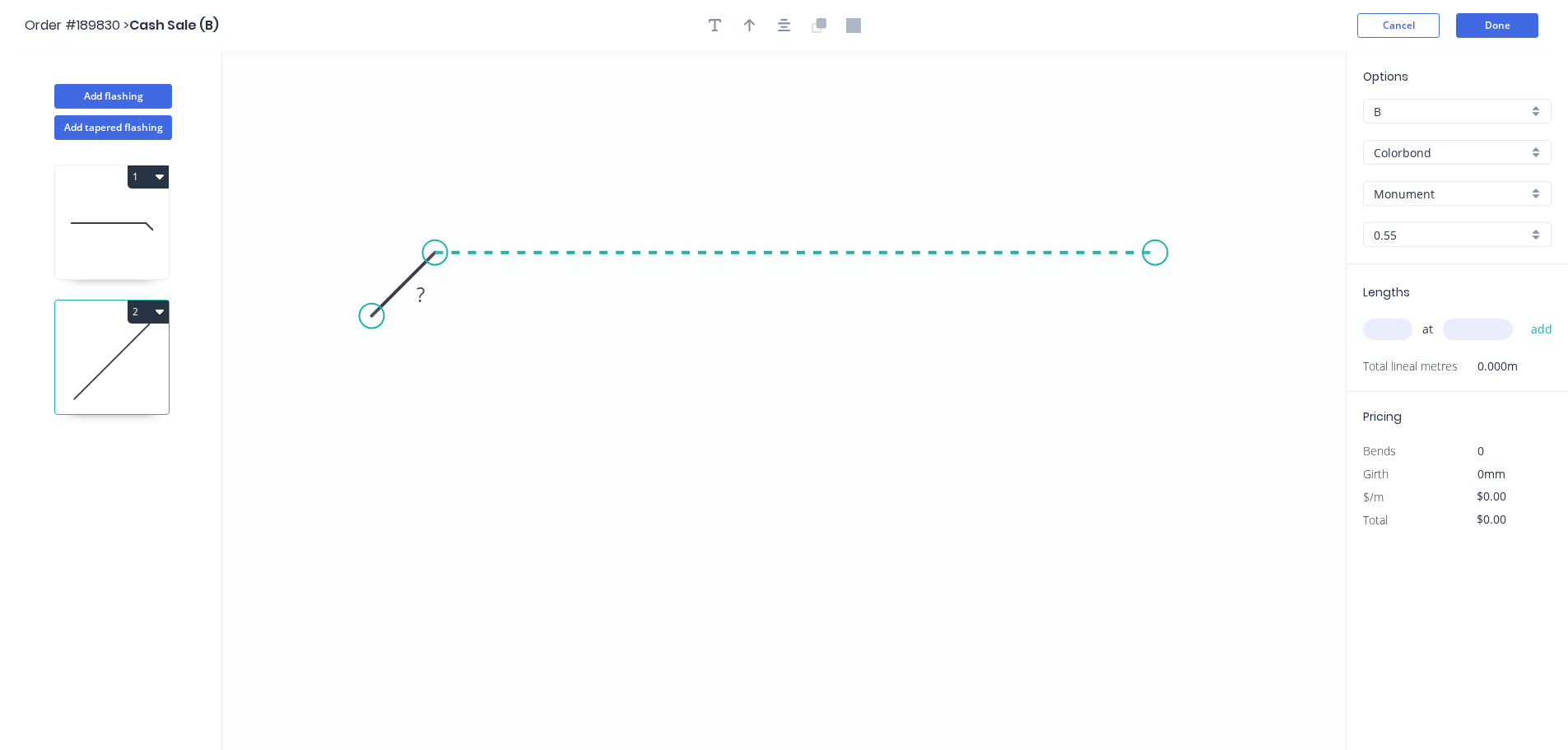
click at [1156, 257] on icon "0 ?" at bounding box center [783, 400] width 1123 height 698
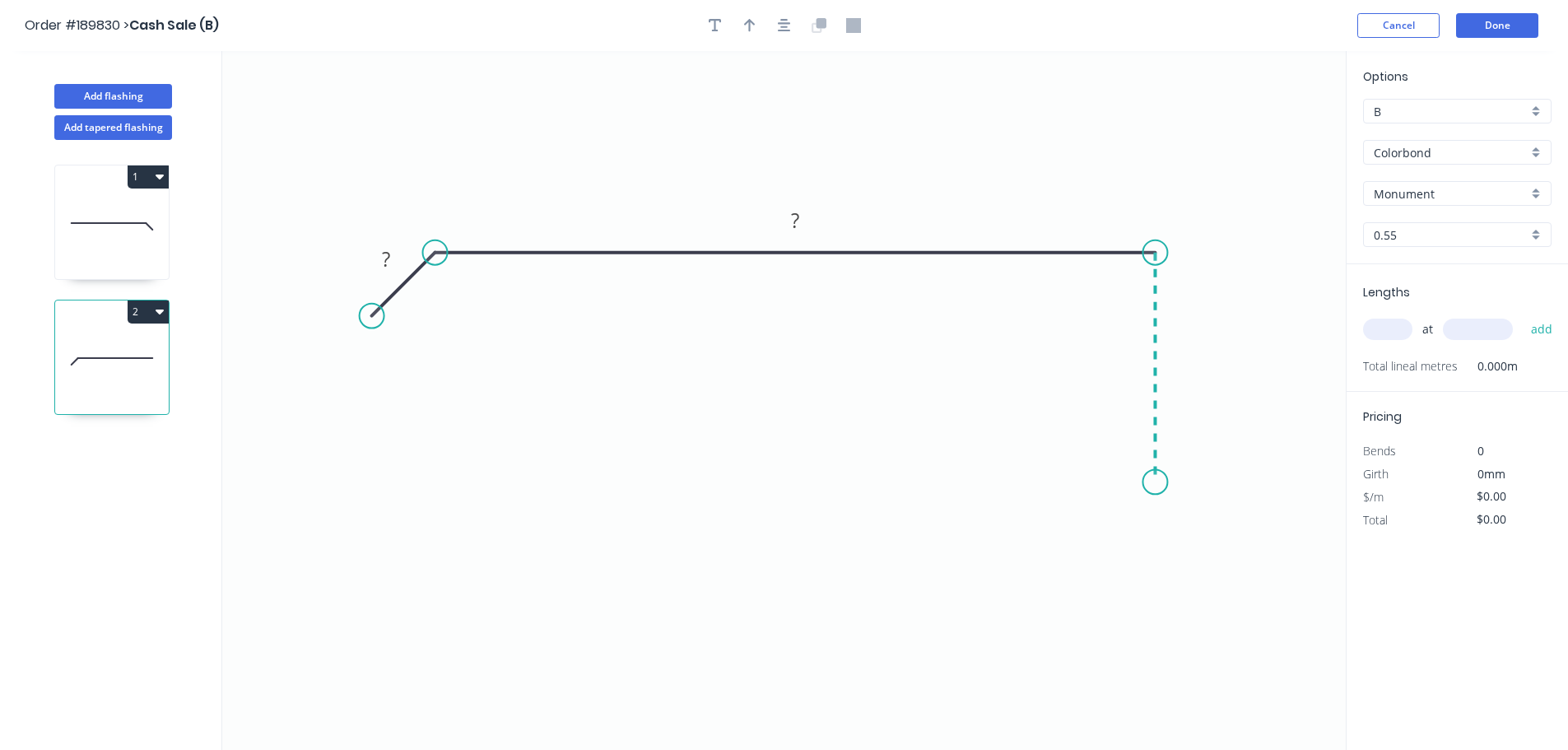
click at [1149, 482] on icon "0 ? ?" at bounding box center [783, 400] width 1123 height 698
click at [1192, 517] on icon "0 ? ? ?" at bounding box center [783, 400] width 1123 height 698
click at [1148, 559] on icon "0 ? ? ? ?" at bounding box center [783, 400] width 1123 height 698
click at [388, 255] on tspan "?" at bounding box center [386, 259] width 8 height 27
type input "$21.76"
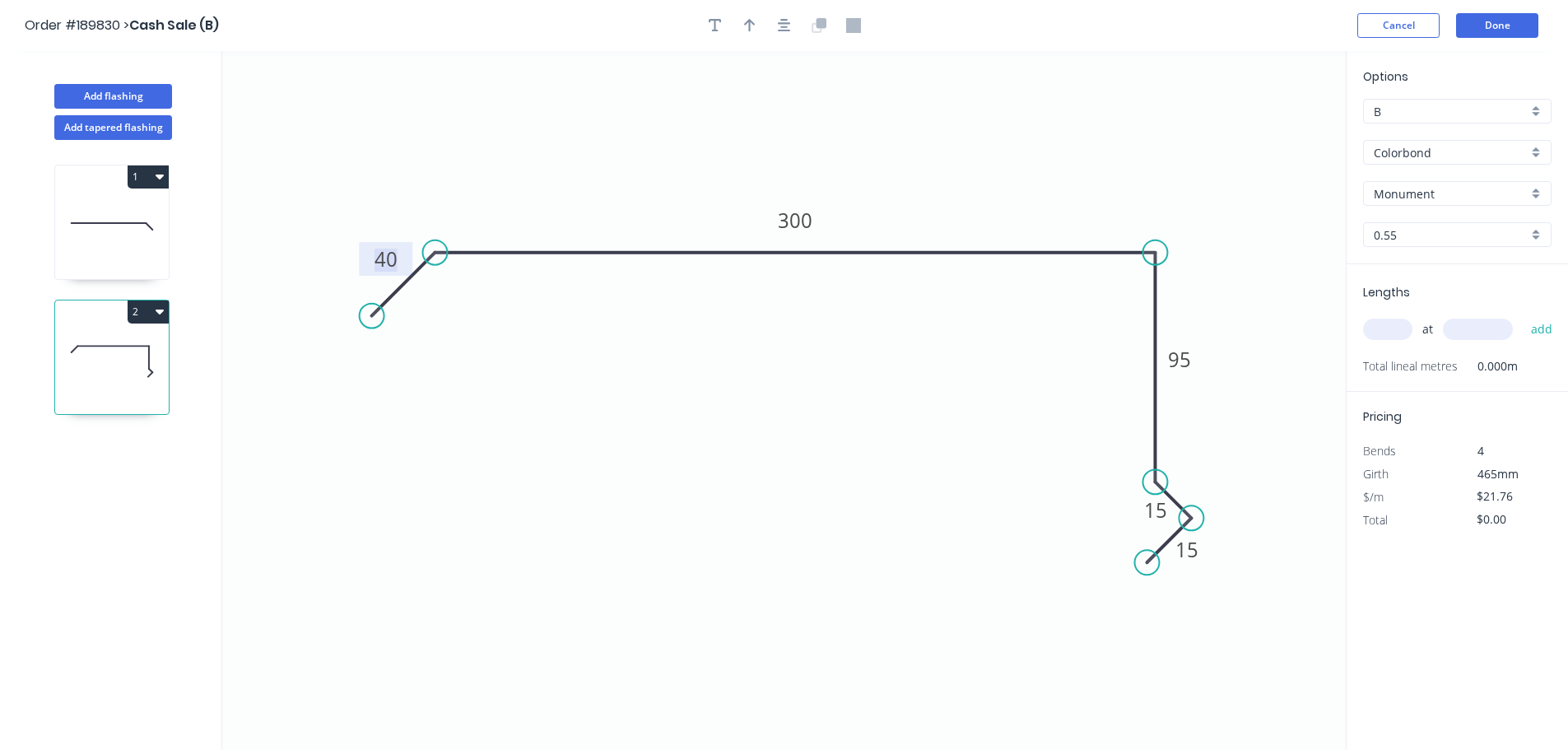
drag, startPoint x: 759, startPoint y: 30, endPoint x: 935, endPoint y: 77, distance: 182.2
click at [758, 30] on button "button" at bounding box center [749, 25] width 24 height 24
drag, startPoint x: 1265, startPoint y: 128, endPoint x: 940, endPoint y: 238, distance: 343.1
click at [944, 230] on icon at bounding box center [950, 203] width 15 height 53
click at [1385, 322] on input "text" at bounding box center [1387, 329] width 50 height 21
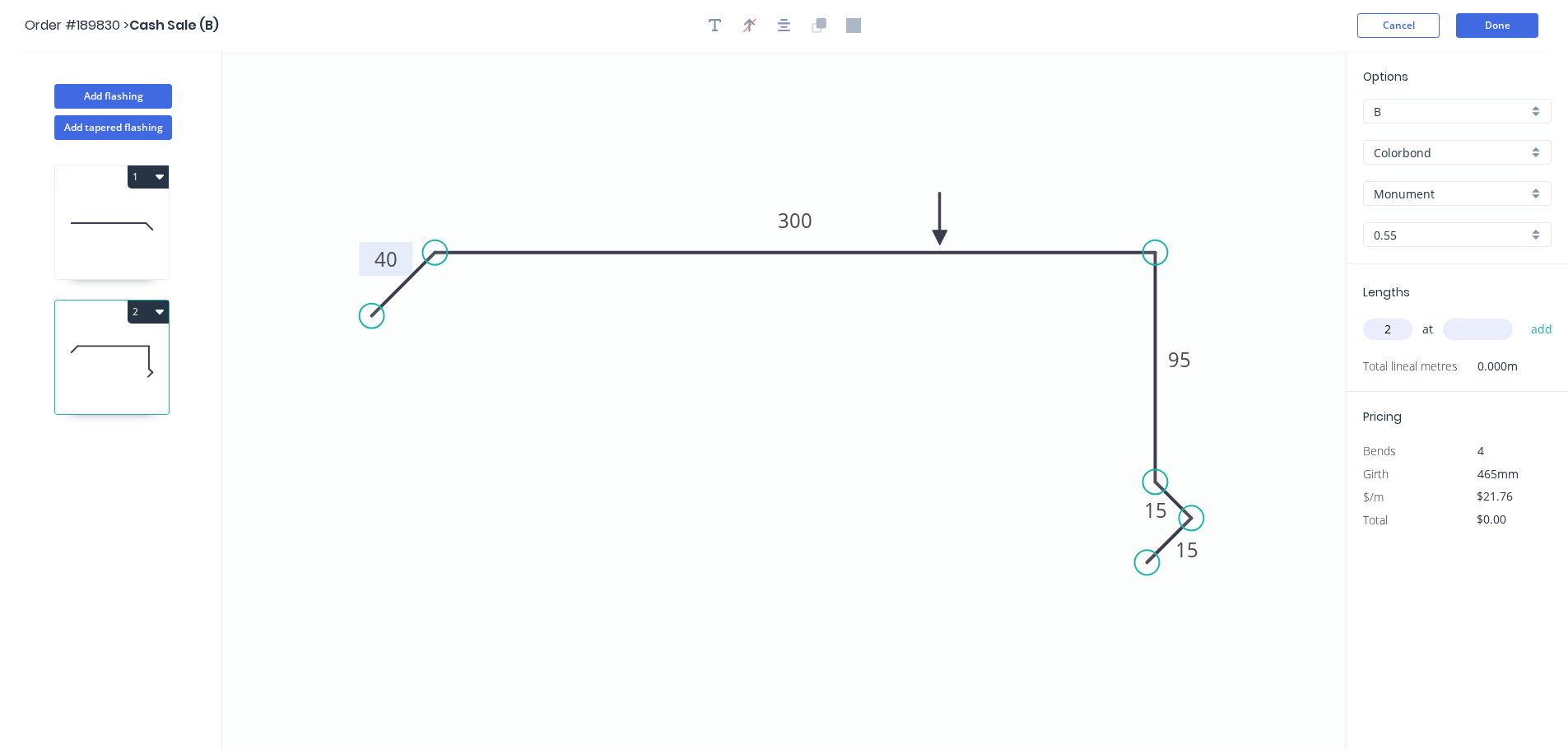
type input "2"
type input "4700"
click at [1523, 315] on button "add" at bounding box center [1543, 329] width 39 height 28
type input "$204.54"
click at [130, 92] on button "Add flashing" at bounding box center [113, 95] width 118 height 24
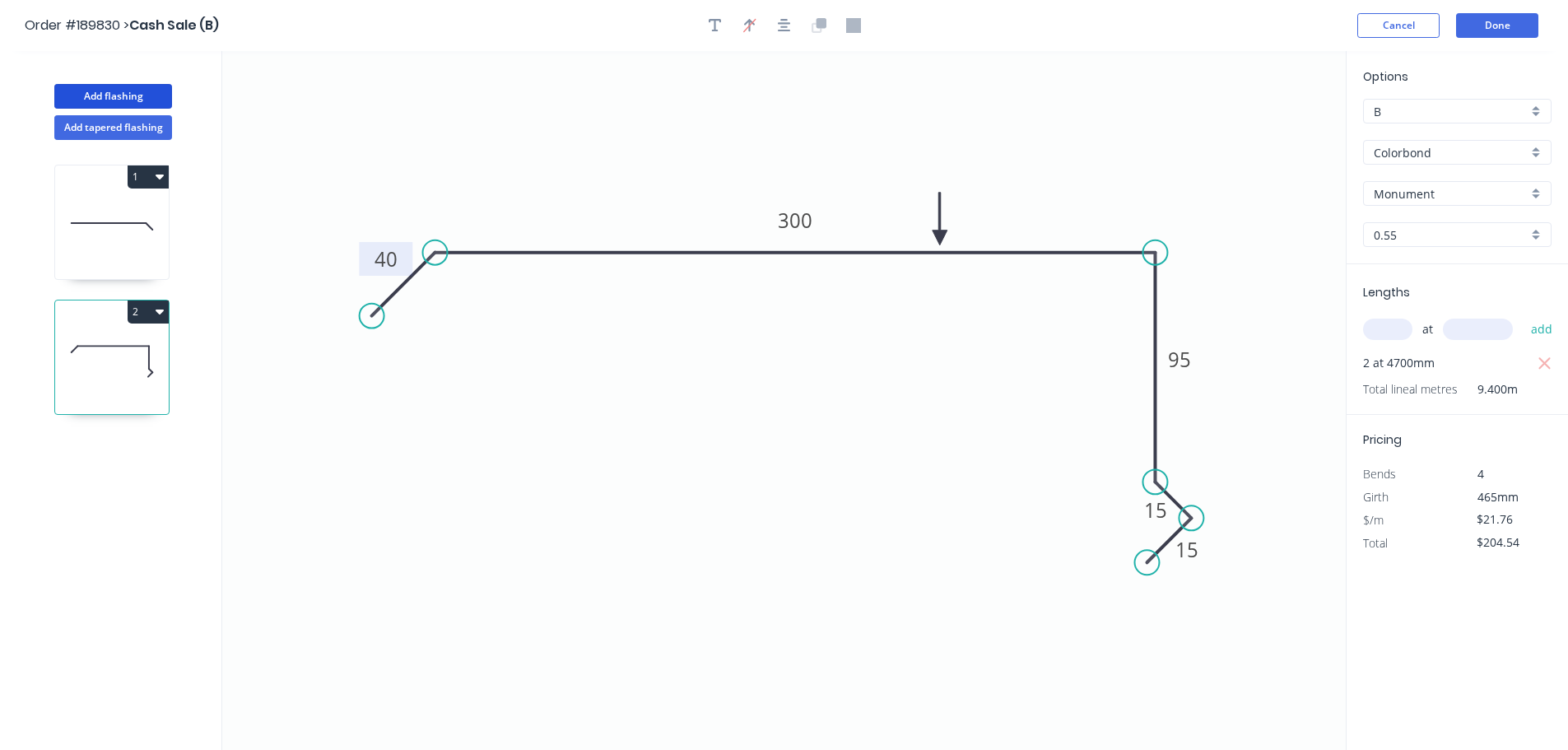
type input "$0.00"
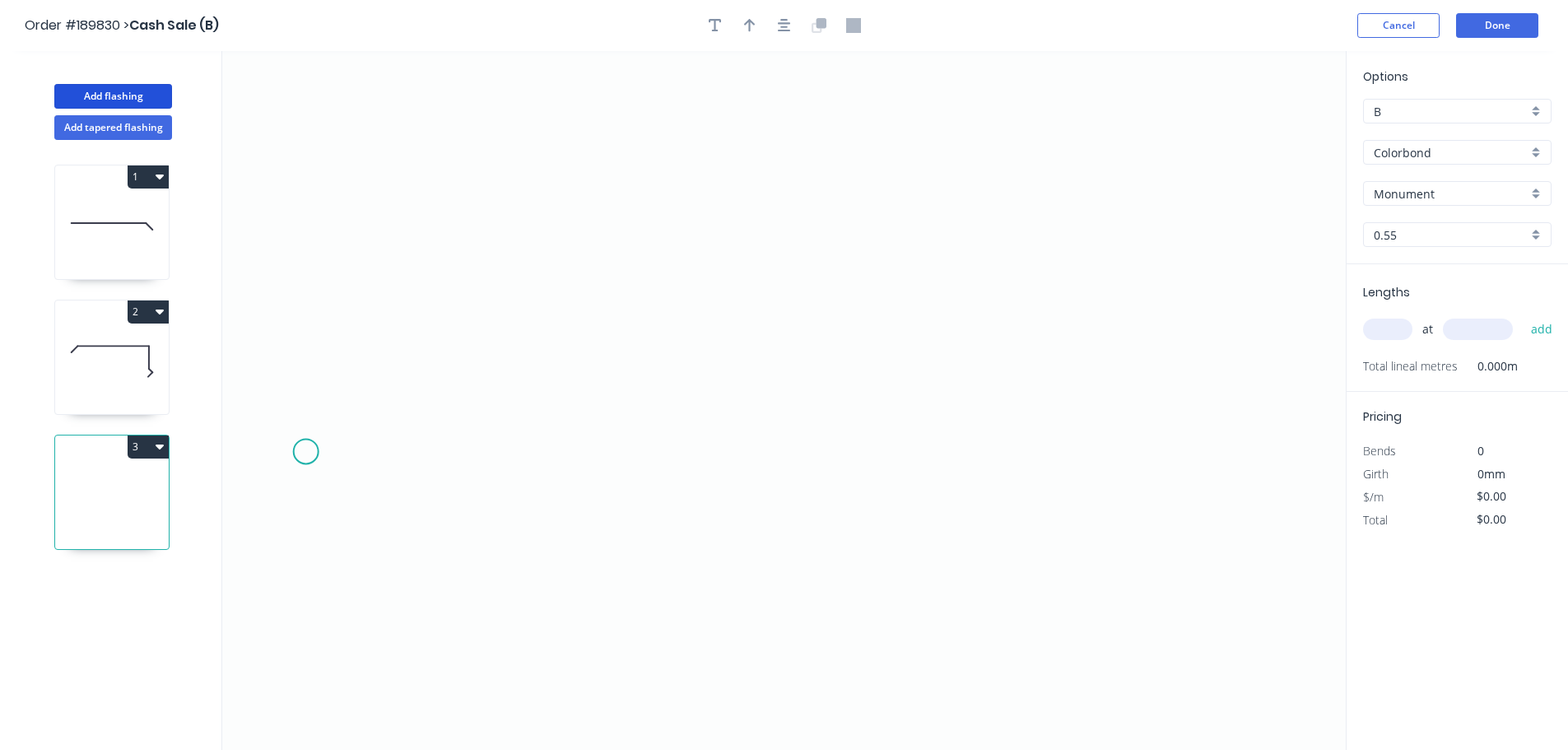
click at [292, 446] on icon "0" at bounding box center [783, 400] width 1123 height 698
click at [351, 388] on icon "0" at bounding box center [783, 400] width 1123 height 698
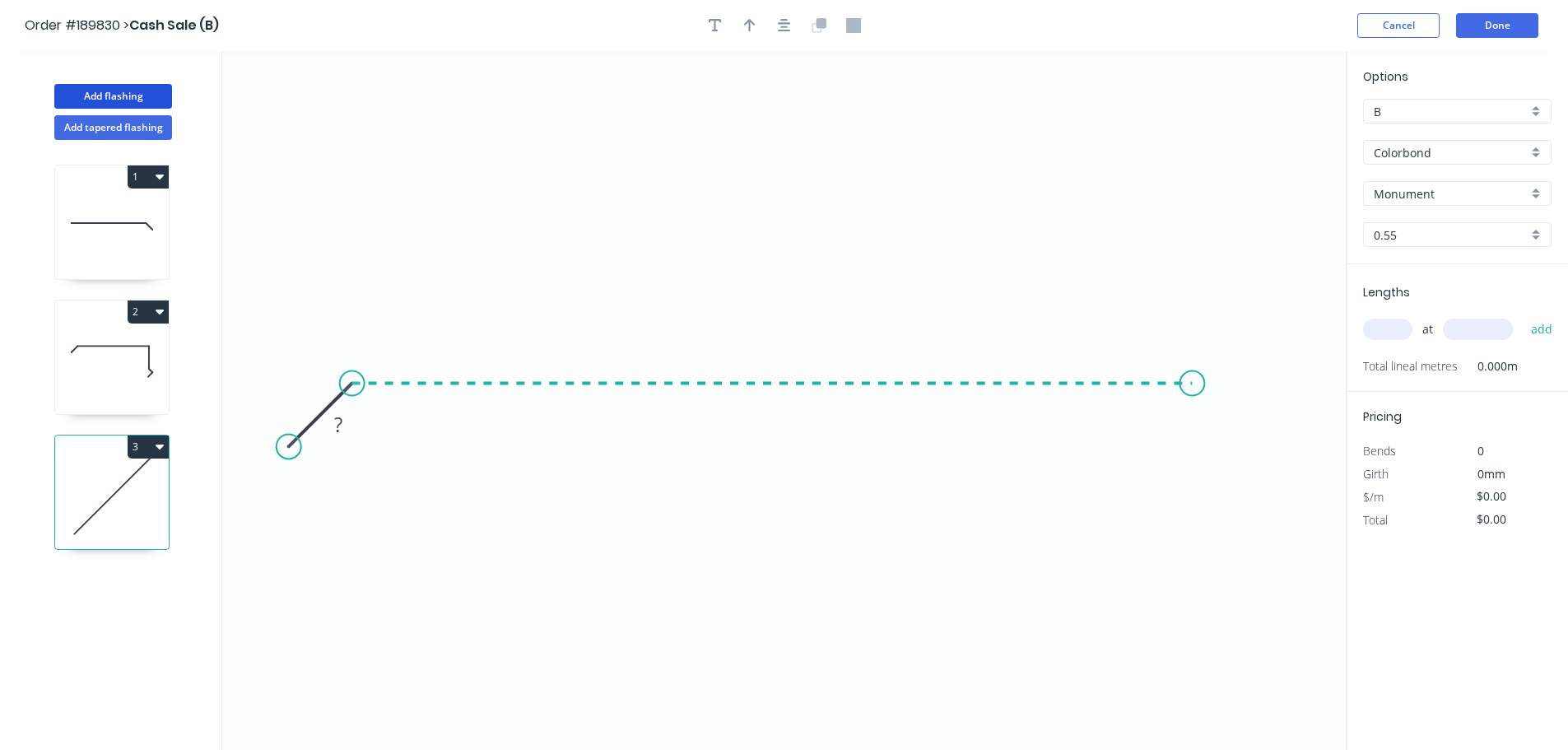
click at [1195, 396] on icon "0 ?" at bounding box center [783, 400] width 1123 height 698
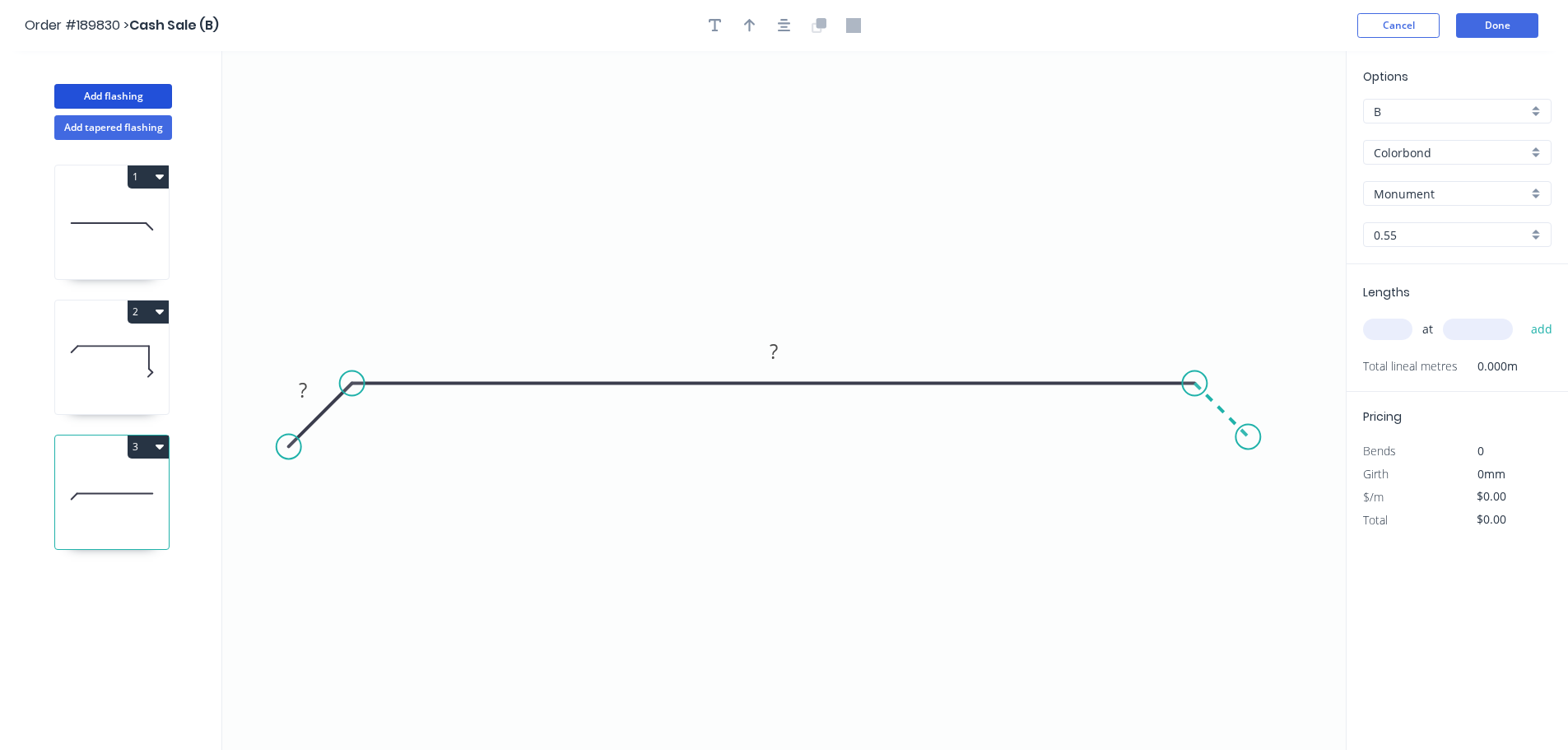
click at [1249, 442] on icon "0 ? ?" at bounding box center [783, 400] width 1123 height 698
click at [307, 385] on tspan "?" at bounding box center [303, 390] width 8 height 27
type input "$16.82"
click at [772, 30] on button "button" at bounding box center [784, 25] width 24 height 24
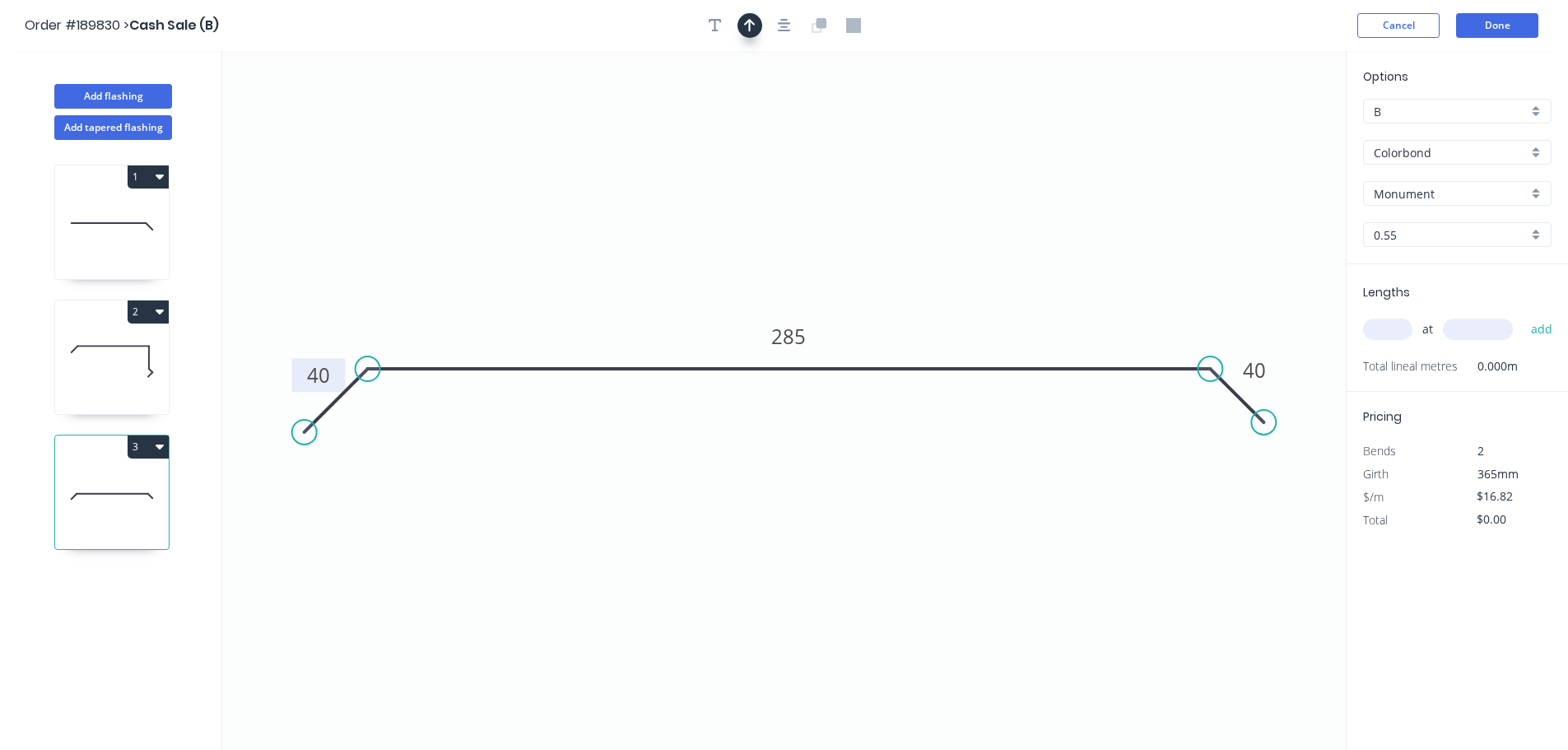
click at [749, 26] on icon "button" at bounding box center [750, 25] width 12 height 15
drag, startPoint x: 1261, startPoint y: 130, endPoint x: 966, endPoint y: 346, distance: 365.6
click at [948, 345] on icon at bounding box center [948, 319] width 15 height 53
click at [1393, 333] on input "text" at bounding box center [1387, 329] width 50 height 21
type input "1"
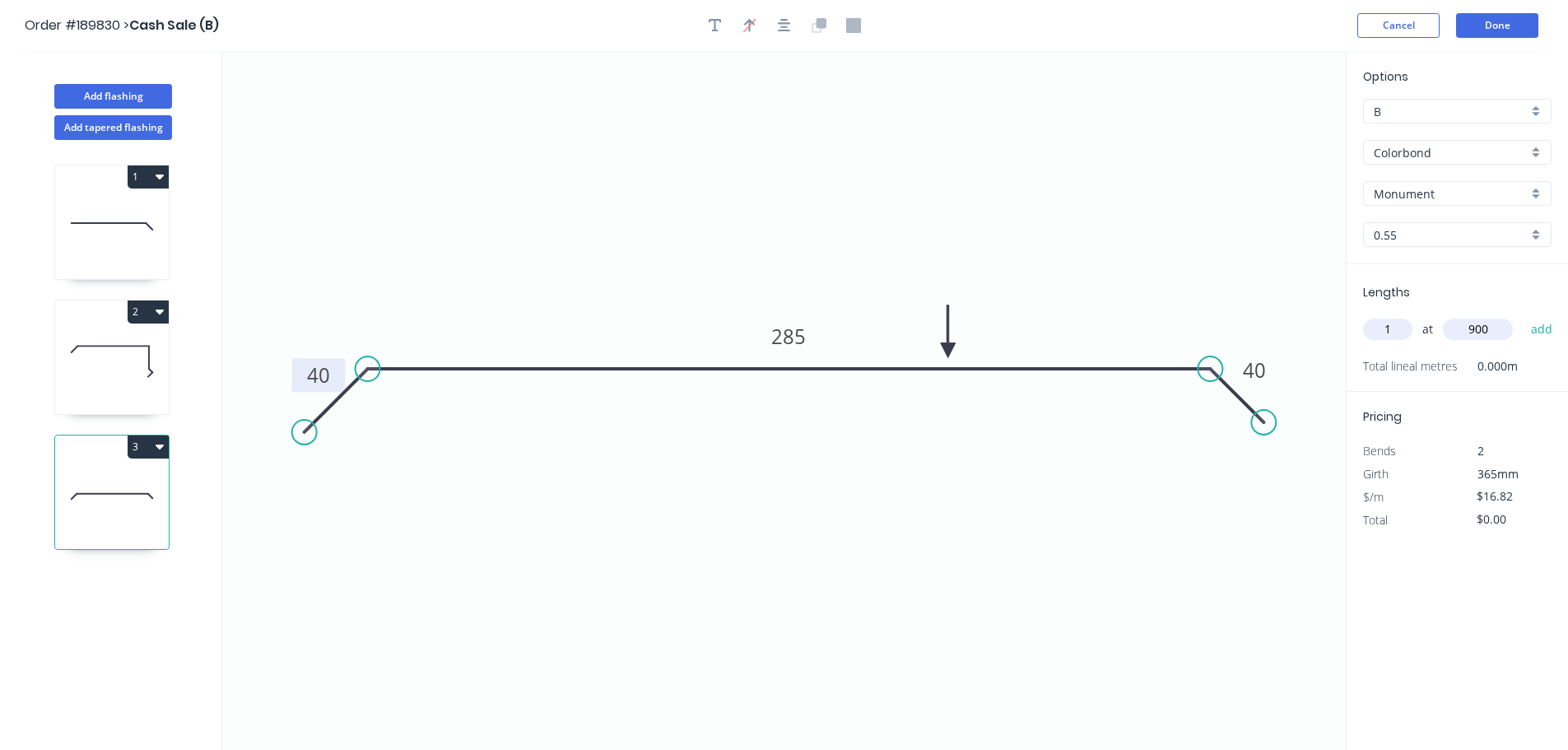
type input "900"
click at [1523, 315] on button "add" at bounding box center [1543, 329] width 39 height 28
type input "$16.82"
type input "1"
type input "4500"
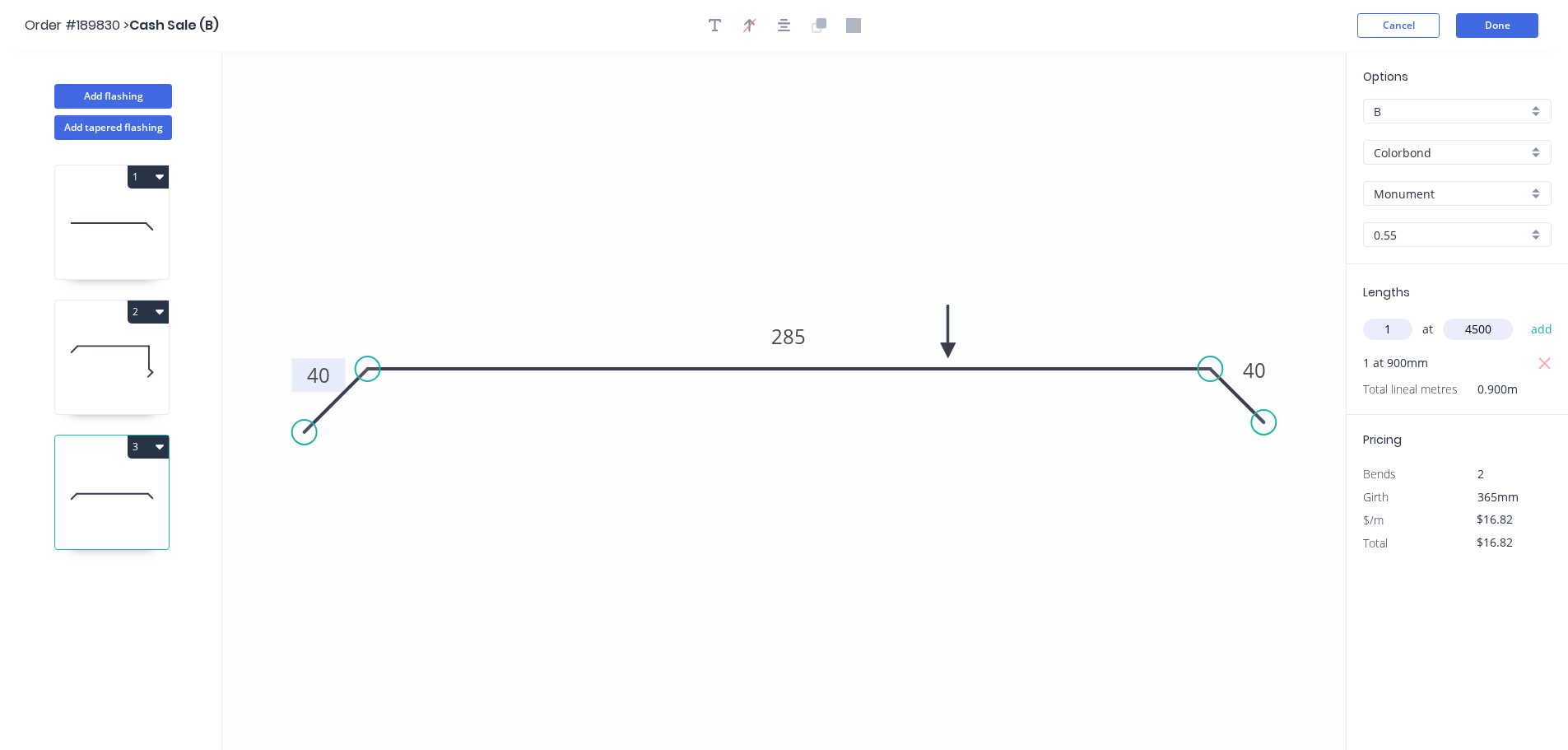
click at [1523, 315] on button "add" at bounding box center [1543, 329] width 39 height 28
type input "$92.51"
click at [95, 340] on icon at bounding box center [112, 361] width 114 height 105
type input "$21.76"
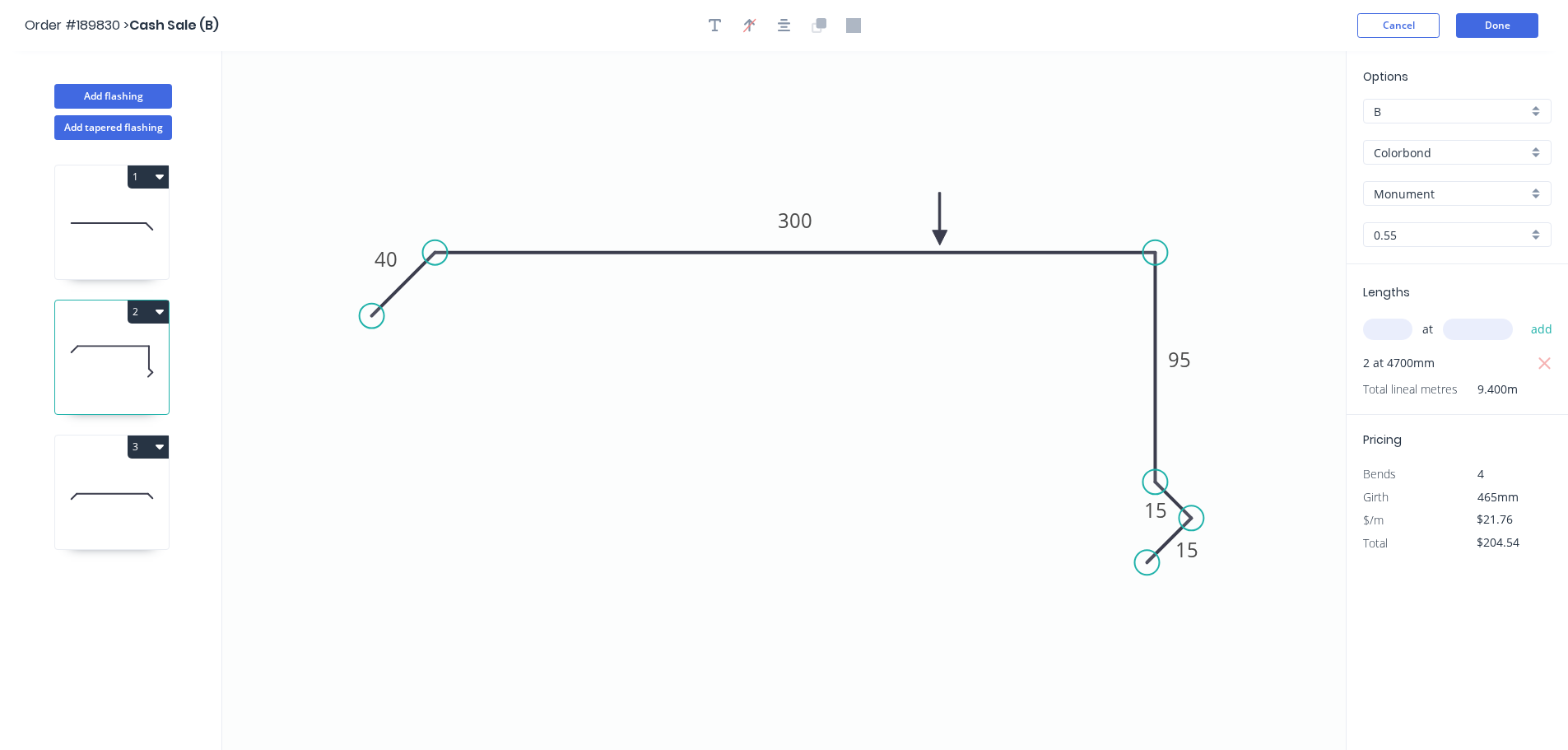
click at [154, 309] on button "2" at bounding box center [148, 312] width 41 height 23
click at [139, 345] on div "Duplicate" at bounding box center [90, 352] width 126 height 24
type input "$0.00"
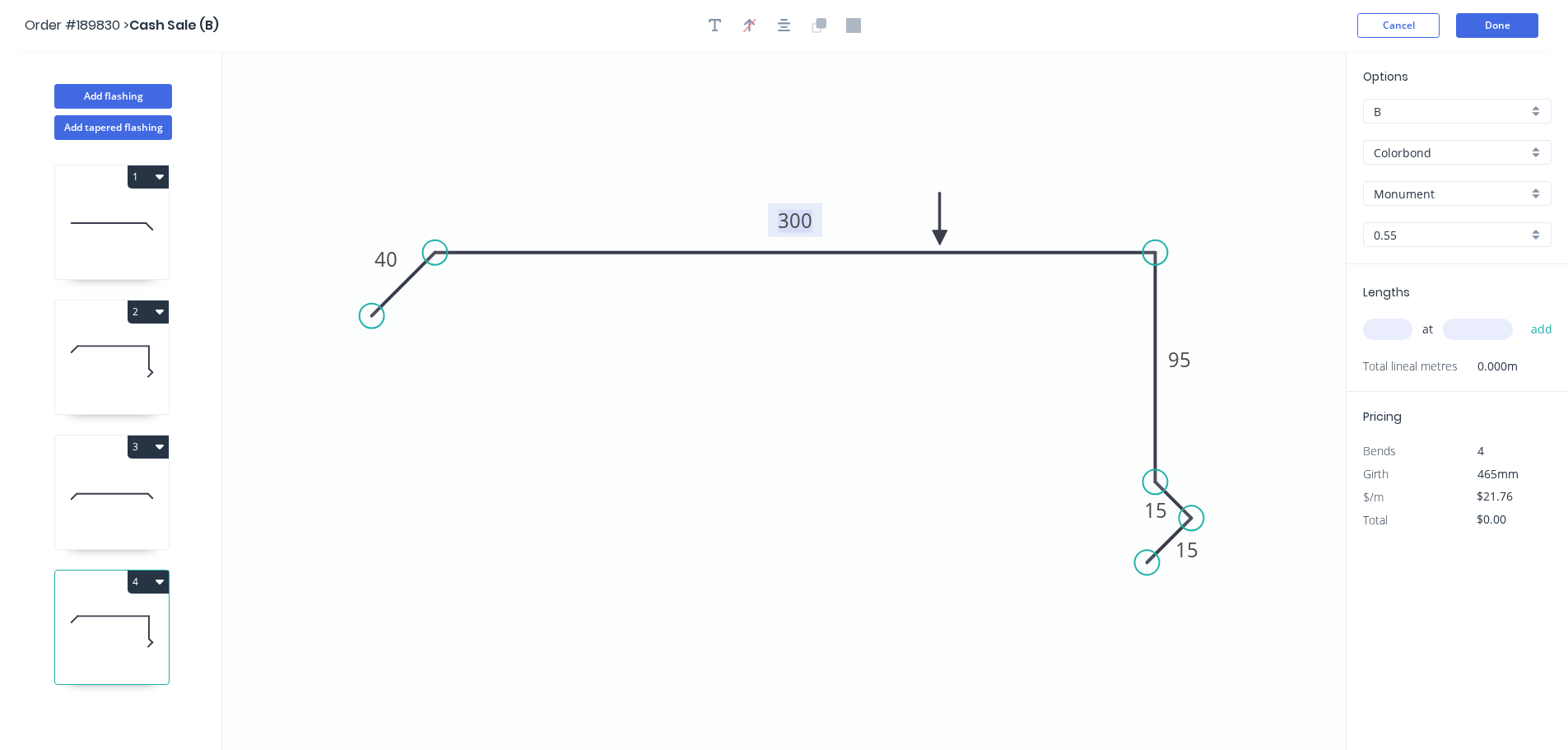
click at [789, 211] on tspan "300" at bounding box center [796, 220] width 35 height 27
type input "$24.52"
click at [1400, 323] on input "text" at bounding box center [1387, 329] width 50 height 21
type input "2"
type input "4700"
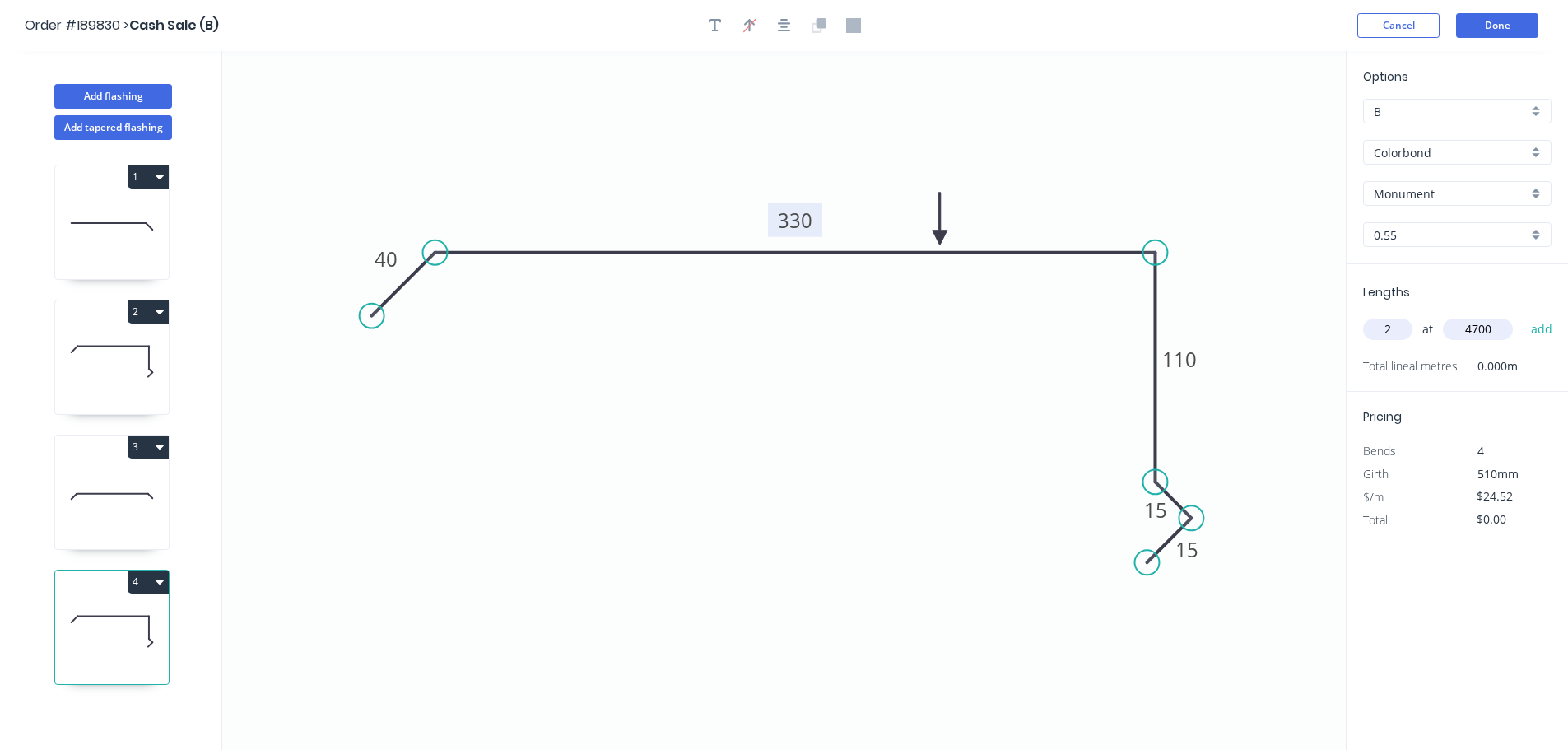
click at [1523, 315] on button "add" at bounding box center [1543, 329] width 39 height 28
type input "$230.49"
click at [113, 474] on icon at bounding box center [112, 496] width 114 height 105
type input "$16.82"
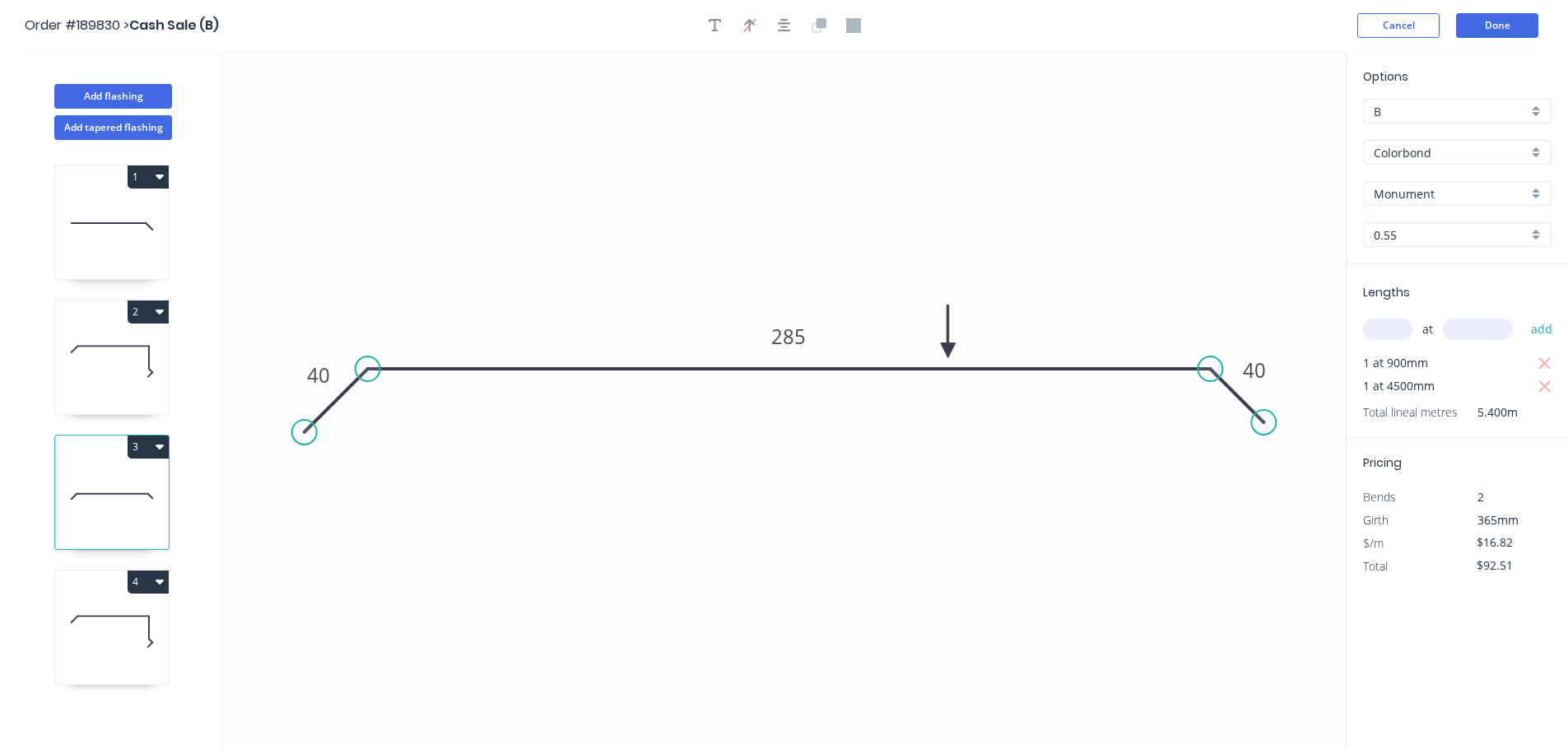
click at [132, 447] on button "3" at bounding box center [148, 447] width 41 height 23
click at [126, 481] on div "Duplicate" at bounding box center [90, 487] width 126 height 24
type input "$0.00"
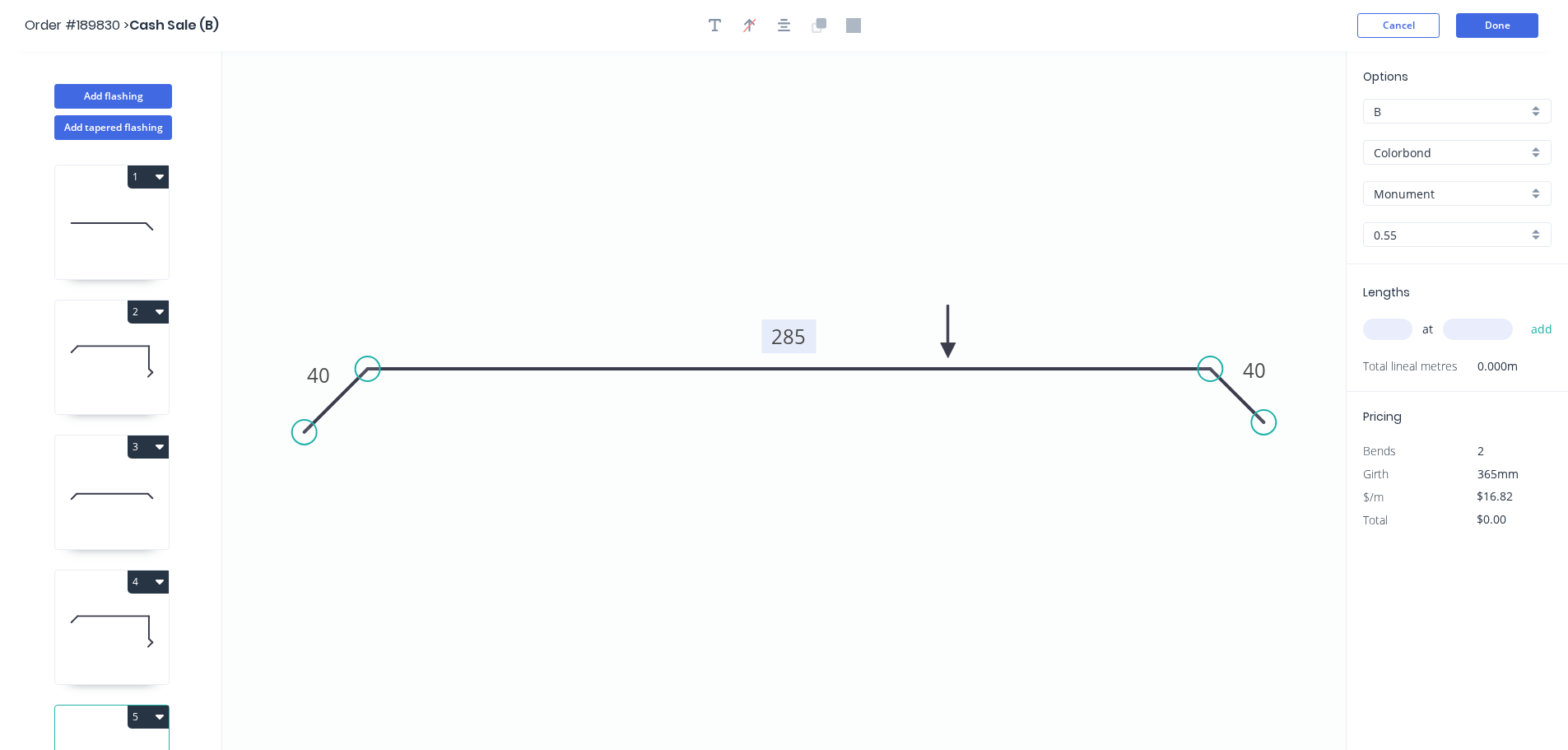
click at [796, 337] on tspan "285" at bounding box center [789, 337] width 35 height 27
click at [1378, 328] on input "text" at bounding box center [1387, 329] width 50 height 21
type input "$22.36"
type input "3"
type input "900"
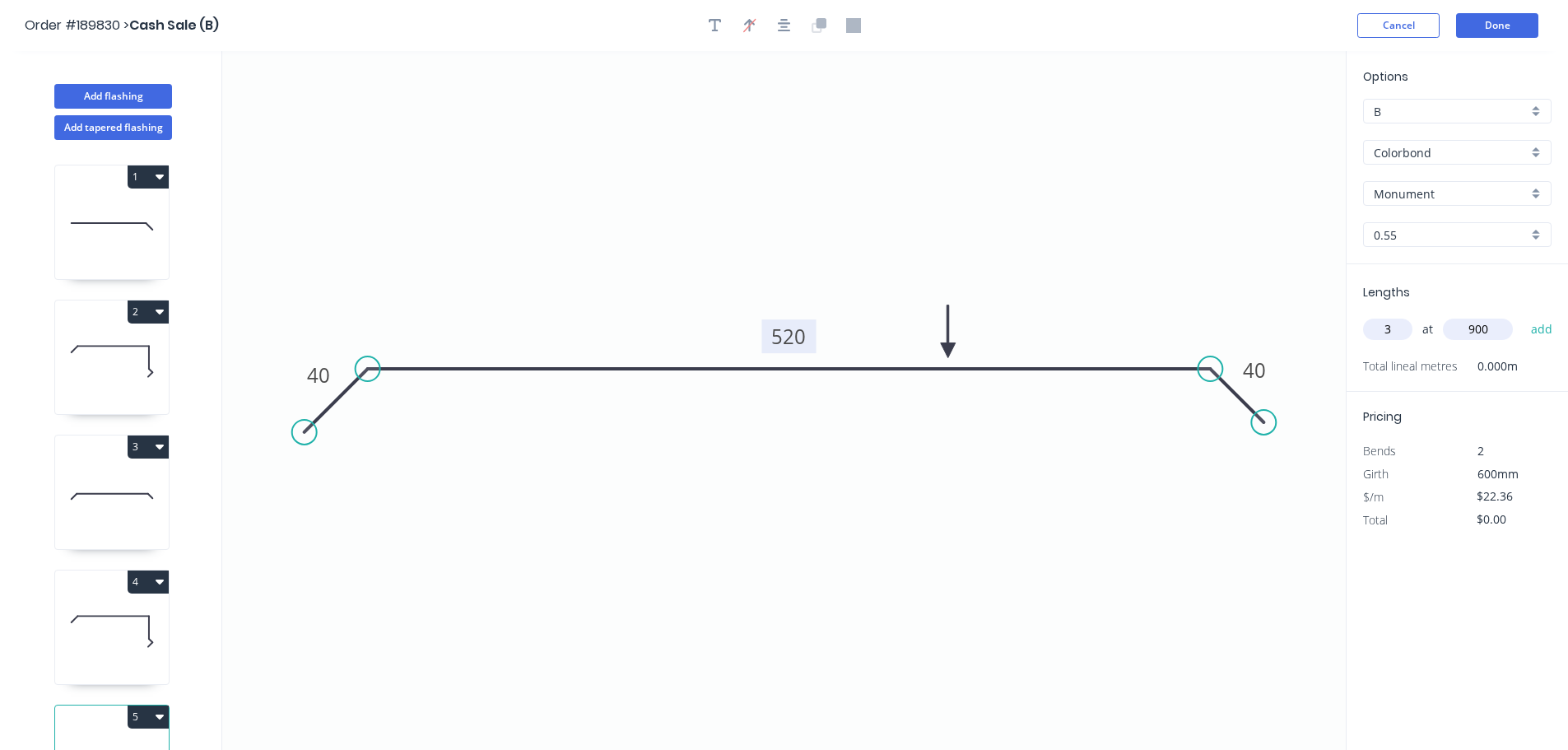
click at [1523, 315] on button "add" at bounding box center [1543, 329] width 39 height 28
type input "$67.08"
type input "3"
type input "4500"
click at [1523, 315] on button "add" at bounding box center [1543, 329] width 39 height 28
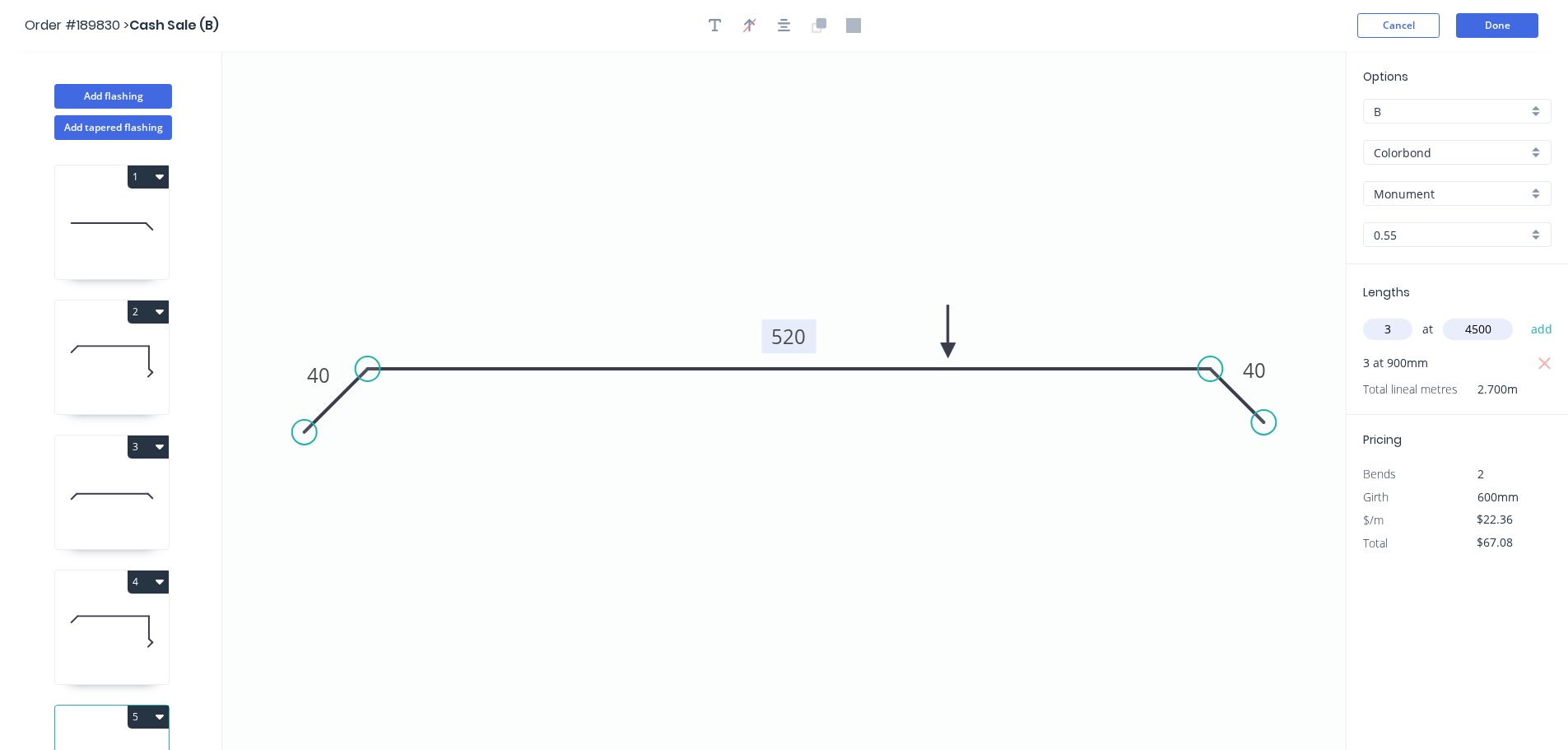
type input "$368.94"
click at [145, 90] on button "Add flashing" at bounding box center [113, 95] width 118 height 24
type input "$0.00"
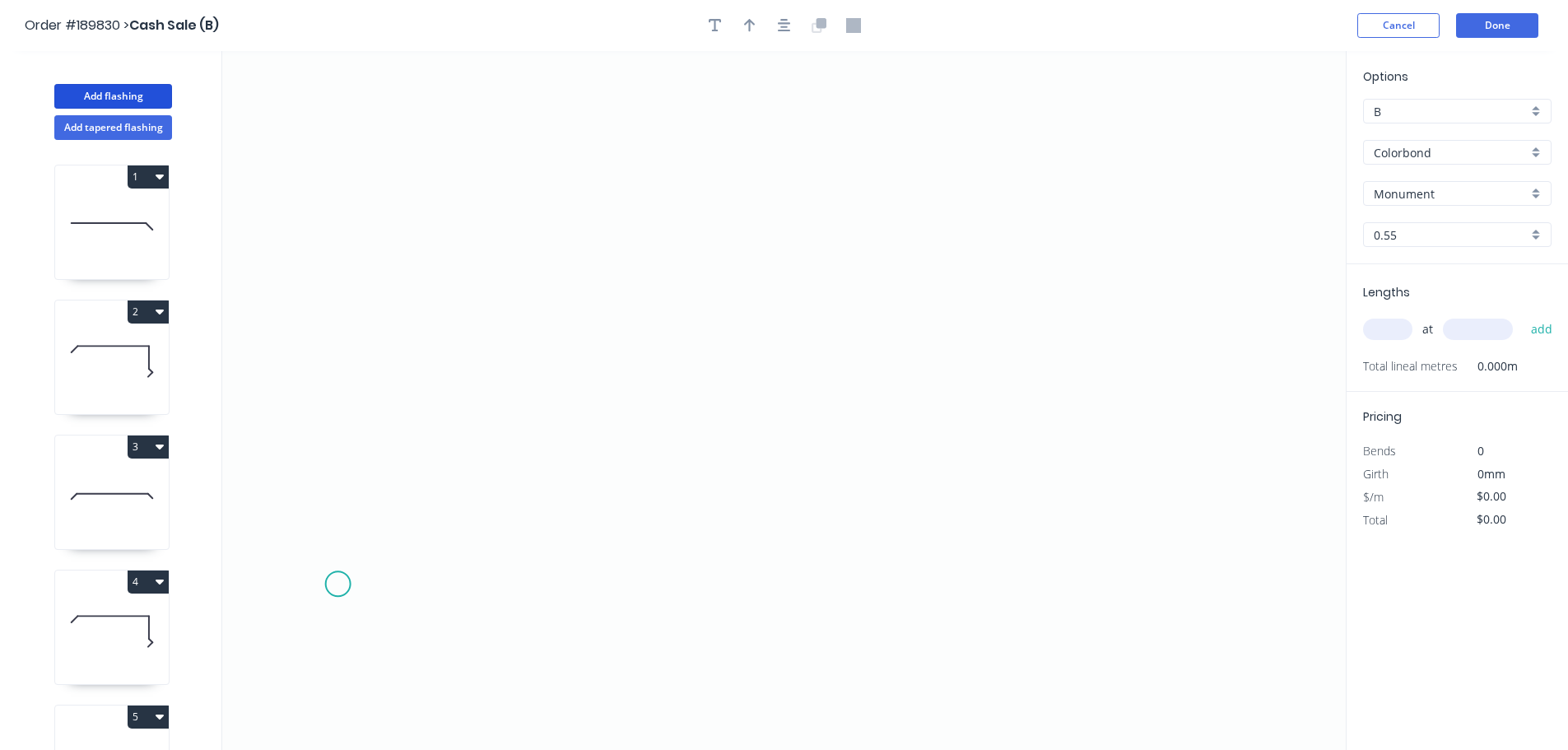
click at [338, 585] on icon "0" at bounding box center [783, 400] width 1123 height 698
click at [336, 484] on icon "0" at bounding box center [783, 400] width 1123 height 698
click at [810, 356] on icon "0 ?" at bounding box center [783, 400] width 1123 height 698
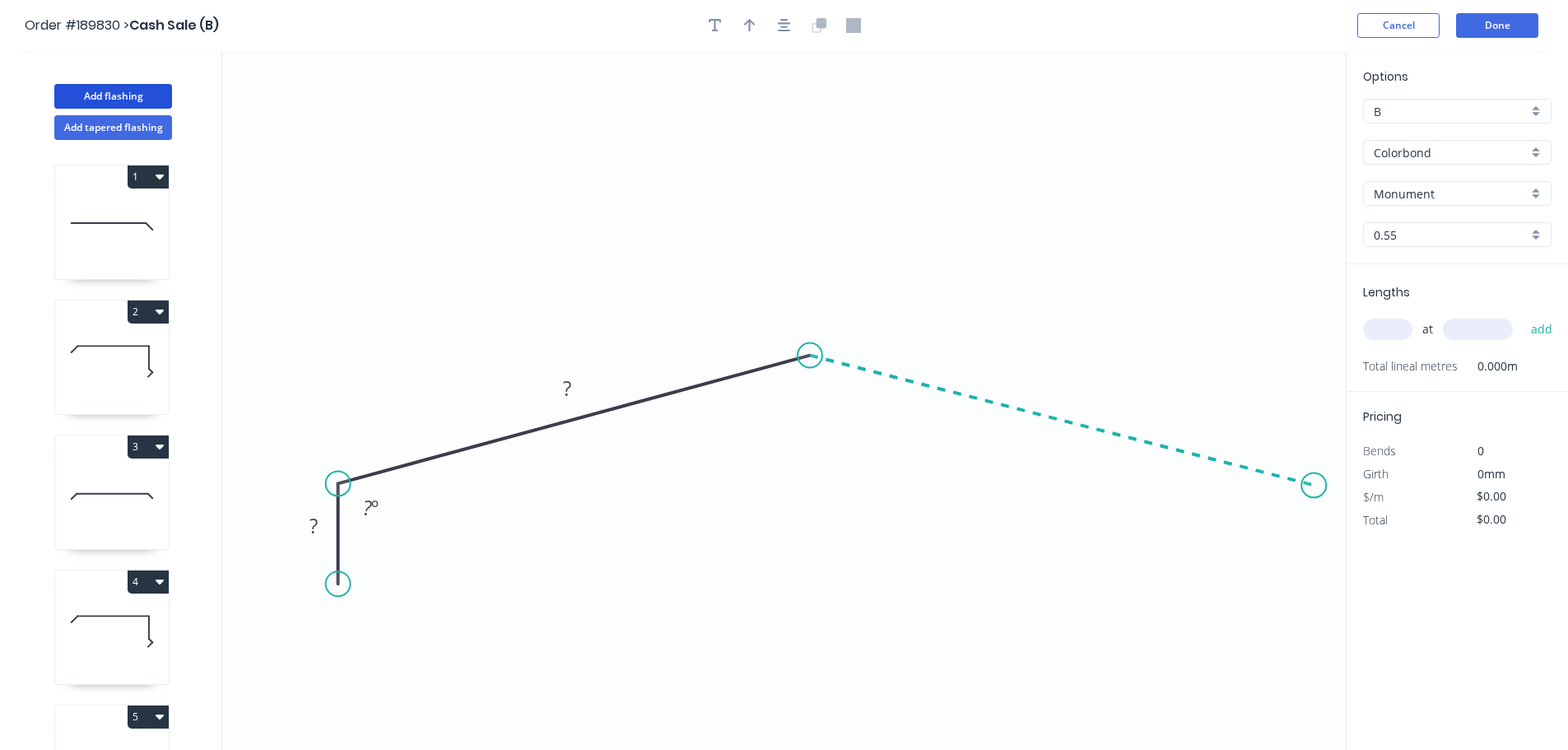
click at [1314, 485] on icon "0 ? ? ? º" at bounding box center [783, 400] width 1123 height 698
click at [1313, 488] on circle at bounding box center [1313, 484] width 24 height 24
click at [1316, 576] on icon "0 ? ? ? ? º ? º" at bounding box center [783, 400] width 1123 height 698
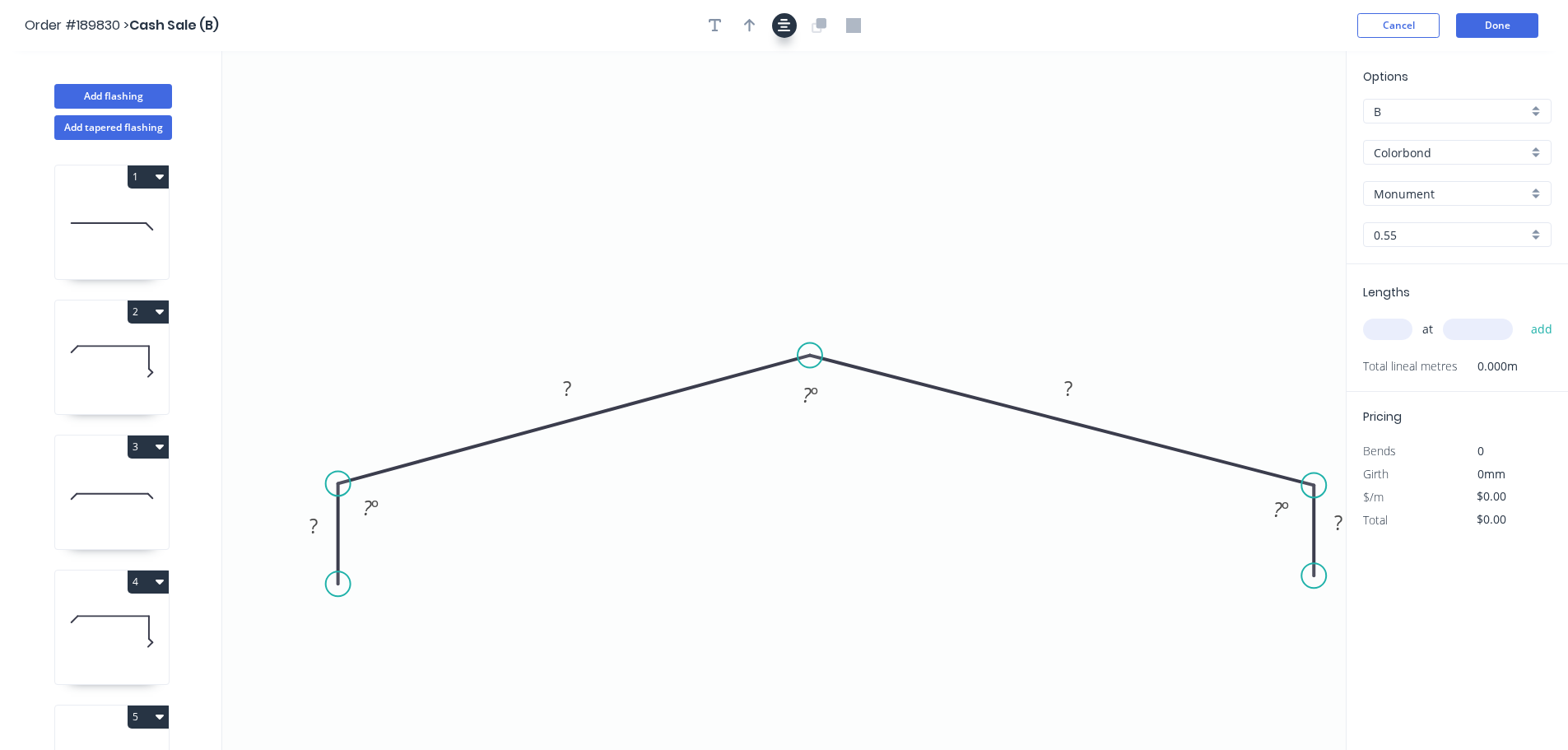
drag, startPoint x: 775, startPoint y: 24, endPoint x: 791, endPoint y: 31, distance: 17.5
click at [776, 24] on button "button" at bounding box center [784, 25] width 24 height 24
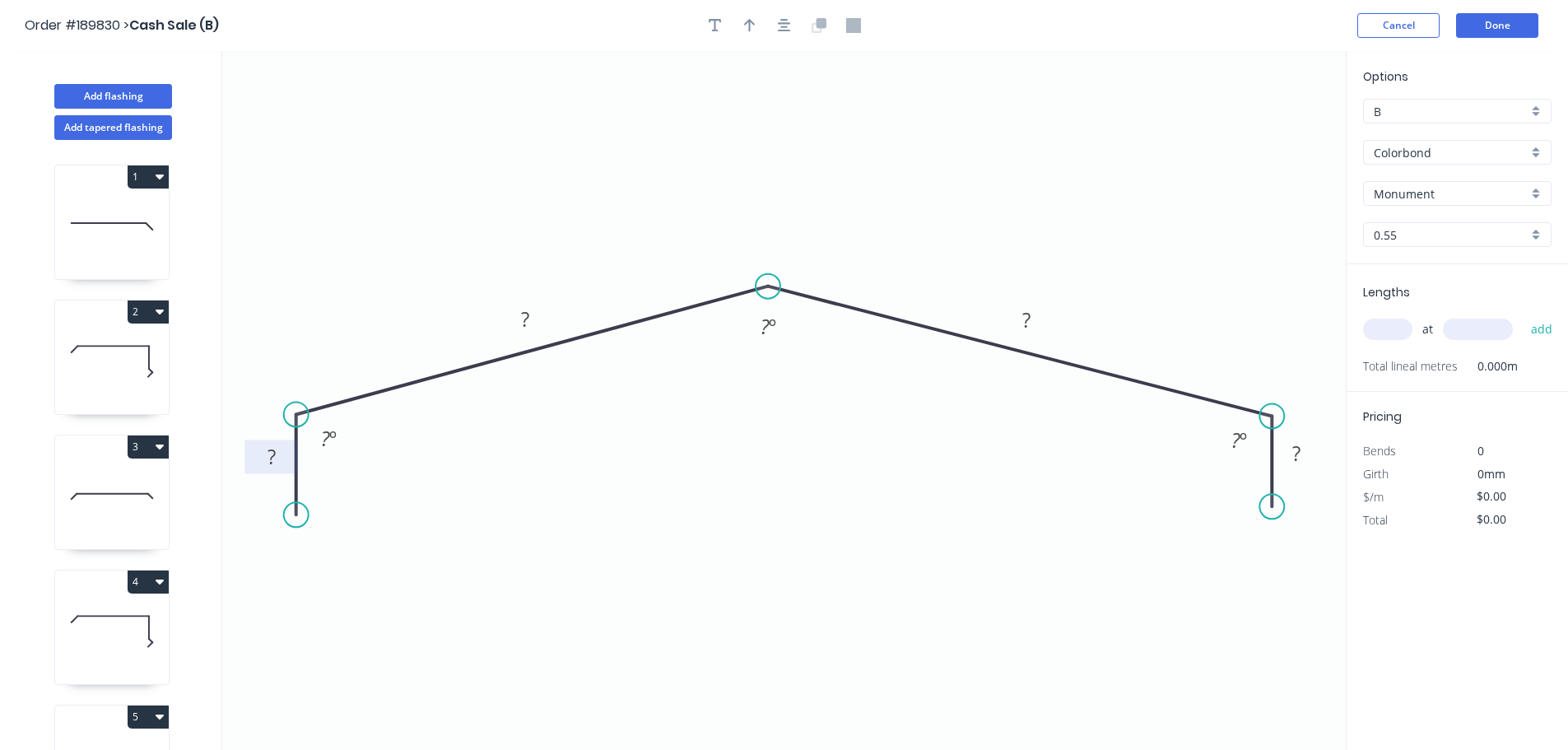
click at [281, 463] on rect at bounding box center [271, 458] width 33 height 23
type input "$28.97"
click at [404, 486] on div "Hide angle" at bounding box center [426, 490] width 165 height 34
click at [1272, 499] on div "Hide angle" at bounding box center [1312, 495] width 165 height 34
drag, startPoint x: 1286, startPoint y: 501, endPoint x: 1305, endPoint y: 497, distance: 19.4
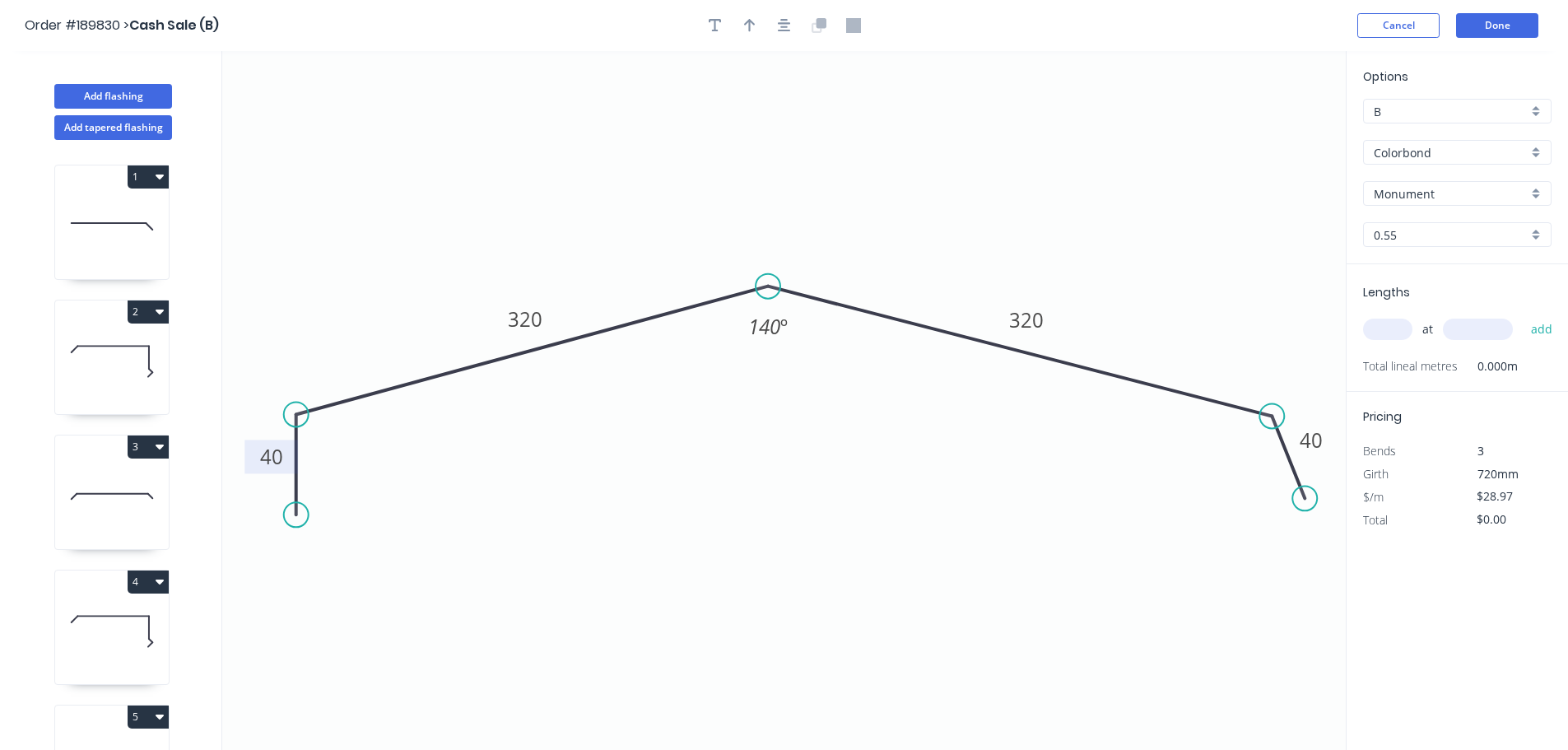
click at [1305, 497] on circle at bounding box center [1304, 497] width 24 height 24
click at [267, 512] on circle at bounding box center [270, 510] width 24 height 24
click at [747, 14] on button "button" at bounding box center [749, 25] width 24 height 24
drag, startPoint x: 1221, startPoint y: 143, endPoint x: 777, endPoint y: 255, distance: 457.9
click at [768, 255] on icon at bounding box center [760, 232] width 15 height 53
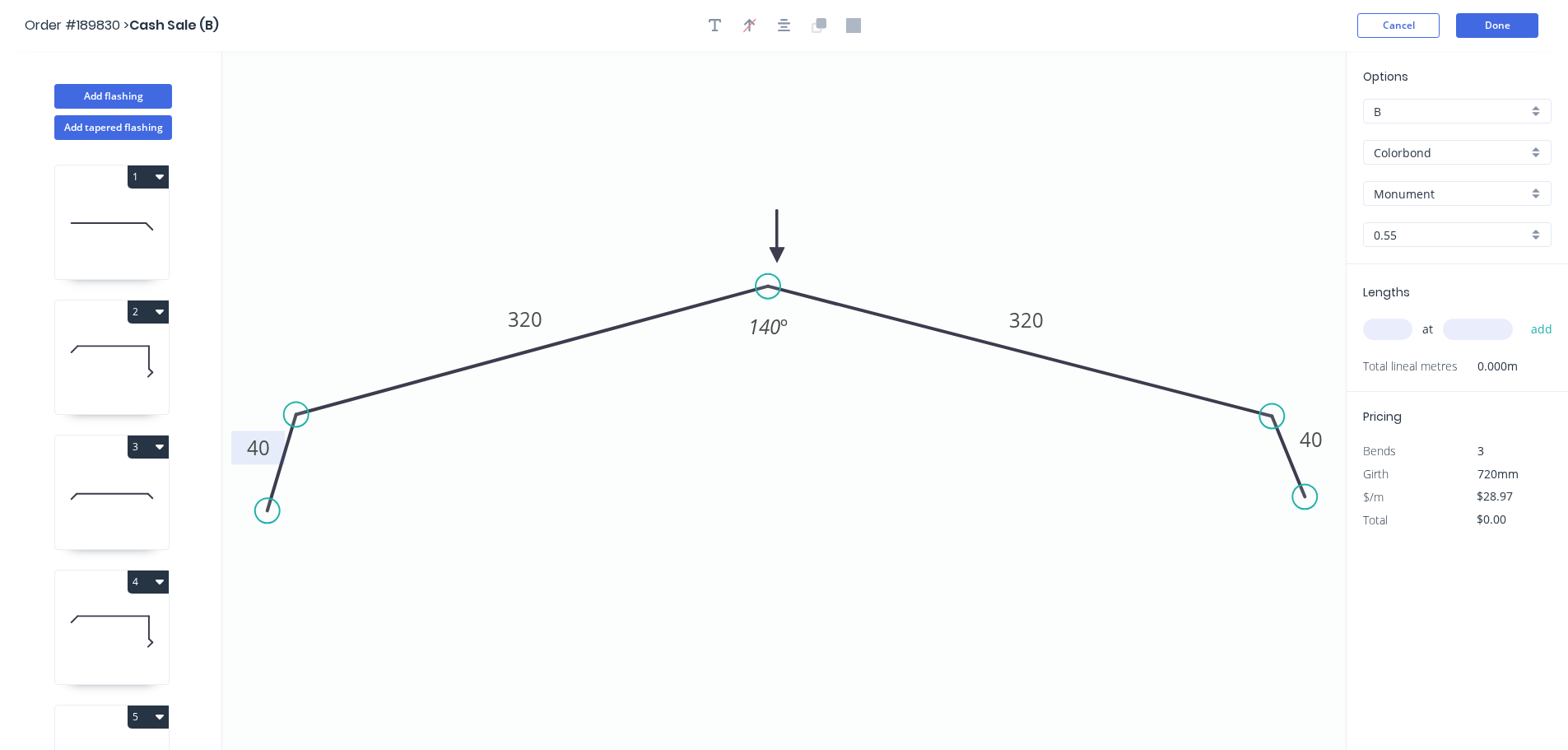
click at [1408, 343] on div "at add" at bounding box center [1458, 329] width 192 height 28
click at [1385, 329] on input "text" at bounding box center [1387, 329] width 50 height 21
type input "2"
type input "6500"
click at [1523, 315] on button "add" at bounding box center [1543, 329] width 39 height 28
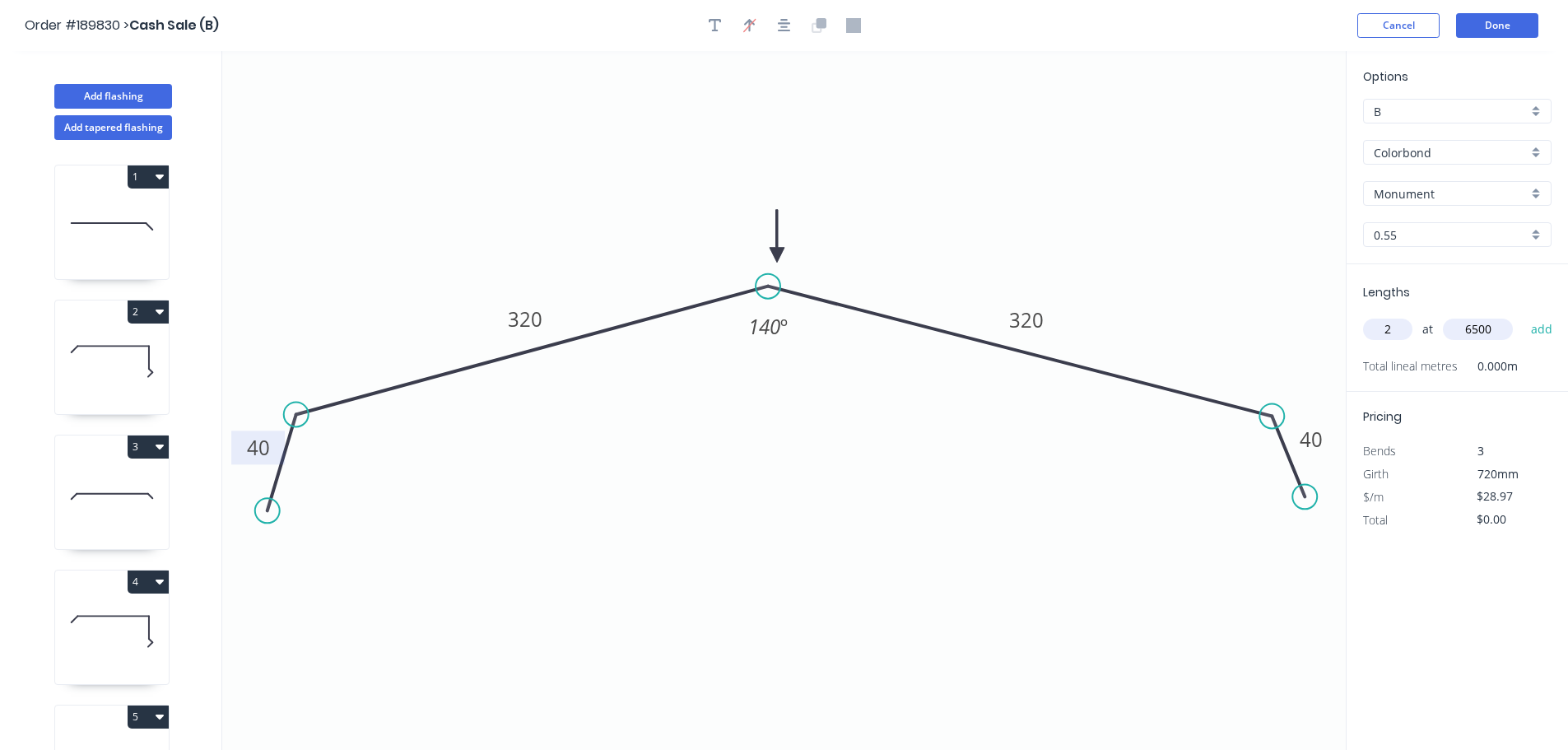
type input "$376.61"
click at [1495, 25] on button "Done" at bounding box center [1497, 25] width 83 height 24
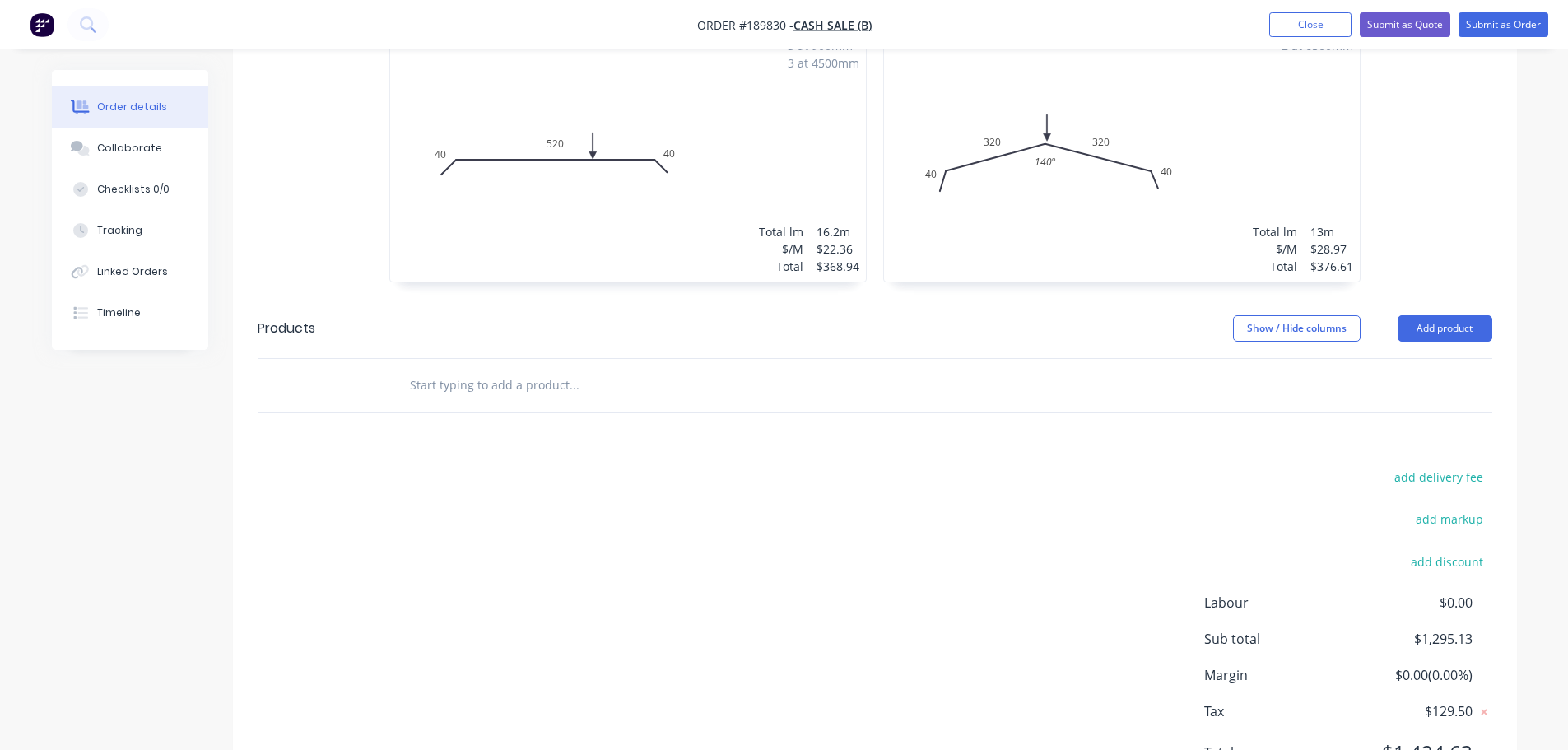
scroll to position [1153, 0]
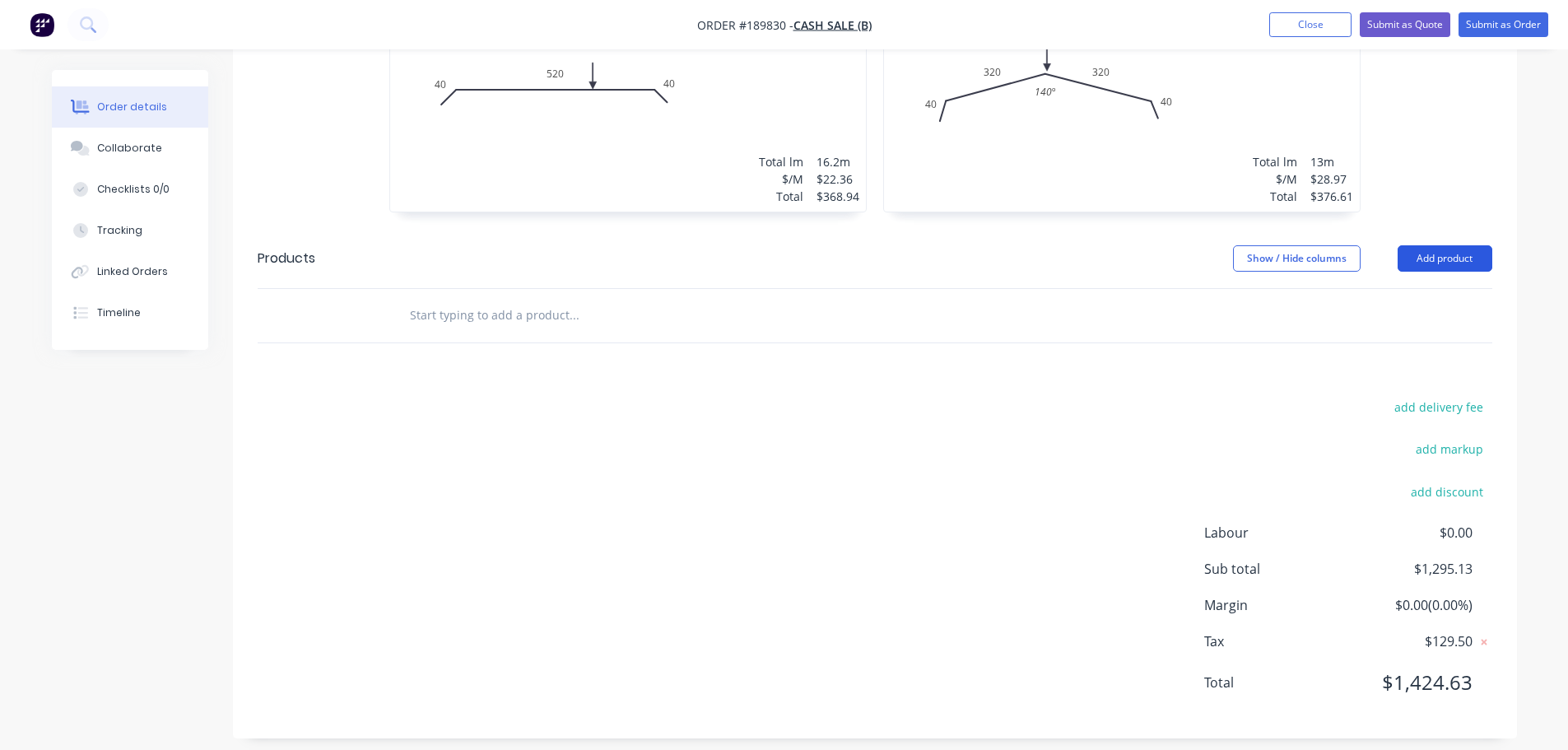
click at [1437, 250] on button "Add product" at bounding box center [1444, 258] width 94 height 26
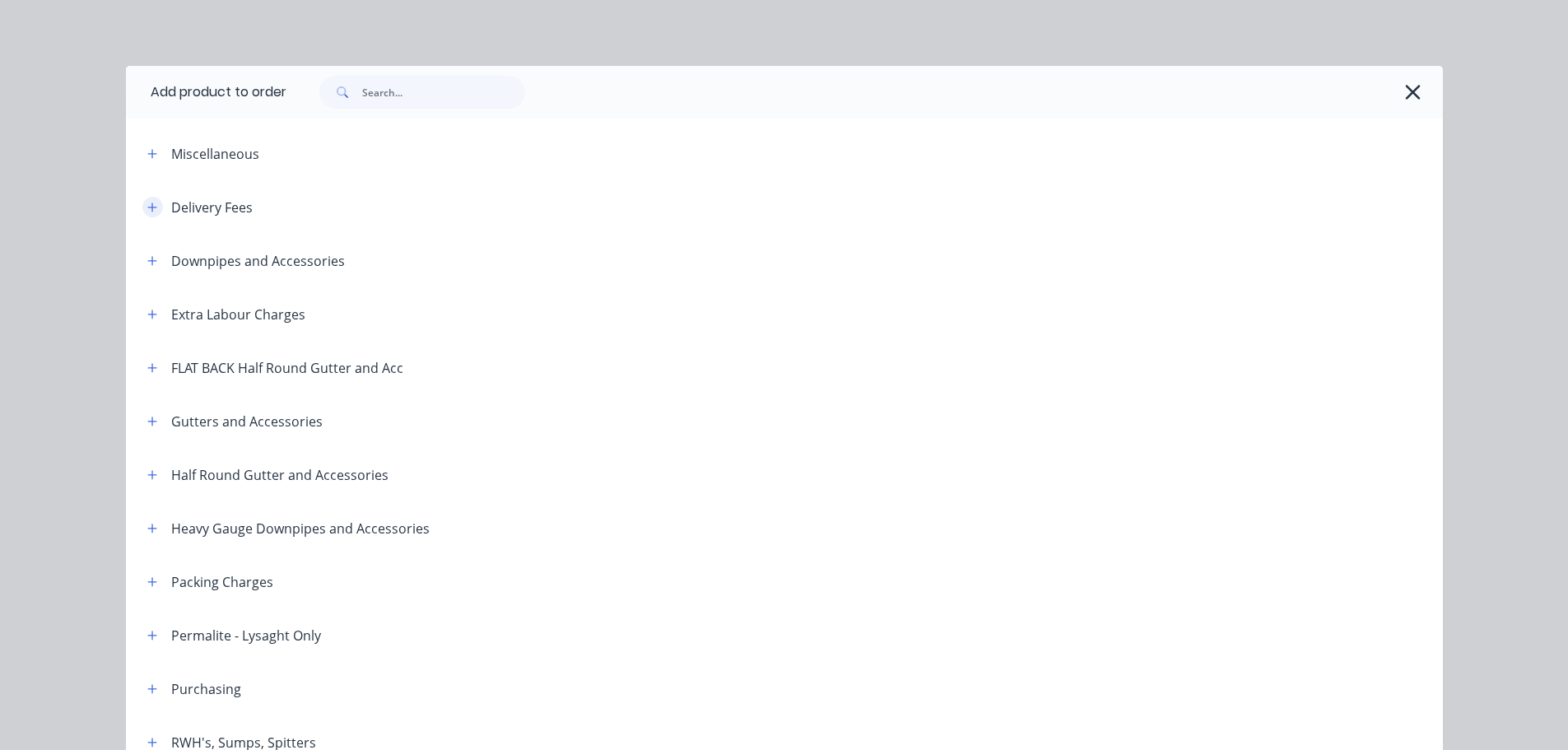
click at [146, 213] on button "button" at bounding box center [152, 206] width 20 height 20
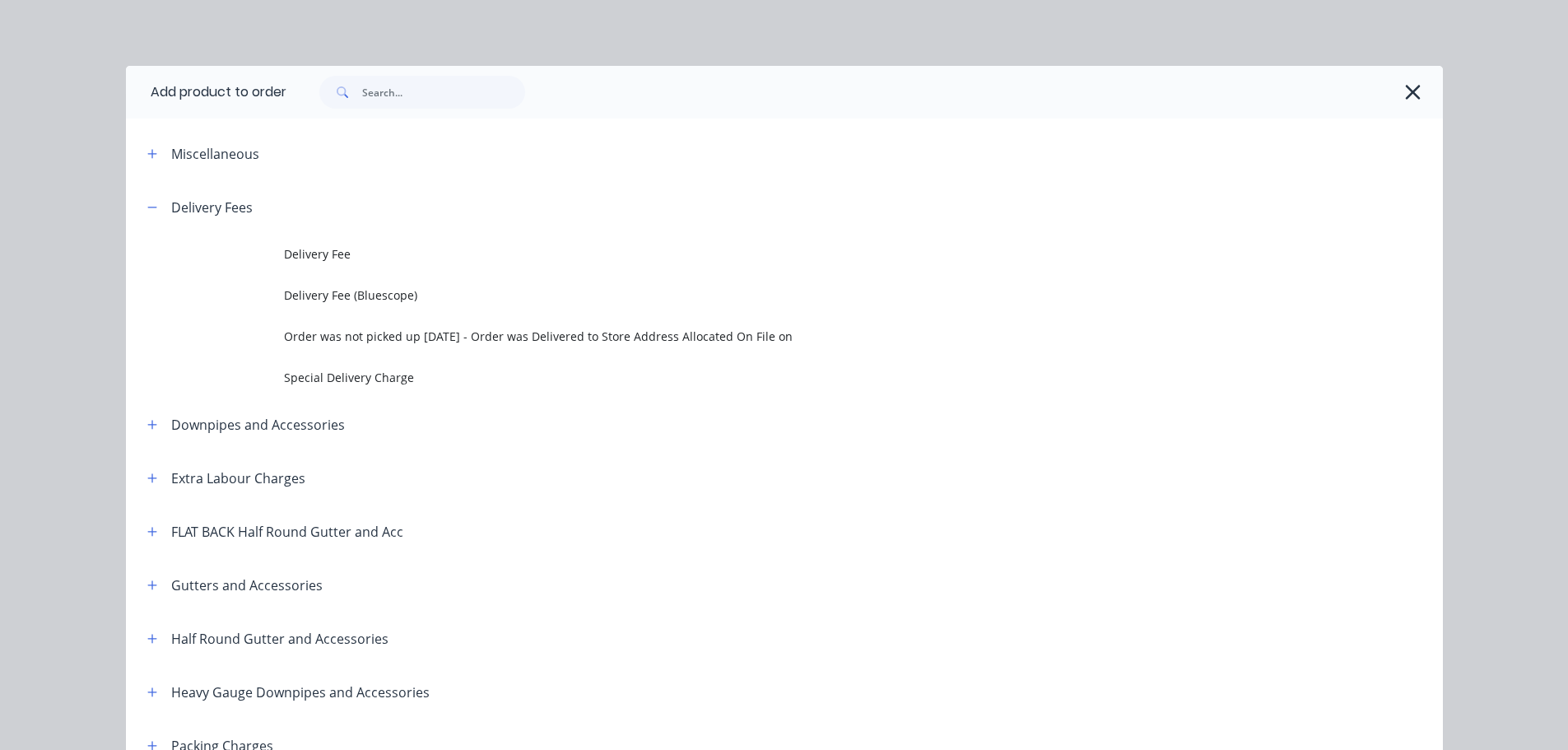
click at [354, 238] on td "Delivery Fee" at bounding box center [864, 254] width 1159 height 41
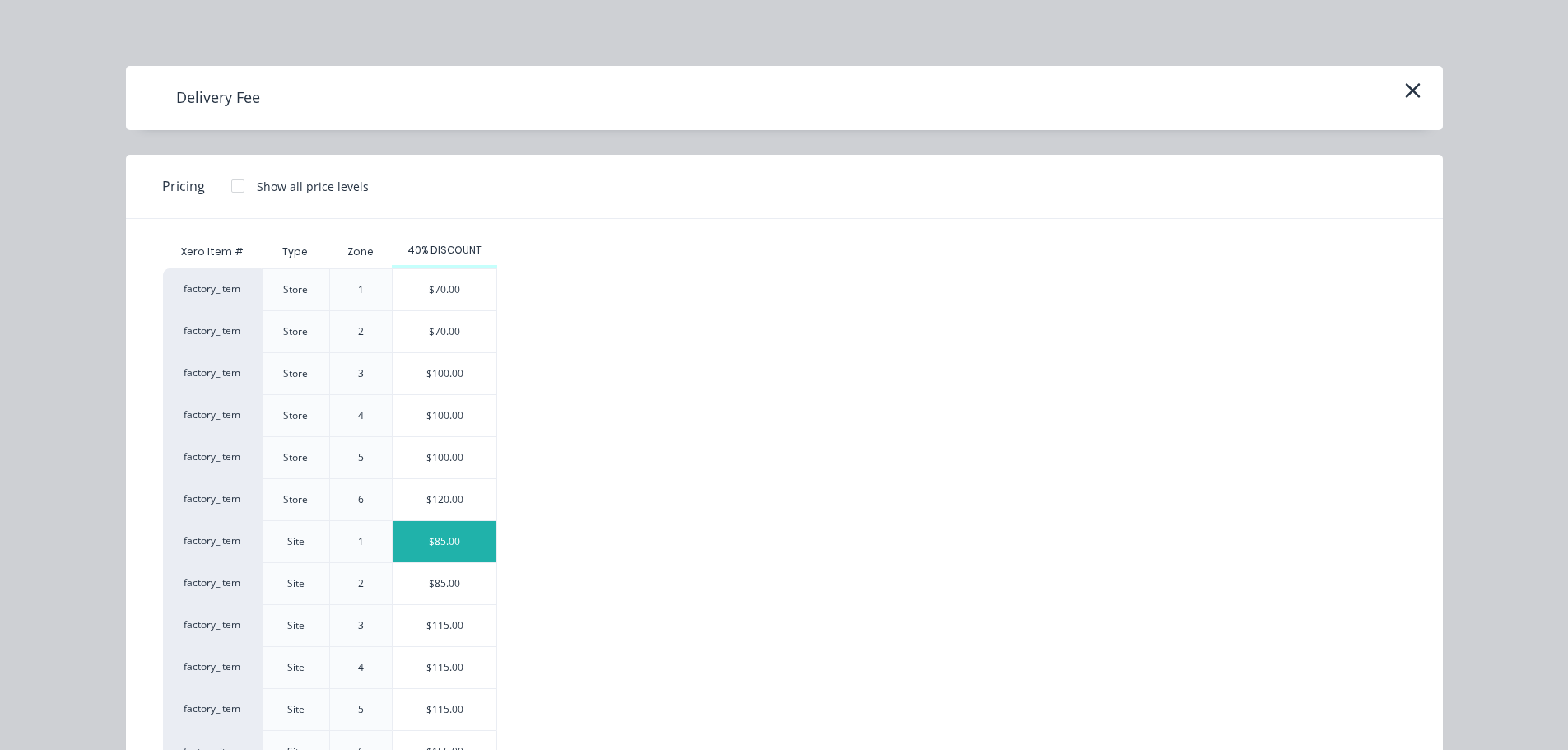
click at [443, 536] on div "$85.00" at bounding box center [445, 542] width 104 height 41
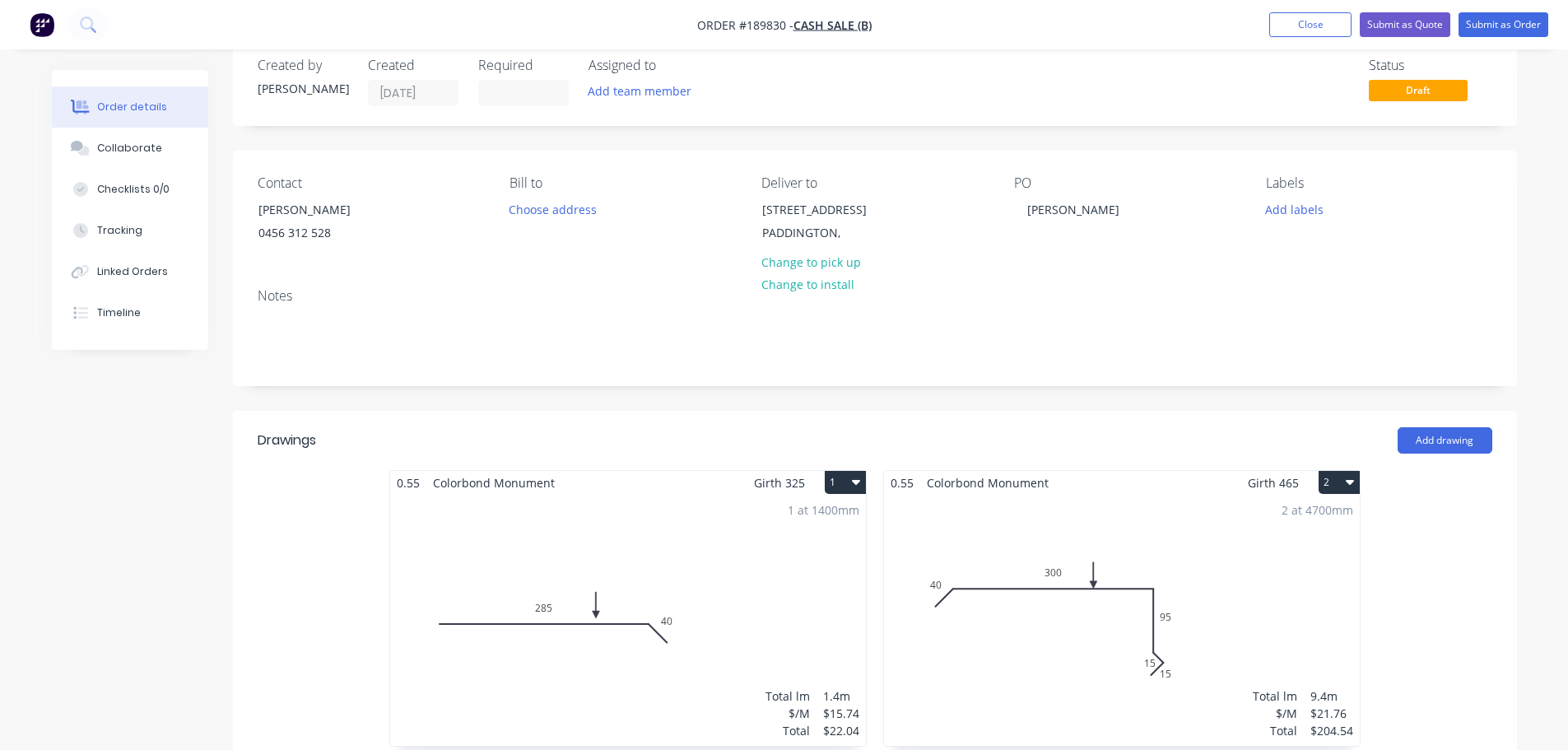
scroll to position [0, 0]
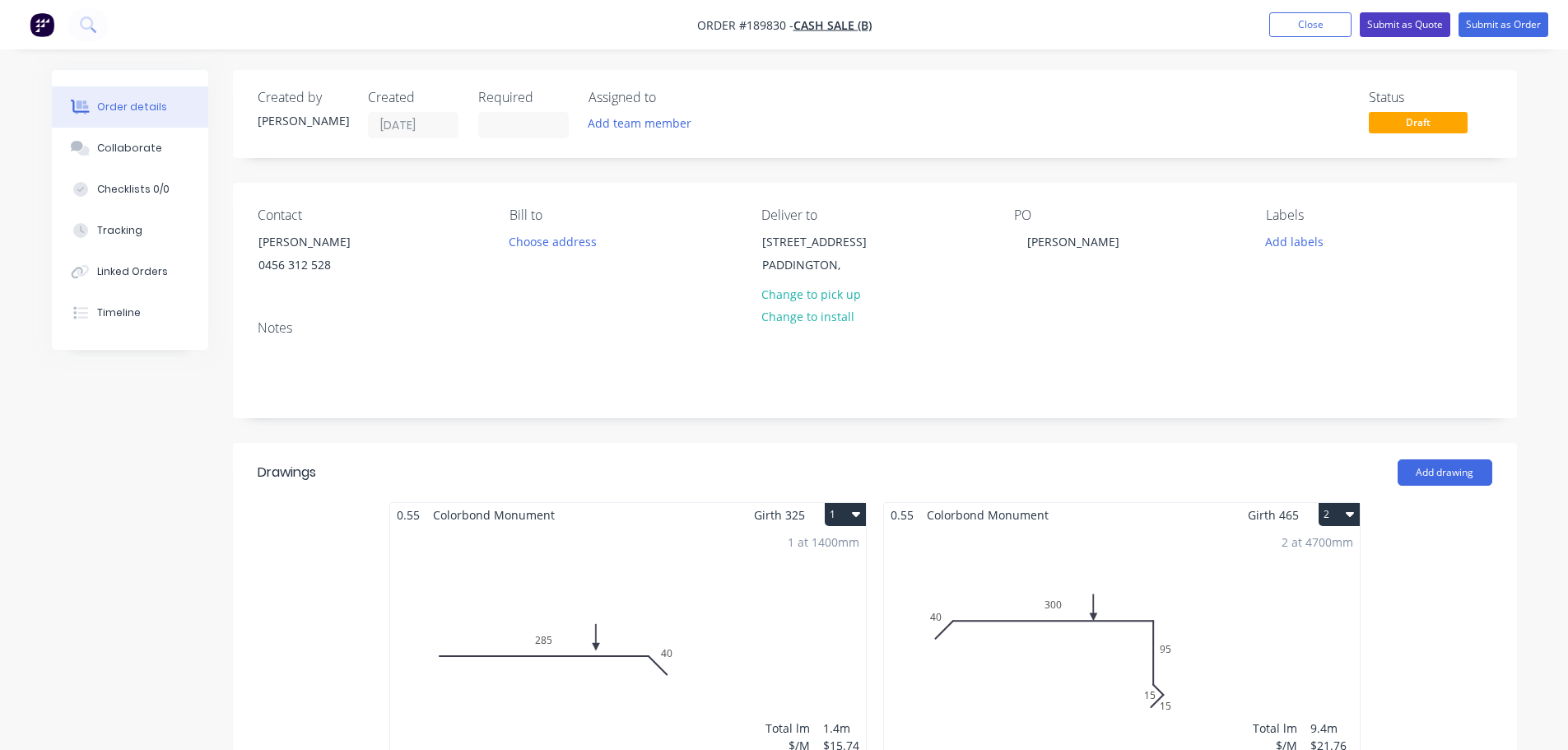
click at [1404, 24] on button "Submit as Quote" at bounding box center [1405, 24] width 90 height 24
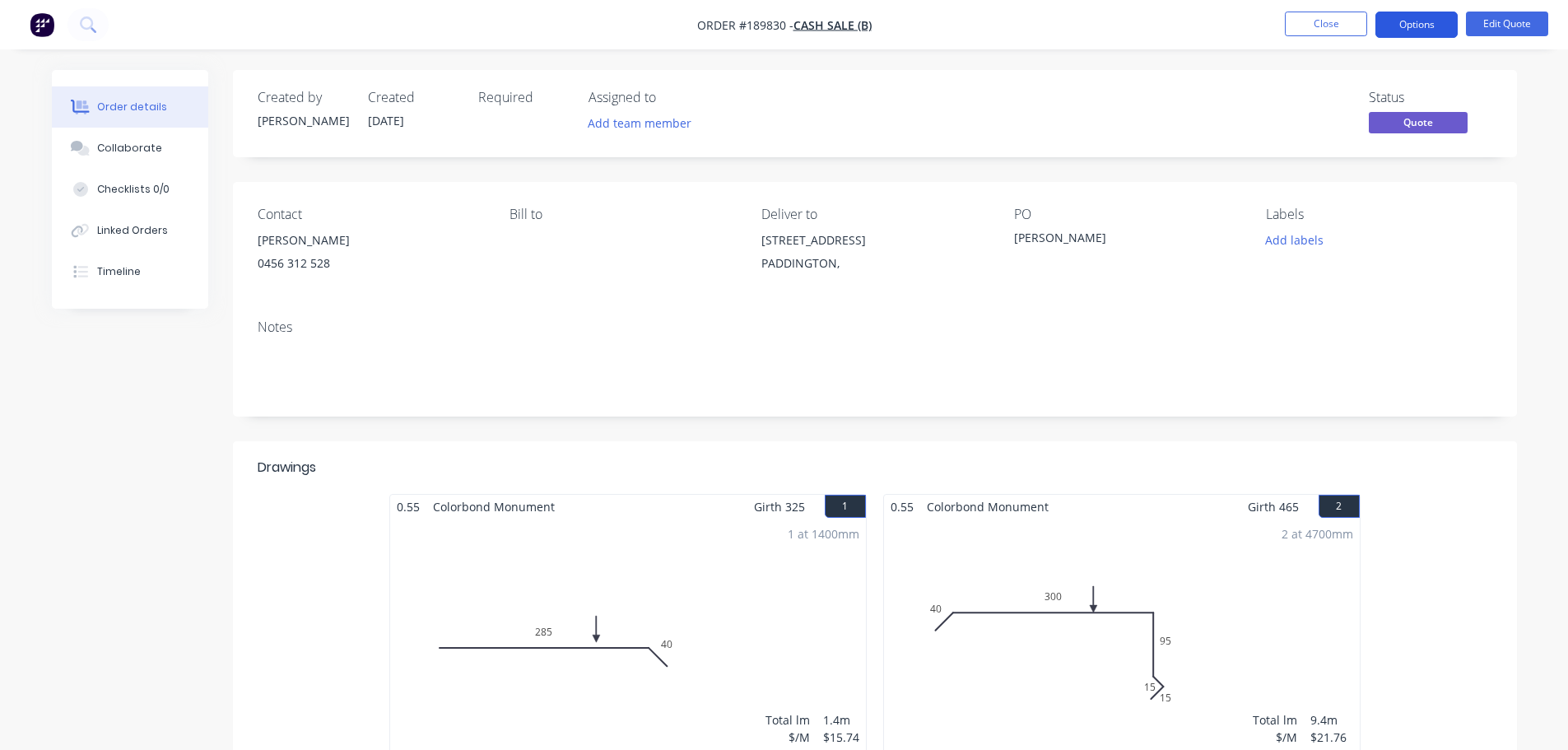
click at [1422, 24] on button "Options" at bounding box center [1416, 24] width 83 height 26
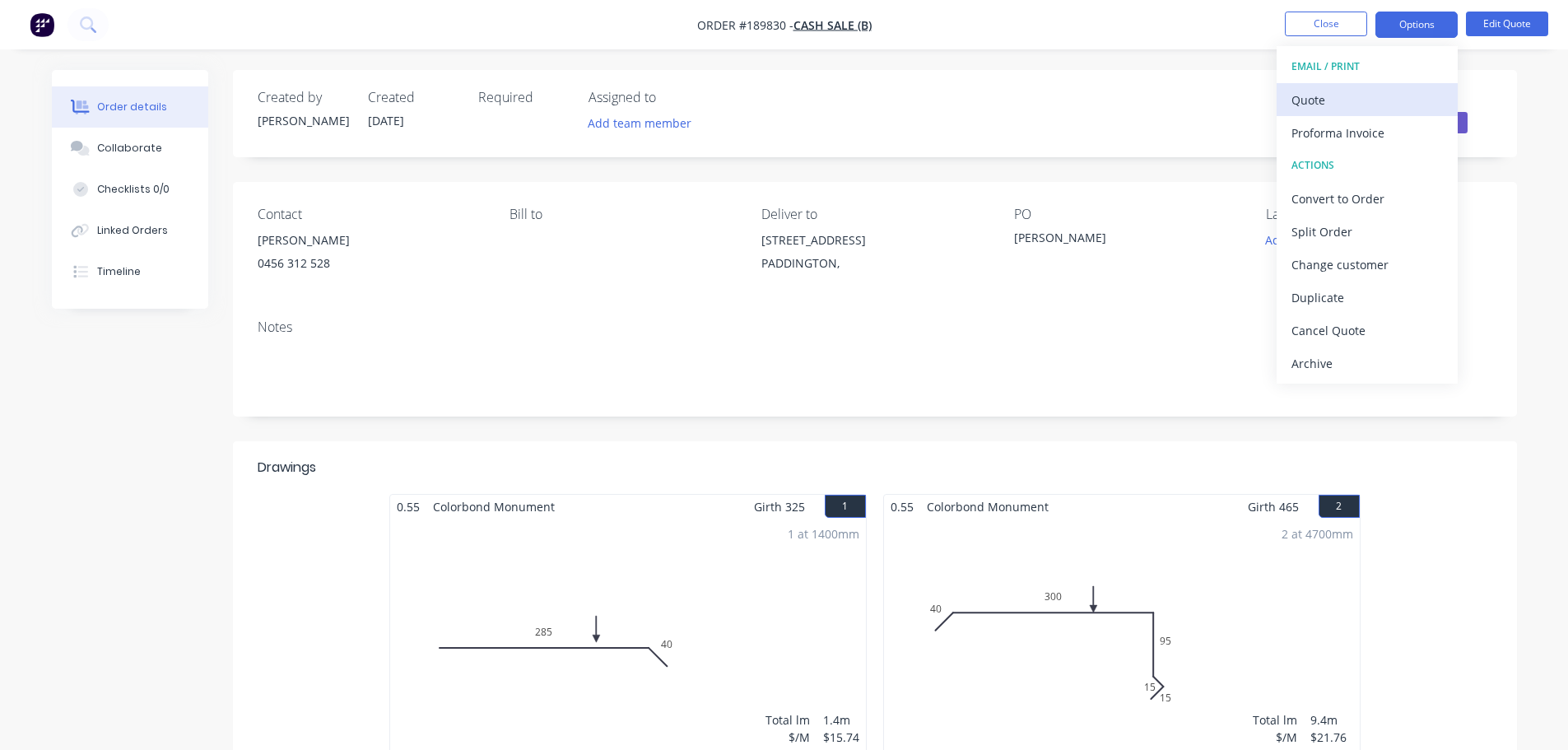
click at [1381, 89] on div "Quote" at bounding box center [1368, 100] width 152 height 24
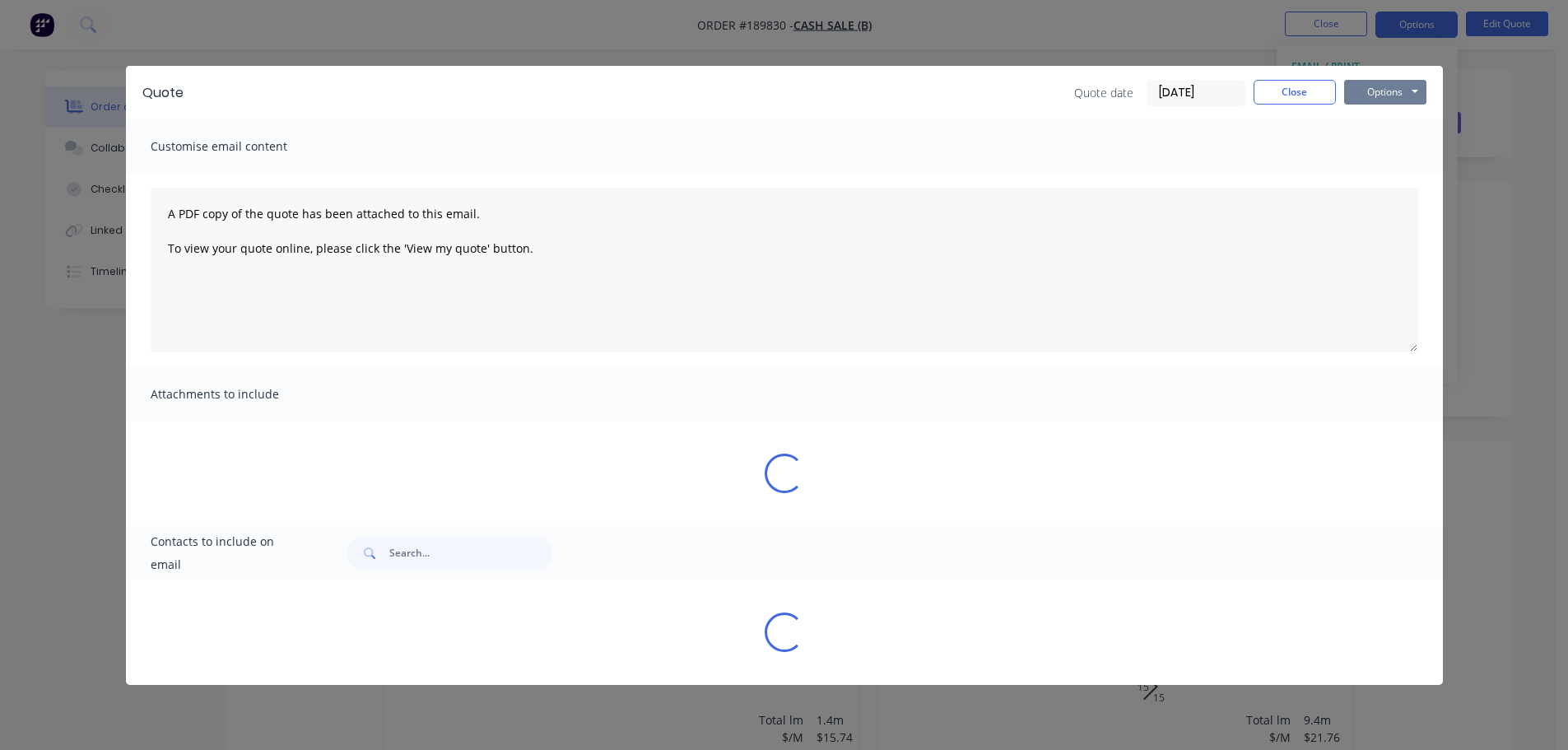
click at [1381, 89] on button "Options" at bounding box center [1385, 91] width 83 height 24
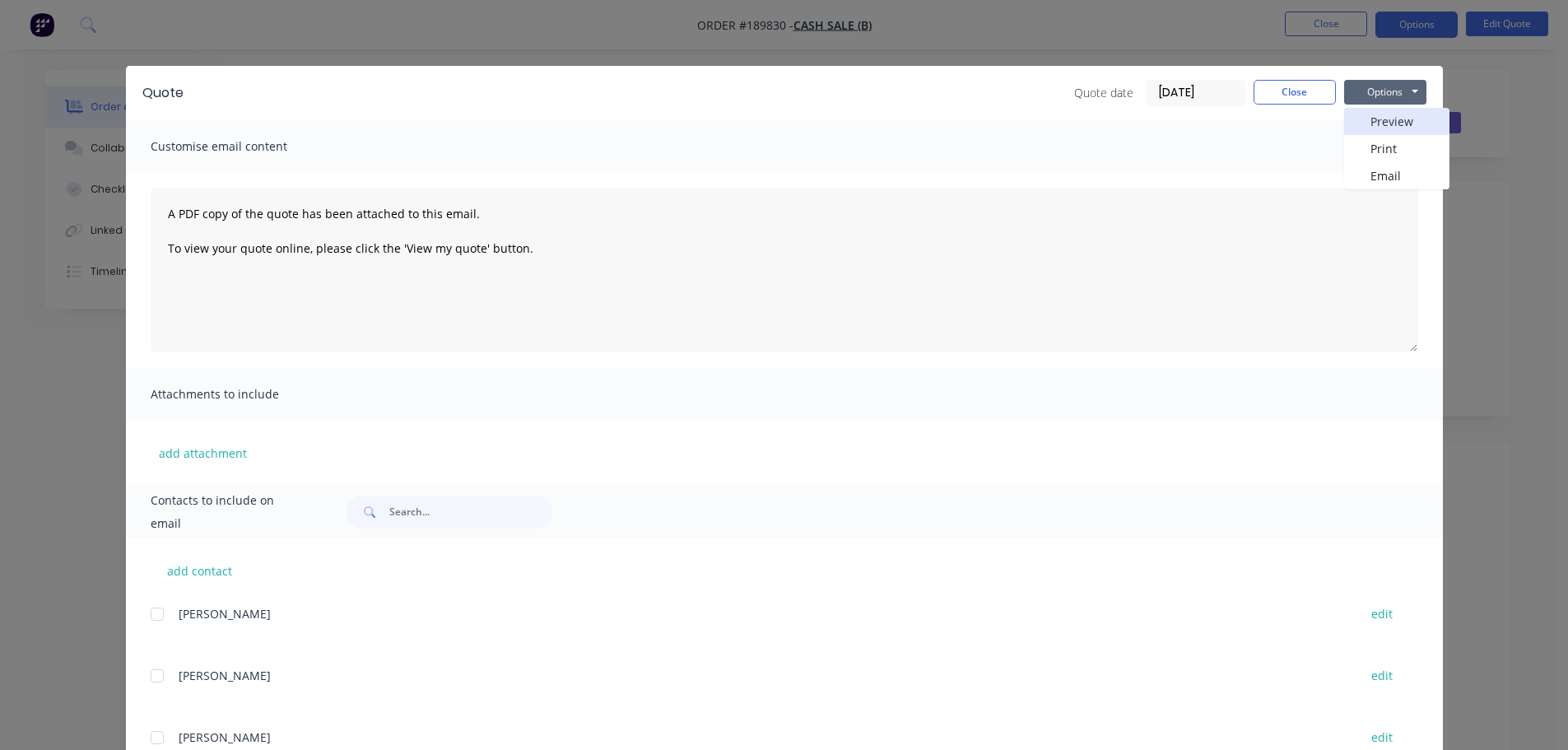
click at [1385, 121] on button "Preview" at bounding box center [1397, 122] width 105 height 27
drag, startPoint x: 1297, startPoint y: 92, endPoint x: 1345, endPoint y: 66, distance: 54.6
click at [1297, 90] on button "Close" at bounding box center [1295, 91] width 83 height 24
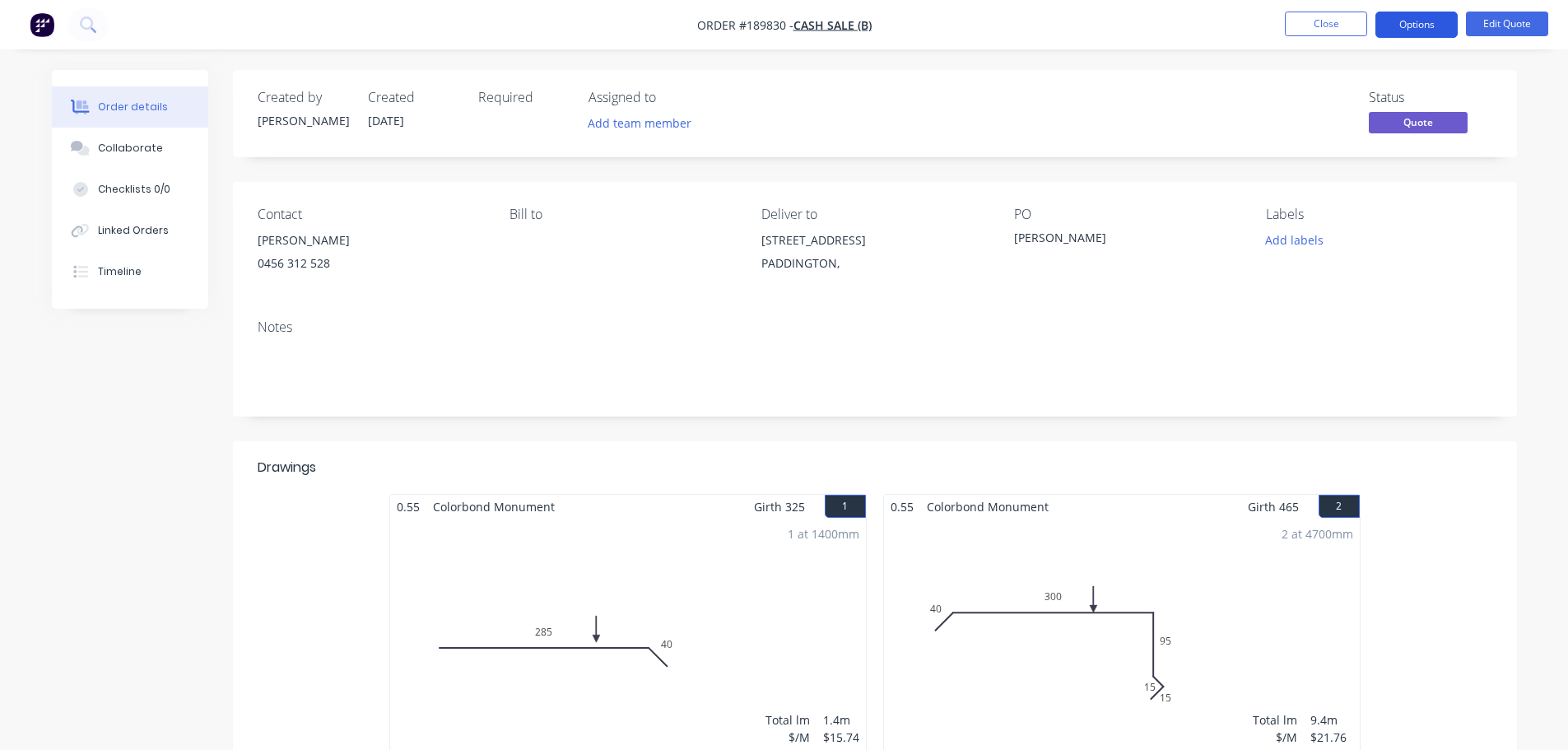
click at [1412, 28] on button "Options" at bounding box center [1416, 24] width 83 height 26
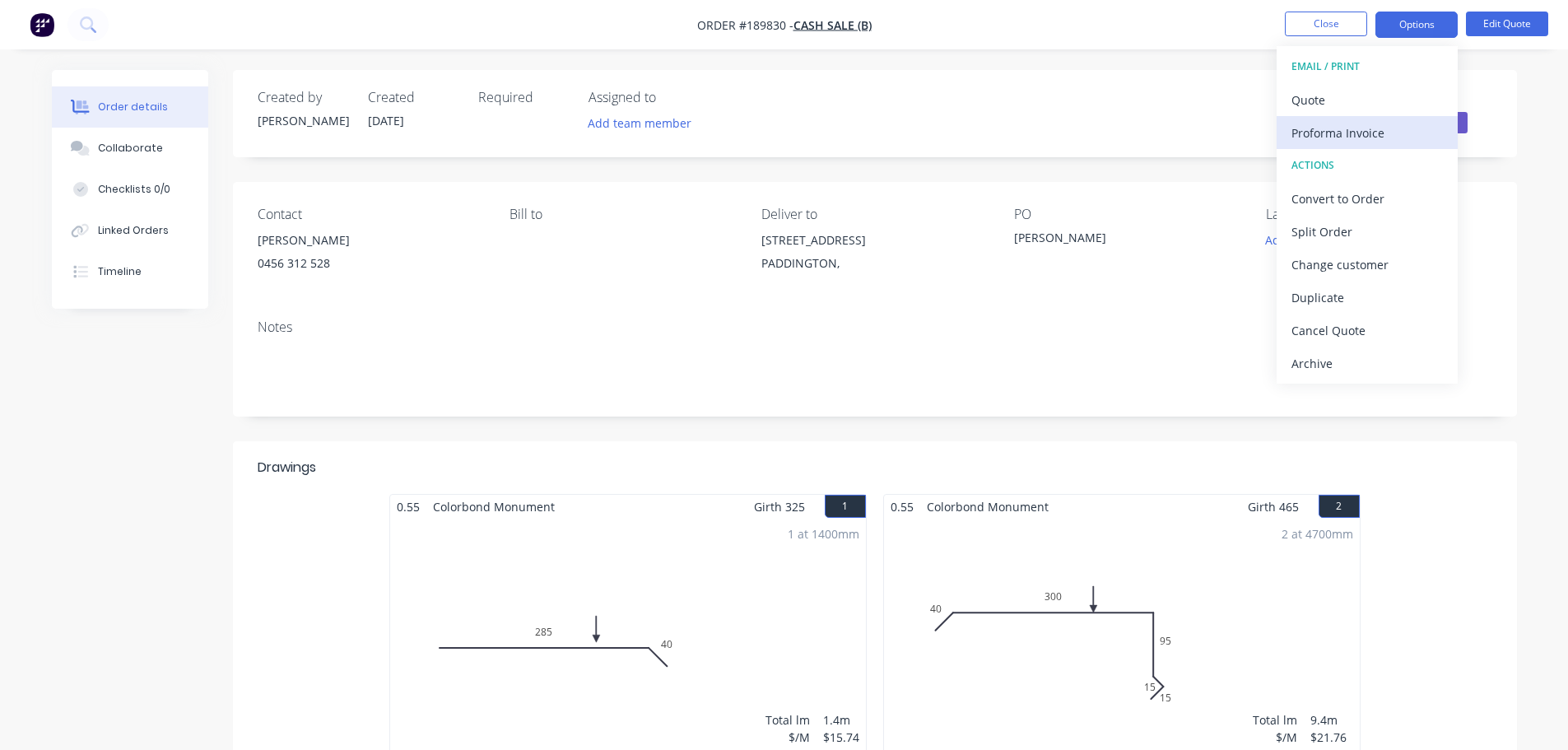
click at [1371, 129] on div "Proforma Invoice" at bounding box center [1368, 132] width 152 height 24
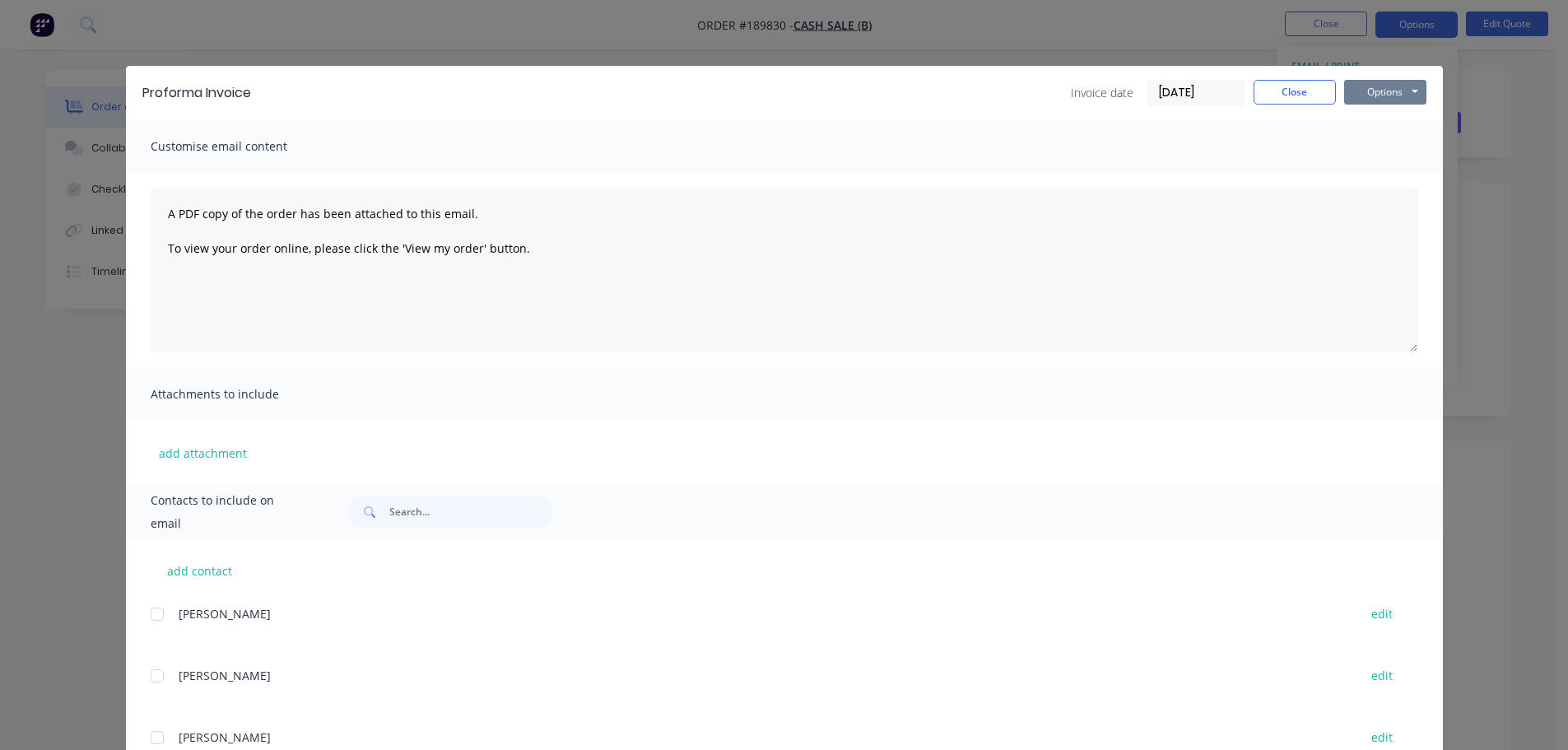
click at [1378, 105] on div "Options Preview Print Email" at bounding box center [1385, 92] width 83 height 26
click at [1378, 121] on div "Customise email content" at bounding box center [784, 146] width 1317 height 54
click at [1374, 89] on button "Options" at bounding box center [1385, 91] width 83 height 24
click at [1371, 112] on button "Preview" at bounding box center [1397, 122] width 105 height 27
click at [912, 80] on div "Invoice date [DATE] Close Options Preview Print Email" at bounding box center [847, 92] width 1159 height 26
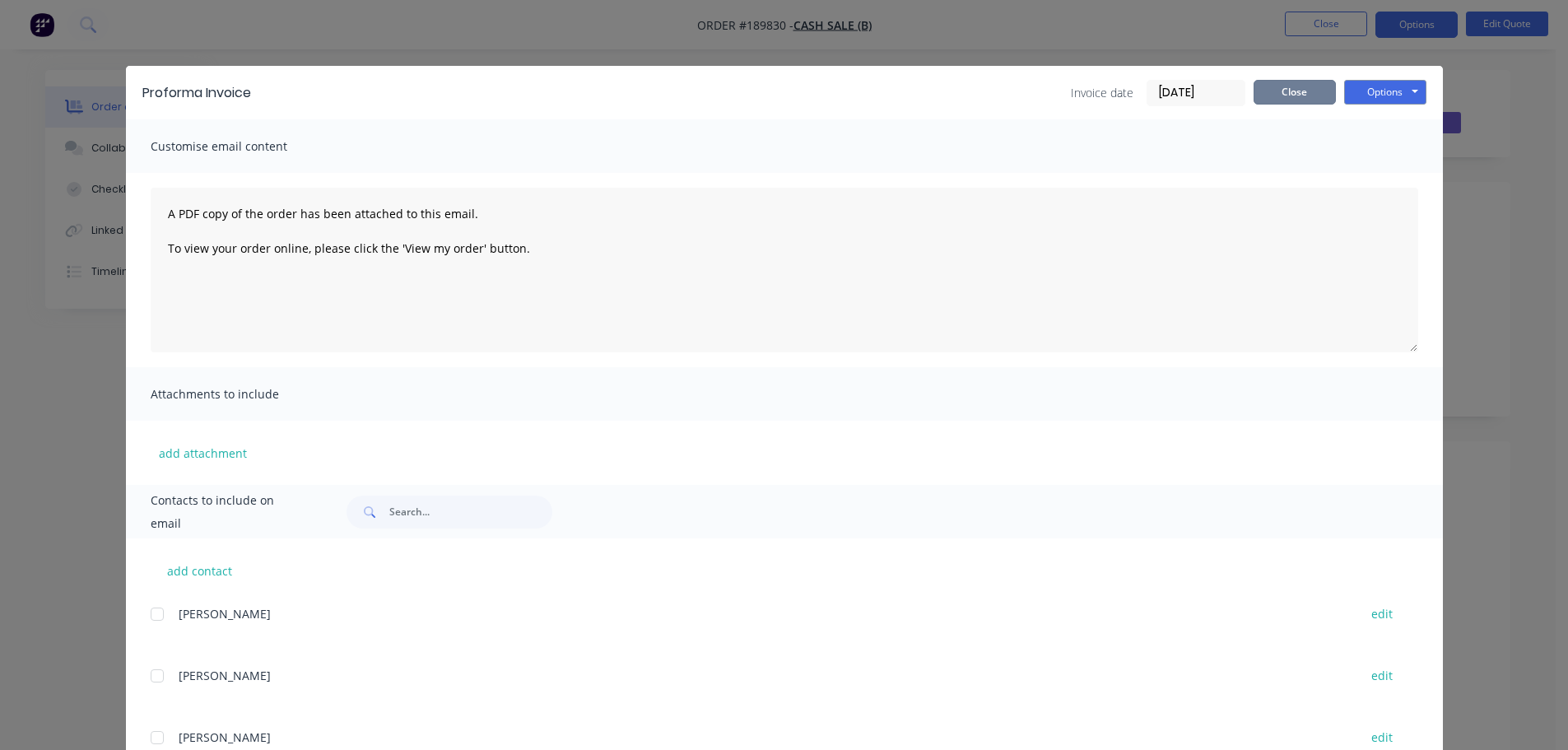
click at [1303, 92] on button "Close" at bounding box center [1295, 91] width 83 height 24
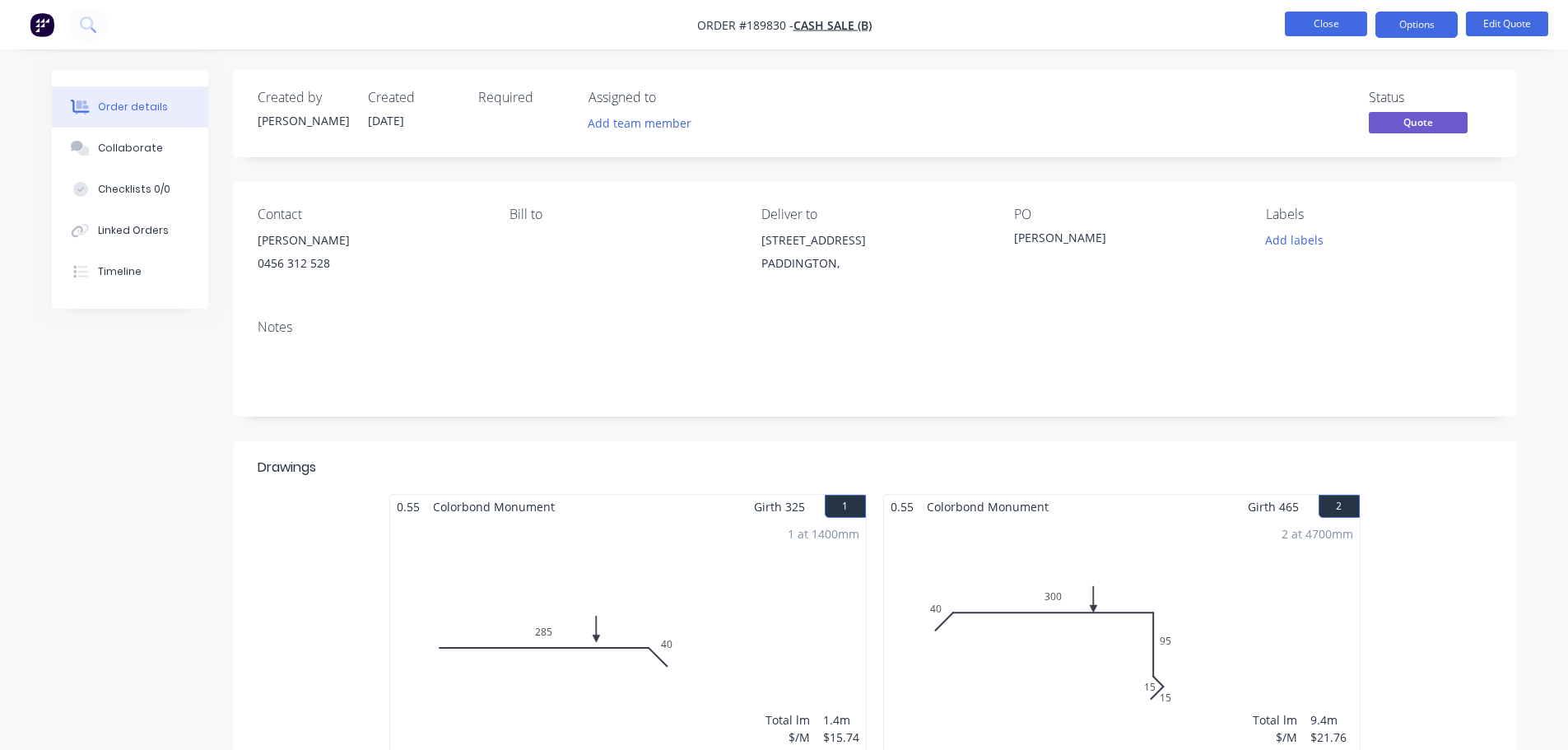
click at [1321, 30] on button "Close" at bounding box center [1326, 23] width 83 height 24
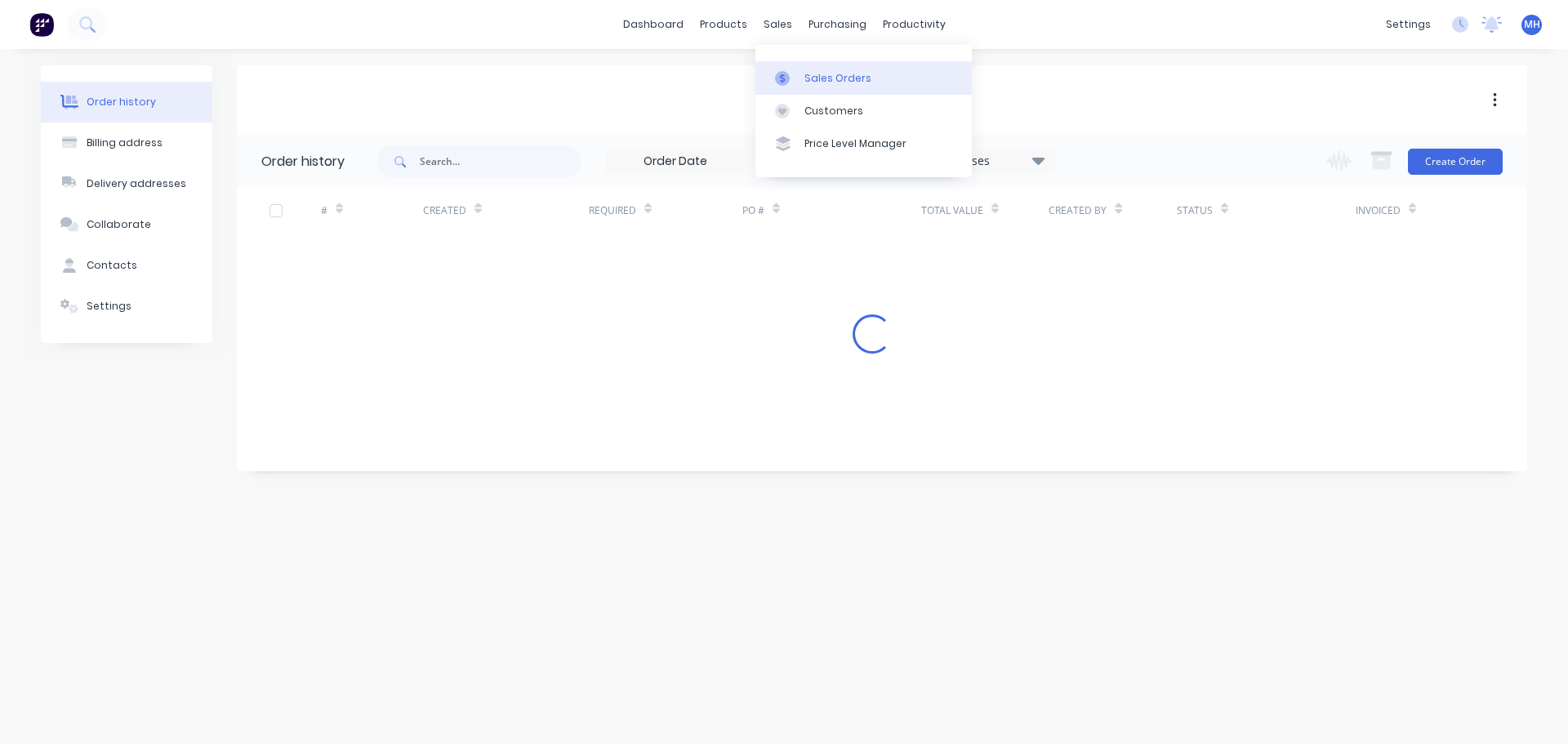
click at [820, 66] on link "Sales Orders" at bounding box center [864, 77] width 216 height 33
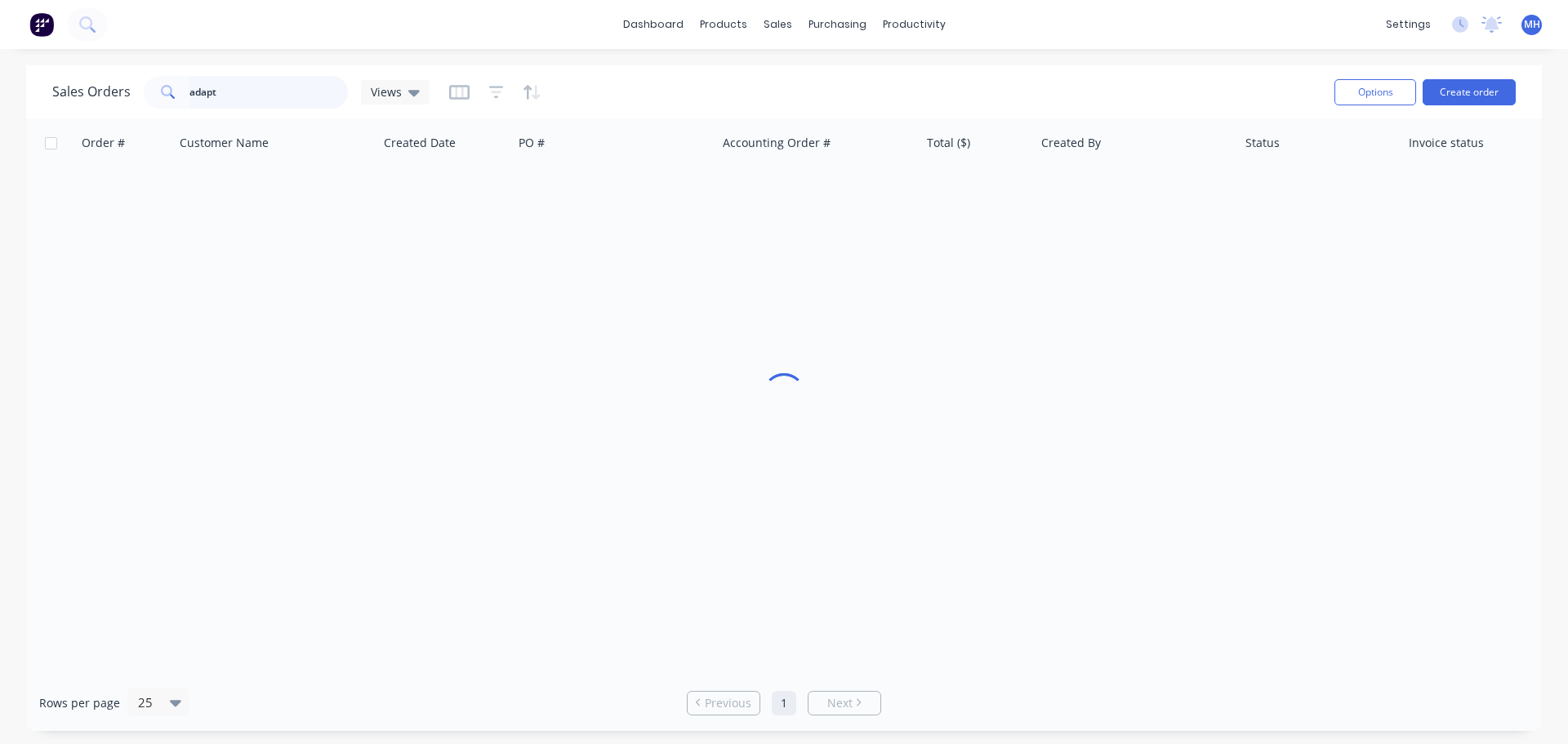
click at [240, 91] on input "adapt" at bounding box center [268, 93] width 159 height 33
type input "the roof man"
click at [652, 378] on div "Order # Customer Name Created Date PO # Accounting Order # Total ($) Created By…" at bounding box center [784, 397] width 1516 height 556
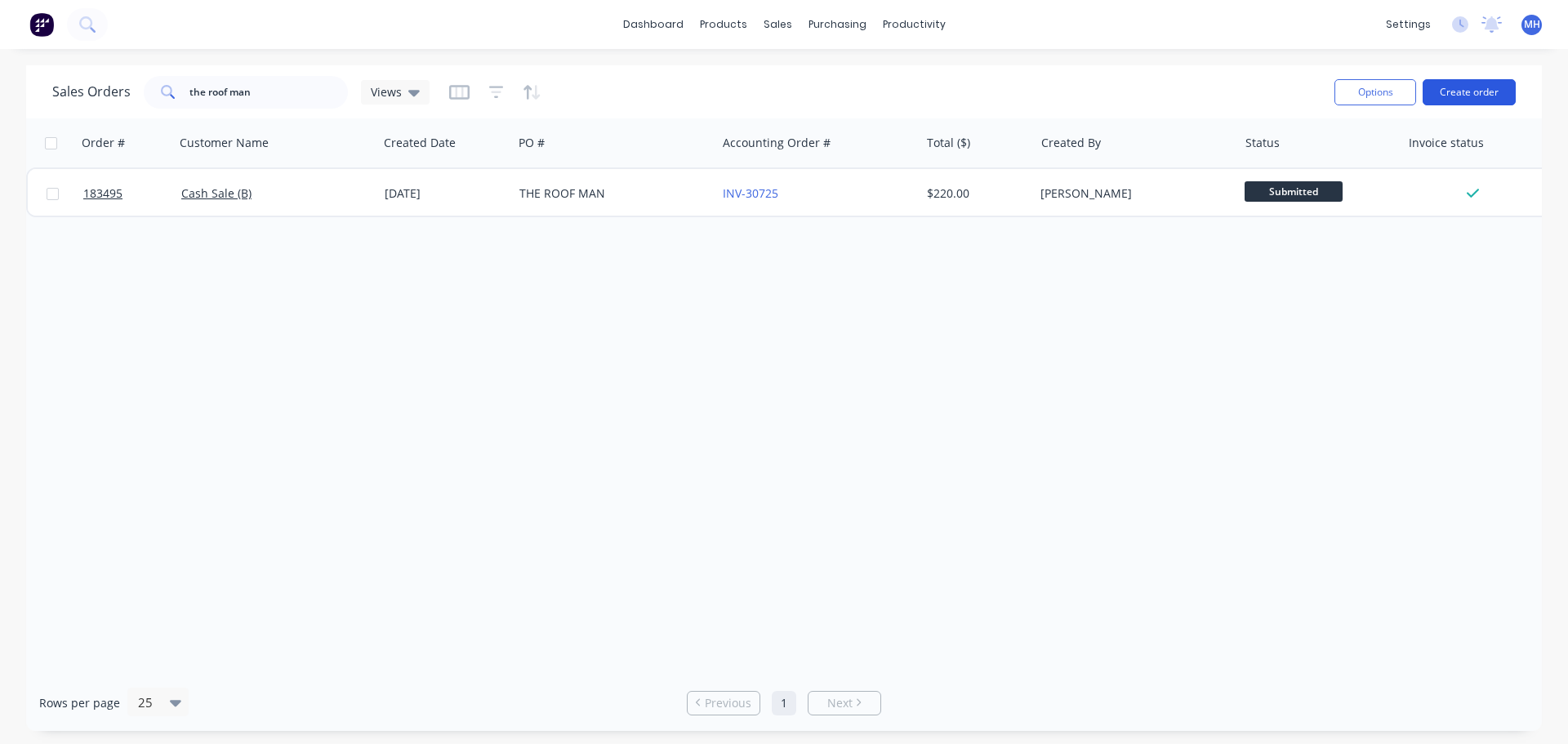
click at [1473, 90] on button "Create order" at bounding box center [1469, 92] width 93 height 26
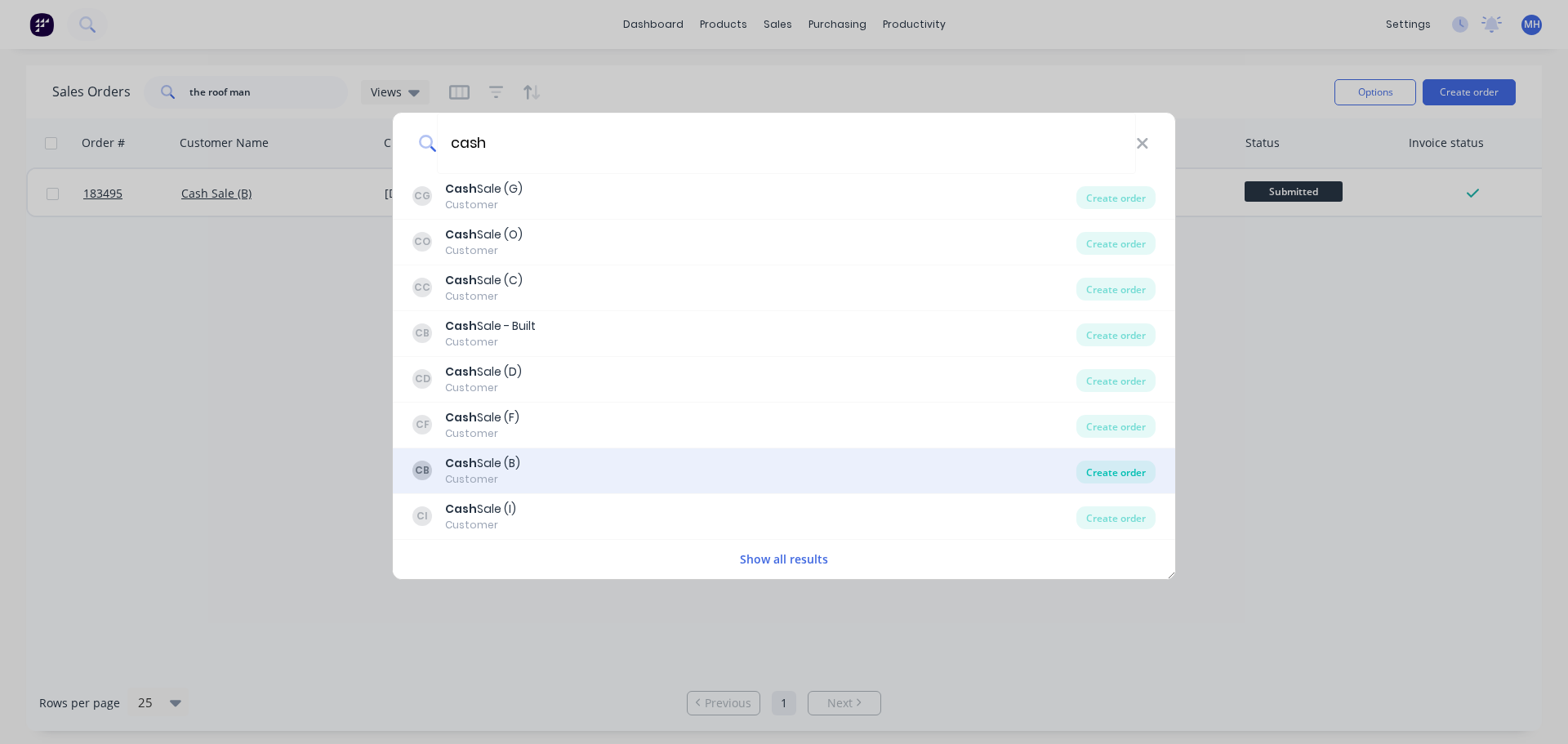
type input "cash"
click at [1103, 467] on div "Create order" at bounding box center [1115, 472] width 79 height 23
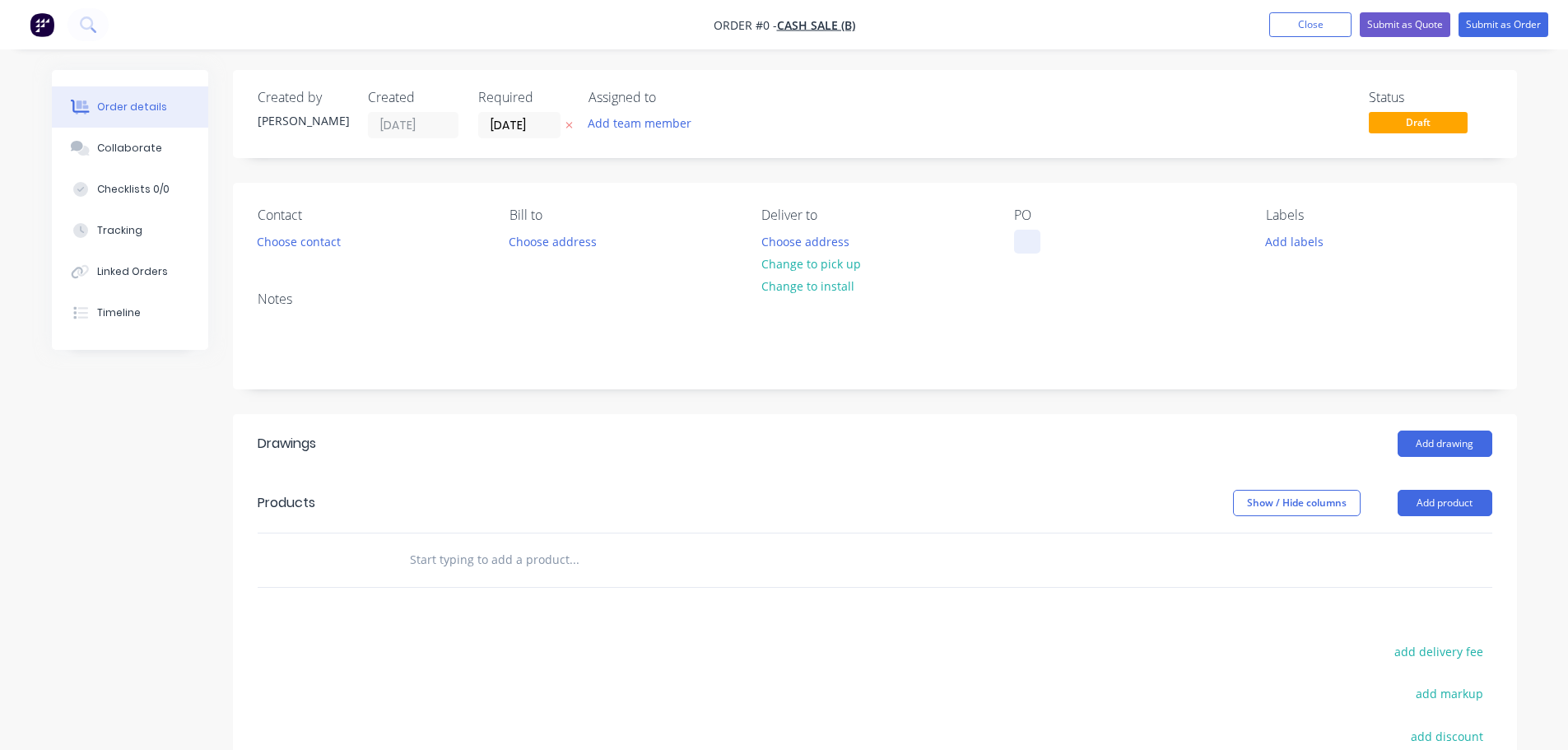
click at [1024, 238] on div at bounding box center [1027, 241] width 26 height 24
click at [961, 168] on div "Order details Collaborate Checklists 0/0 Tracking Linked Orders Timeline Order …" at bounding box center [784, 539] width 1498 height 938
click at [566, 125] on icon at bounding box center [569, 125] width 8 height 10
click at [922, 174] on div "Created by [PERSON_NAME] Created [DATE] Required Assigned to Add team member St…" at bounding box center [874, 526] width 1284 height 912
click at [909, 163] on div "Created by [PERSON_NAME] Created [DATE] Required Assigned to Add team member St…" at bounding box center [874, 526] width 1284 height 912
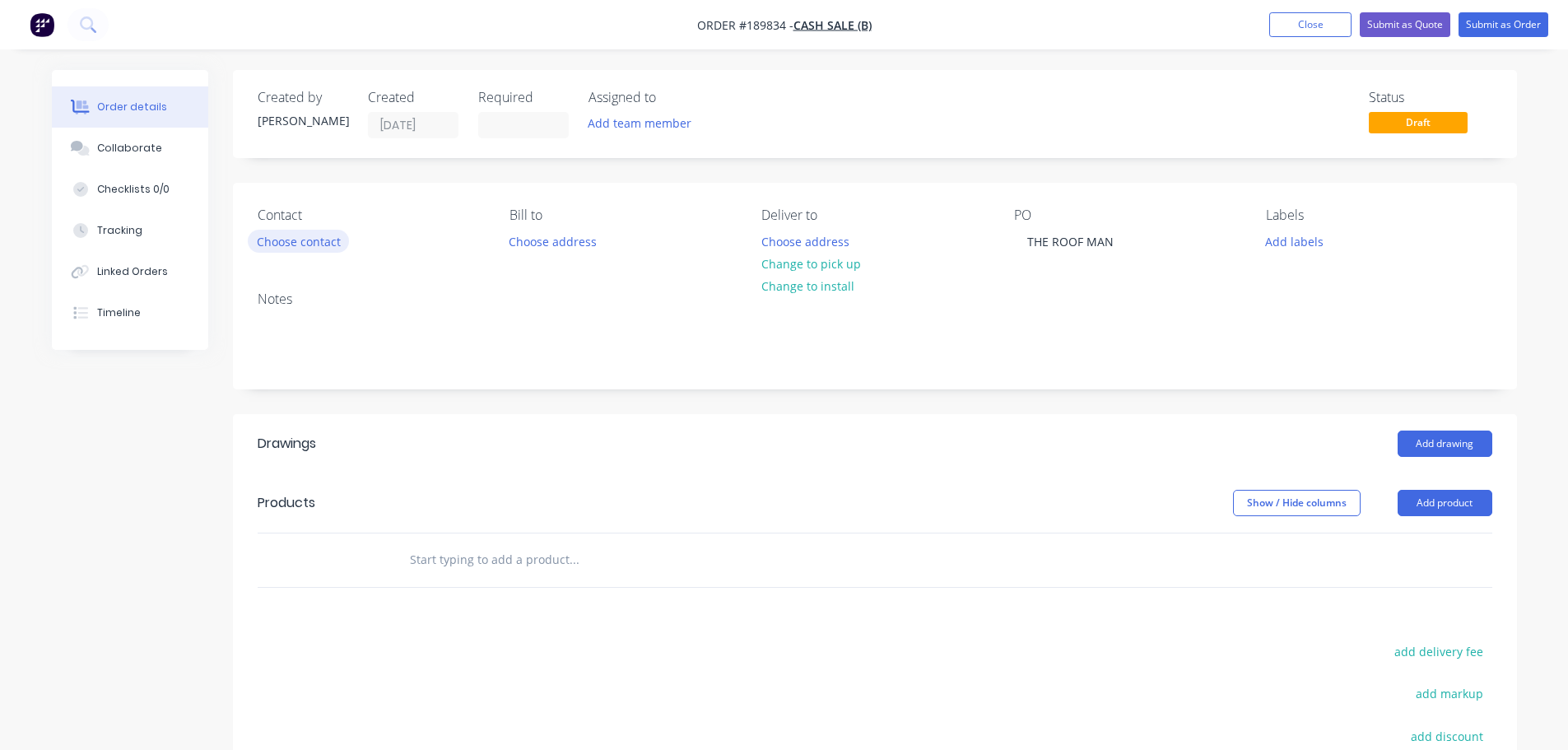
click at [340, 242] on button "Choose contact" at bounding box center [299, 240] width 101 height 22
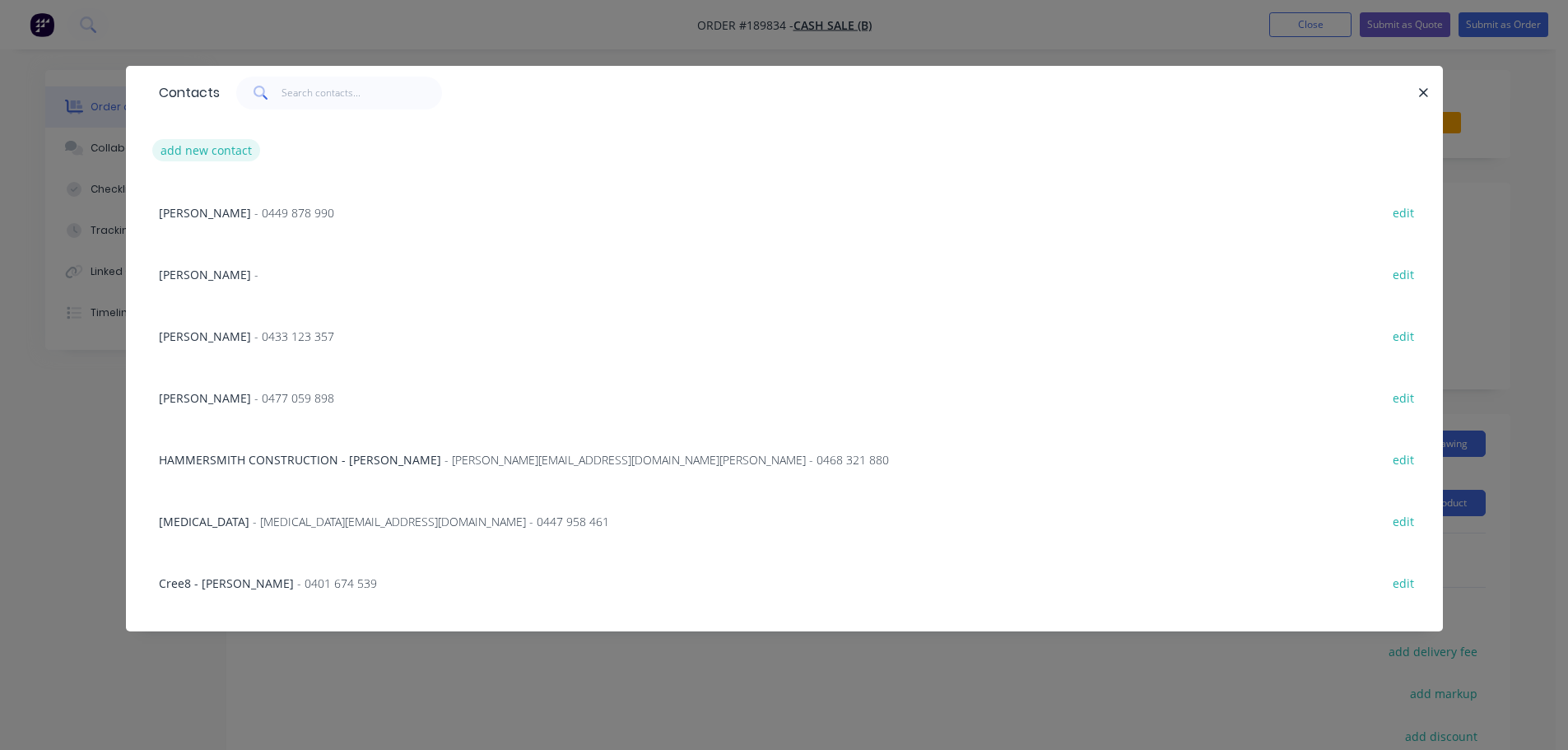
click at [232, 148] on button "add new contact" at bounding box center [207, 150] width 109 height 22
select select "AU"
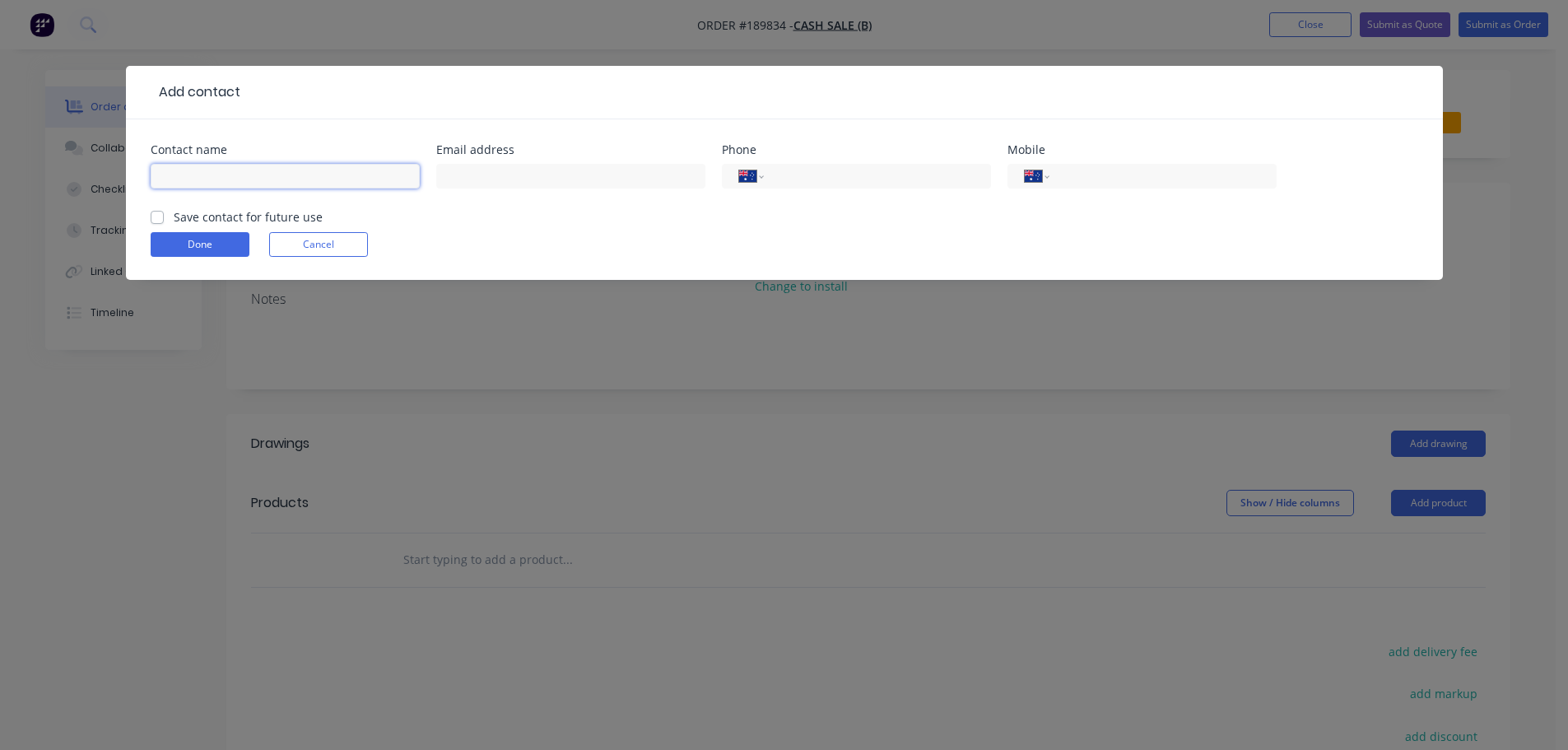
drag, startPoint x: 263, startPoint y: 173, endPoint x: 264, endPoint y: 161, distance: 12.0
click at [263, 173] on input "text" at bounding box center [285, 175] width 269 height 24
type input "CALEB"
type input "0410 452 234"
click button "Done" at bounding box center [200, 244] width 99 height 24
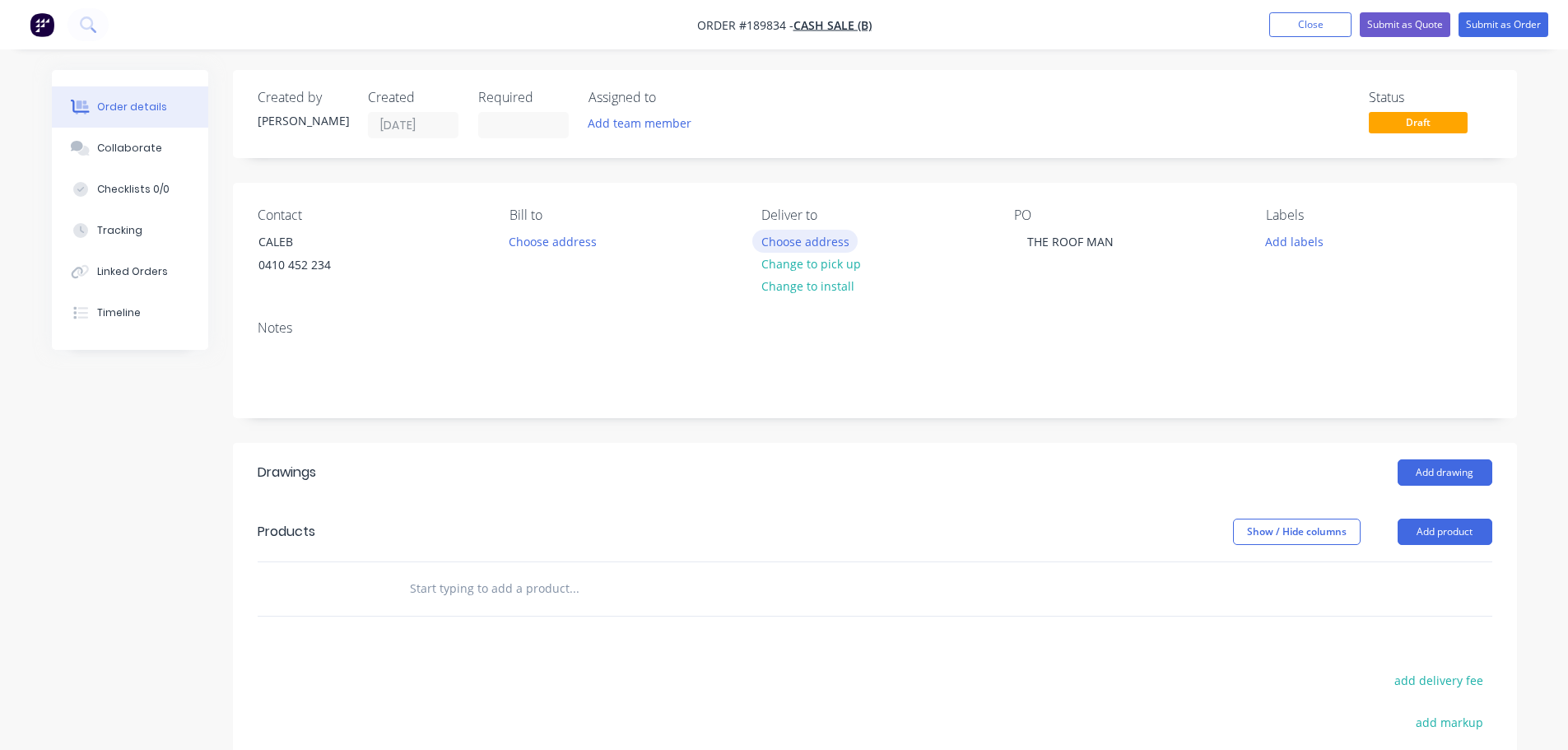
click at [833, 240] on button "Choose address" at bounding box center [804, 240] width 105 height 22
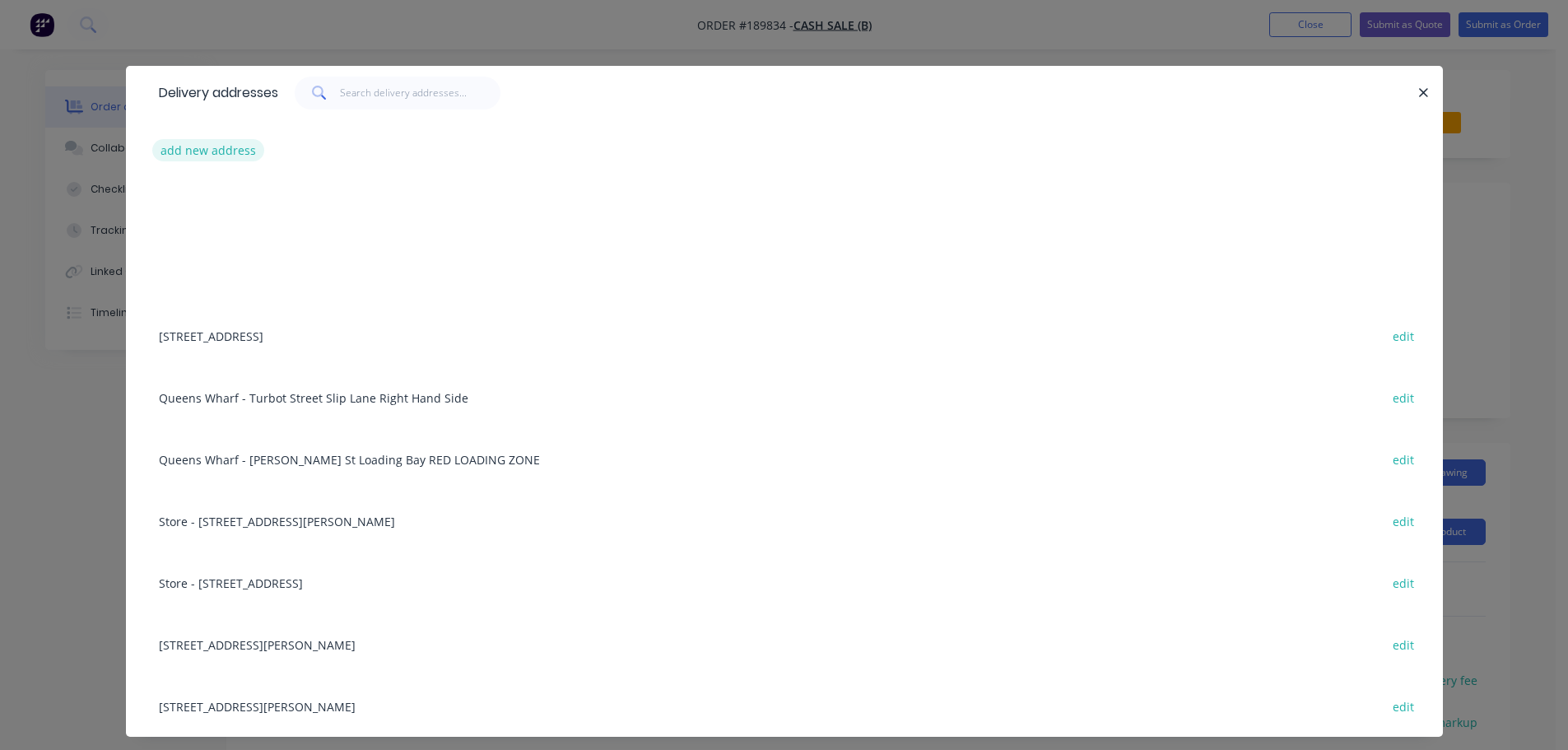
click at [204, 153] on button "add new address" at bounding box center [209, 150] width 113 height 22
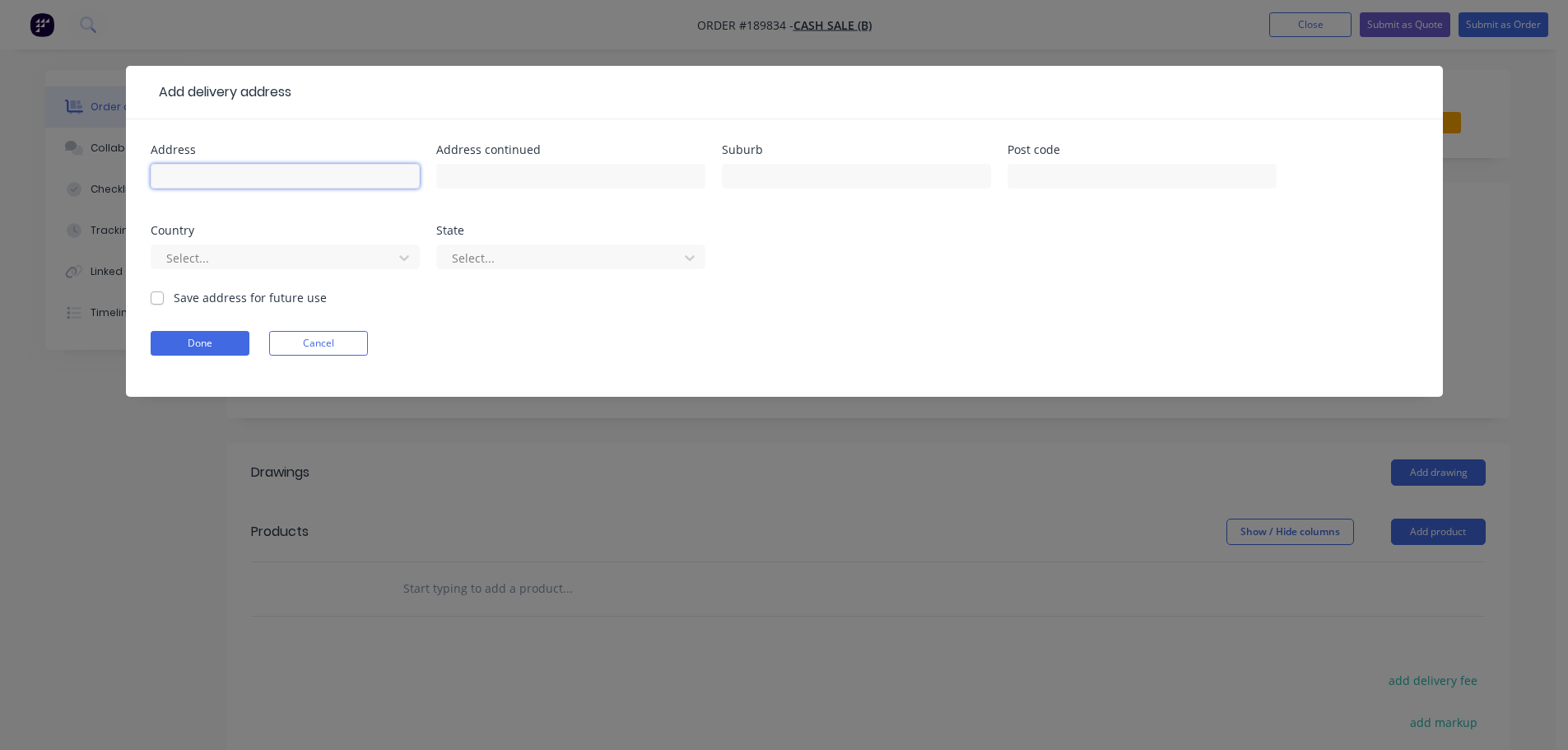
drag, startPoint x: 204, startPoint y: 153, endPoint x: 305, endPoint y: 168, distance: 102.1
click at [305, 167] on input "text" at bounding box center [285, 175] width 269 height 24
type input "[STREET_ADDRESS]"
type input "ALEXANDRA HILLS"
click button "Done" at bounding box center [200, 342] width 99 height 24
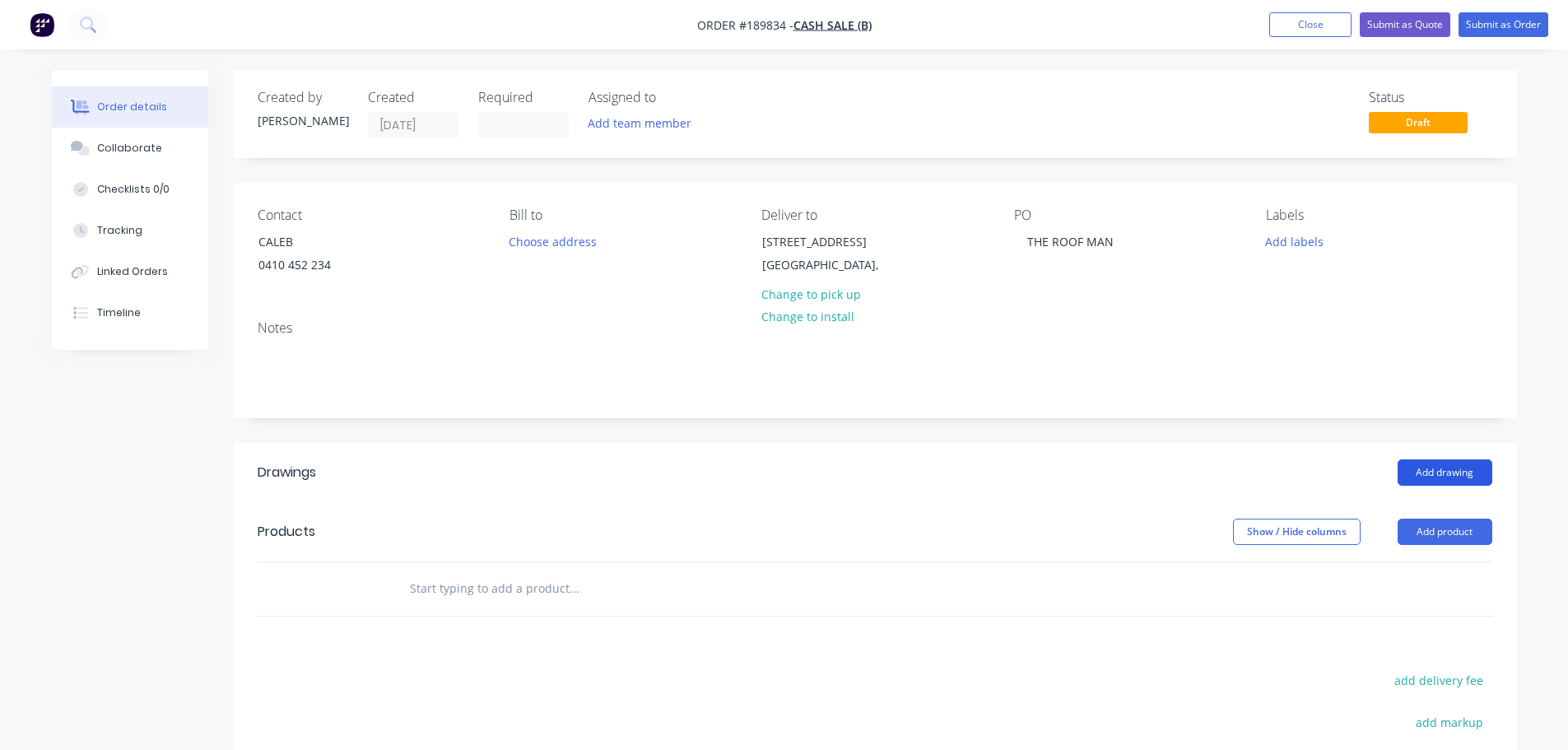
click at [1485, 475] on button "Add drawing" at bounding box center [1444, 472] width 94 height 26
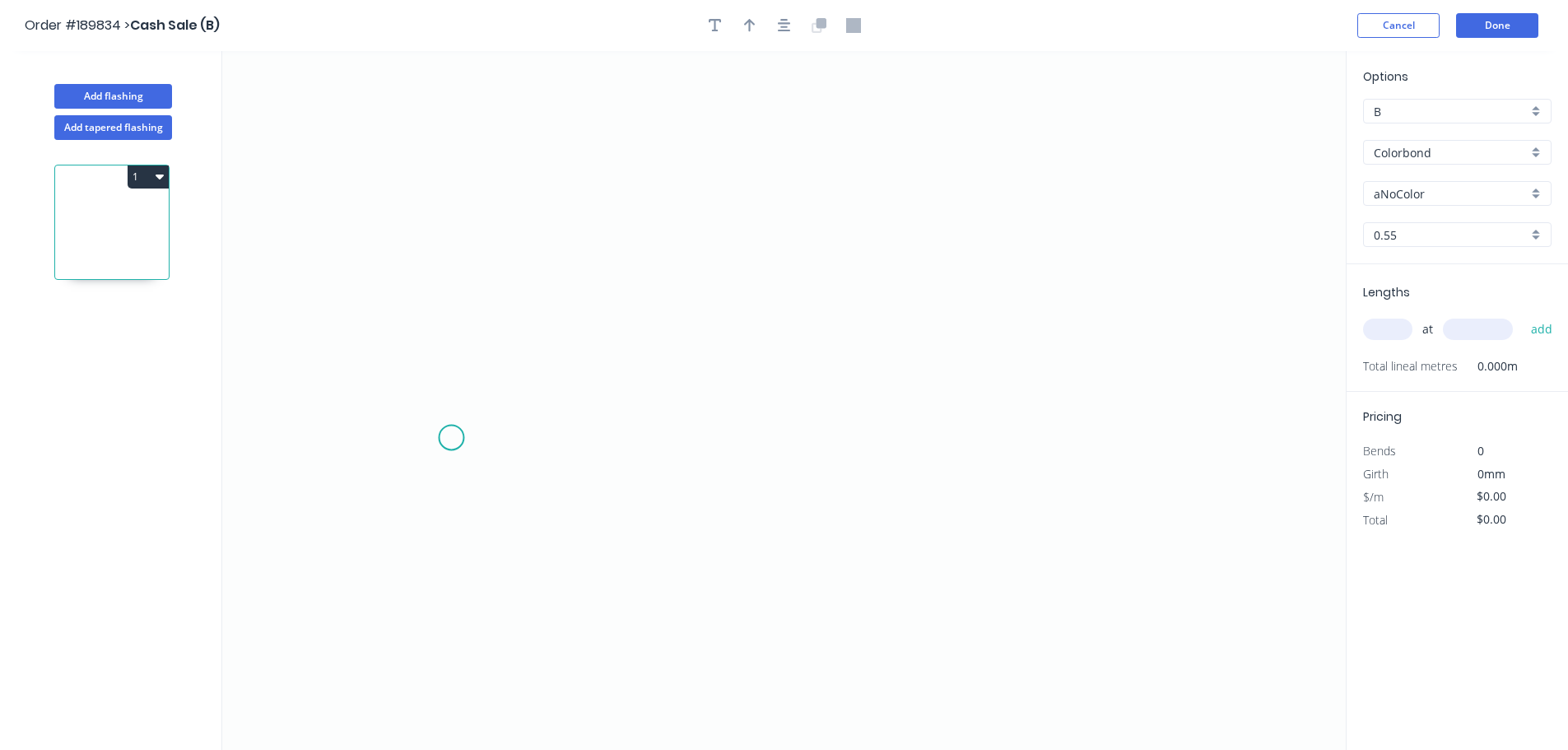
click at [446, 439] on icon "0" at bounding box center [783, 400] width 1123 height 698
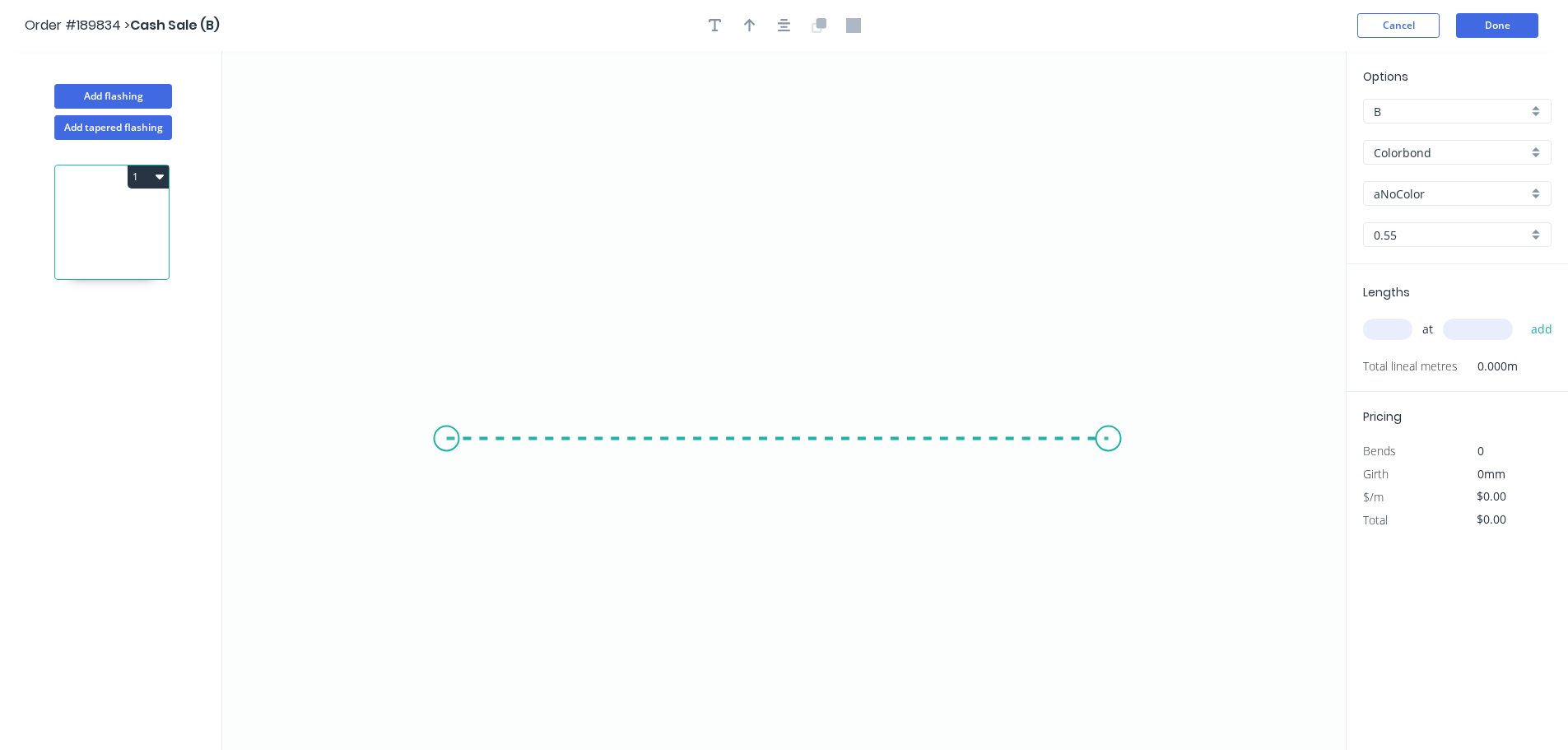
click at [1123, 429] on icon "0" at bounding box center [783, 400] width 1123 height 698
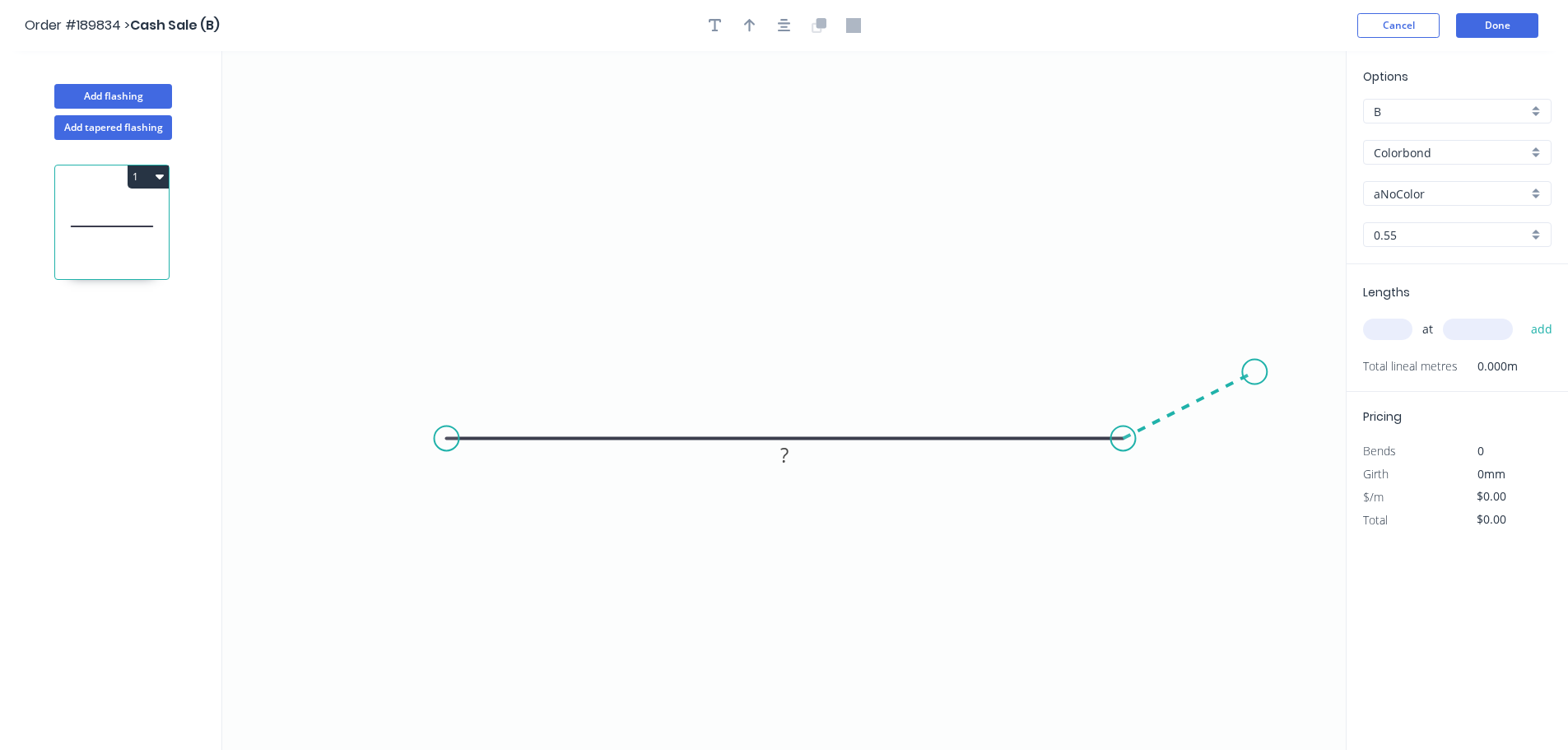
click at [1256, 373] on icon "0 ?" at bounding box center [783, 400] width 1123 height 698
click at [1297, 424] on div "Crush & Fold" at bounding box center [1344, 426] width 165 height 34
click at [1270, 322] on tspan "10" at bounding box center [1269, 323] width 23 height 27
type input "$28.97"
click at [785, 26] on icon "button" at bounding box center [785, 25] width 14 height 14
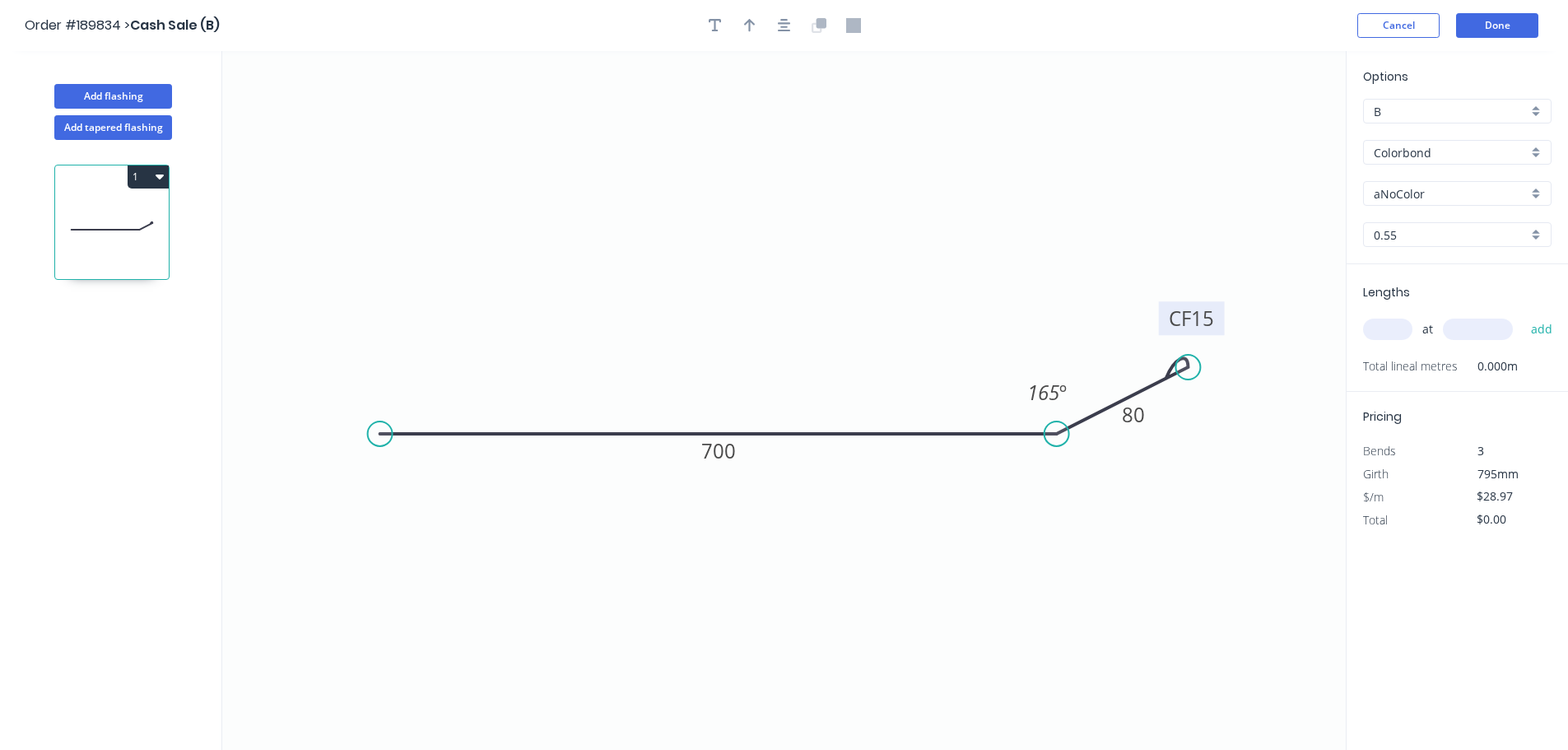
click at [1420, 161] on input "Colorbond" at bounding box center [1450, 153] width 154 height 18
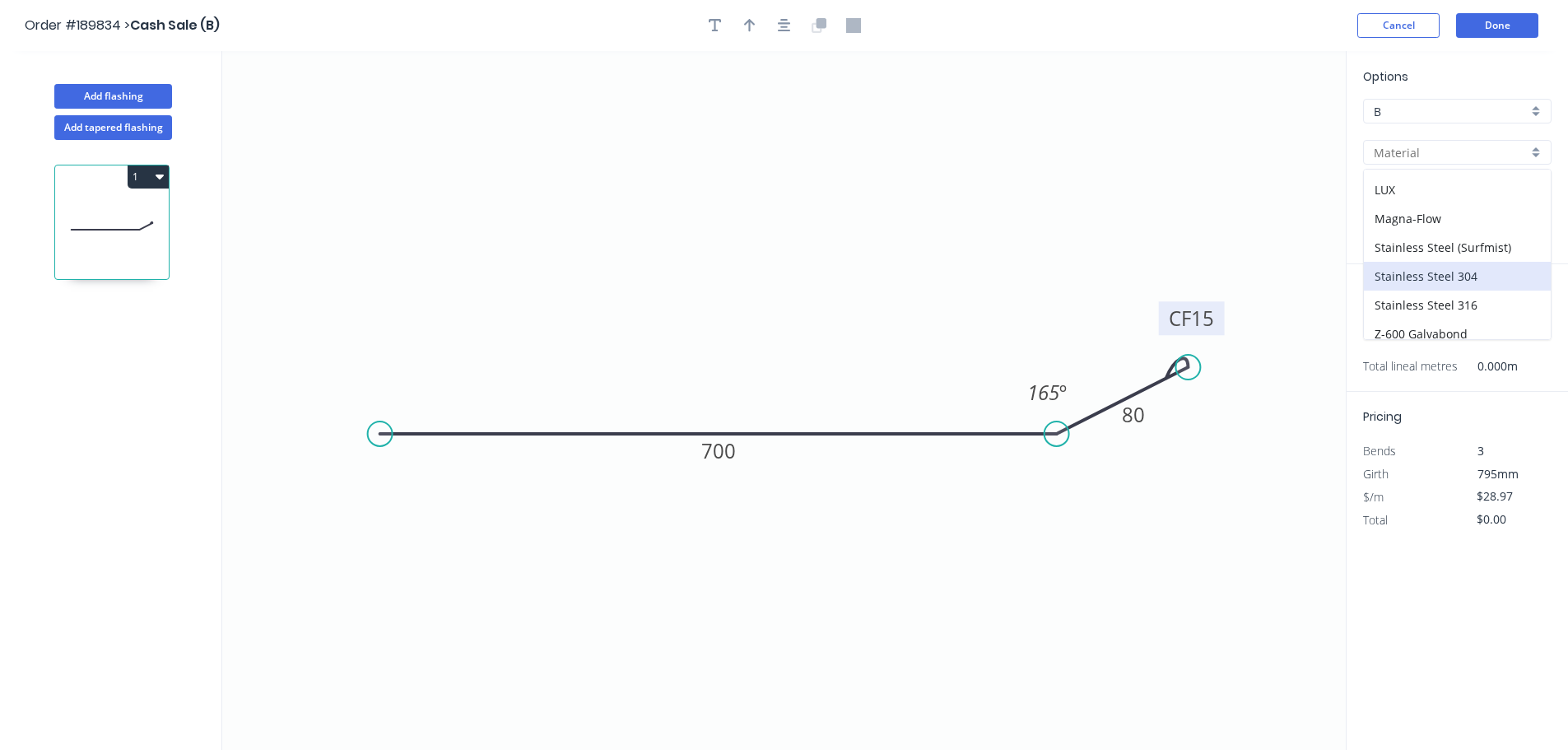
scroll to position [349, 0]
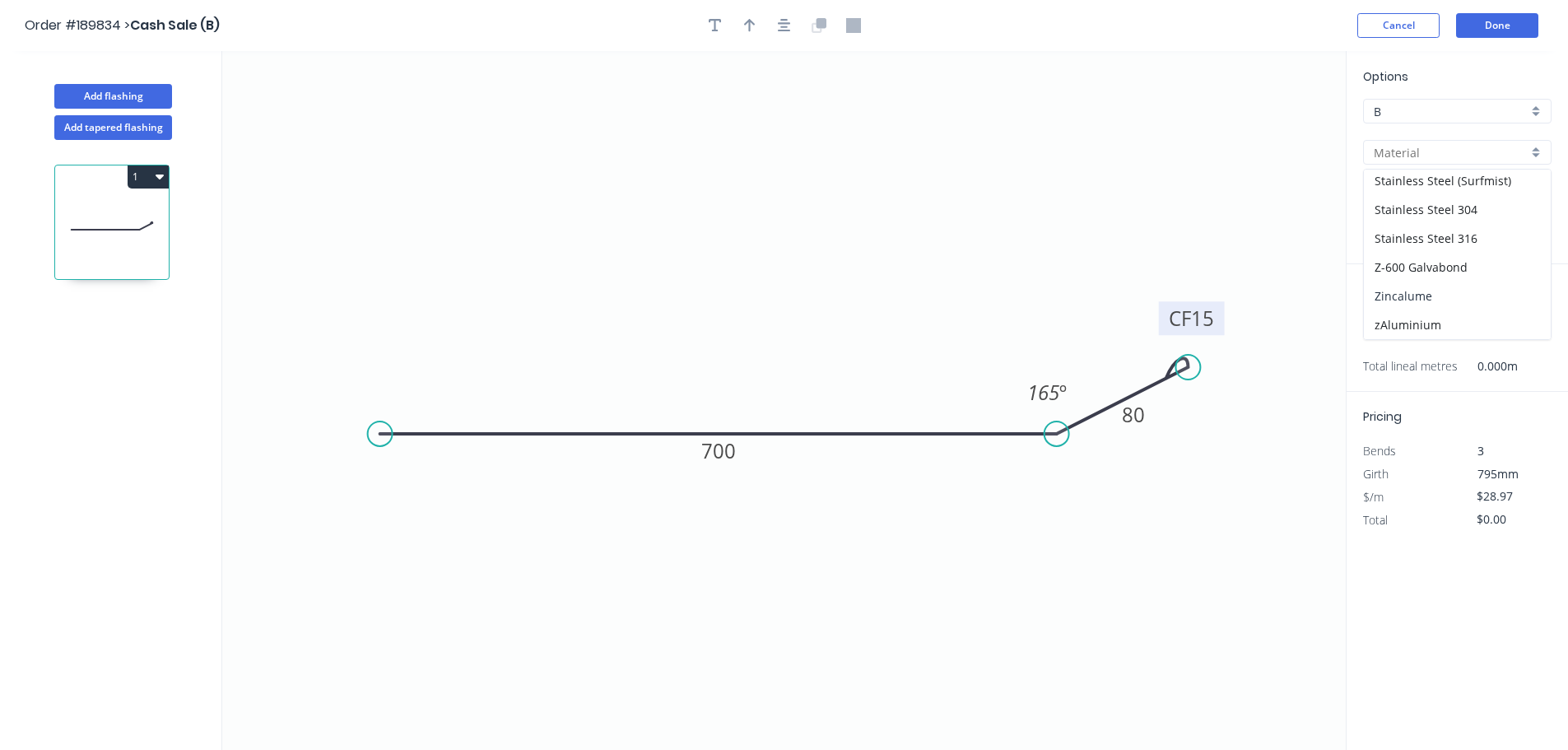
click at [1419, 296] on div "Zincalume" at bounding box center [1457, 296] width 187 height 29
type input "Zincalume"
type input "$26.30"
drag, startPoint x: 1402, startPoint y: 312, endPoint x: 1398, endPoint y: 324, distance: 12.6
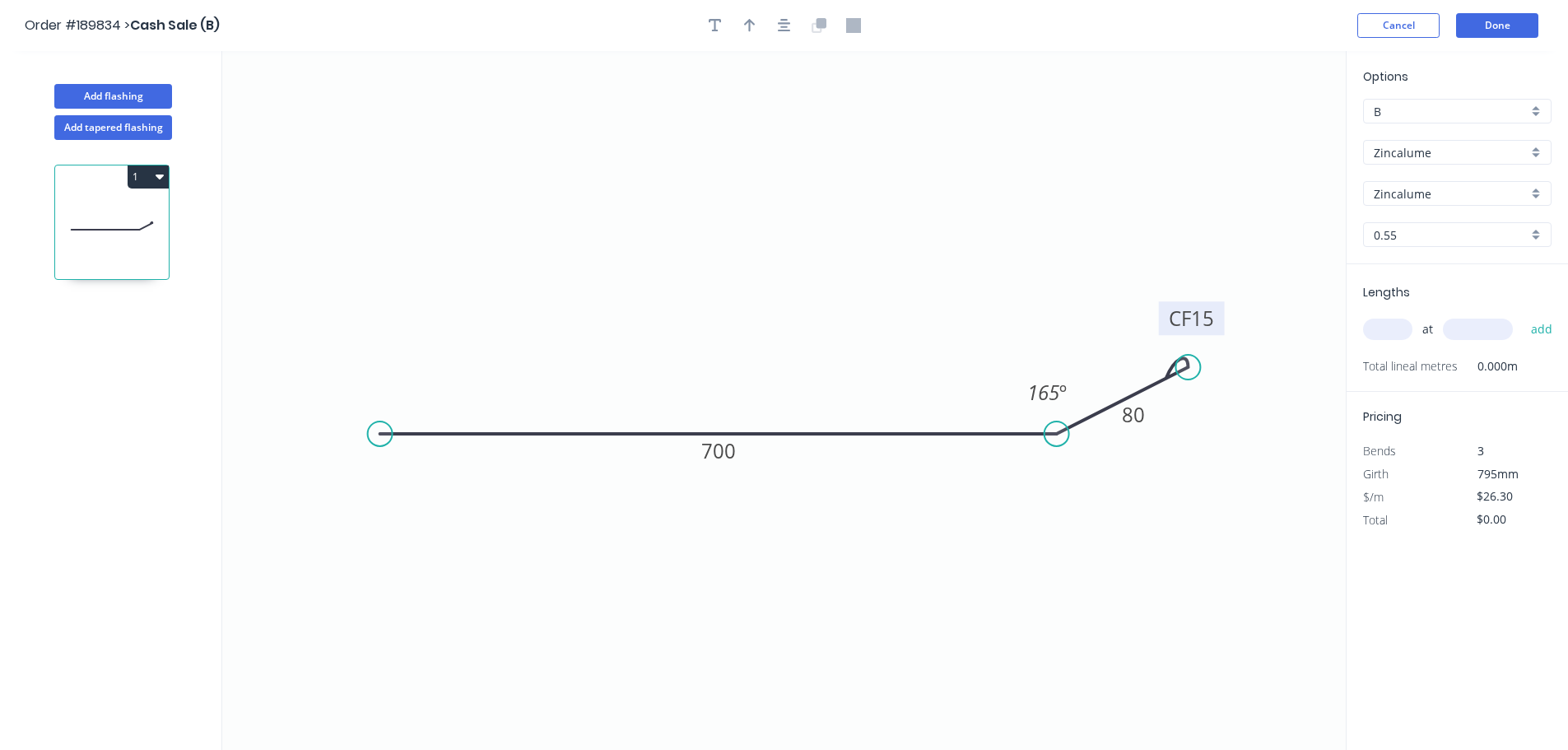
click at [1401, 316] on div "at add" at bounding box center [1458, 330] width 192 height 45
click at [1398, 324] on input "text" at bounding box center [1387, 329] width 50 height 21
type input "1"
type input "3460"
click at [1523, 315] on button "add" at bounding box center [1543, 329] width 39 height 28
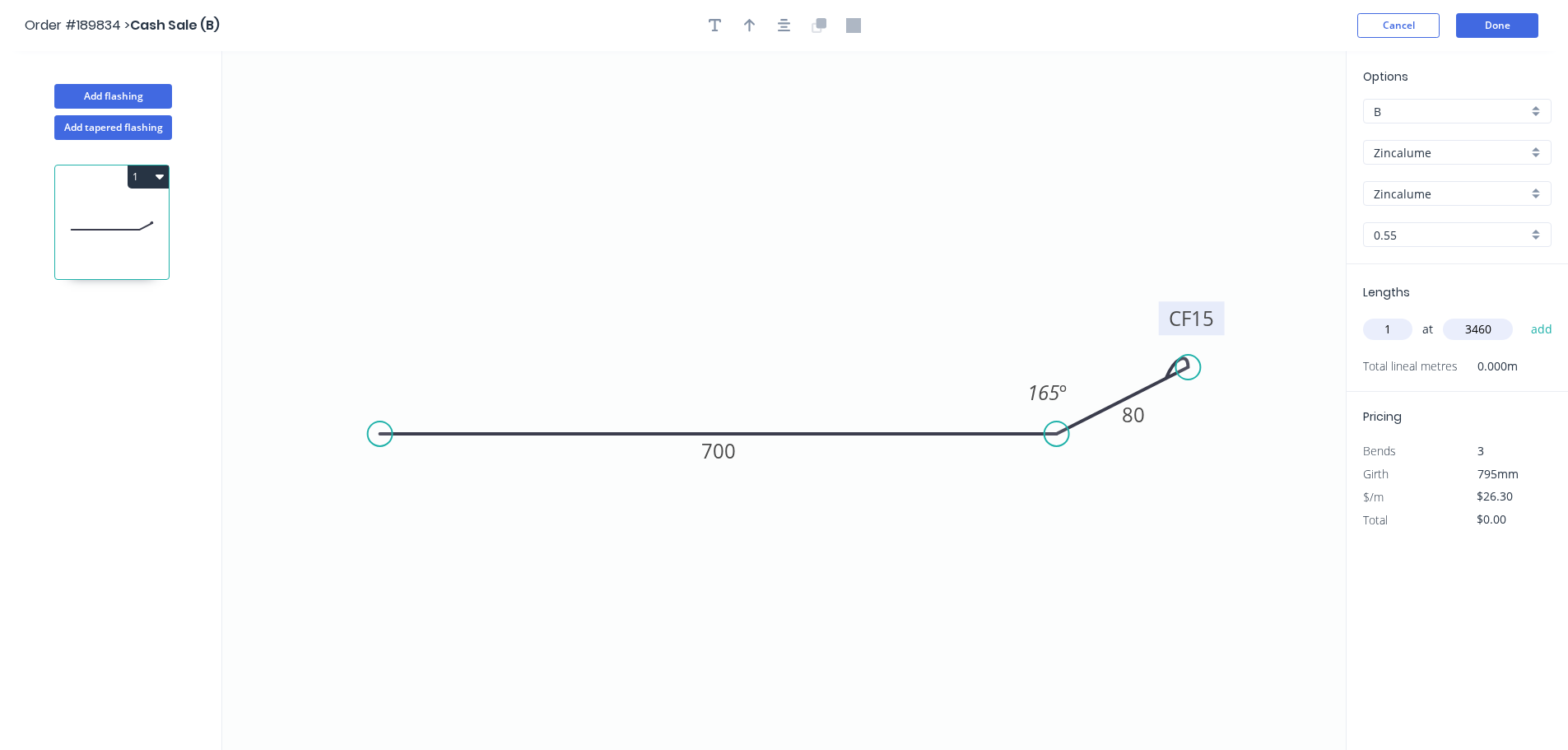
type input "$91.00"
click at [1498, 33] on button "Done" at bounding box center [1497, 25] width 83 height 24
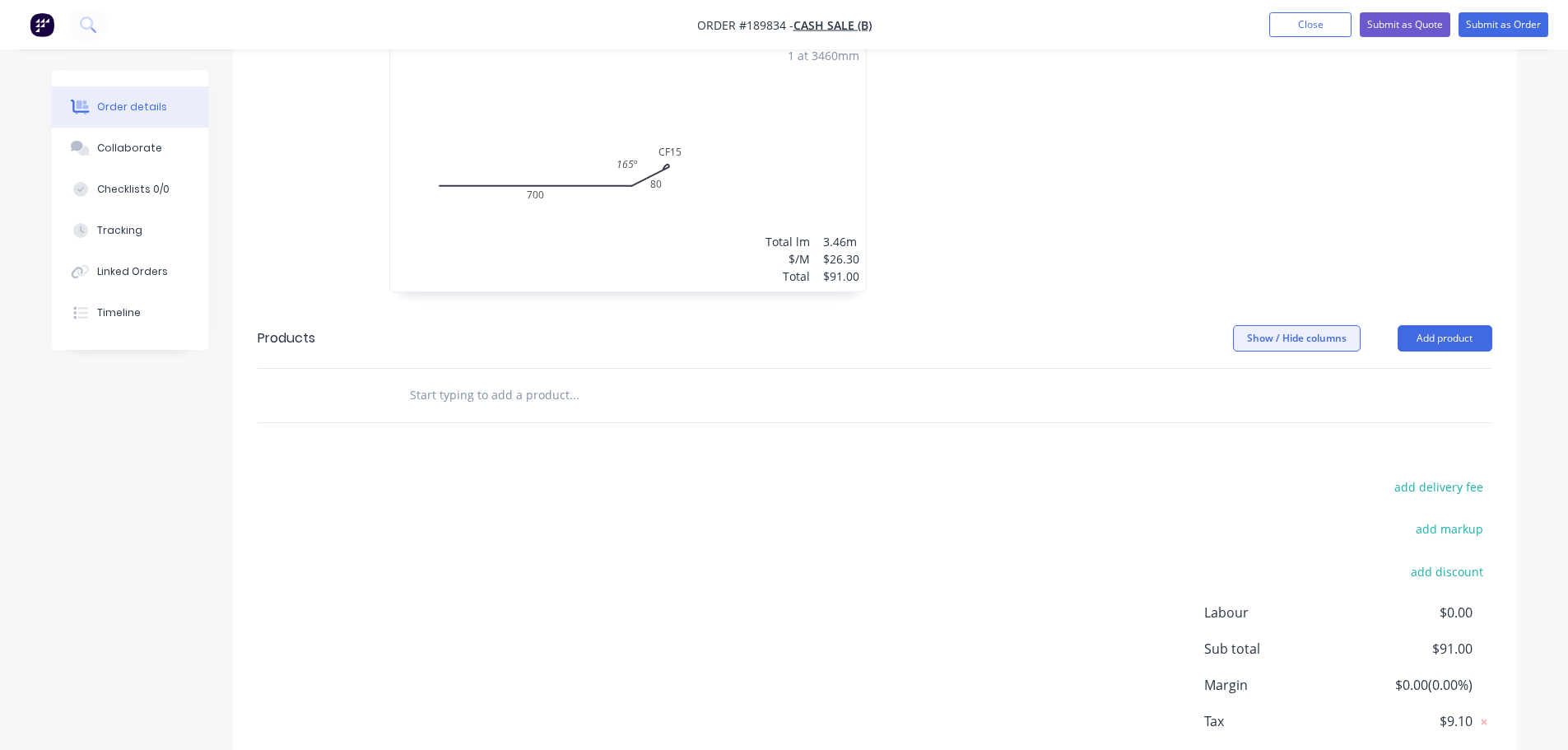
scroll to position [494, 0]
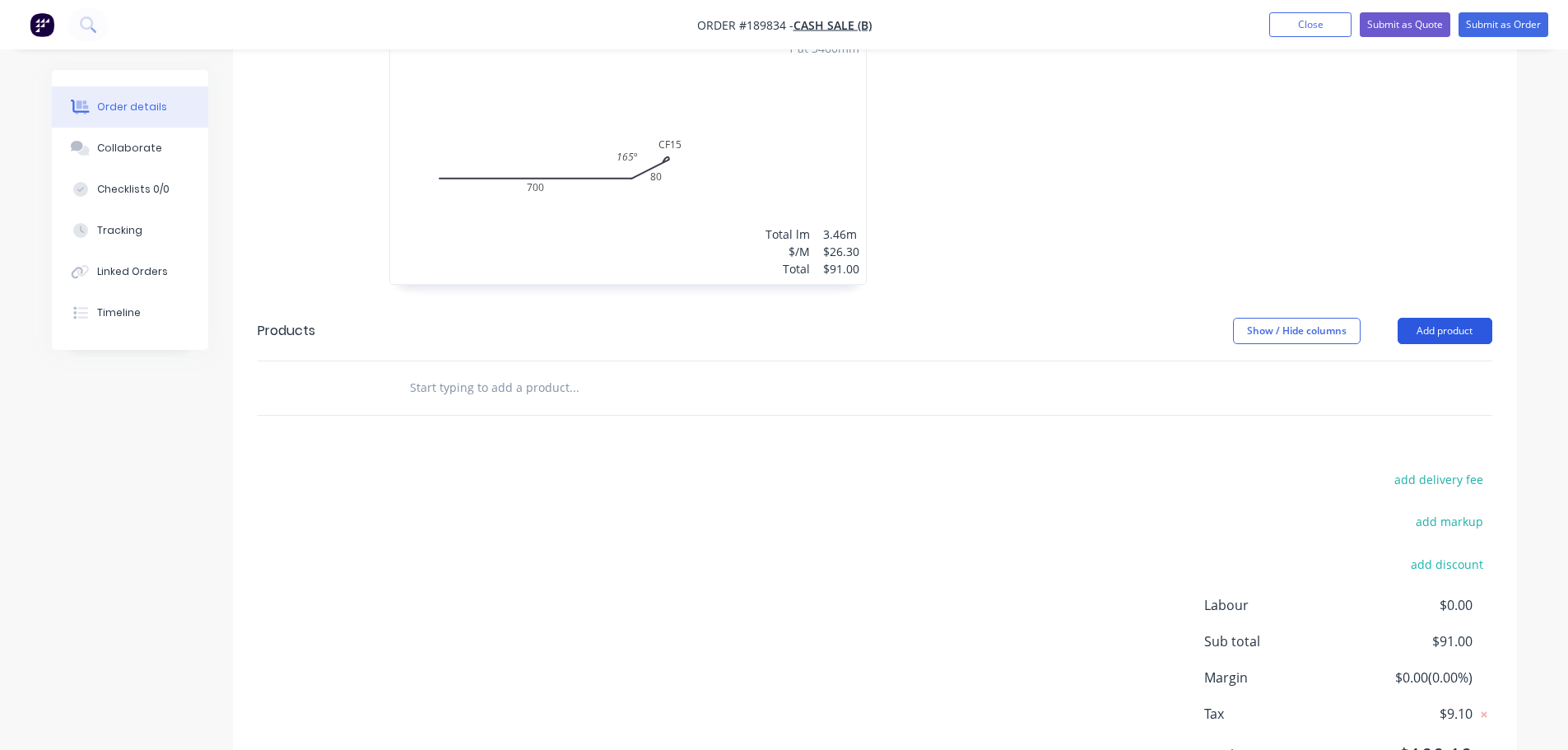
click at [1432, 325] on button "Add product" at bounding box center [1444, 331] width 94 height 26
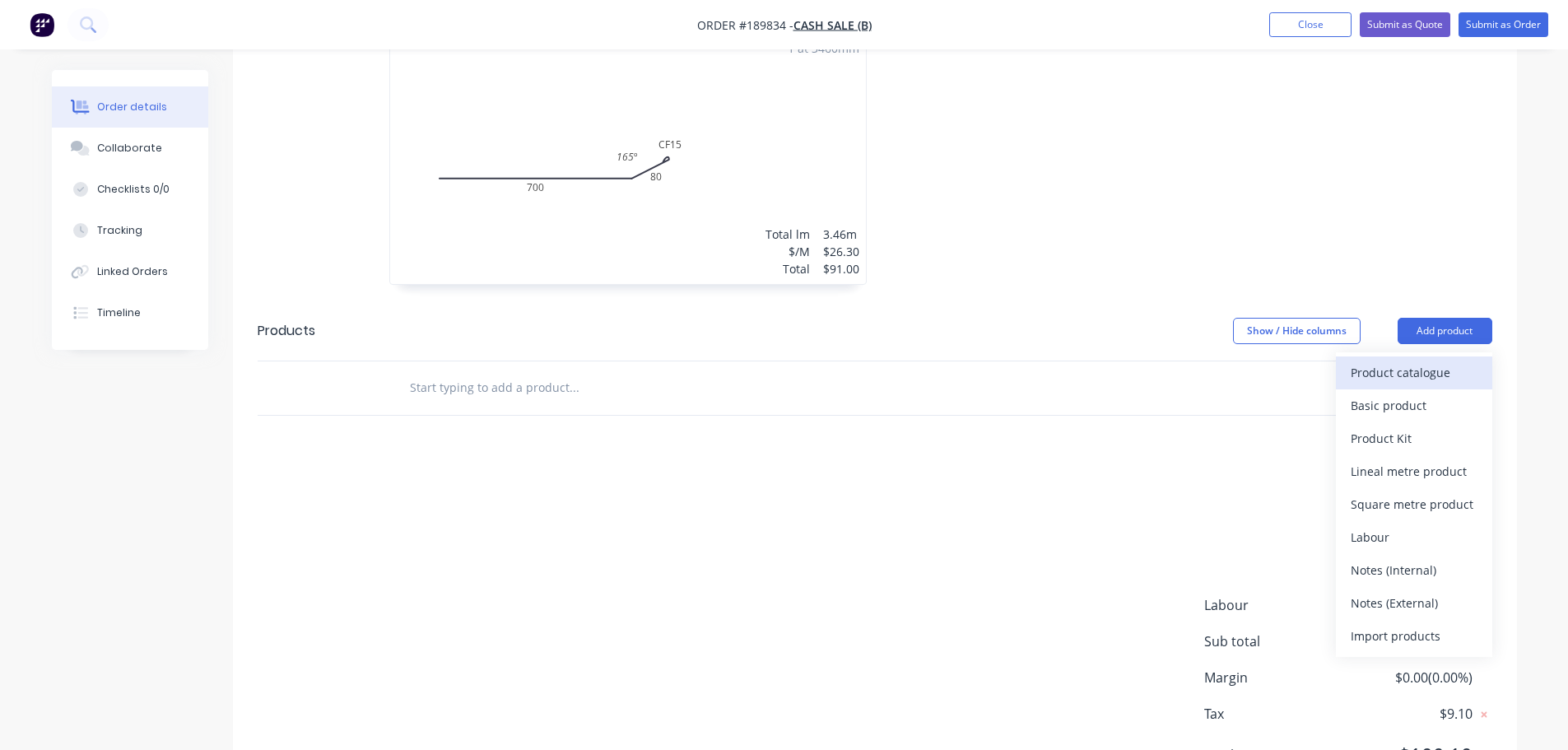
click at [1430, 365] on div "Product catalogue" at bounding box center [1414, 373] width 126 height 24
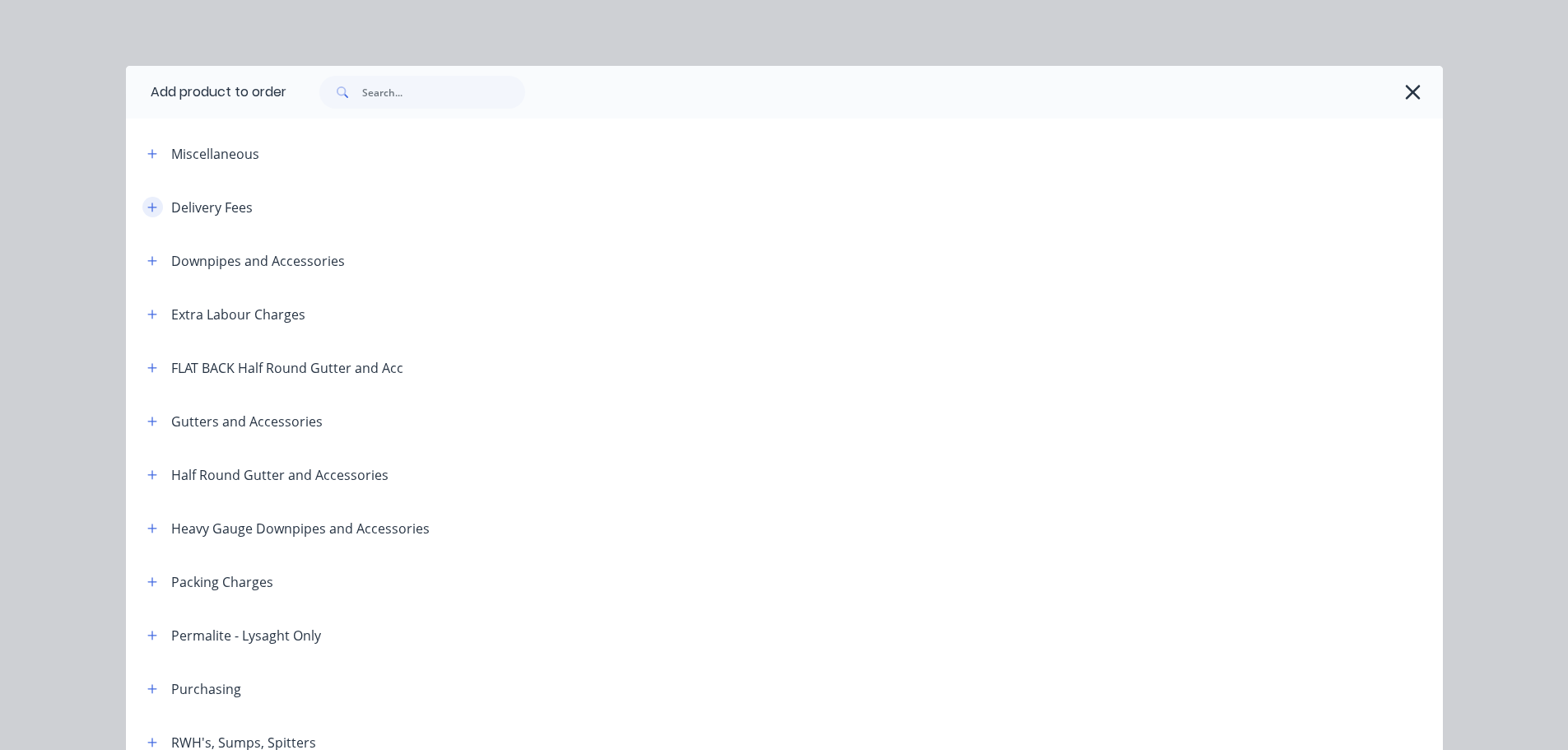
click at [147, 210] on icon "button" at bounding box center [152, 207] width 10 height 12
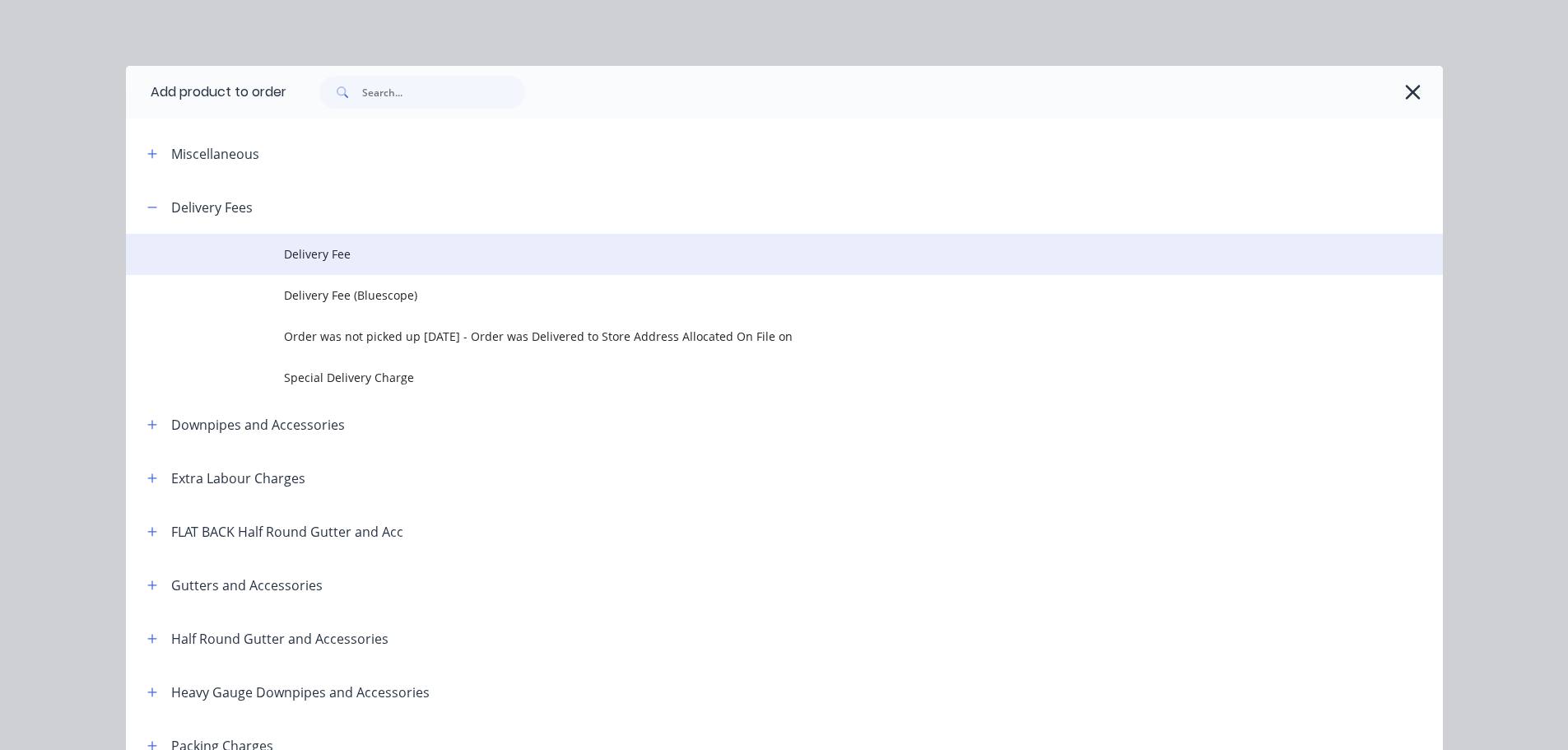
click at [484, 260] on span "Delivery Fee" at bounding box center [747, 254] width 927 height 18
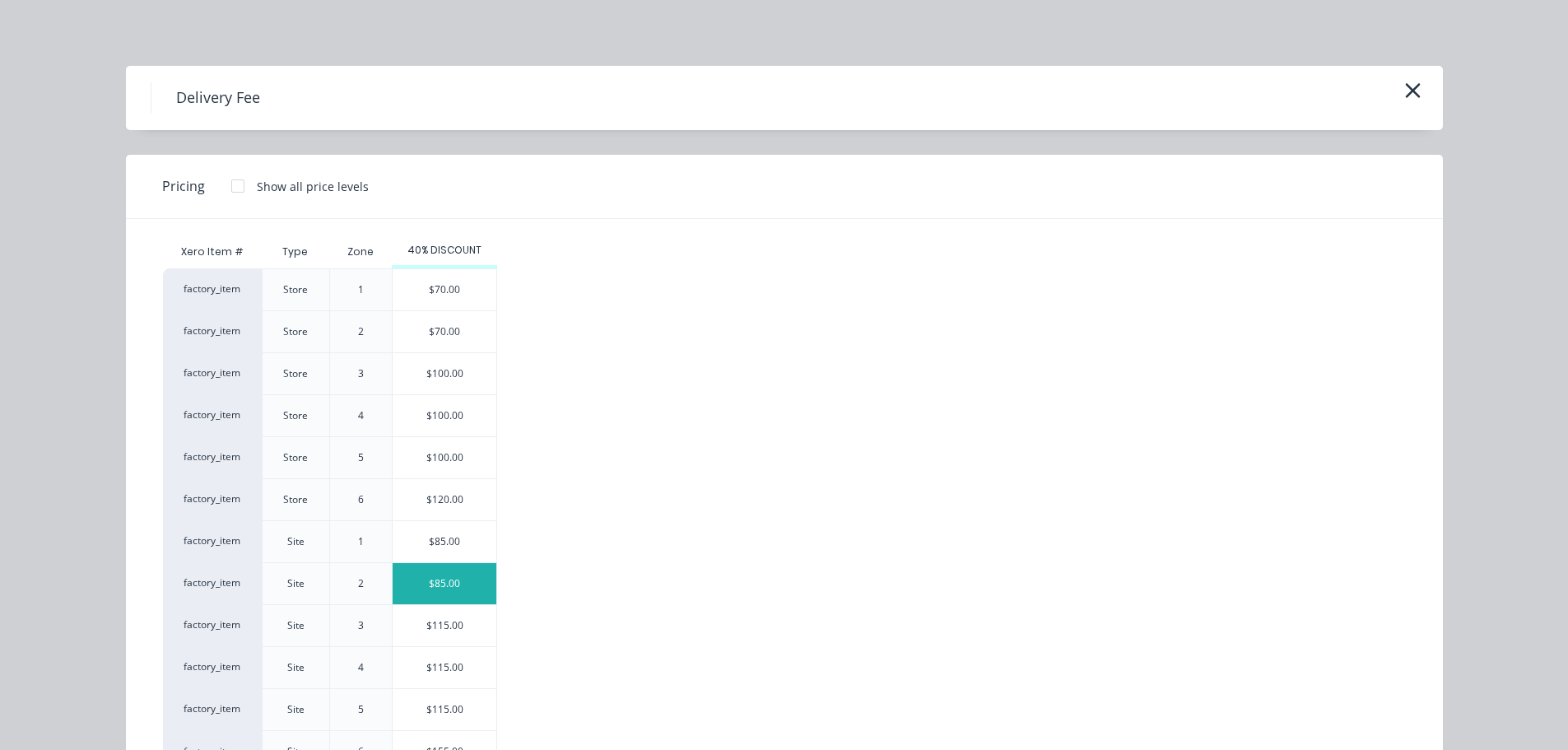
click at [460, 583] on div "$85.00" at bounding box center [445, 584] width 104 height 41
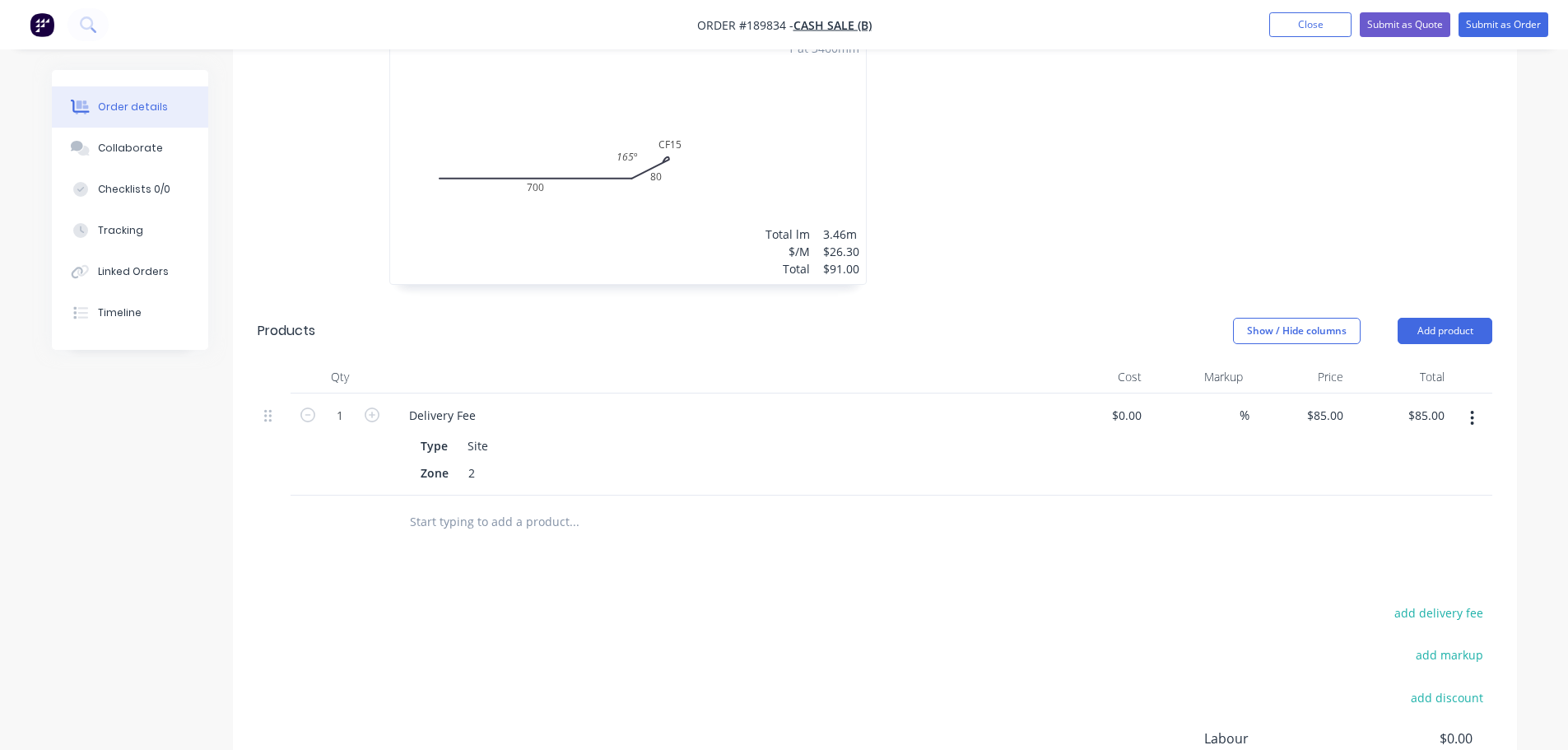
click at [1456, 419] on button "button" at bounding box center [1473, 418] width 39 height 29
click at [1437, 467] on div "Edit" at bounding box center [1414, 461] width 126 height 24
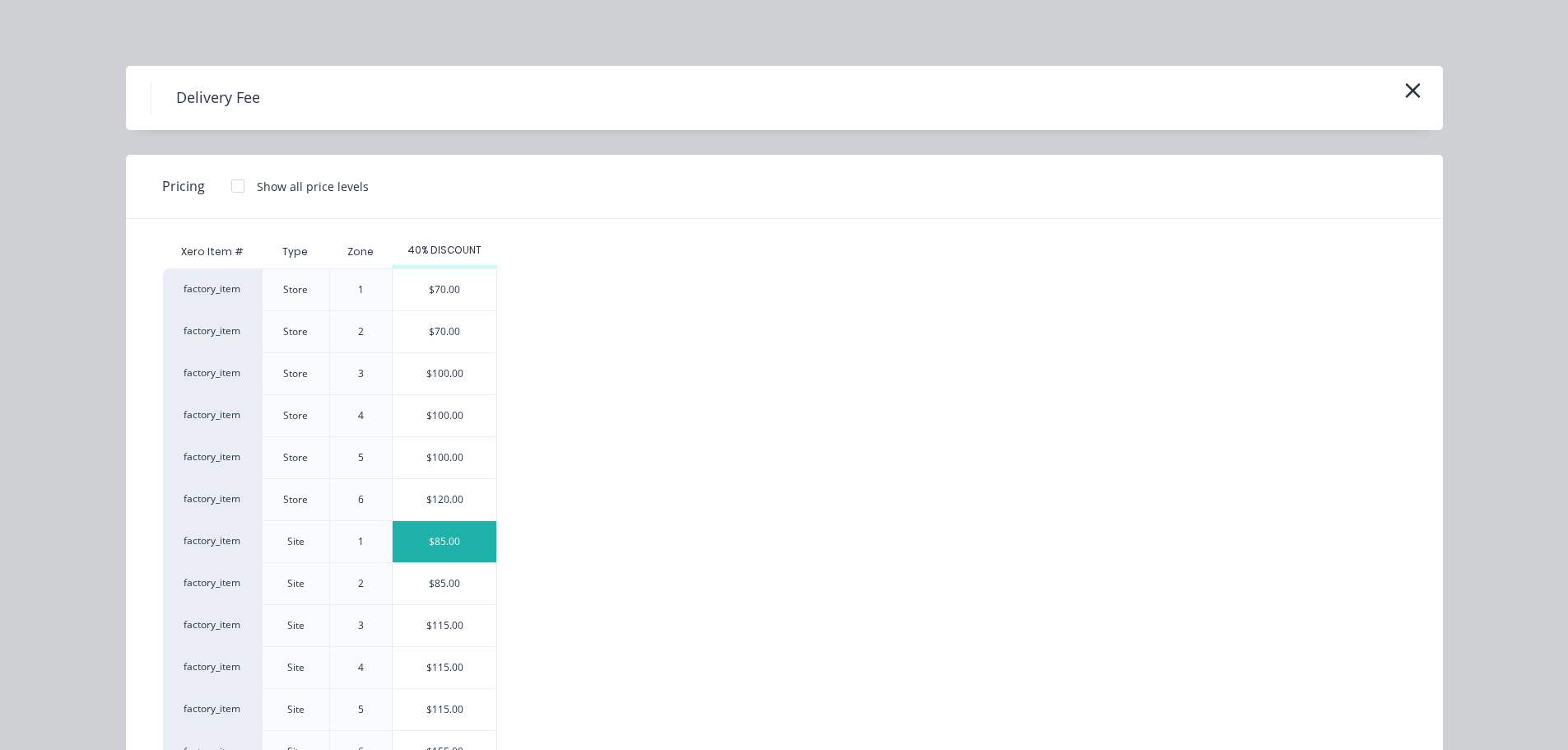
click at [429, 541] on div "$85.00" at bounding box center [445, 542] width 104 height 41
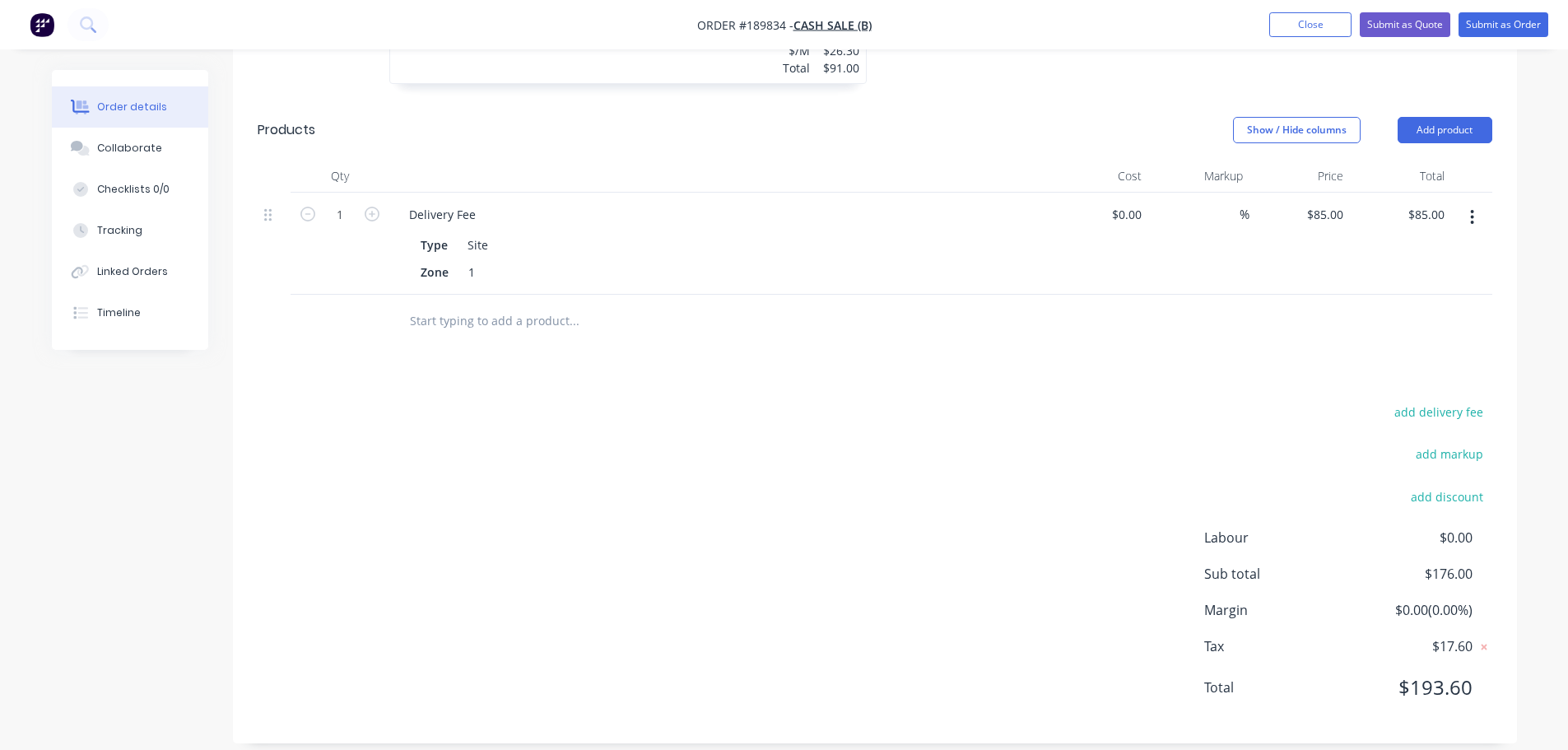
scroll to position [713, 0]
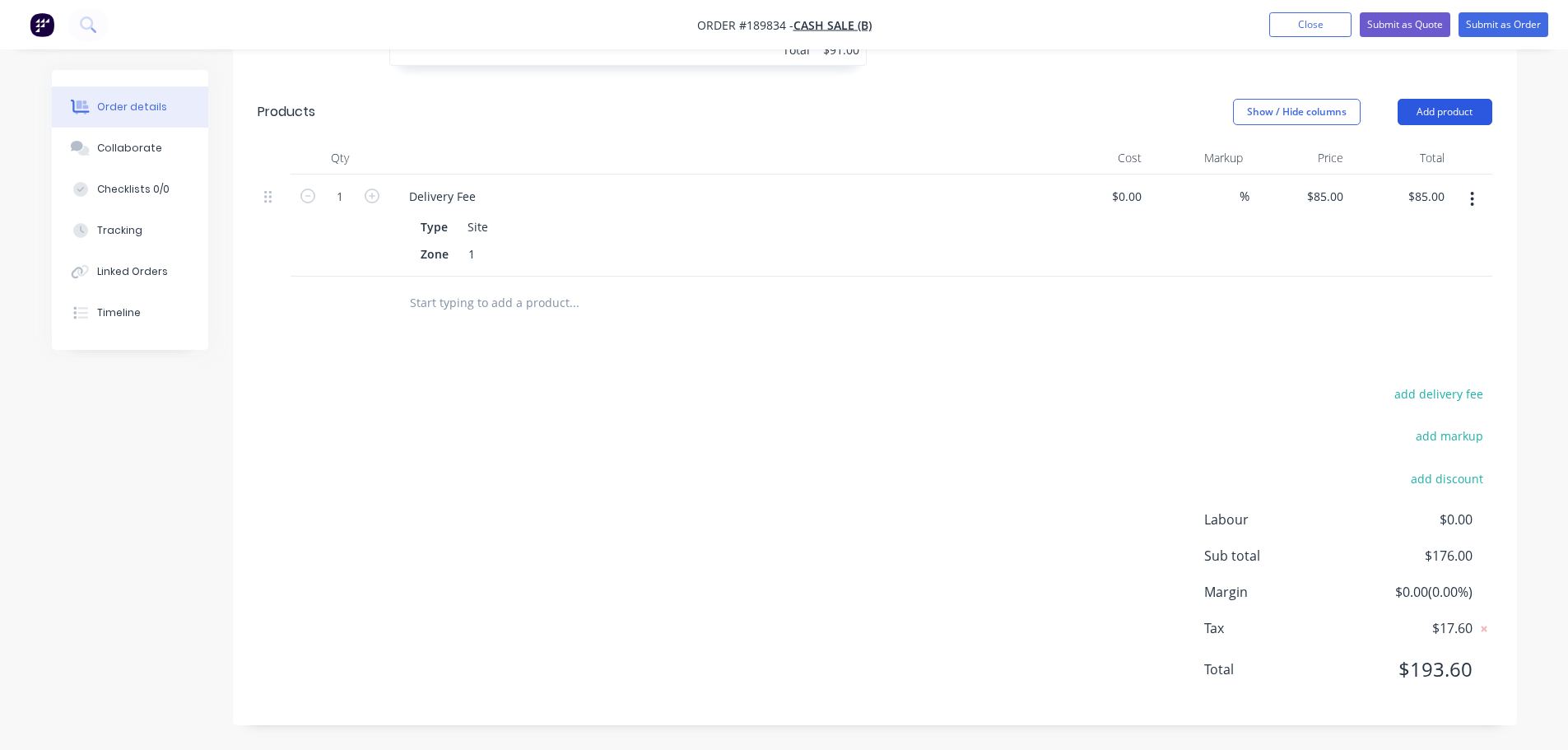
click at [1456, 116] on button "Add product" at bounding box center [1444, 112] width 94 height 26
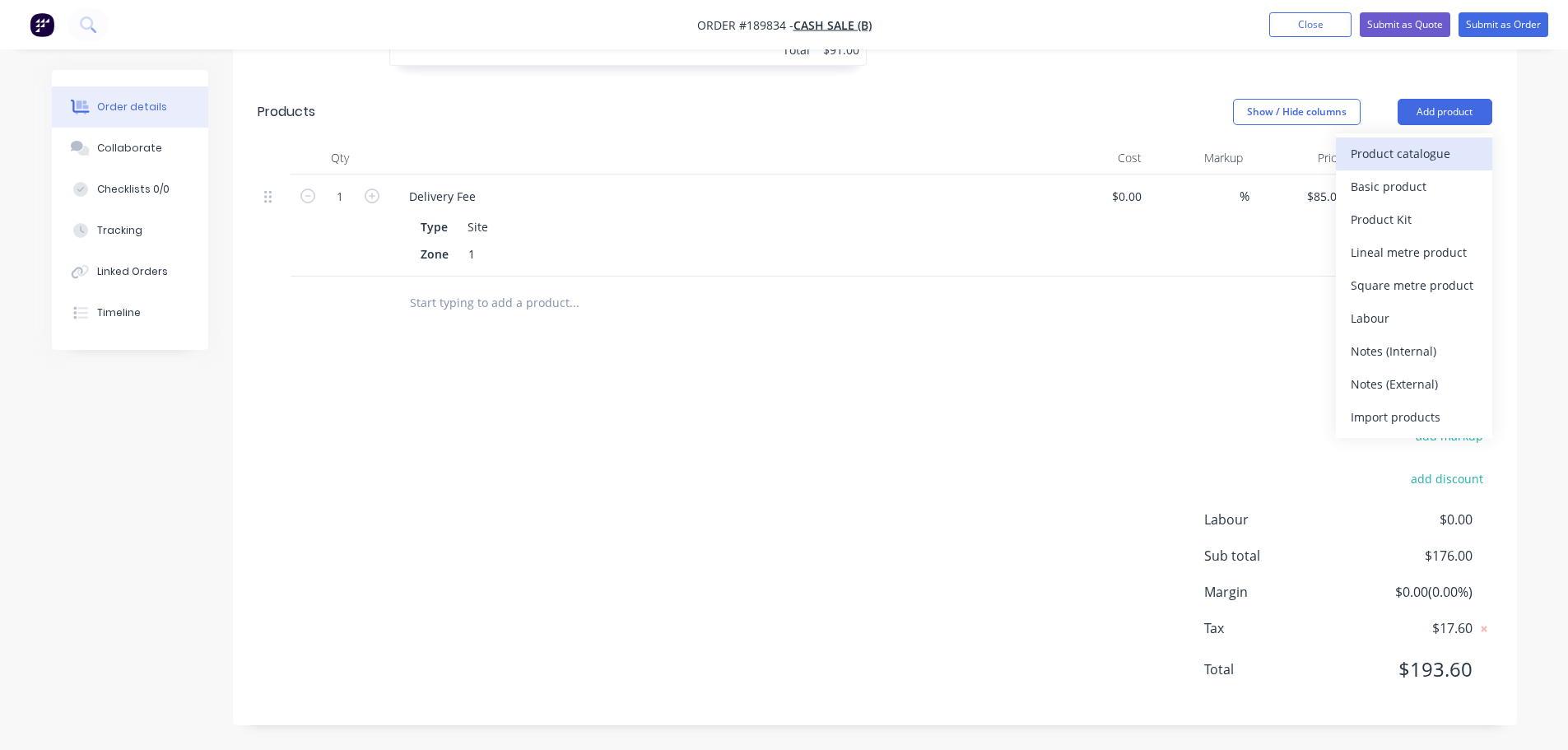
click at [1445, 151] on div "Product catalogue" at bounding box center [1414, 154] width 126 height 24
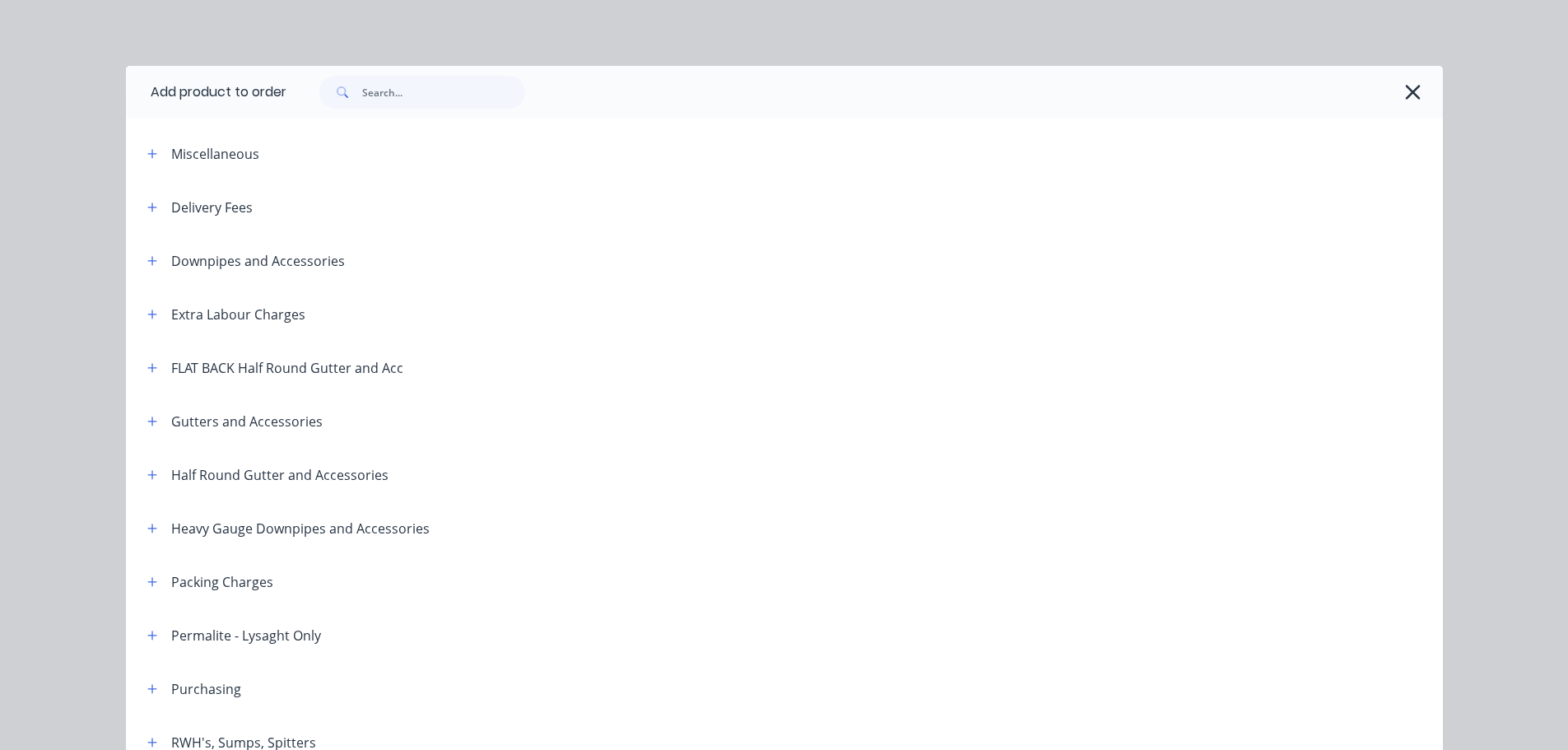
click at [160, 313] on div "Extra Labour Charges" at bounding box center [220, 313] width 171 height 20
click at [147, 314] on icon "button" at bounding box center [151, 313] width 9 height 9
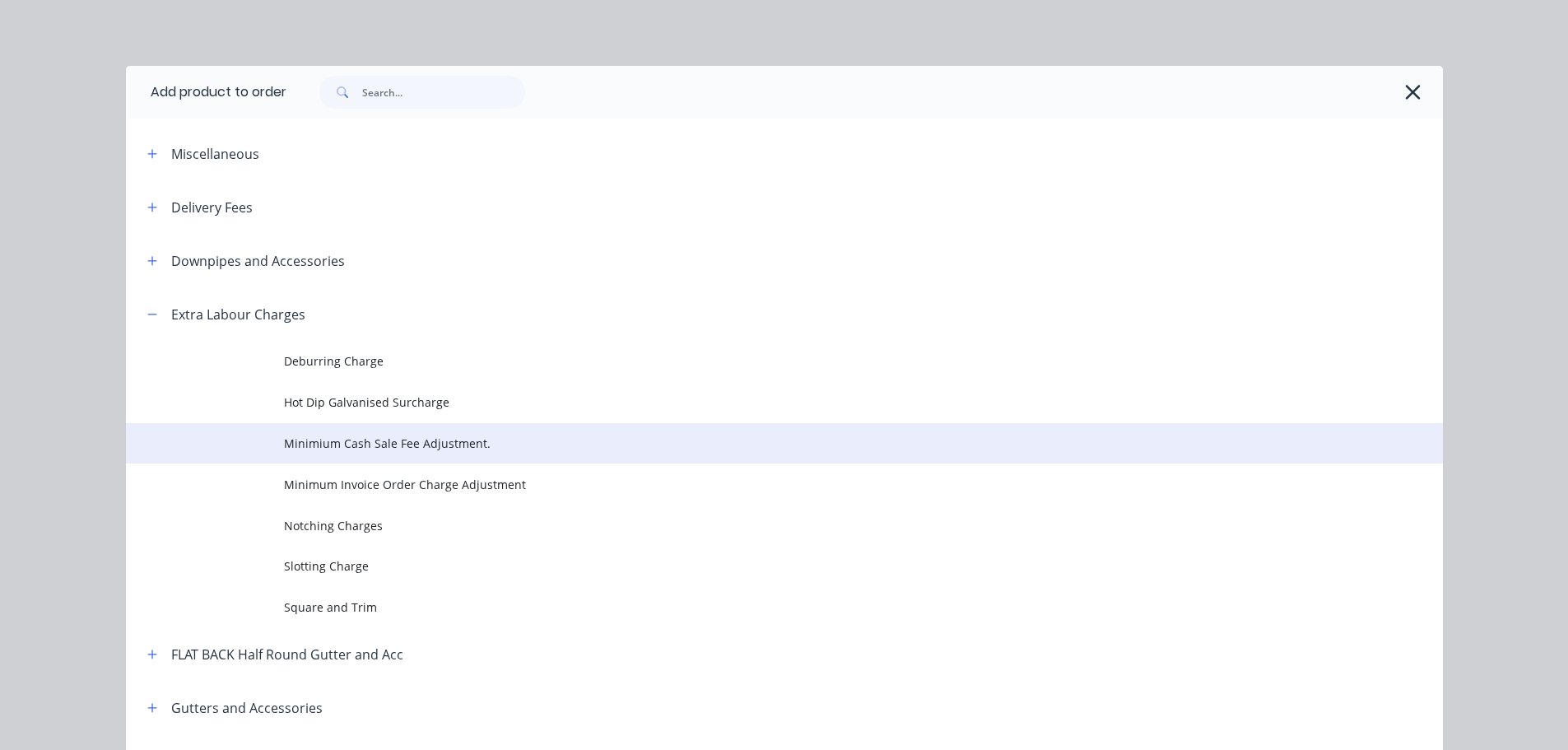
click at [399, 447] on span "Minimium Cash Sale Fee Adjustment." at bounding box center [747, 444] width 927 height 18
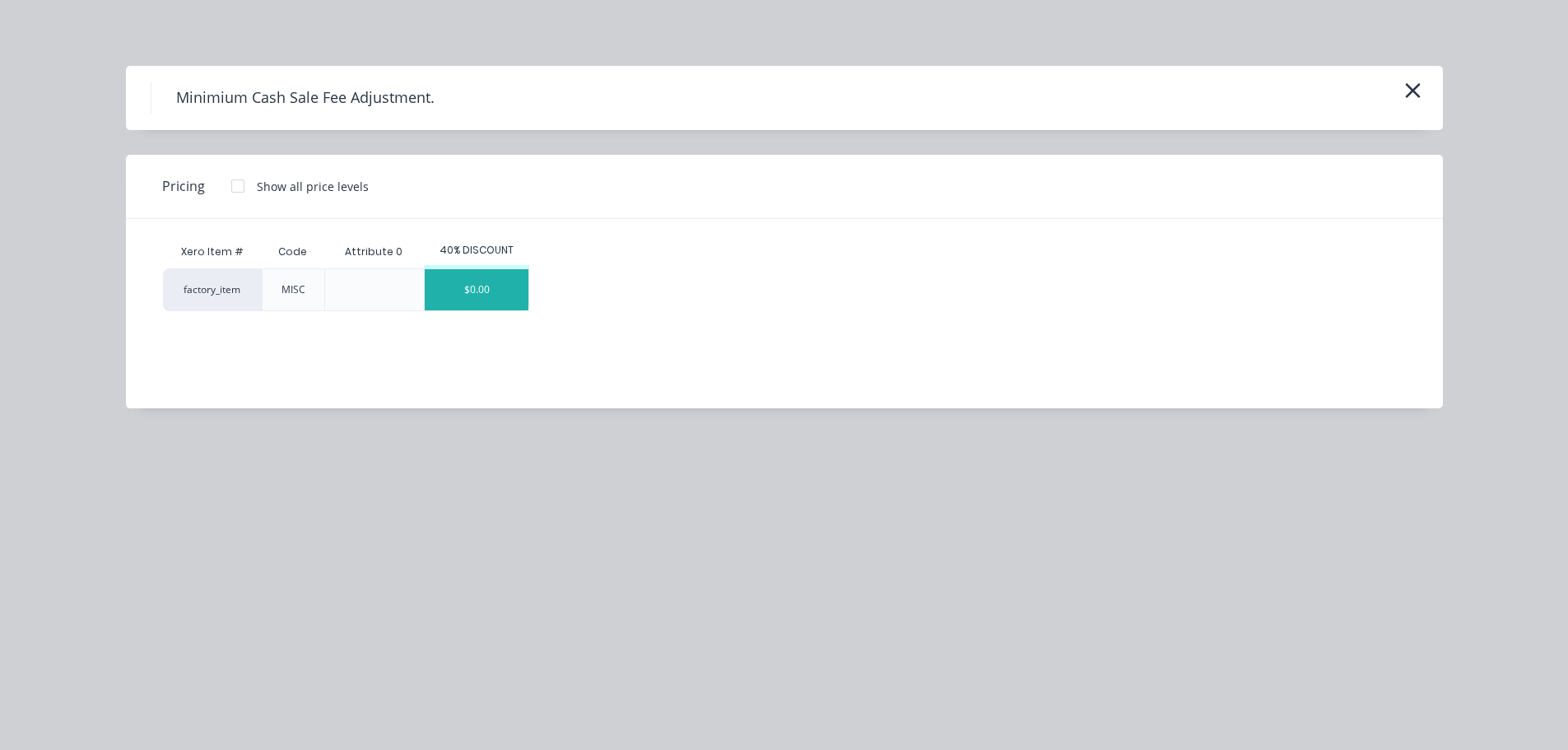
click at [478, 289] on div "$0.00" at bounding box center [477, 290] width 104 height 41
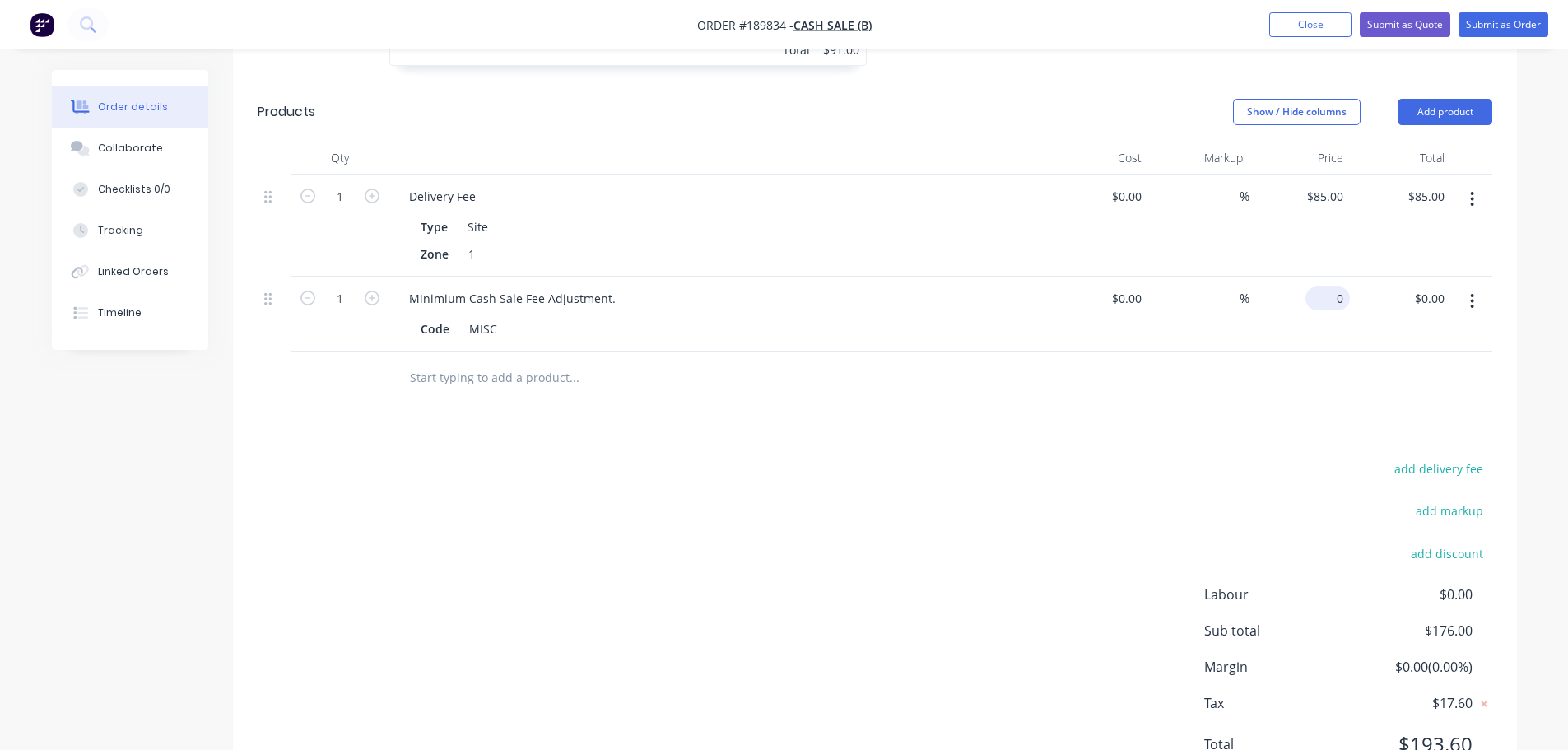
click at [1330, 303] on div "0 $0.00" at bounding box center [1328, 298] width 45 height 24
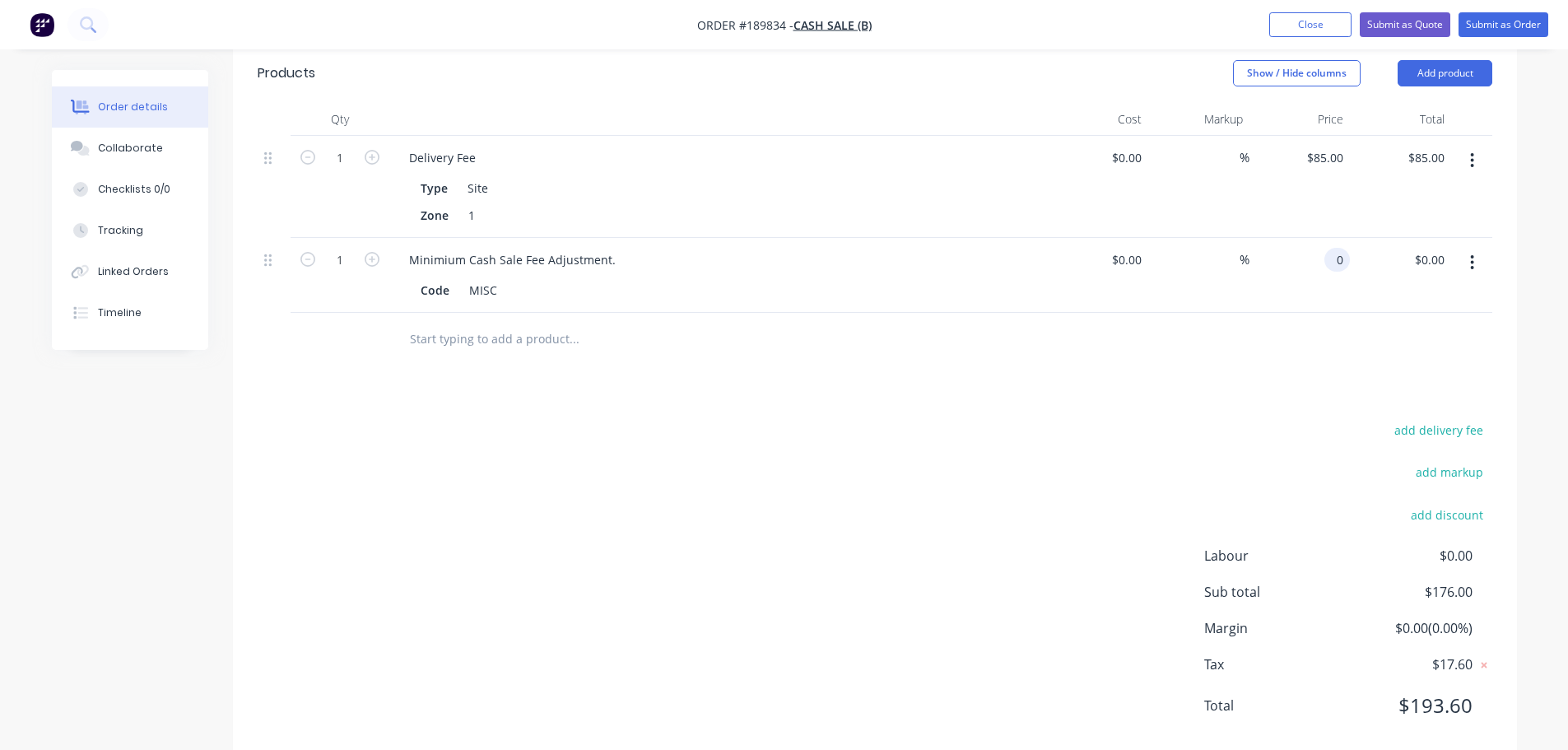
scroll to position [788, 0]
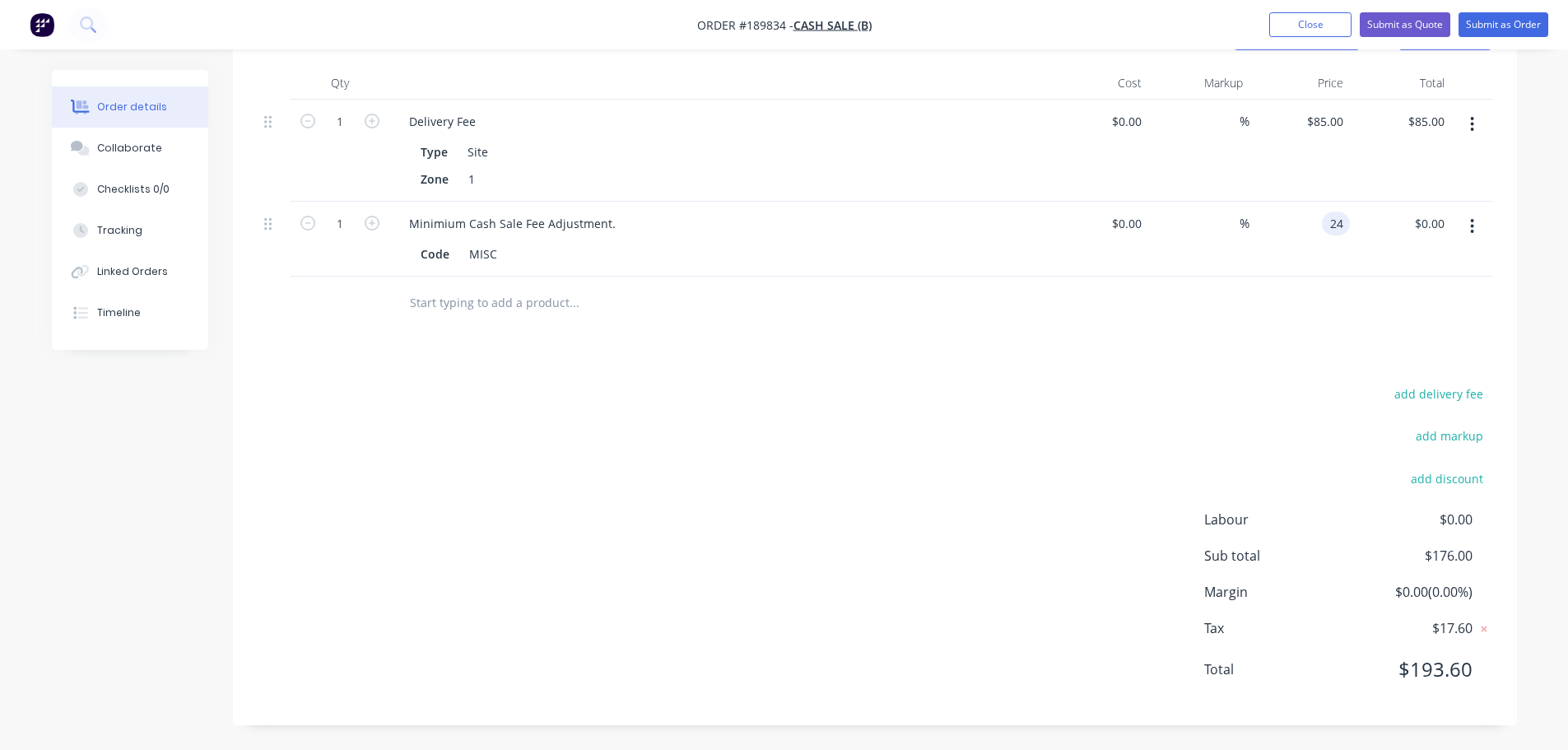
type input "$24.00"
click at [1075, 373] on div "Drawings Add drawing 0.55 Zincalume Zincalume Girth 795 1 0 700 CF 15 80 165 º …" at bounding box center [874, 190] width 1284 height 1070
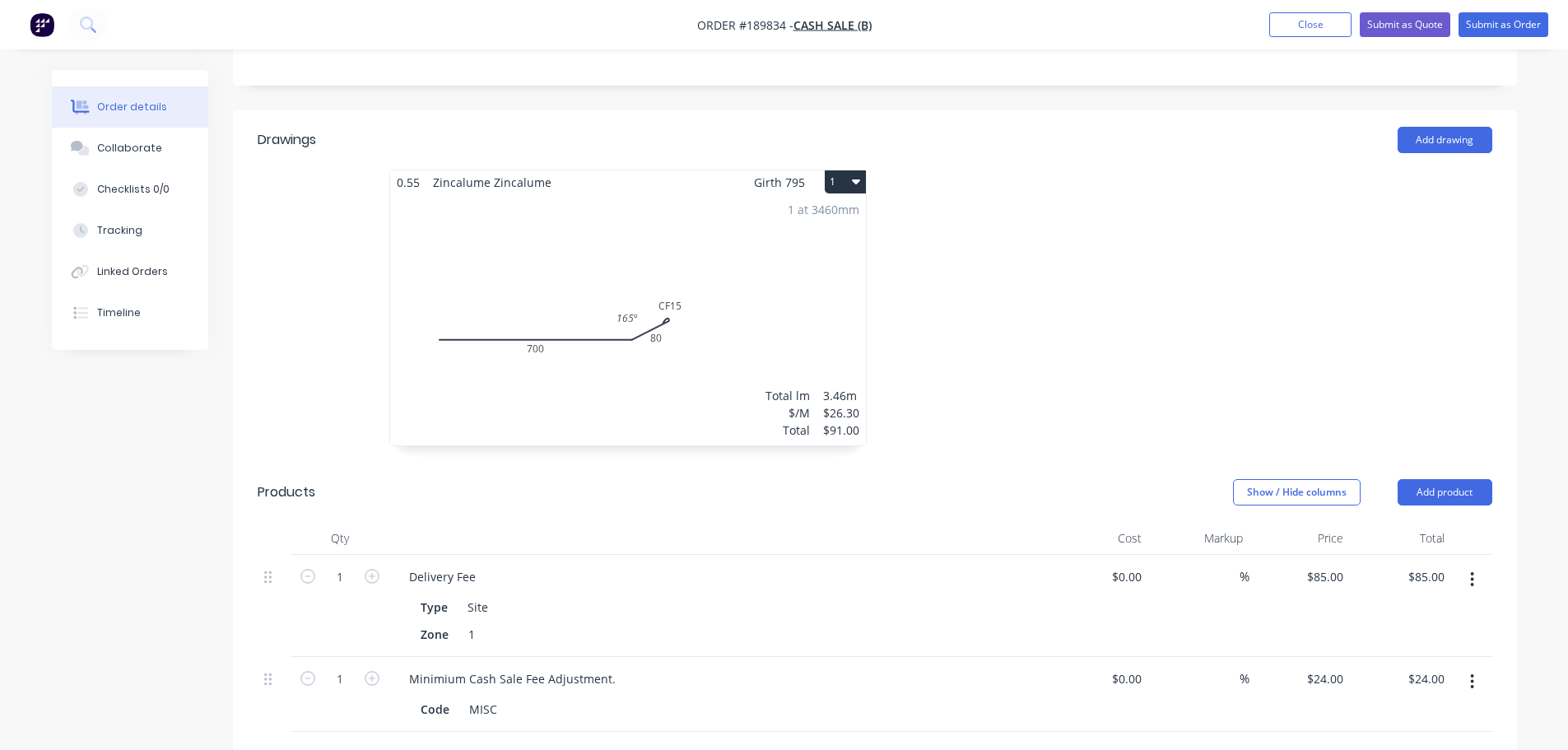
scroll to position [294, 0]
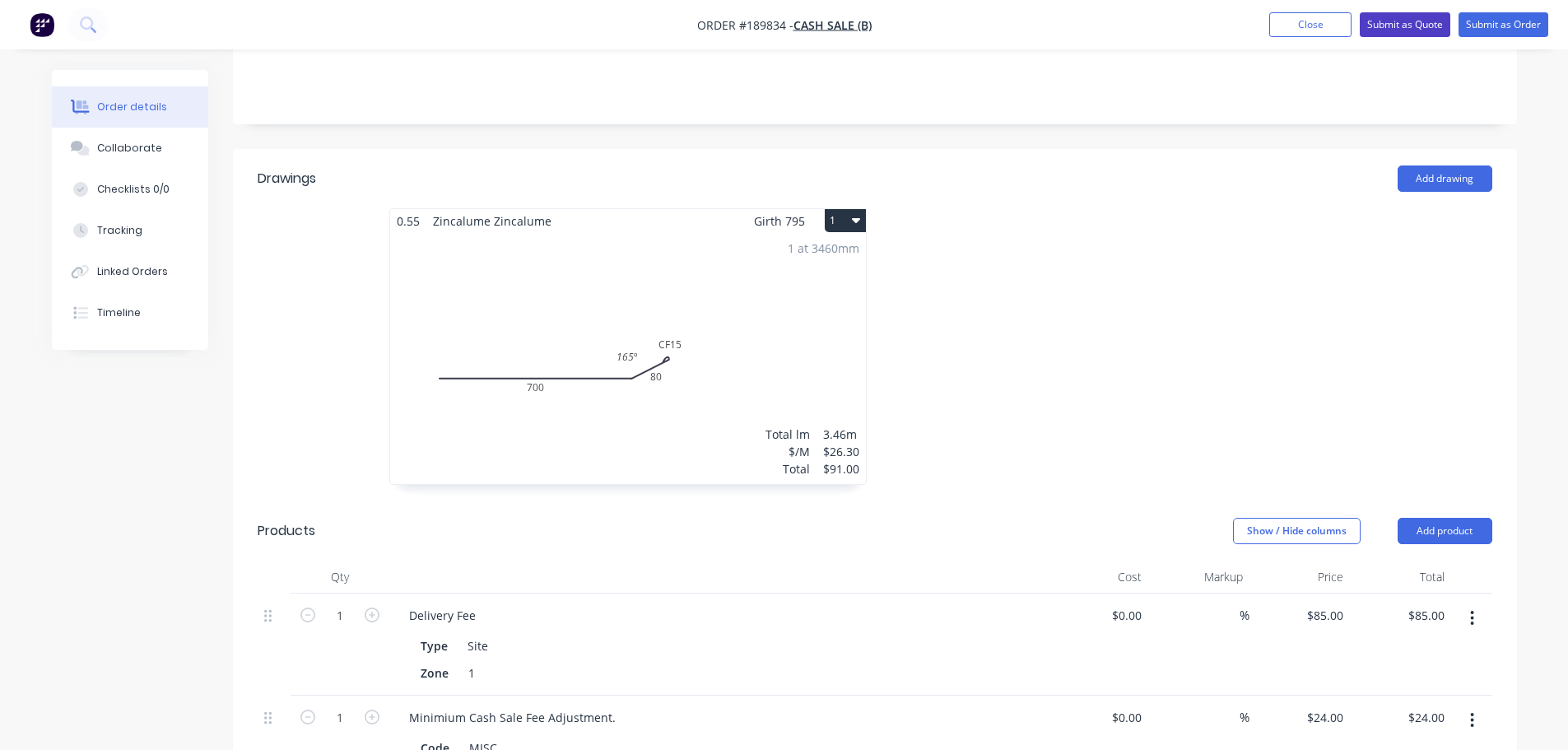
click at [1394, 24] on button "Submit as Quote" at bounding box center [1405, 24] width 90 height 24
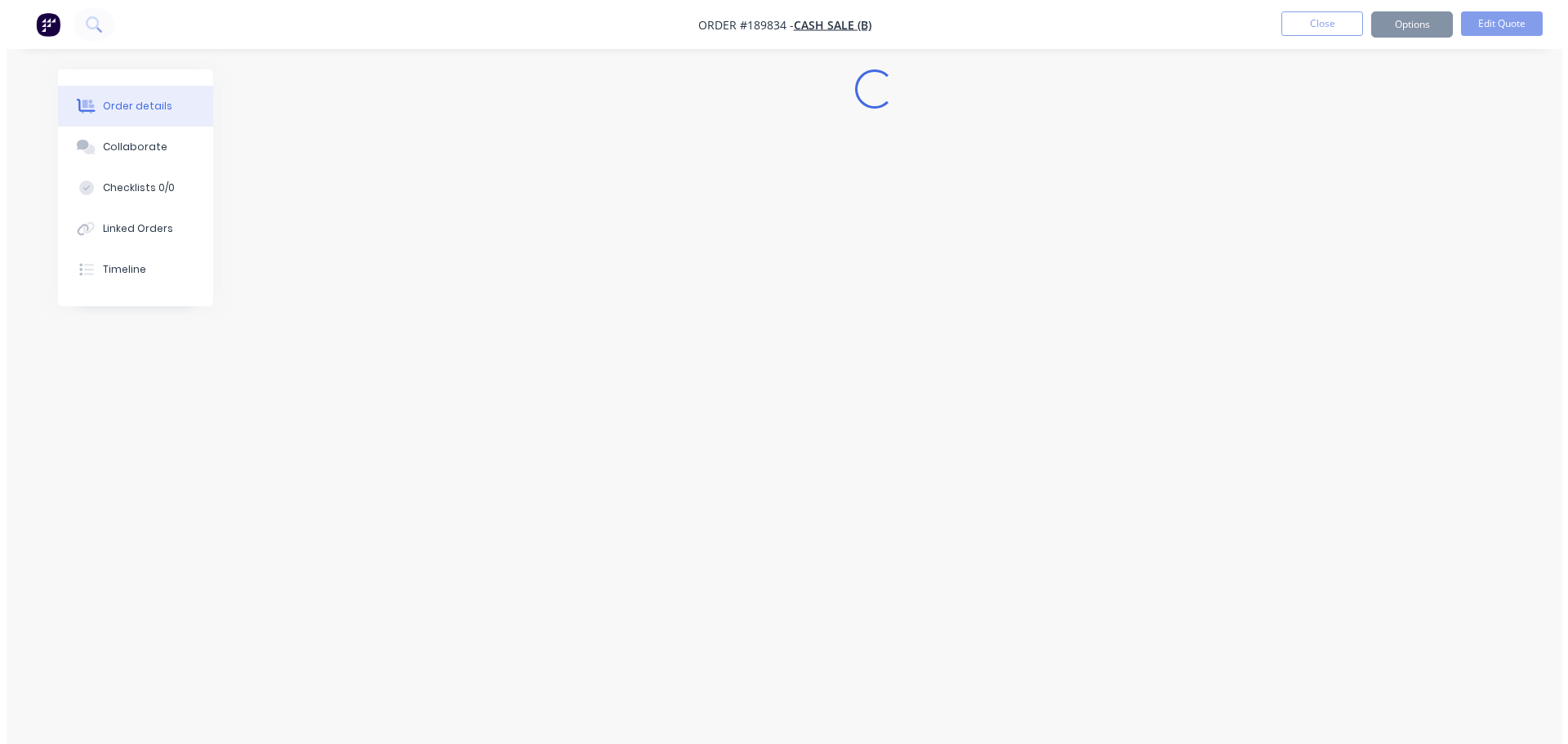
scroll to position [0, 0]
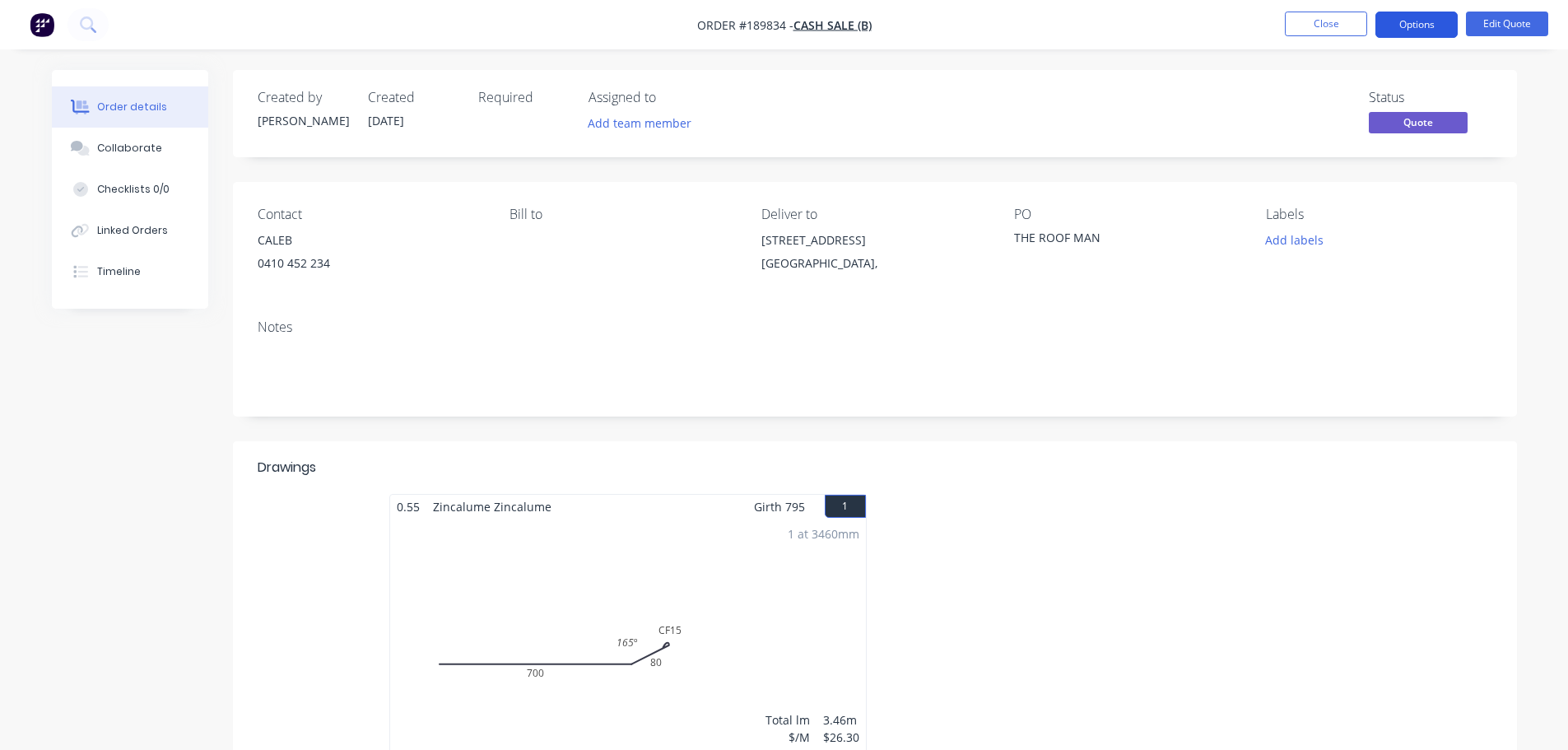
click at [1403, 29] on button "Options" at bounding box center [1416, 24] width 83 height 26
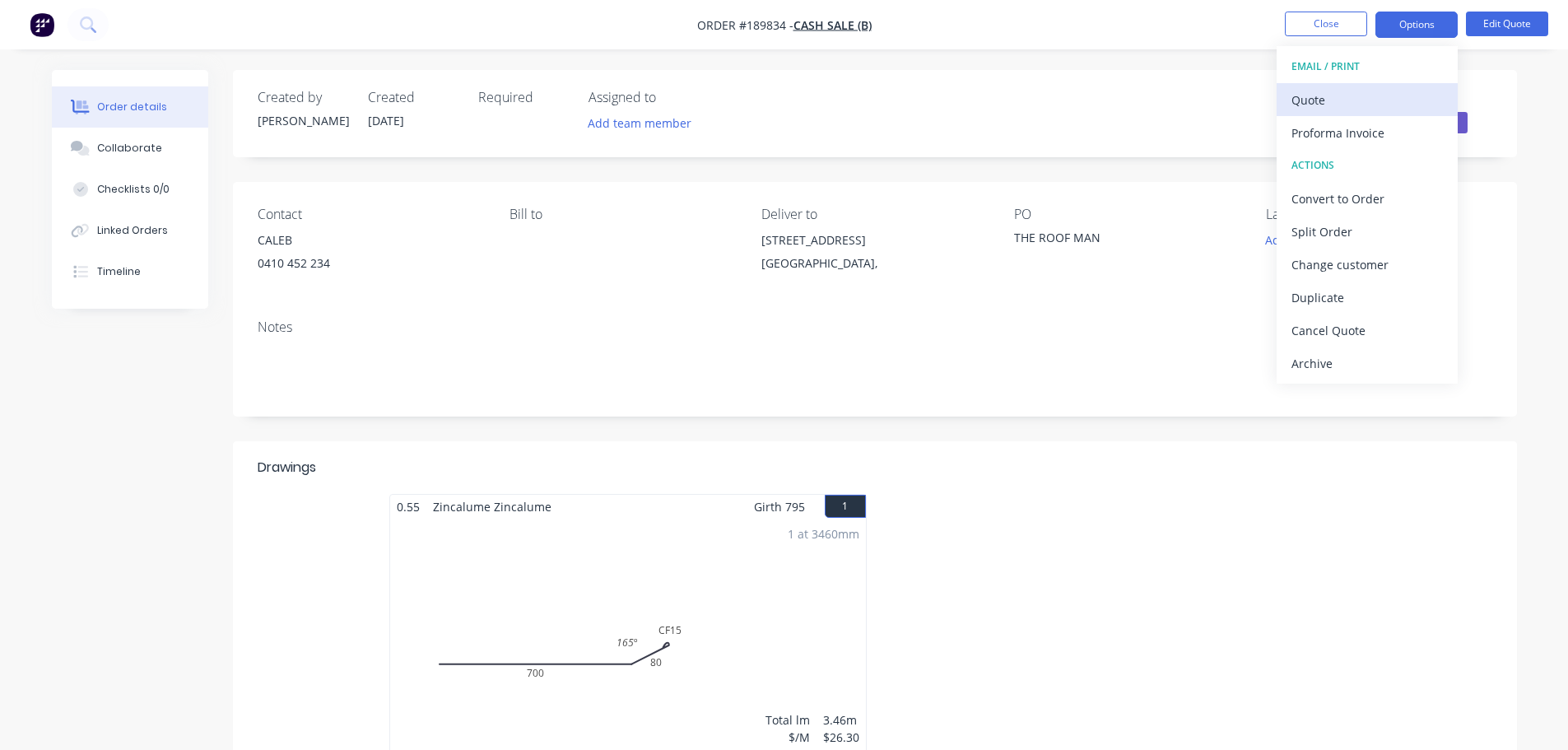
click at [1395, 85] on button "Quote" at bounding box center [1368, 99] width 181 height 33
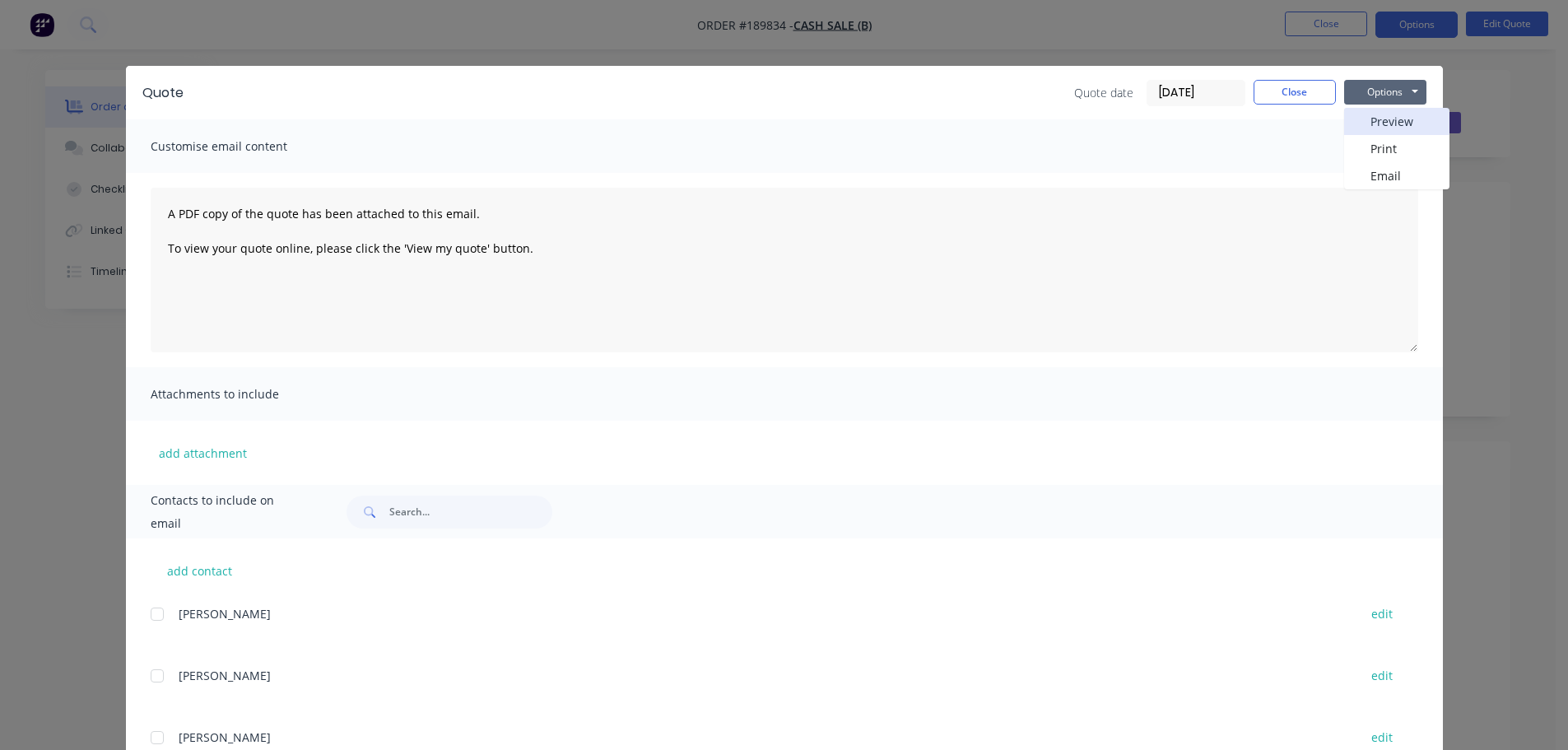
click at [1385, 115] on button "Preview" at bounding box center [1397, 122] width 105 height 27
click at [1289, 86] on button "Close" at bounding box center [1295, 91] width 83 height 24
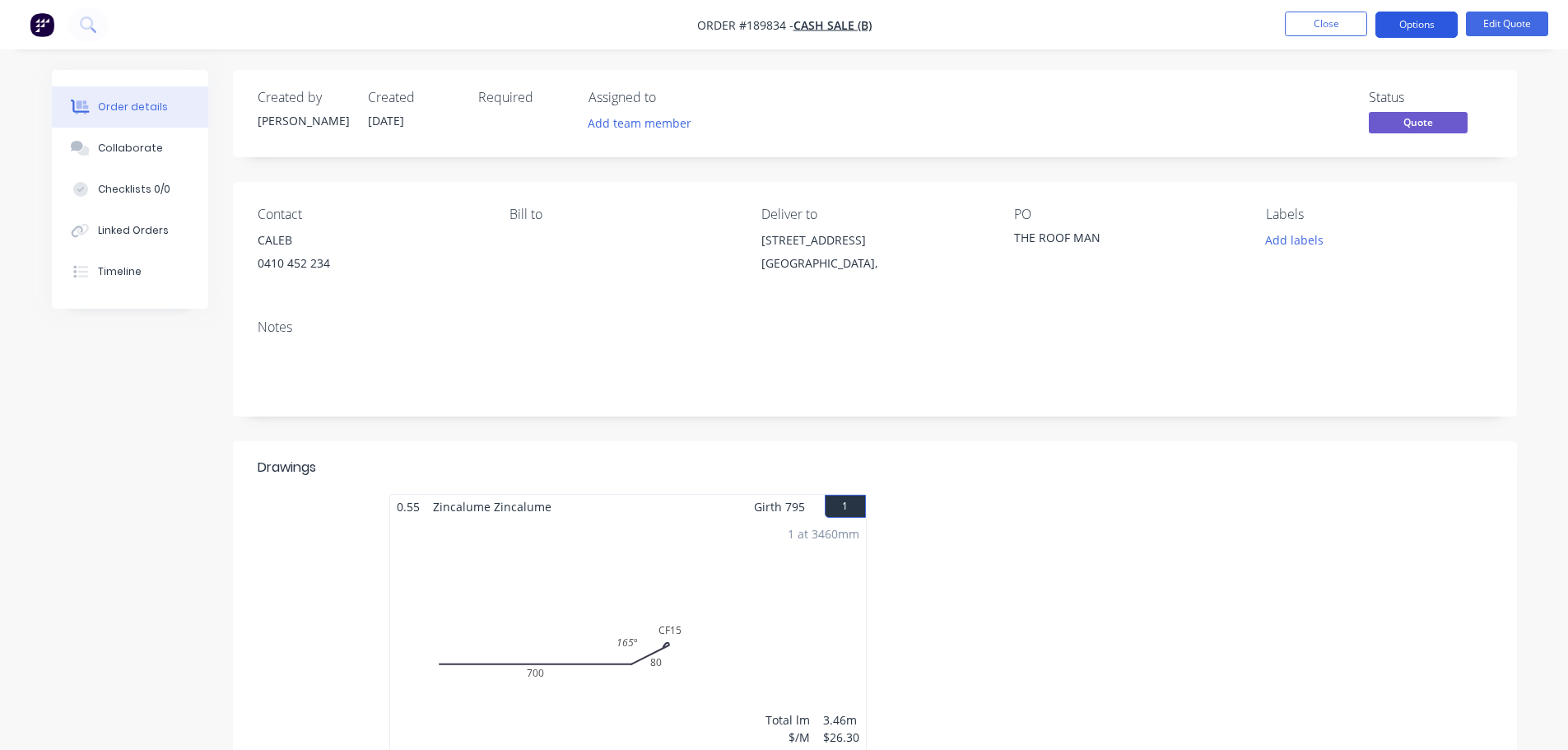
click at [1407, 37] on button "Options" at bounding box center [1416, 24] width 83 height 26
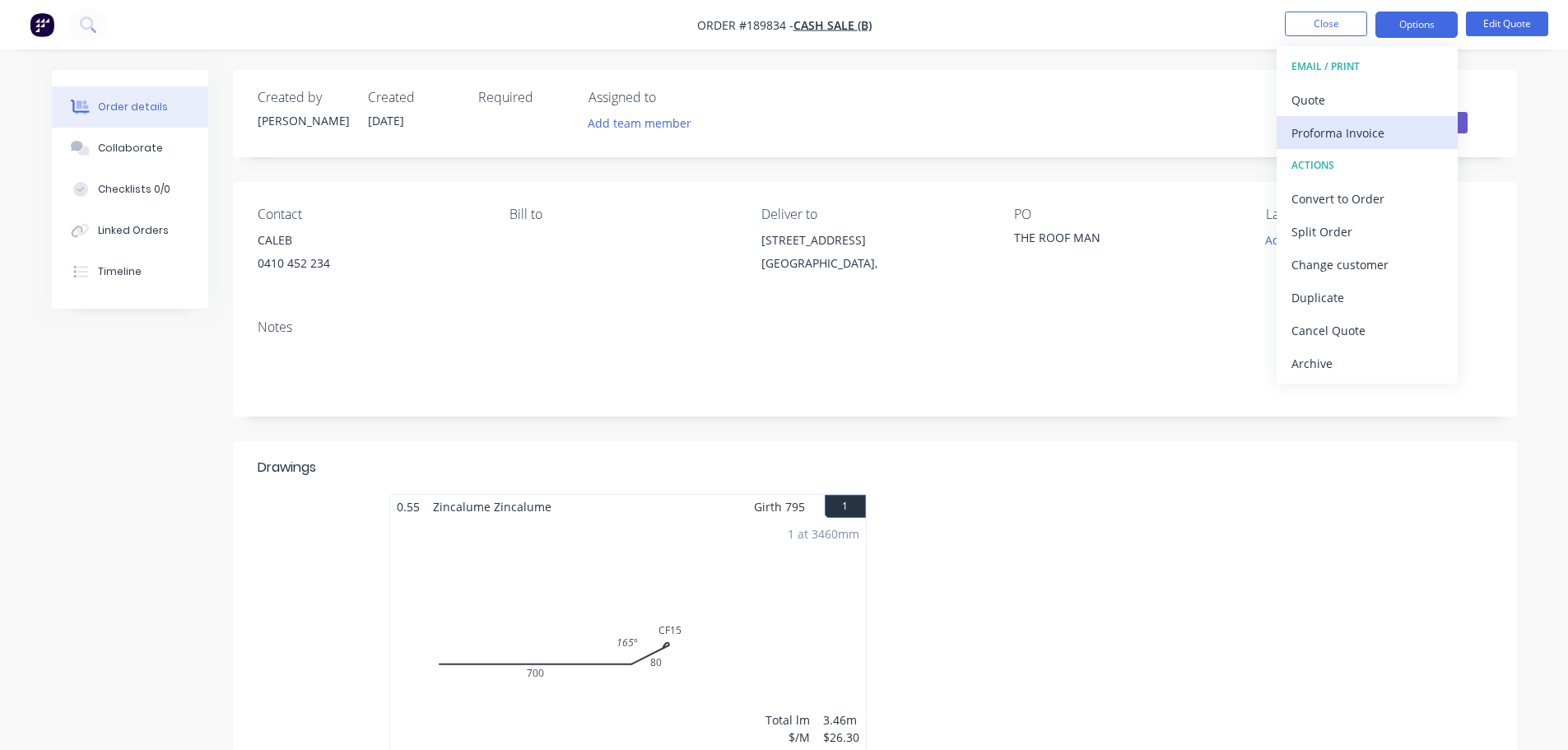
click at [1378, 125] on div "Proforma Invoice" at bounding box center [1368, 132] width 152 height 24
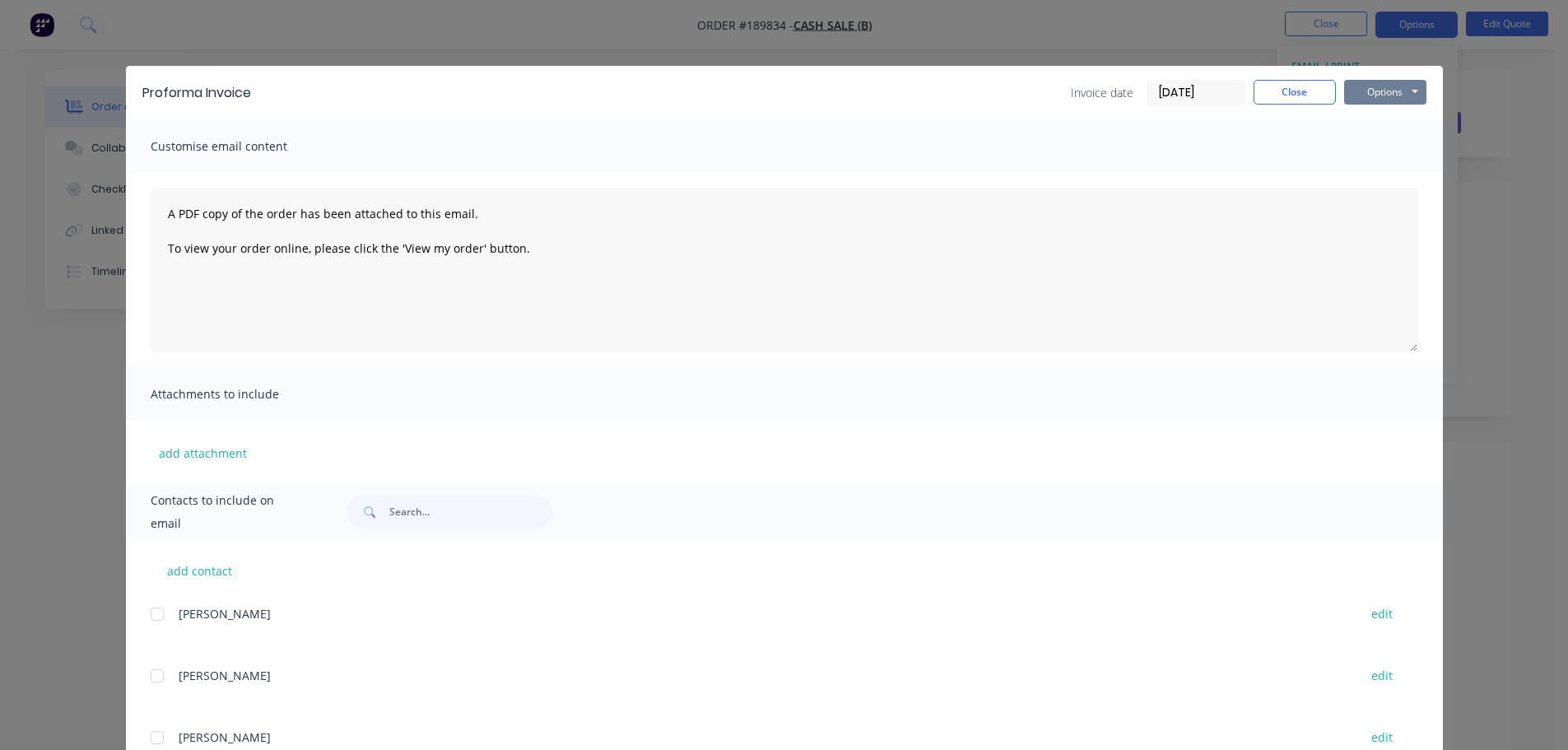
click at [1381, 102] on button "Options" at bounding box center [1385, 91] width 83 height 24
click at [1373, 125] on button "Preview" at bounding box center [1397, 122] width 105 height 27
click at [950, 93] on div "Invoice date [DATE] Close Options Preview Print Email" at bounding box center [847, 92] width 1159 height 26
drag, startPoint x: 1264, startPoint y: 89, endPoint x: 1235, endPoint y: 91, distance: 29.1
click at [1268, 89] on button "Close" at bounding box center [1295, 91] width 83 height 24
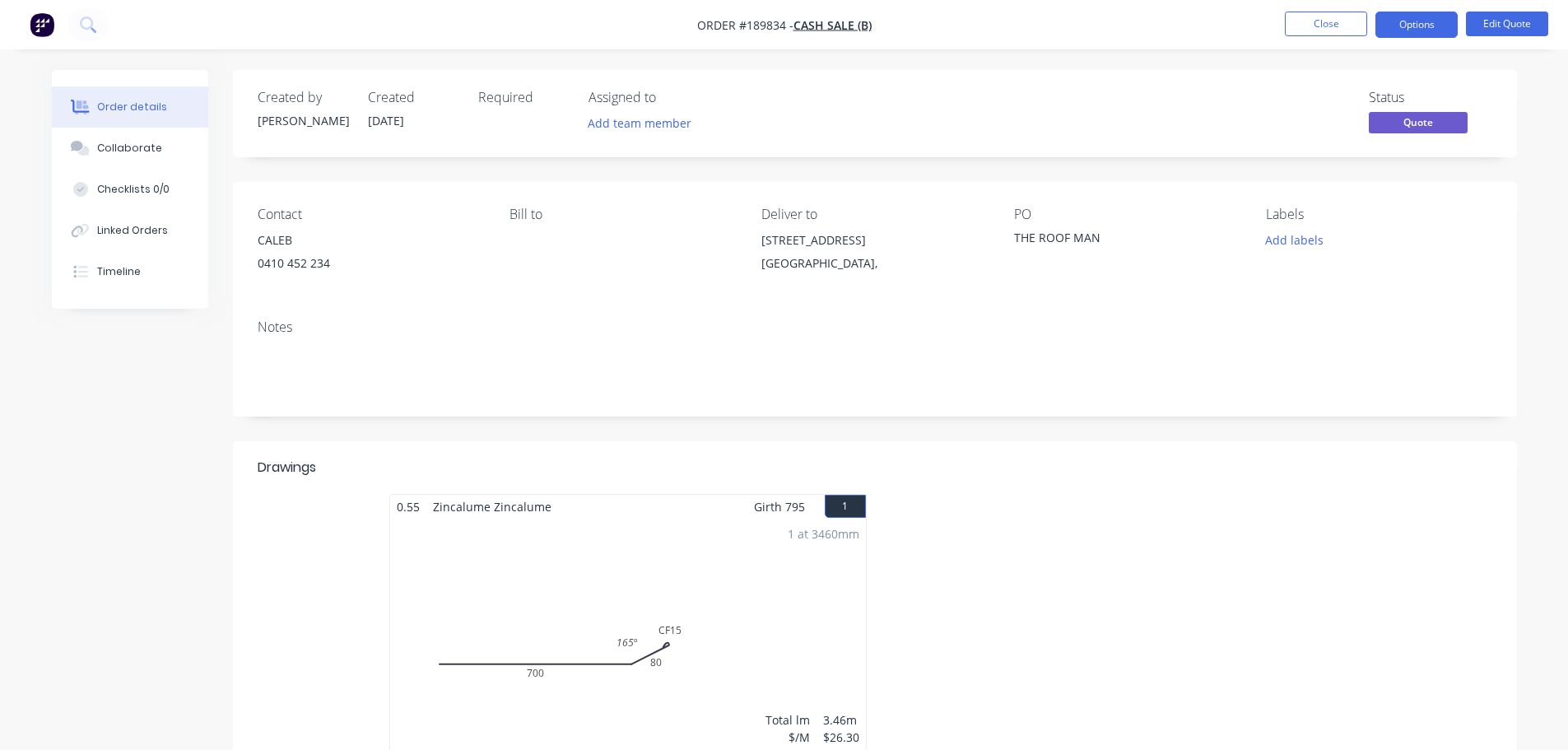
click at [1146, 488] on header "Drawings" at bounding box center [874, 468] width 1284 height 53
click at [1341, 19] on button "Close" at bounding box center [1326, 23] width 83 height 24
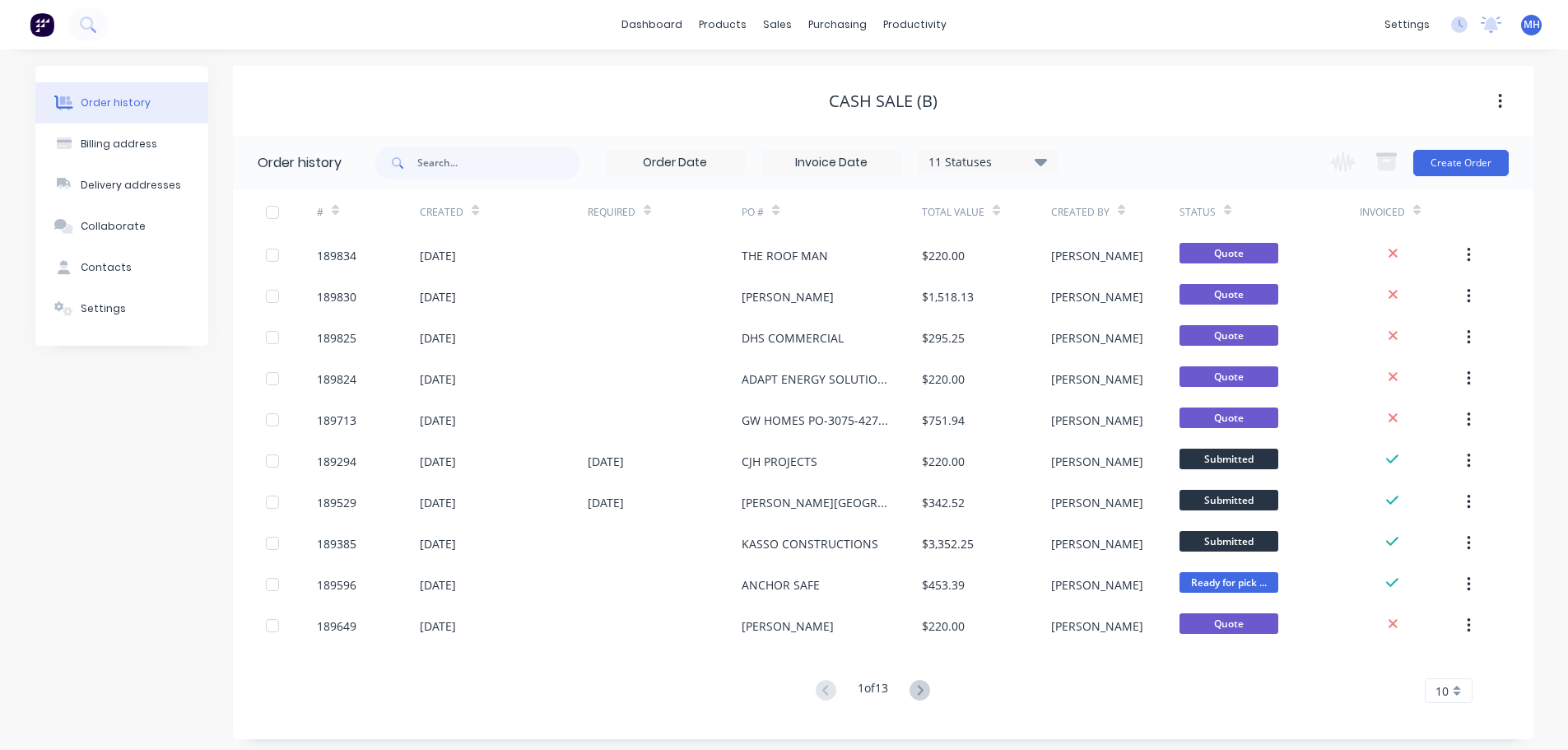
click at [1129, 110] on div "Cash Sale (B)" at bounding box center [882, 101] width 1301 height 19
click at [1026, 91] on div "Cash Sale (B)" at bounding box center [882, 101] width 1301 height 19
drag, startPoint x: 944, startPoint y: 106, endPoint x: 834, endPoint y: 106, distance: 110.0
click at [837, 106] on div "Cash Sale (B)" at bounding box center [882, 101] width 1301 height 19
click at [825, 106] on div "Cash Sale (B)" at bounding box center [882, 101] width 1301 height 19
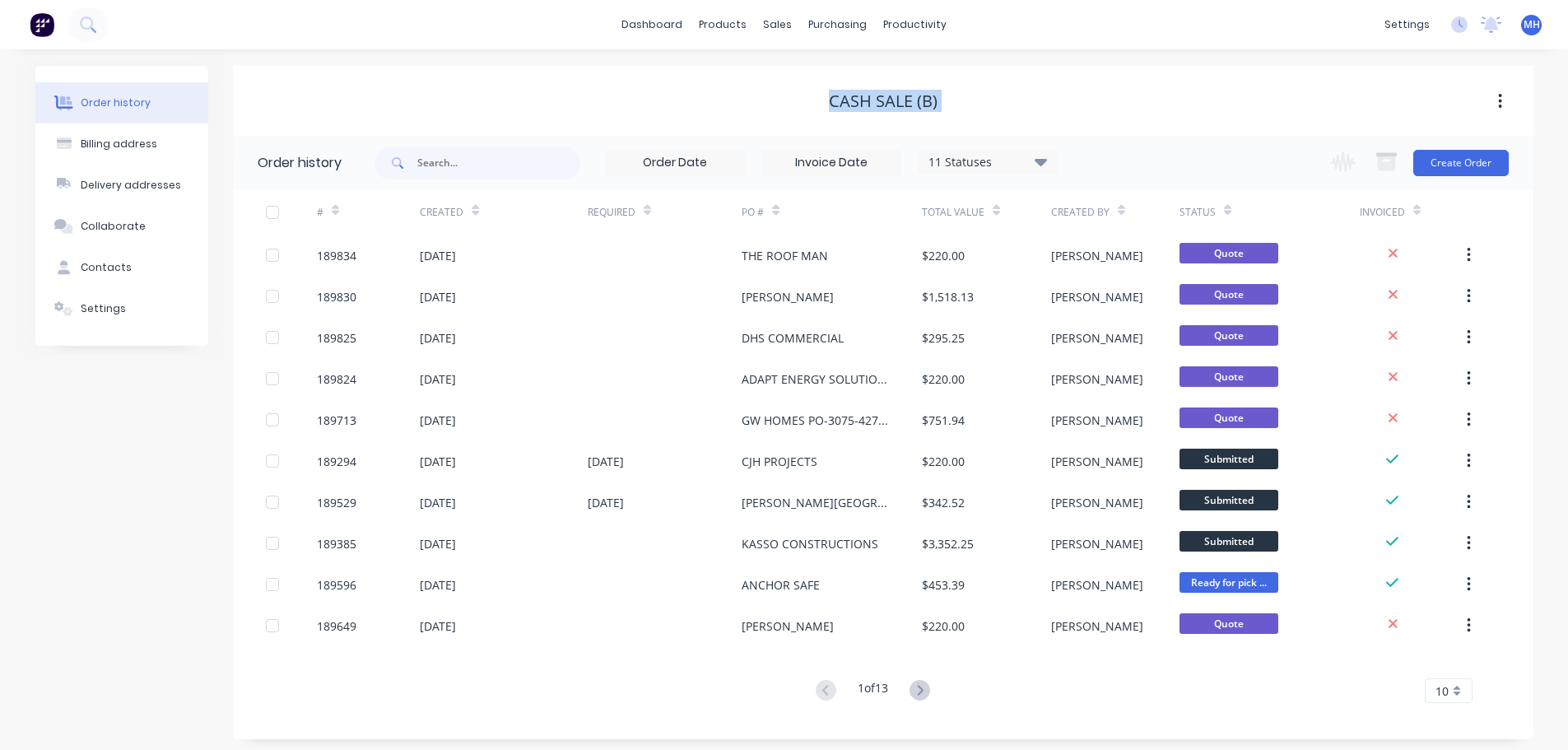
drag, startPoint x: 830, startPoint y: 100, endPoint x: 983, endPoint y: 114, distance: 153.6
click at [981, 114] on div "Cash Sale (B)" at bounding box center [882, 101] width 1301 height 29
click at [1009, 110] on div "Cash Sale (B)" at bounding box center [882, 101] width 1301 height 19
click at [793, 58] on div "Sales Orders Customers Price Level Manager" at bounding box center [865, 112] width 218 height 132
click at [834, 72] on div "Sales Orders" at bounding box center [838, 79] width 67 height 15
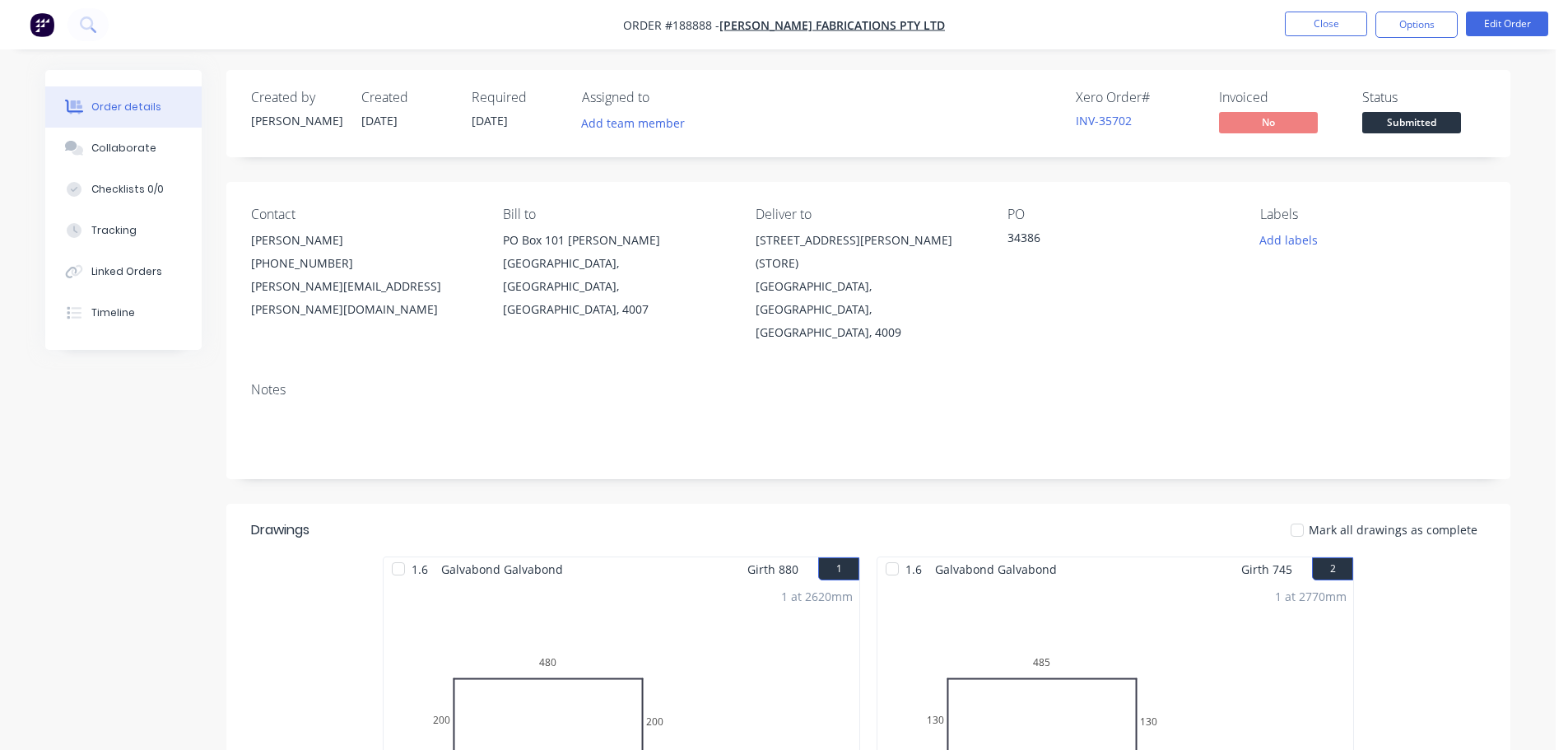
scroll to position [411, 0]
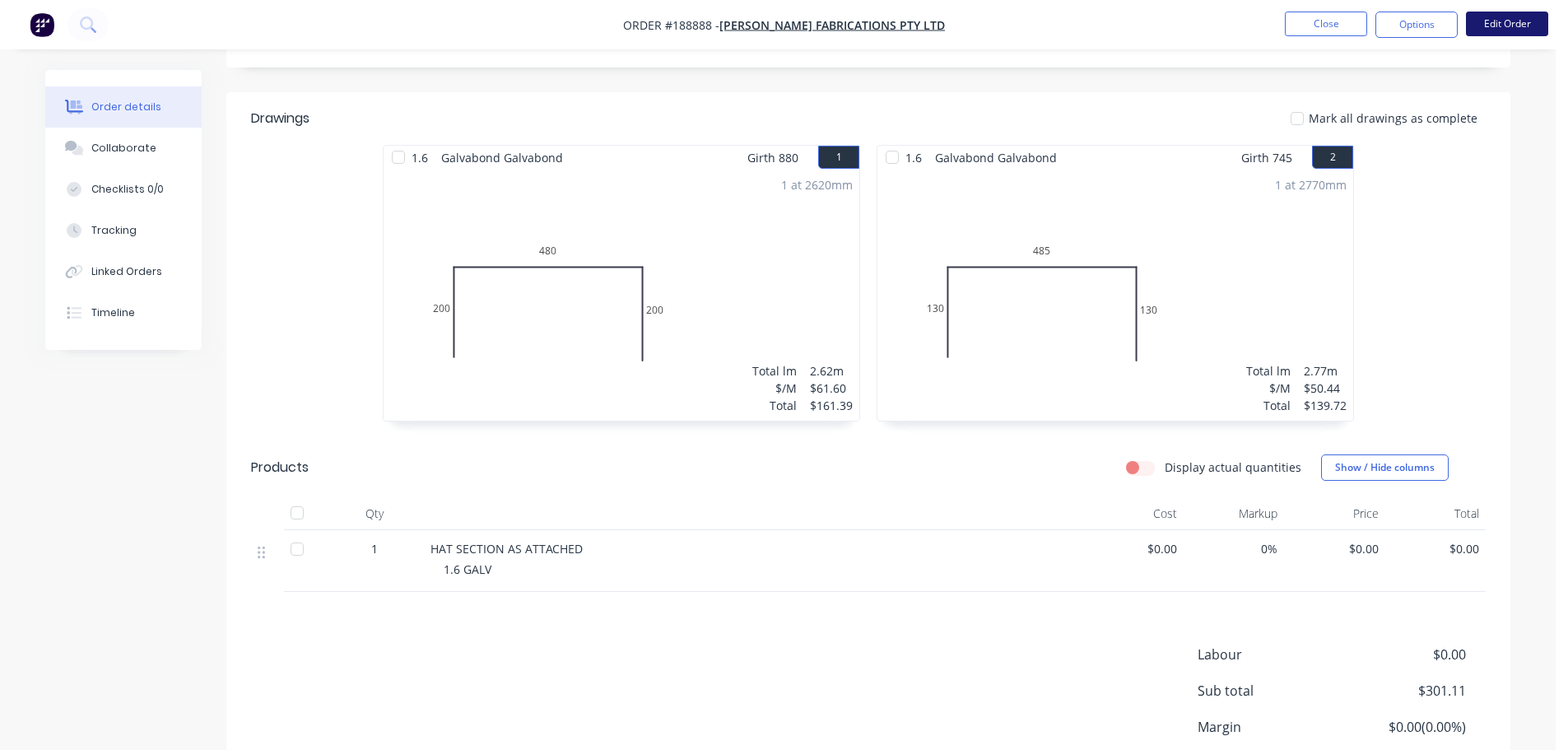
click at [1504, 23] on button "Edit Order" at bounding box center [1507, 23] width 83 height 24
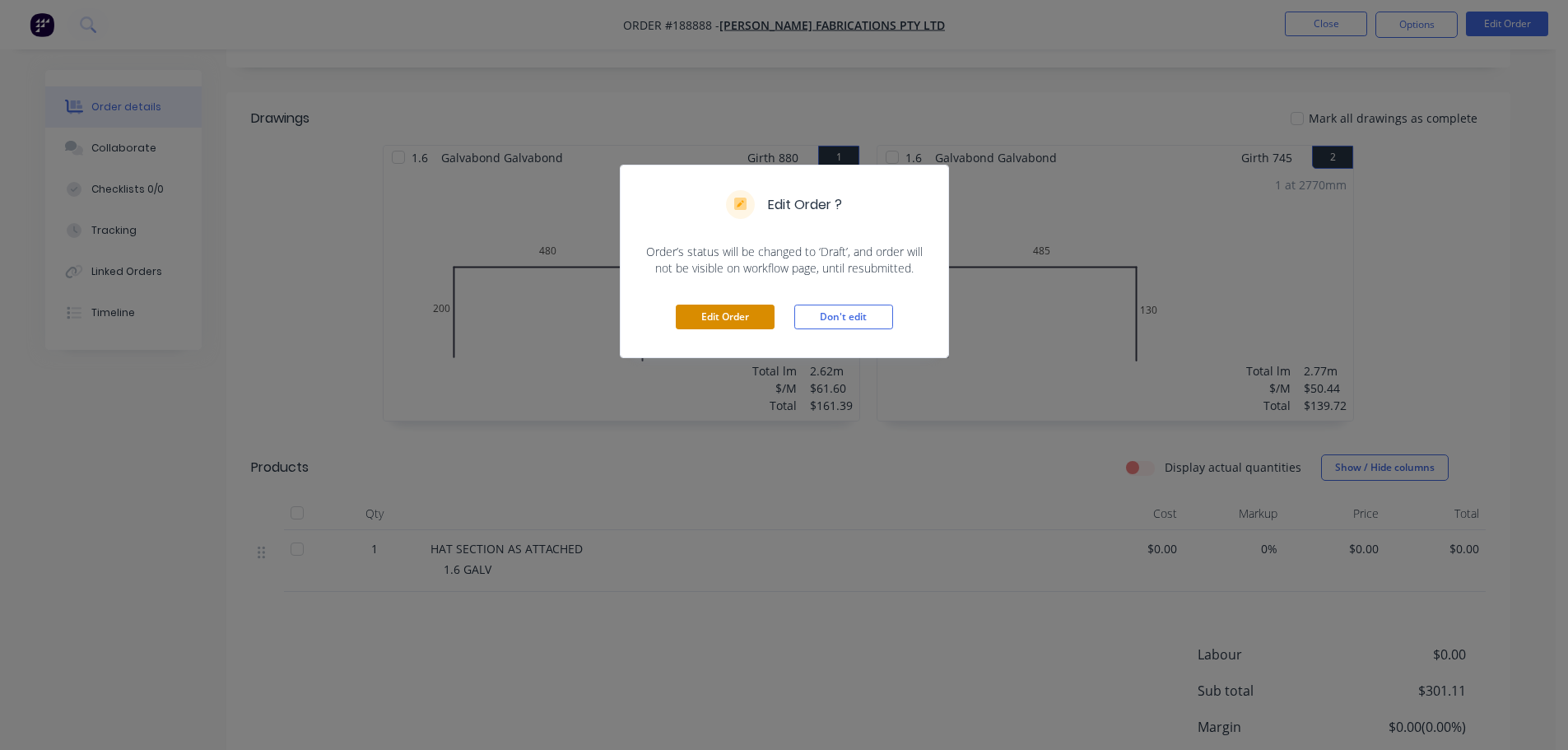
click at [736, 324] on button "Edit Order" at bounding box center [726, 316] width 99 height 24
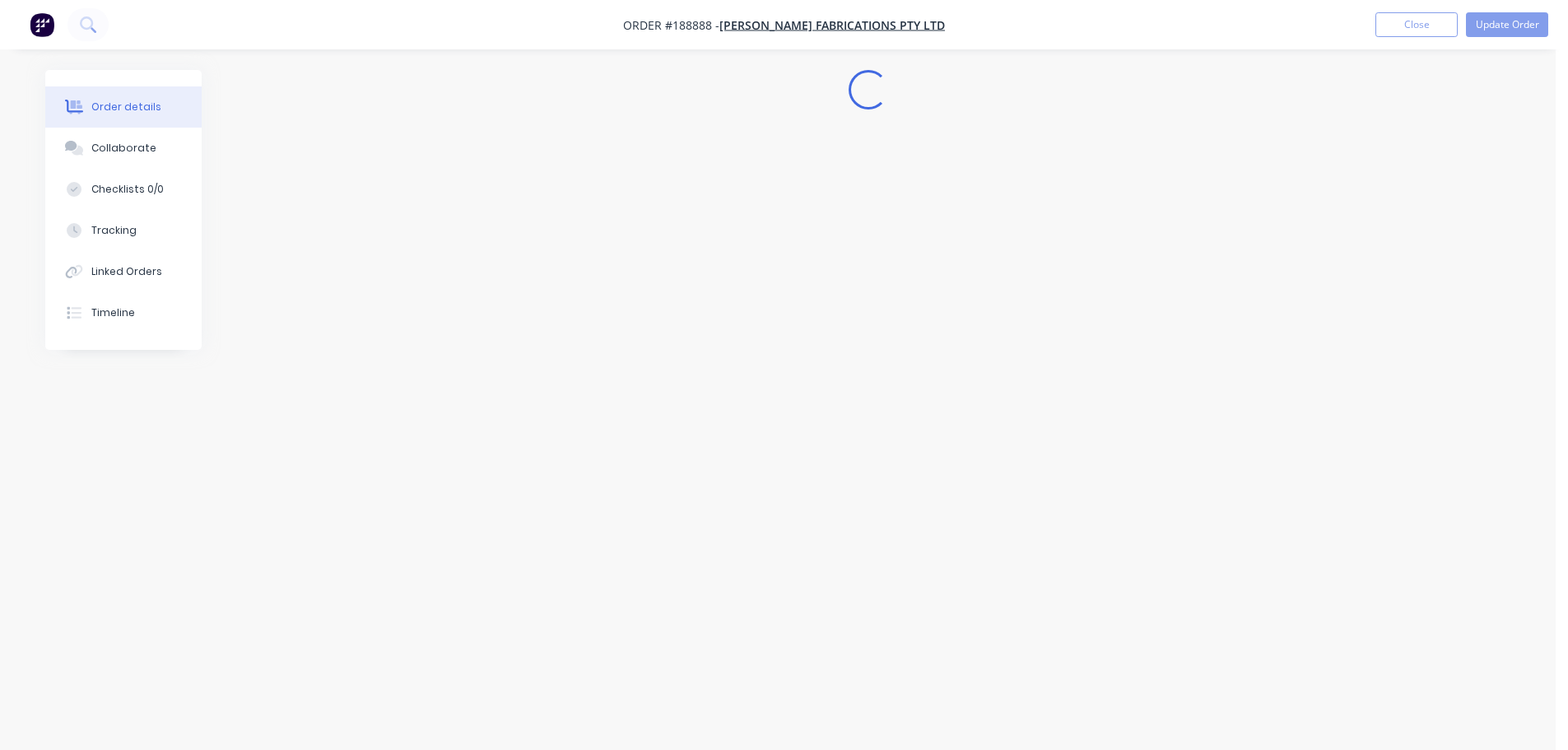
scroll to position [0, 0]
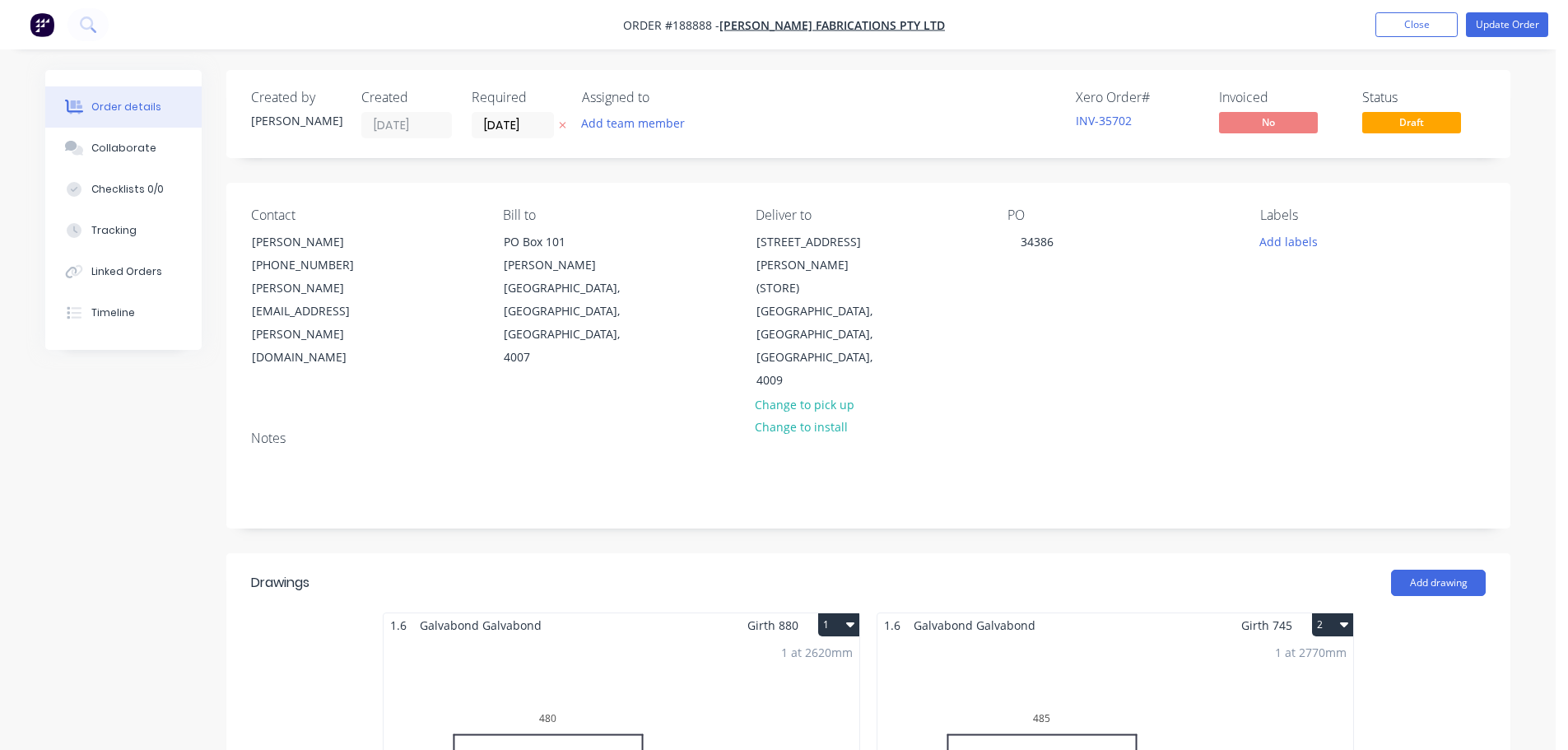
drag, startPoint x: 0, startPoint y: 373, endPoint x: 8, endPoint y: 377, distance: 8.9
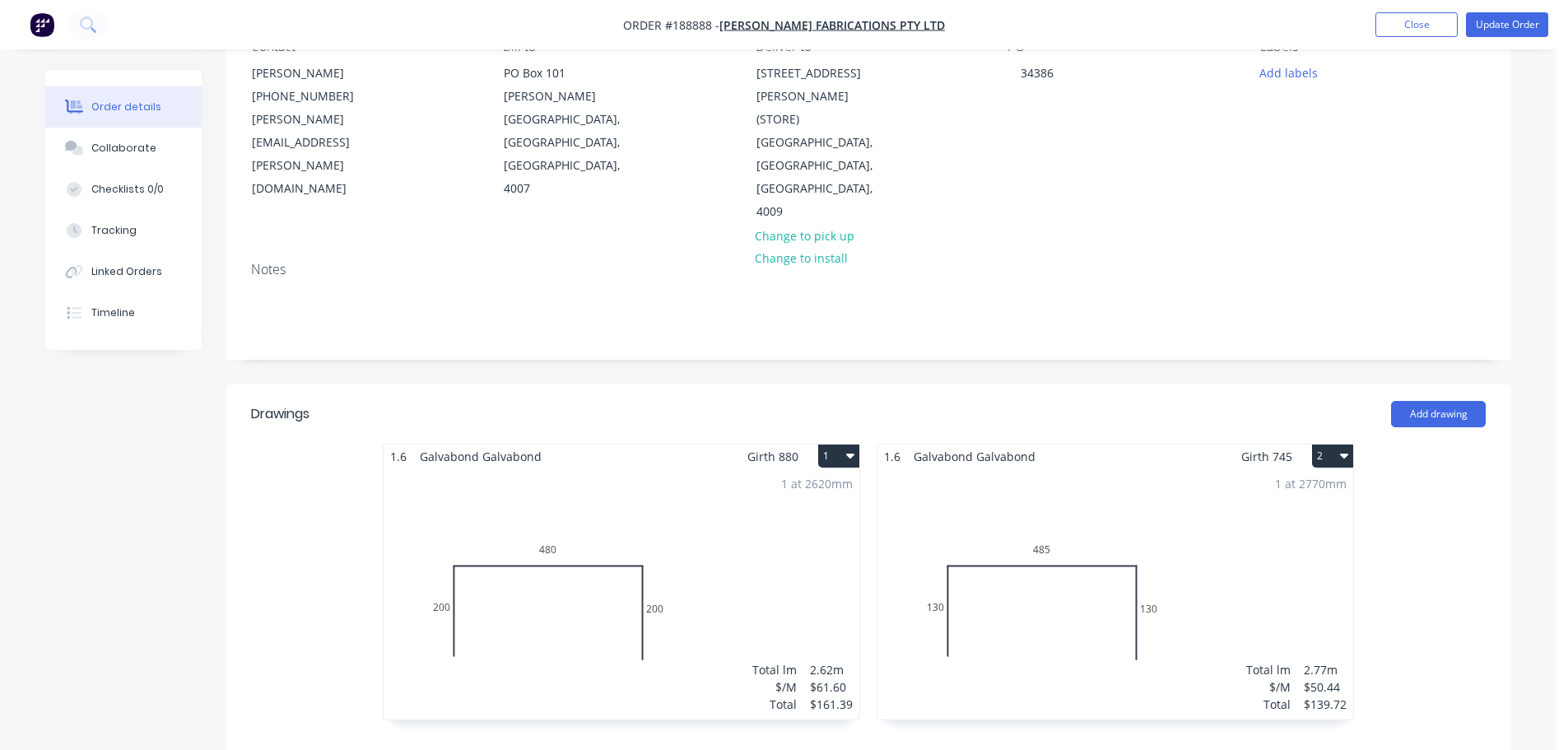
scroll to position [494, 0]
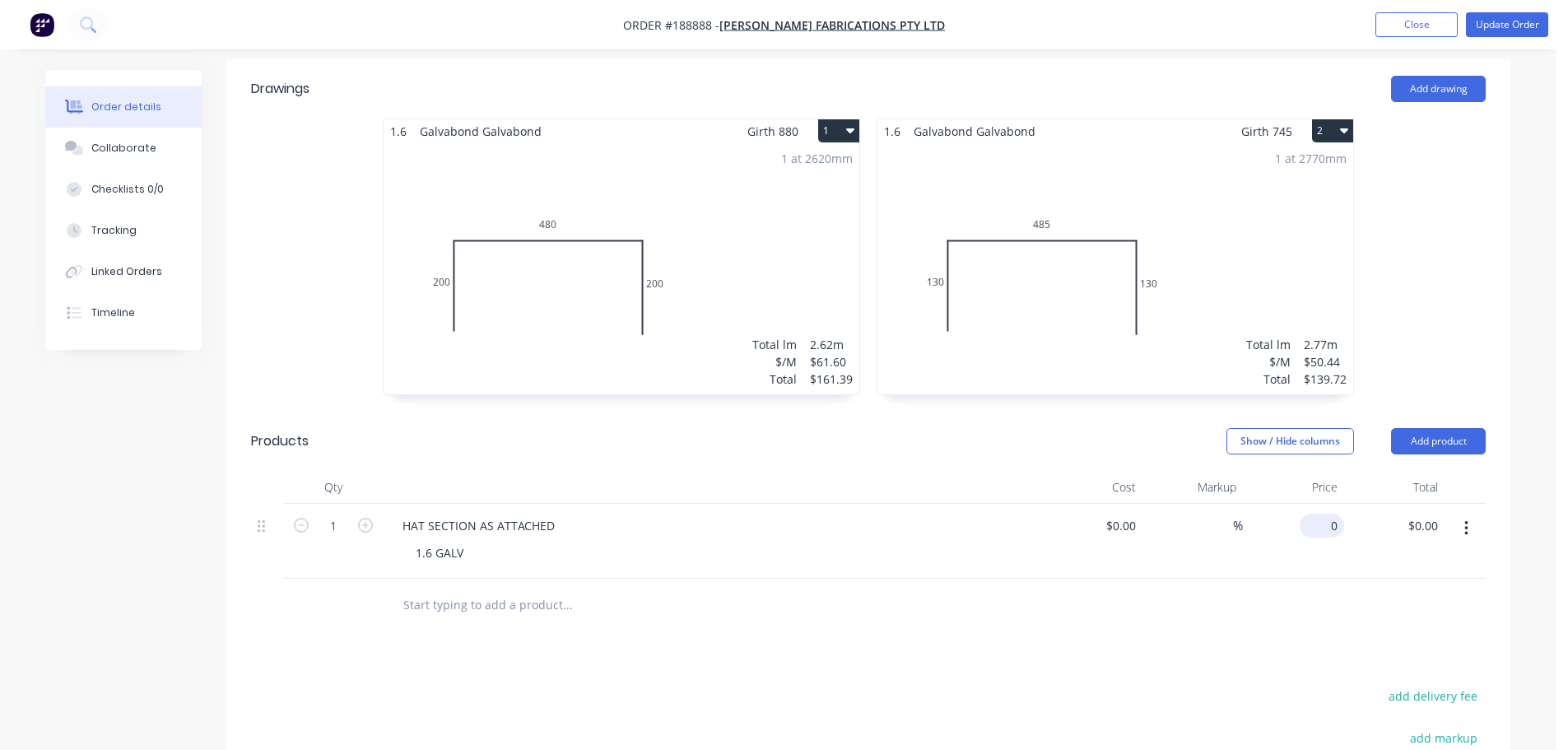
click at [1330, 514] on input "0" at bounding box center [1325, 525] width 38 height 24
type input "$134.86"
click at [1483, 287] on div "1.6 Galvabond Galvabond Girth 880 1 0 200 480 200 0 200 480 200 1 at 2620mm Tot…" at bounding box center [869, 265] width 1284 height 293
click at [1513, 23] on button "Update Order" at bounding box center [1507, 24] width 83 height 24
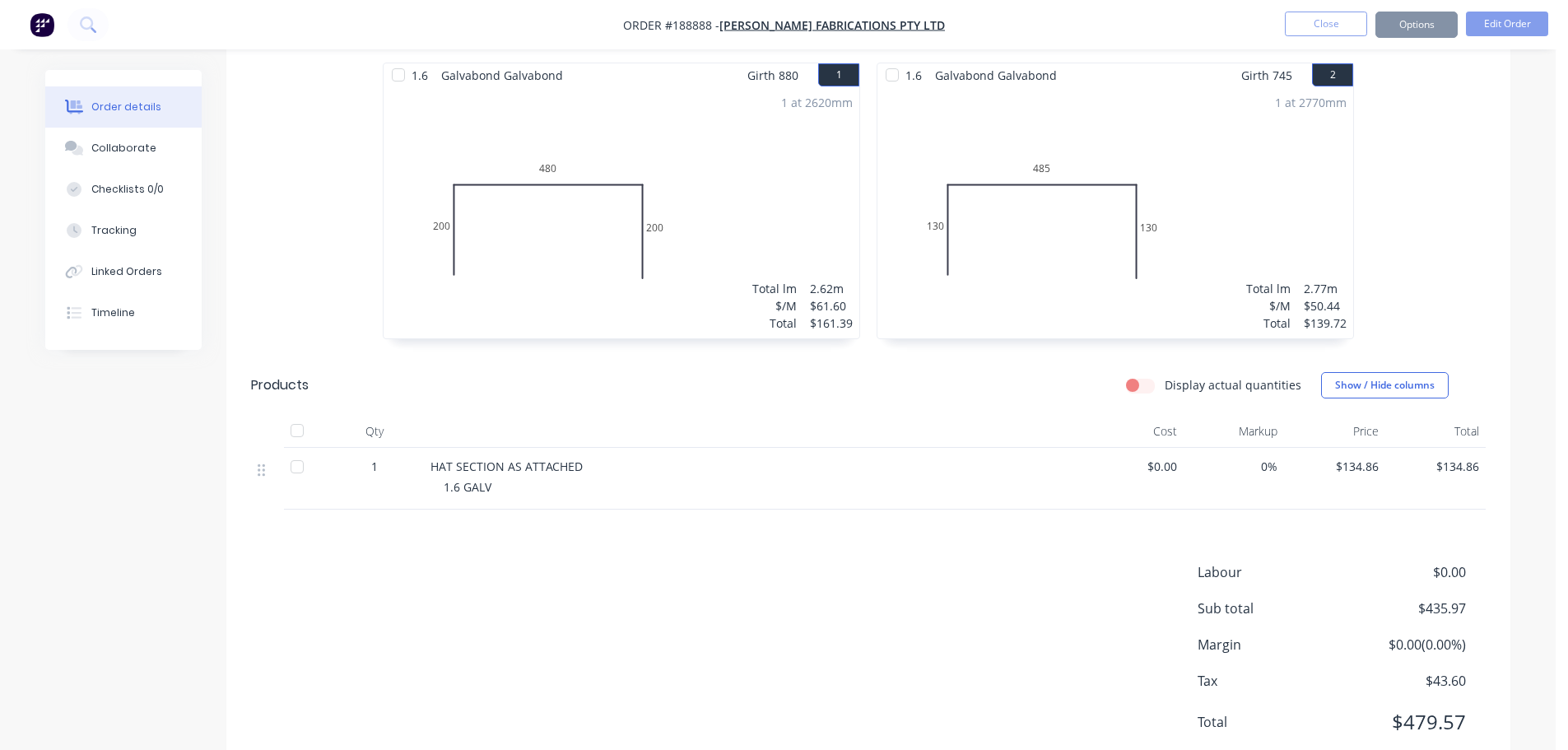
scroll to position [0, 0]
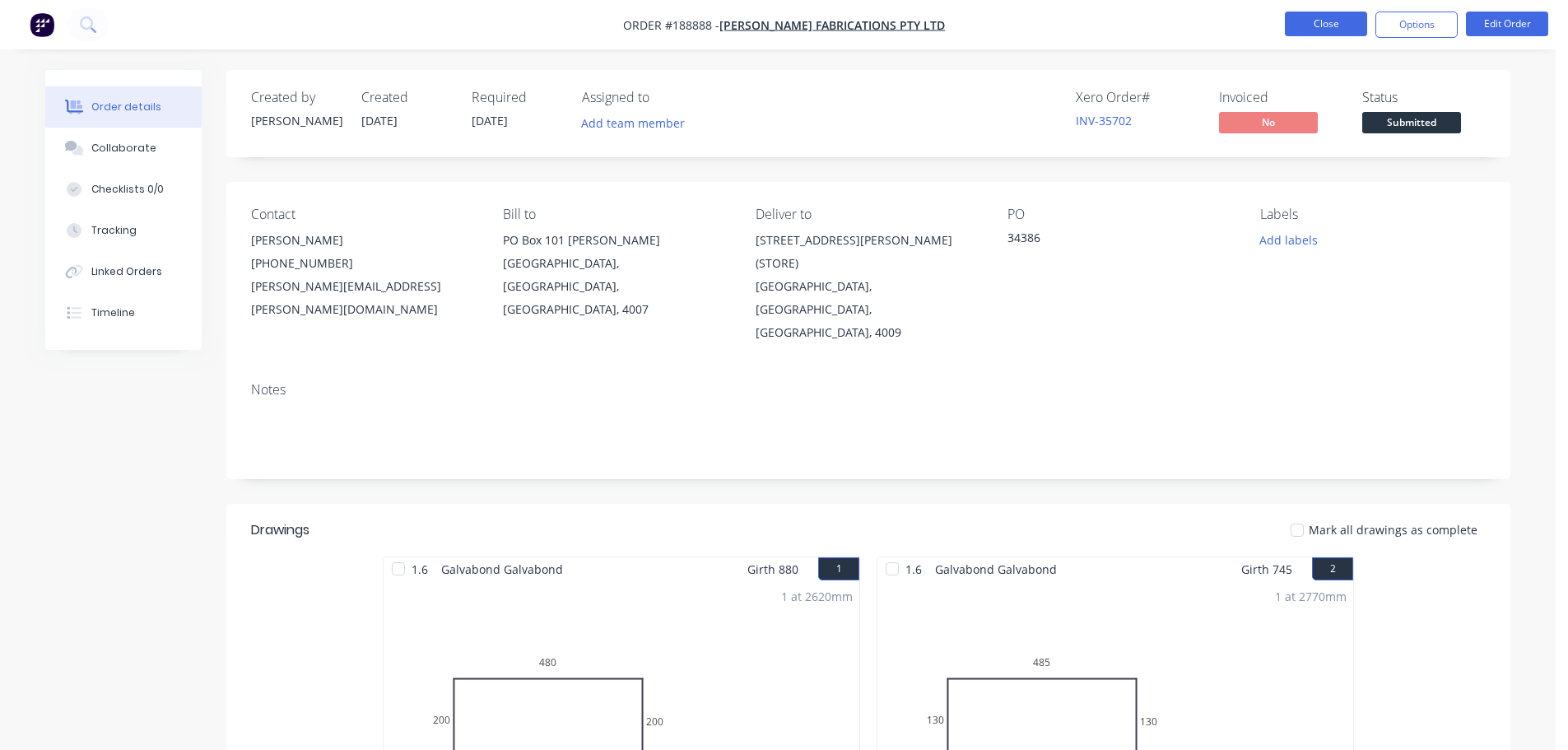
click at [1296, 24] on button "Close" at bounding box center [1326, 23] width 83 height 24
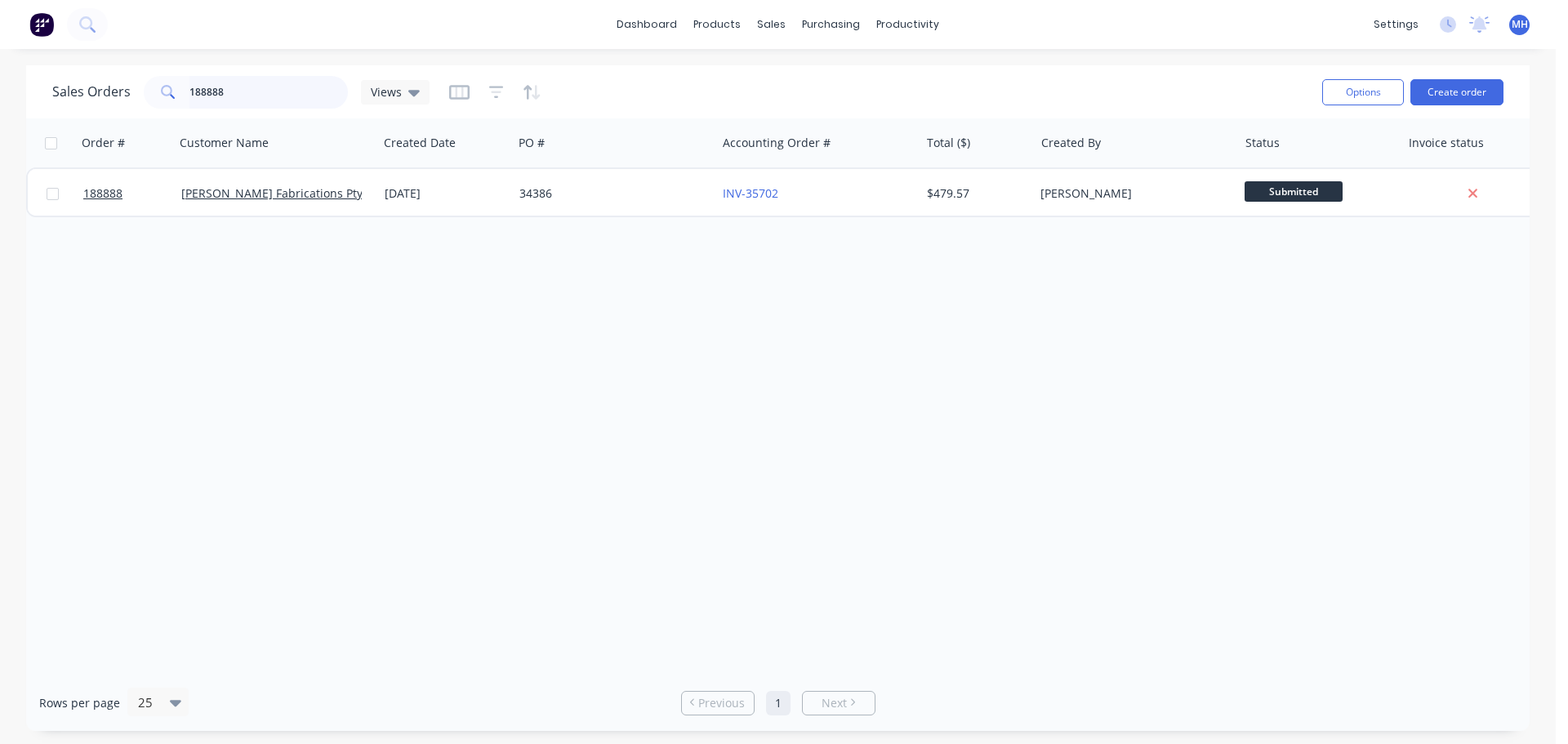
click at [271, 92] on input "188888" at bounding box center [268, 93] width 159 height 33
click at [786, 109] on div at bounding box center [781, 110] width 24 height 14
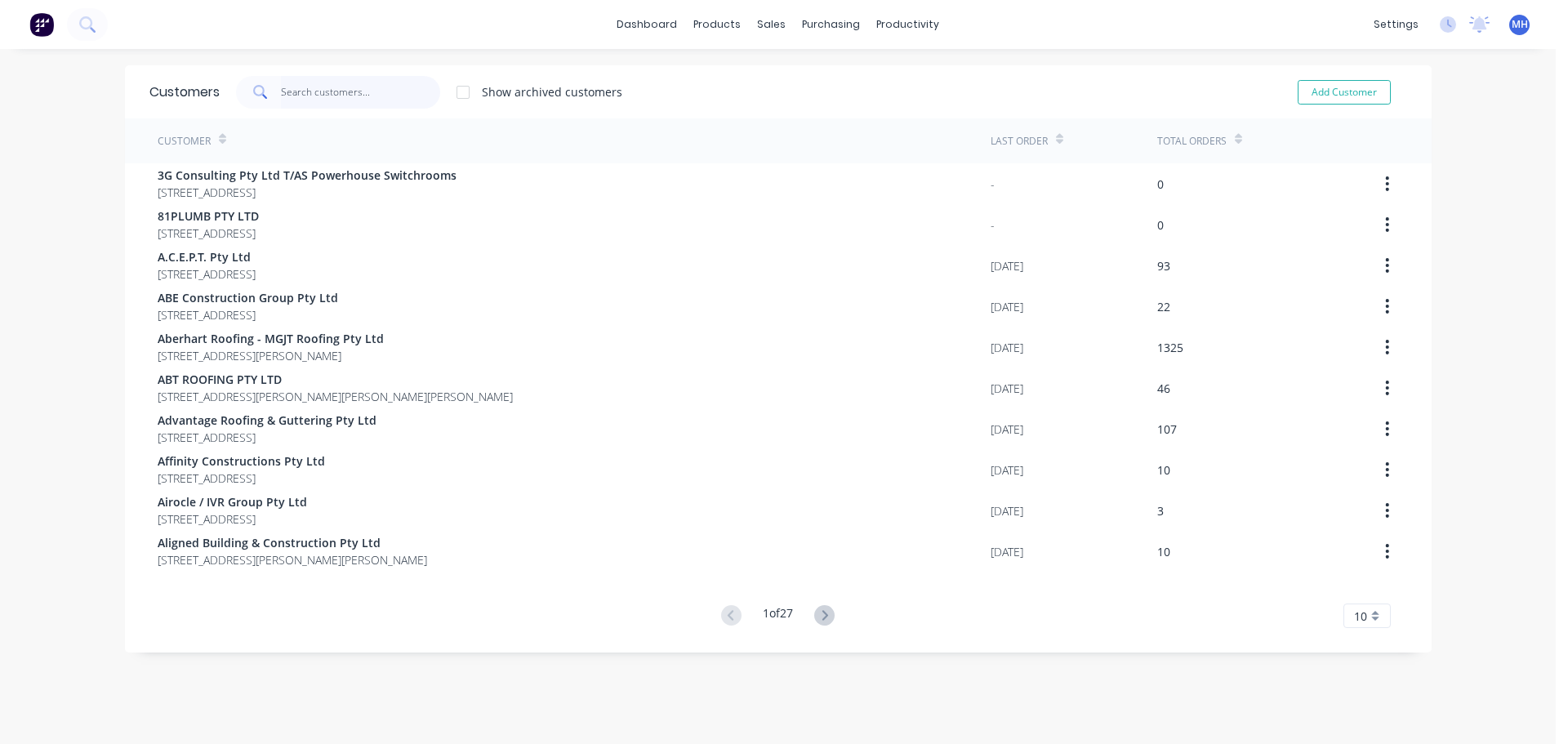
click at [338, 94] on input "text" at bounding box center [360, 93] width 159 height 33
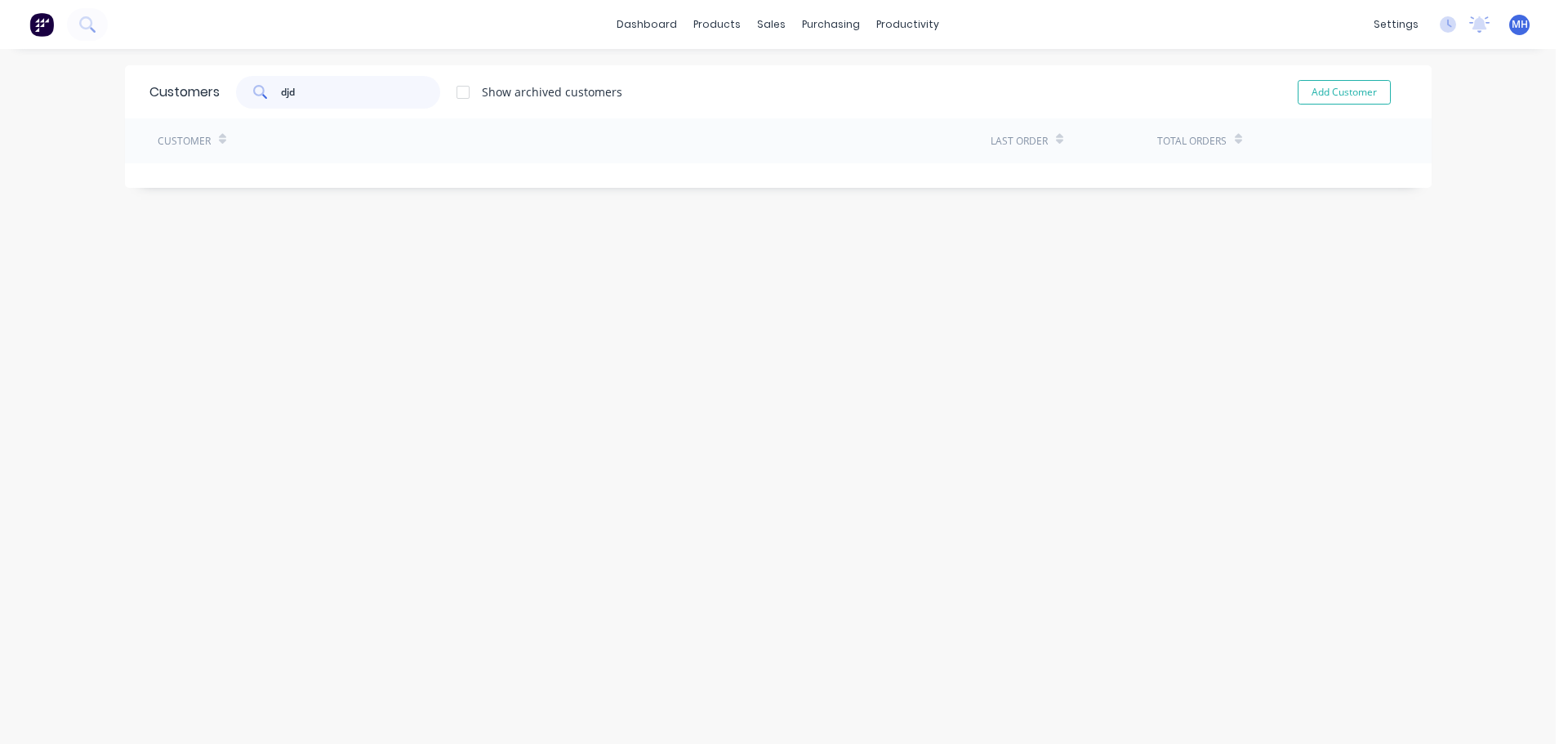
type input "djd"
click at [454, 92] on div at bounding box center [463, 93] width 33 height 33
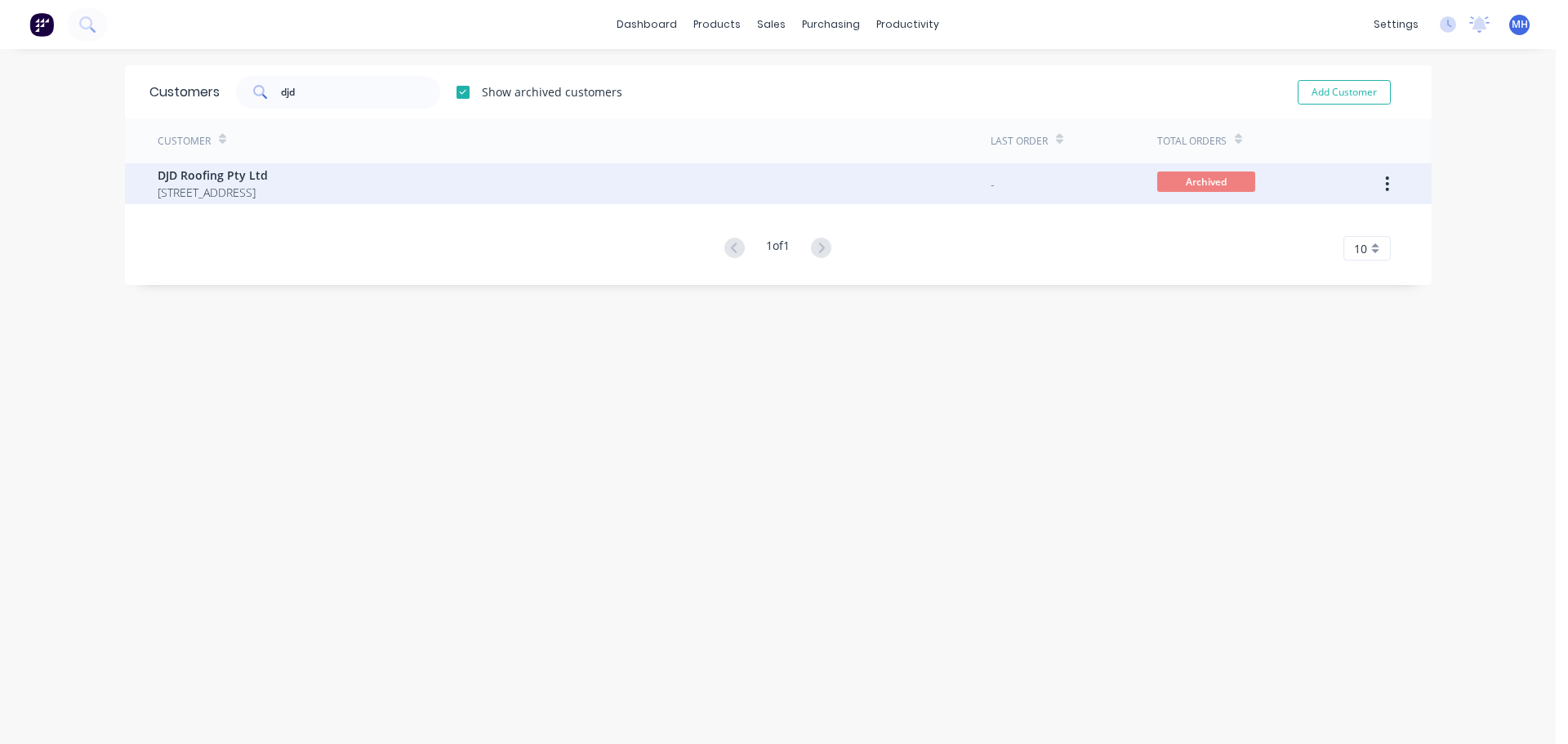
click at [268, 175] on span "DJD Roofing Pty Ltd" at bounding box center [212, 176] width 110 height 17
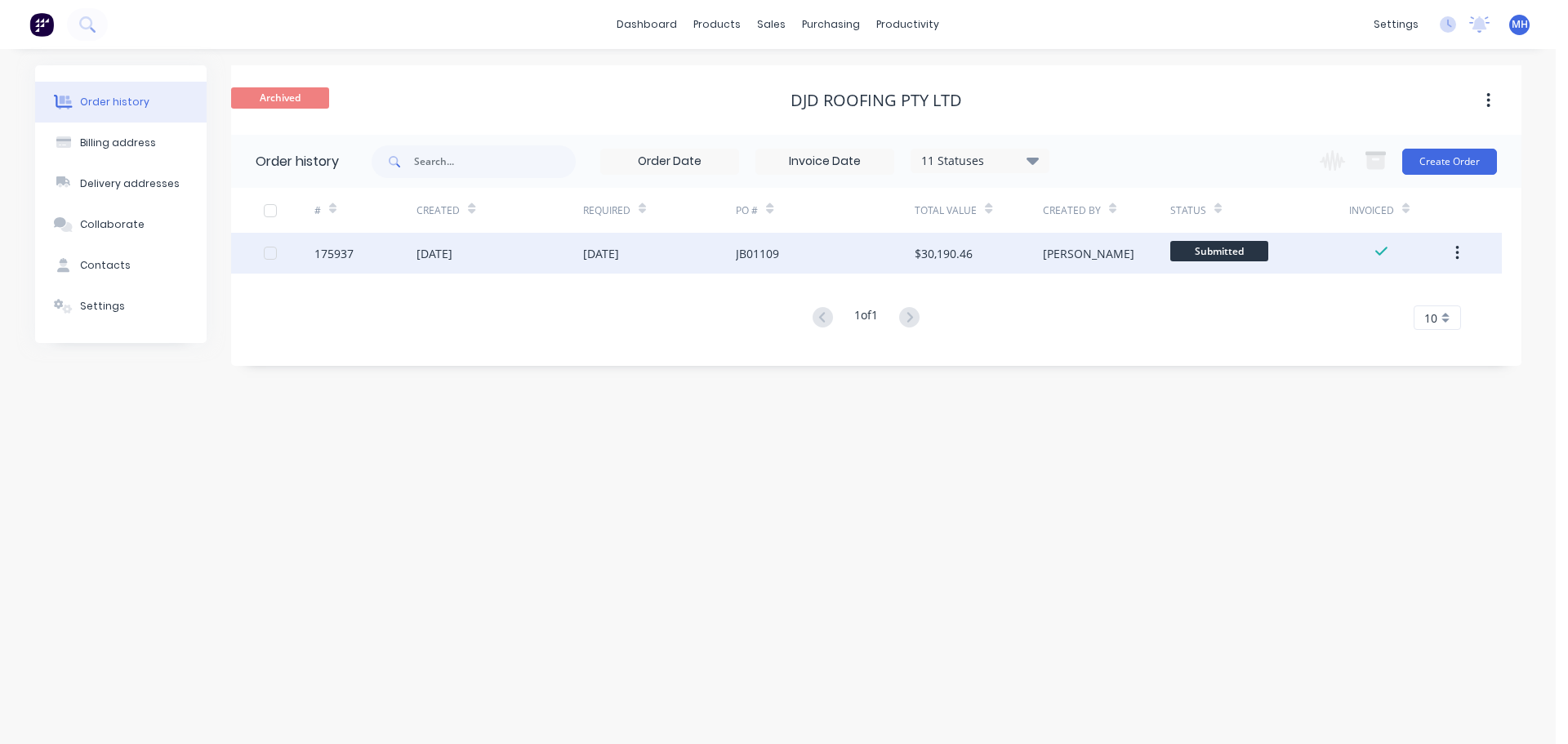
click at [619, 257] on div "16 Apr 2025" at bounding box center [600, 254] width 36 height 17
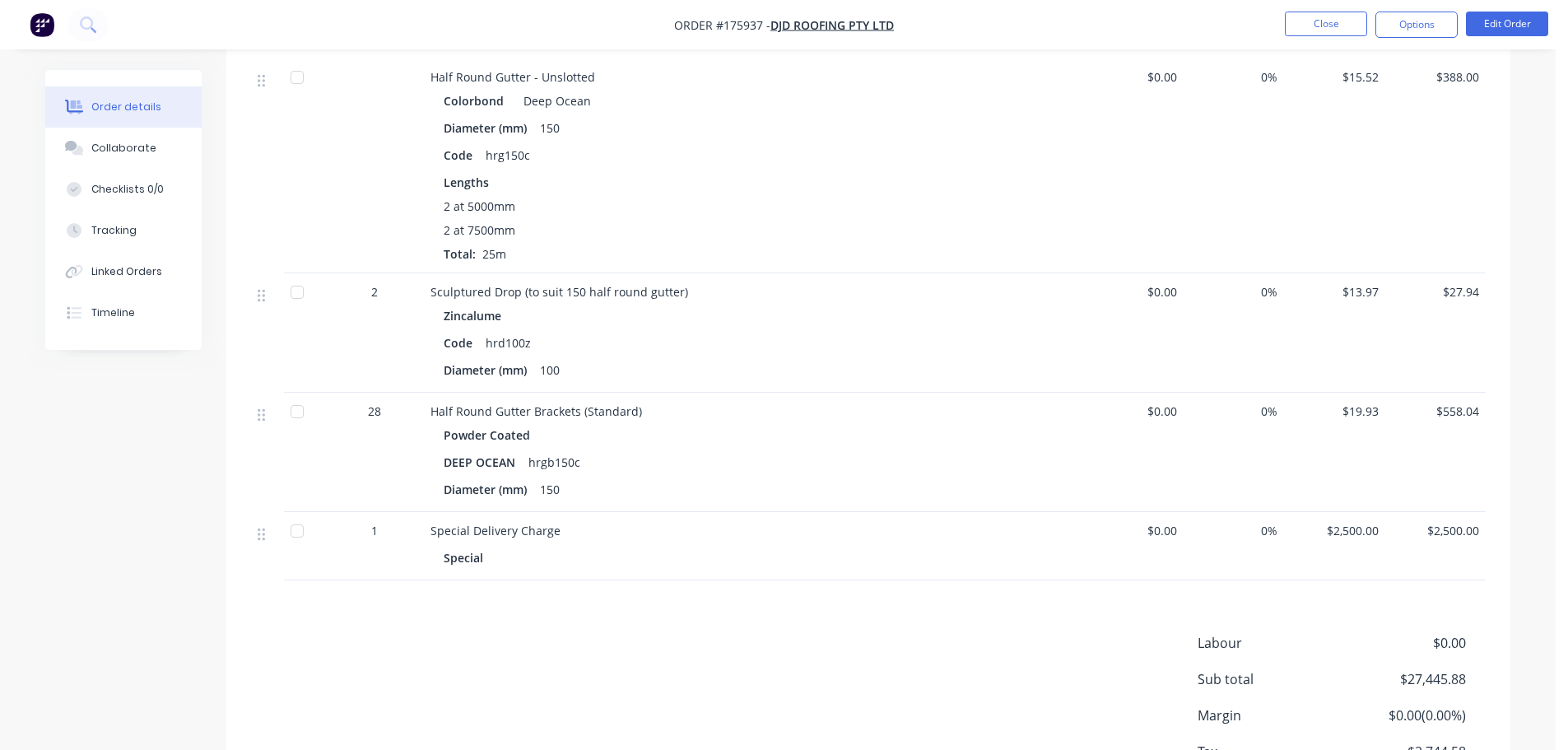
scroll to position [1729, 0]
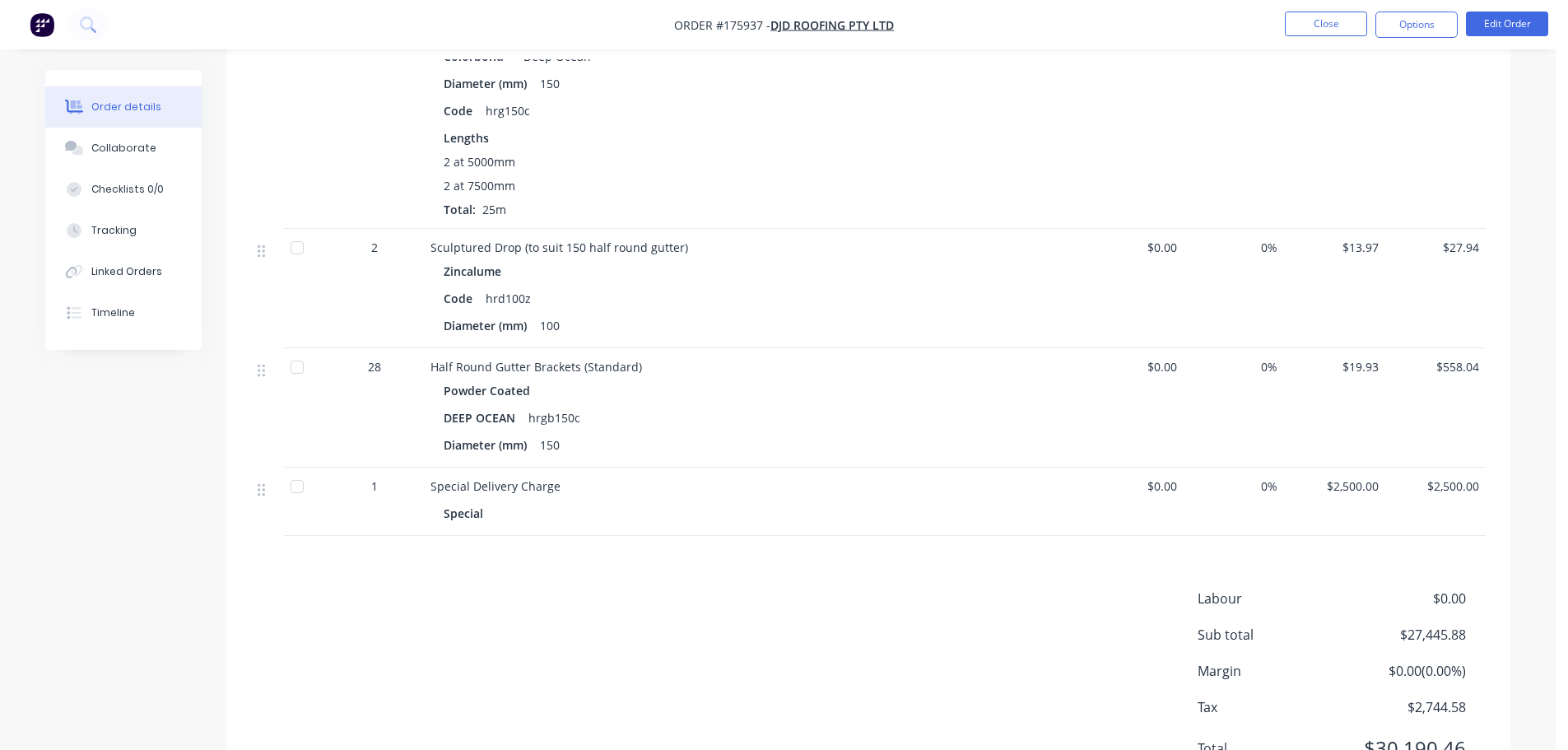
click at [738, 590] on div "Labour $0.00 Sub total $27,445.88 Margin $0.00 ( 0.00 %) Tax $2,744.58 Total $3…" at bounding box center [868, 684] width 1234 height 191
click at [1353, 10] on nav "Order #175937 - DJD Roofing Pty Ltd Close Options Edit Order" at bounding box center [784, 24] width 1568 height 50
click at [1347, 27] on button "Close" at bounding box center [1326, 23] width 83 height 24
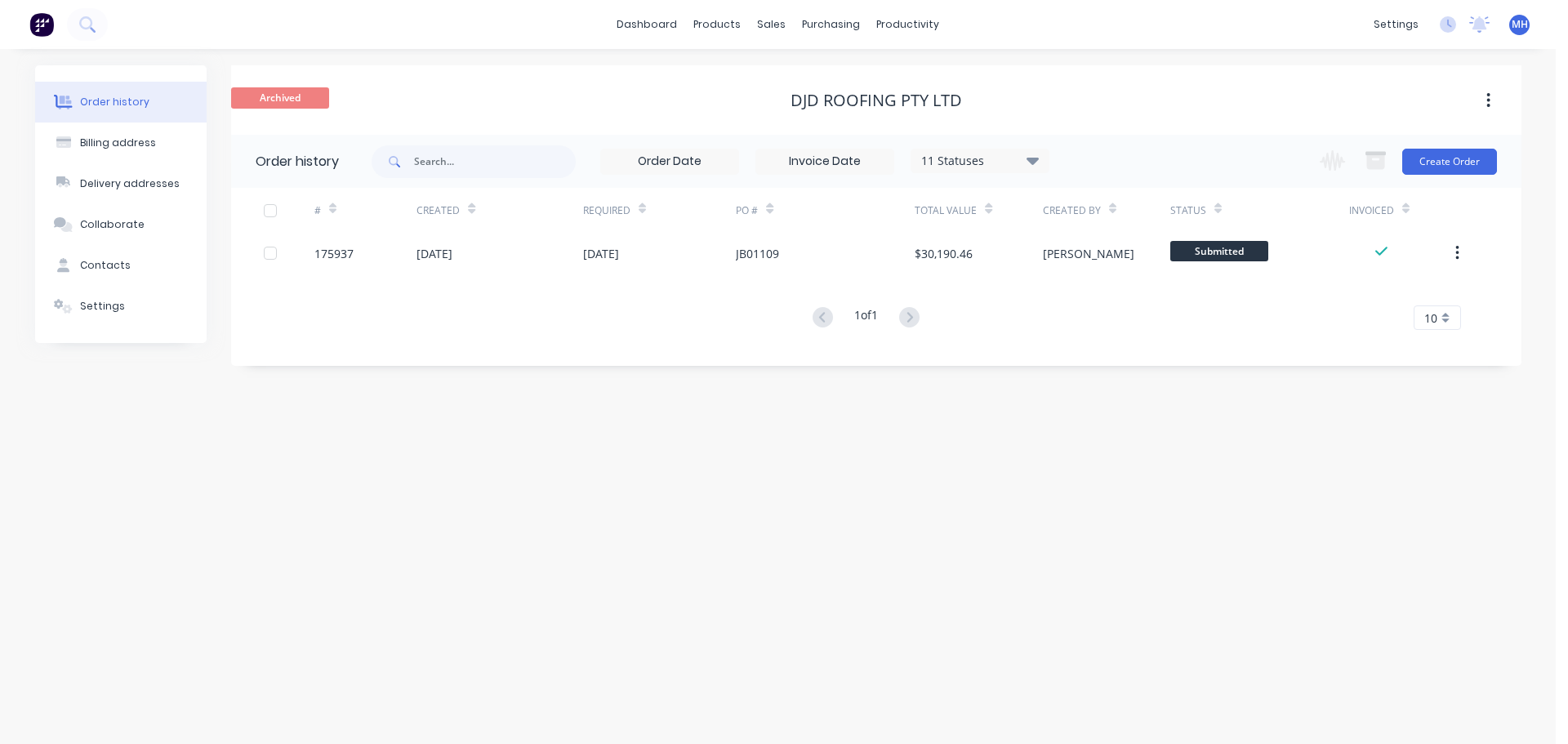
click at [839, 555] on div "Order history Billing address Delivery addresses Collaborate Contacts Settings …" at bounding box center [778, 397] width 1555 height 695
click at [815, 84] on div "Sales Orders" at bounding box center [832, 78] width 67 height 14
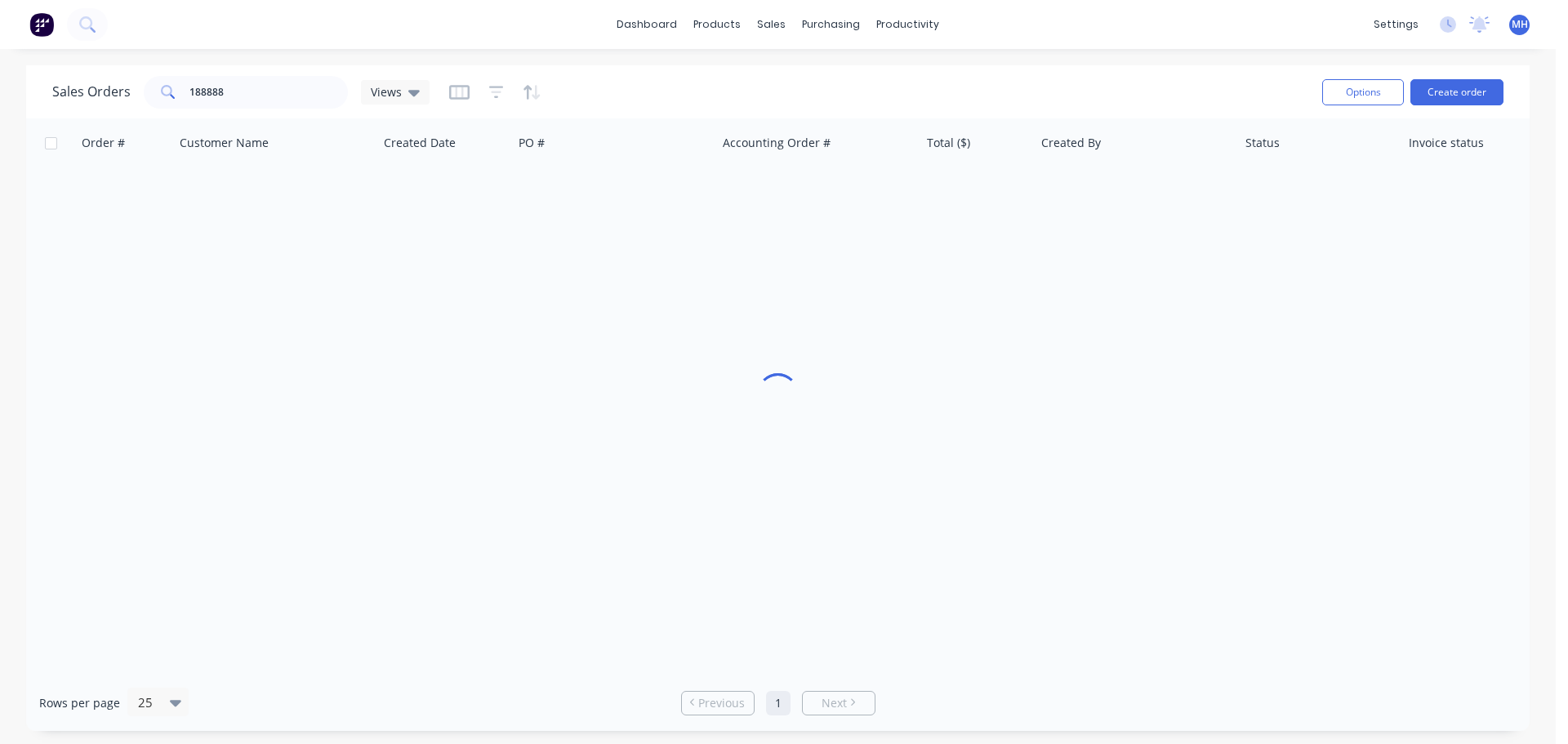
click at [948, 77] on div "Sales Orders 188888 Views" at bounding box center [680, 91] width 1256 height 40
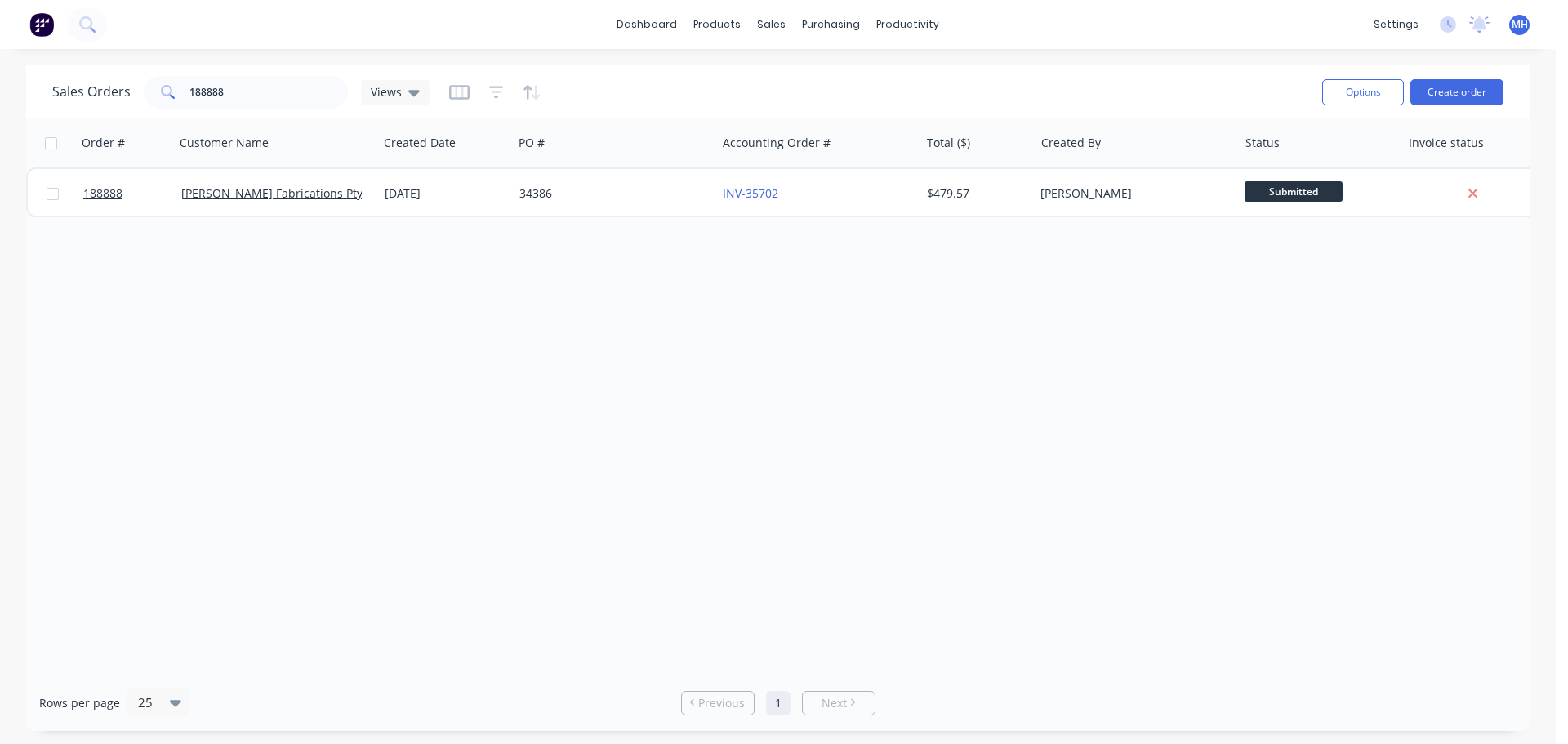
click at [661, 309] on div "Order # Customer Name Created Date PO # Accounting Order # Total ($) Created By…" at bounding box center [778, 397] width 1503 height 556
